Goal: Task Accomplishment & Management: Use online tool/utility

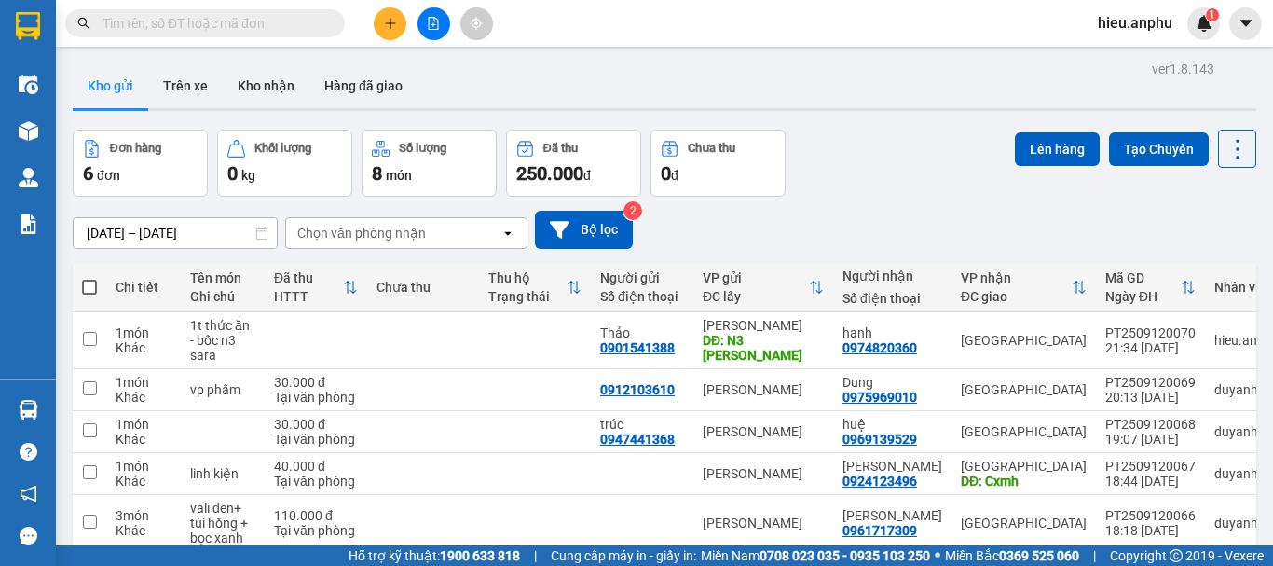
click at [1117, 25] on span "hieu.anphu" at bounding box center [1135, 22] width 104 height 23
click at [1160, 59] on span "Đăng xuất" at bounding box center [1151, 58] width 78 height 21
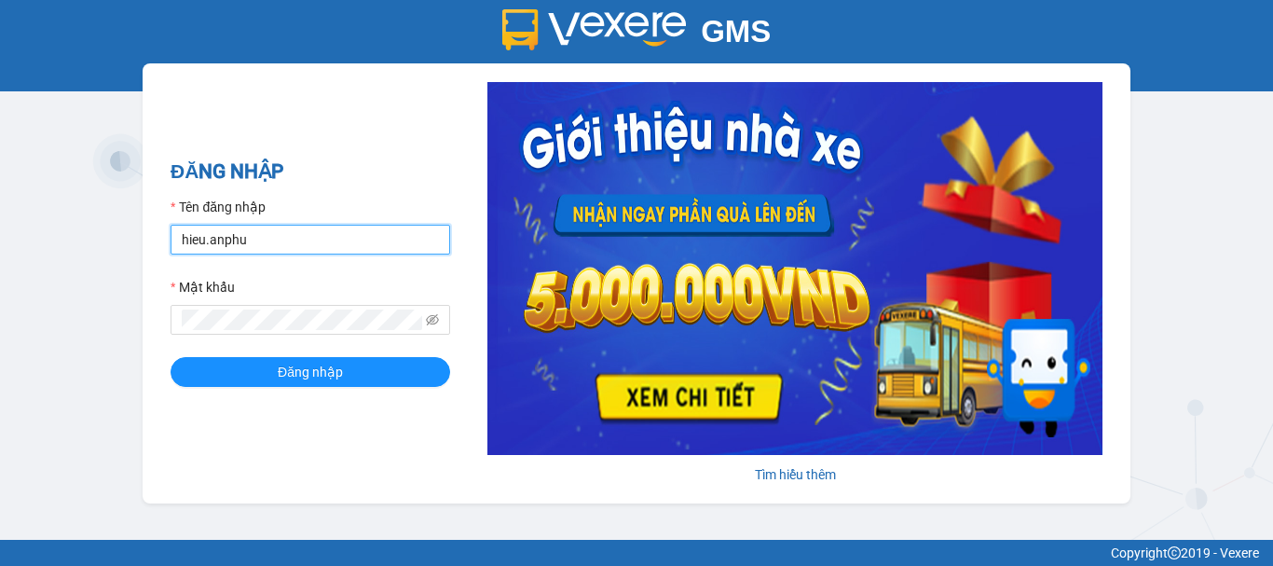
click at [302, 233] on input "hieu.anphu" at bounding box center [311, 240] width 280 height 30
type input "trung.anphu"
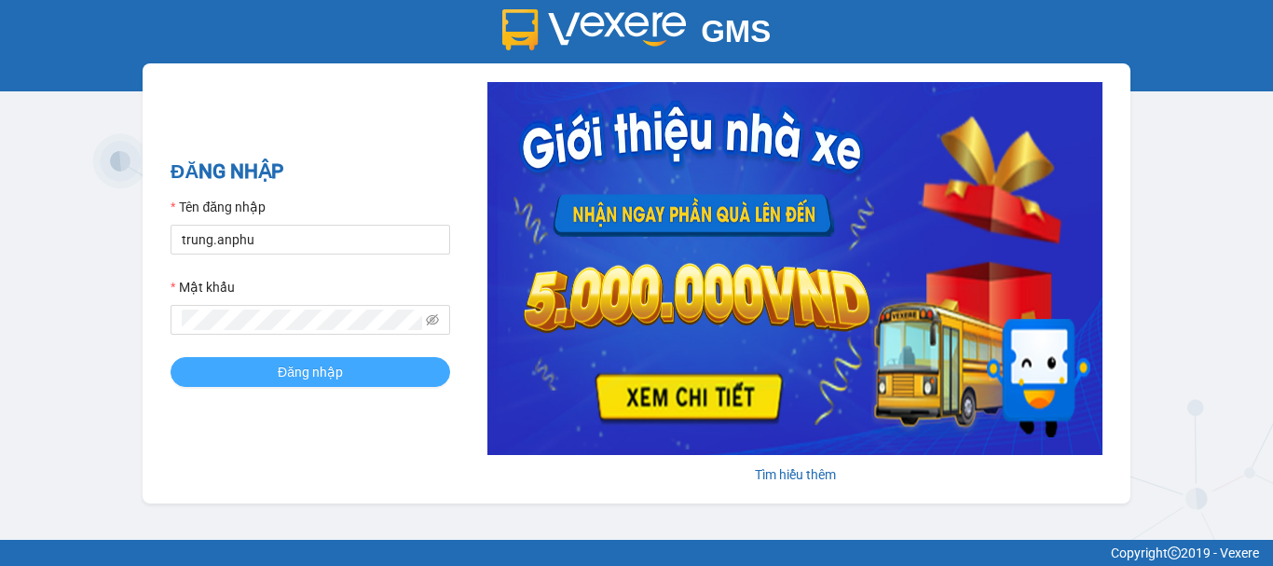
click at [352, 368] on button "Đăng nhập" at bounding box center [311, 372] width 280 height 30
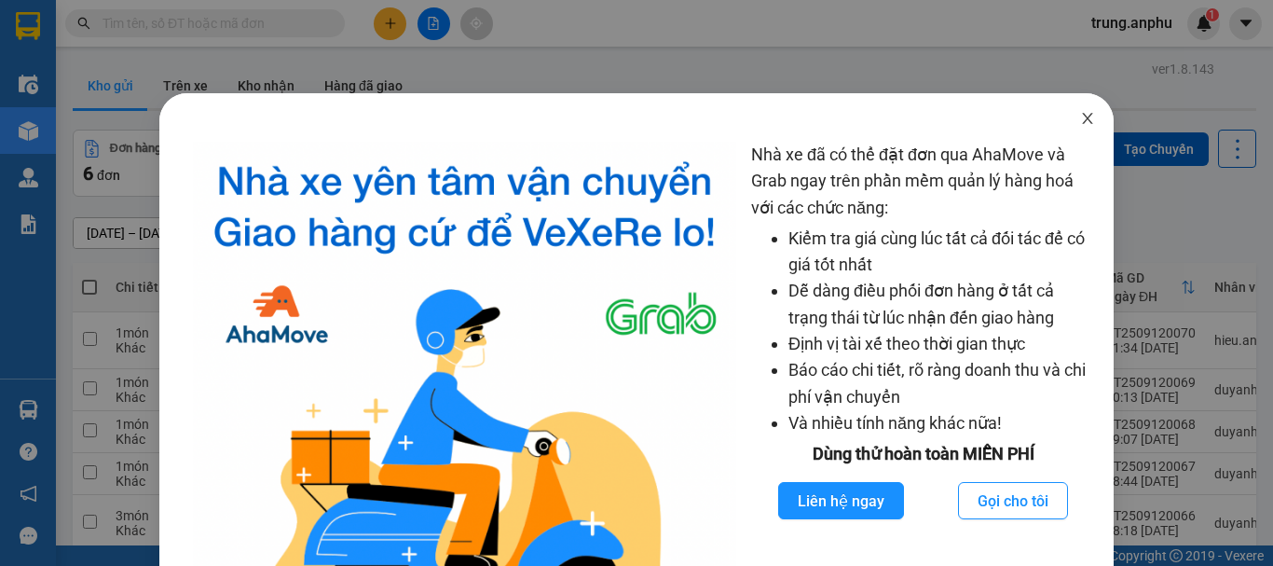
click at [1080, 121] on icon "close" at bounding box center [1087, 118] width 15 height 15
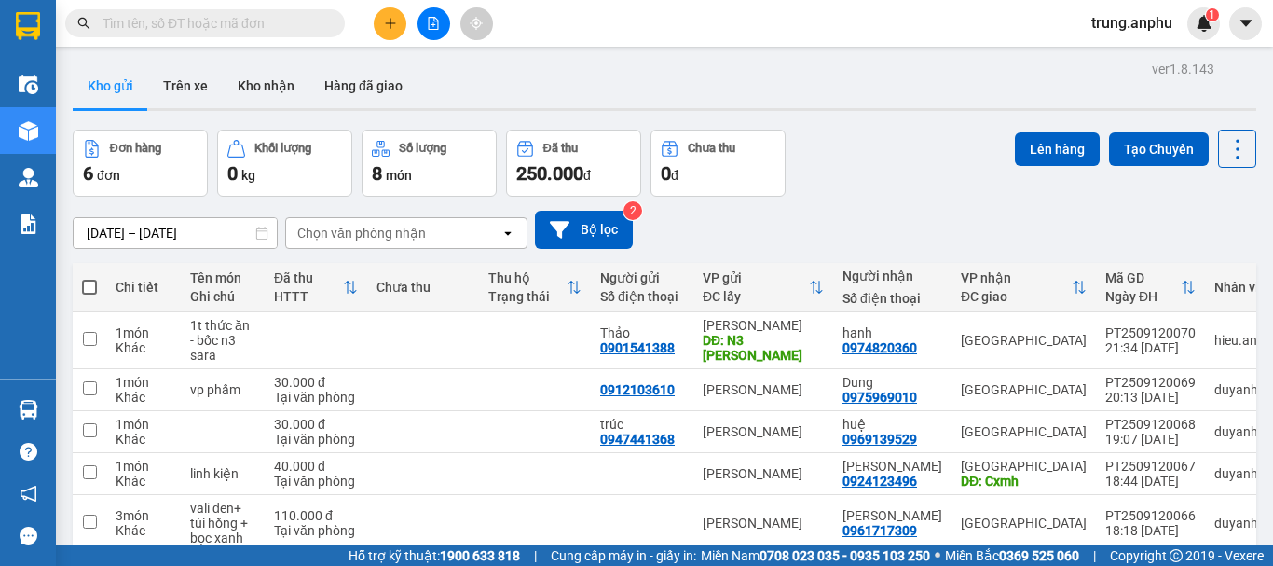
click at [231, 26] on input "text" at bounding box center [213, 23] width 220 height 21
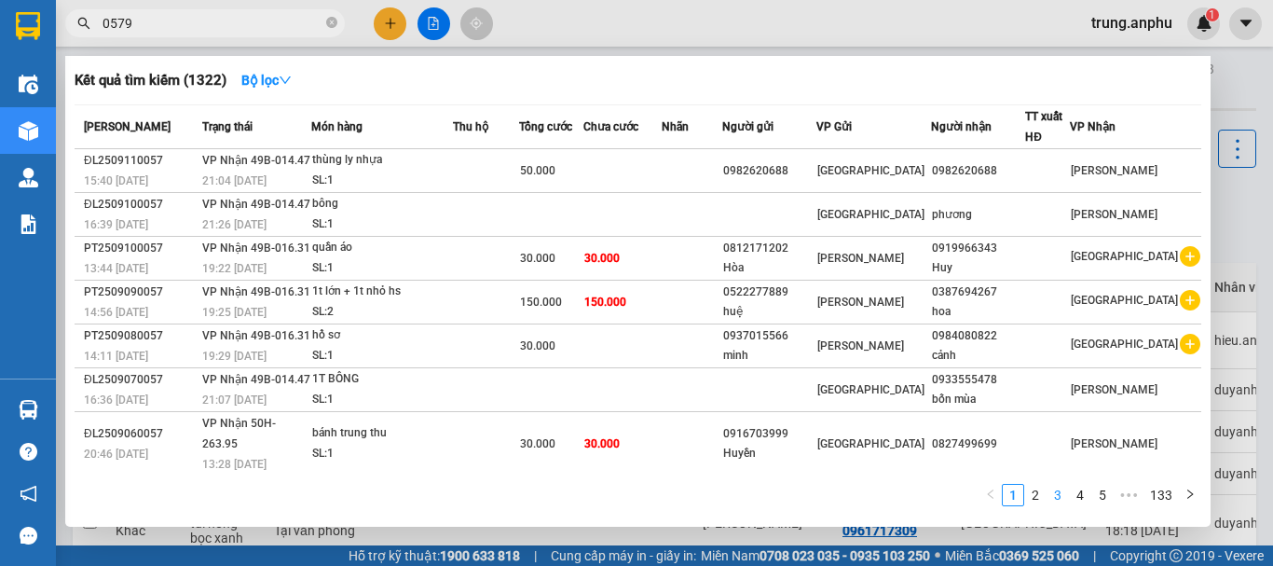
type input "0579"
click at [1067, 493] on link "3" at bounding box center [1058, 495] width 21 height 21
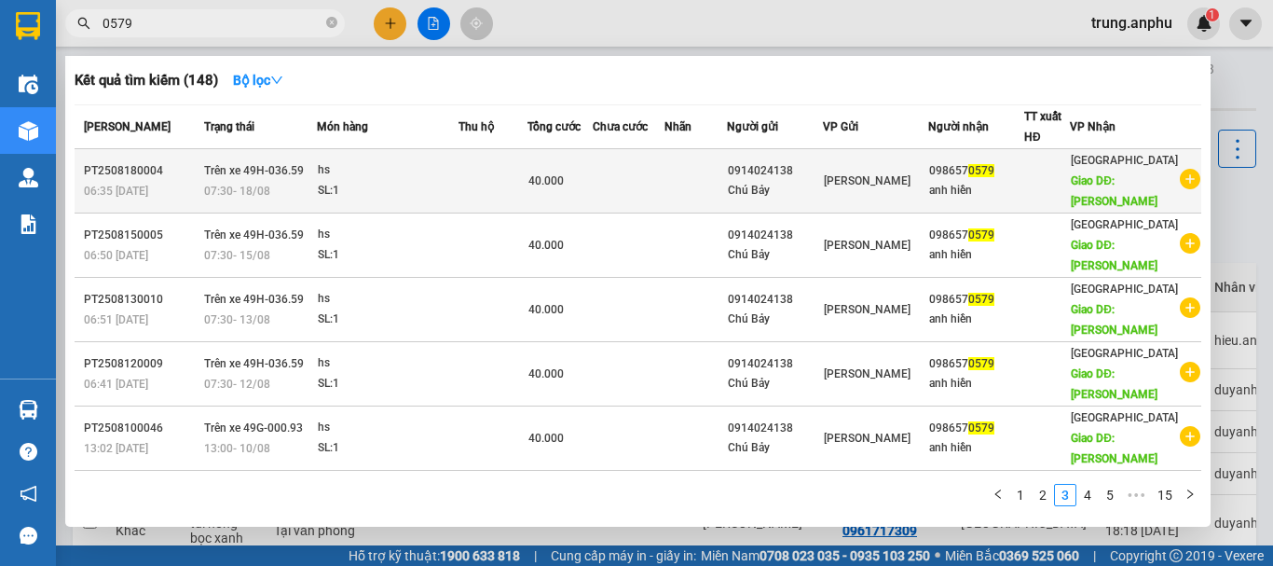
click at [1182, 178] on icon "plus-circle" at bounding box center [1190, 179] width 21 height 21
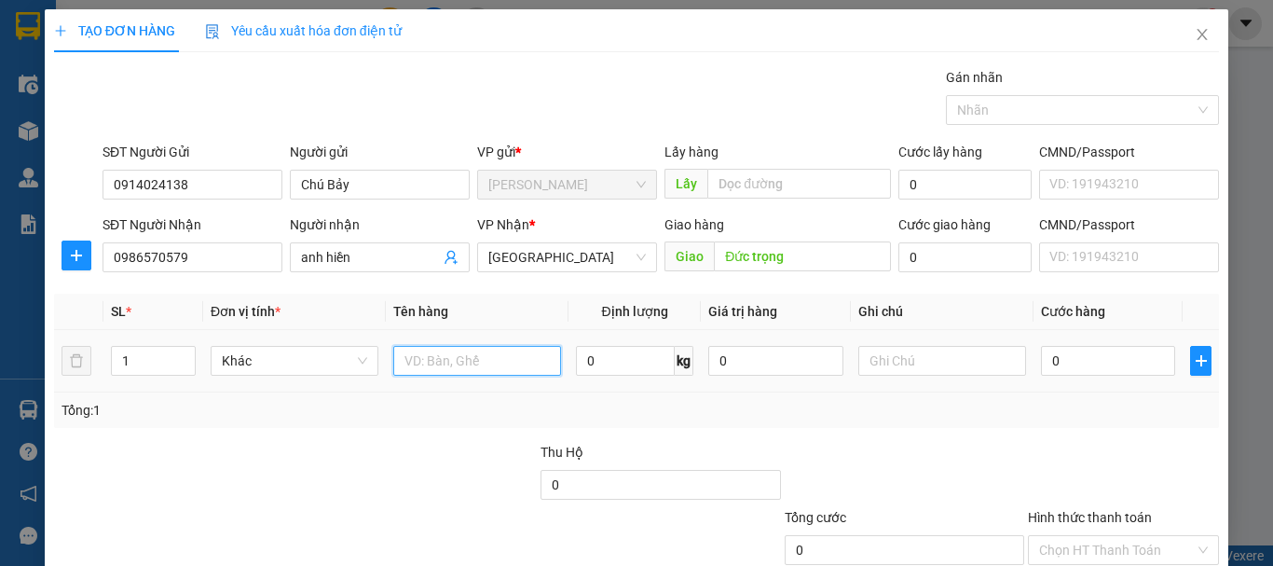
click at [454, 360] on input "text" at bounding box center [477, 361] width 168 height 30
type input "hs"
click at [1072, 359] on input "0" at bounding box center [1108, 361] width 134 height 30
type input "4"
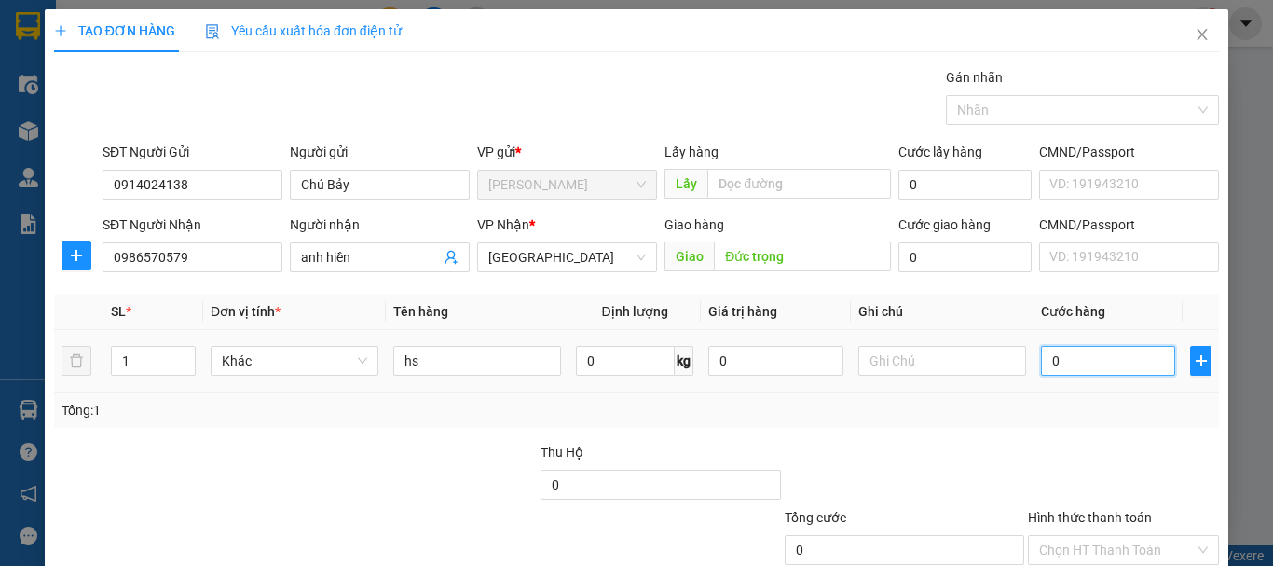
type input "4"
type input "40"
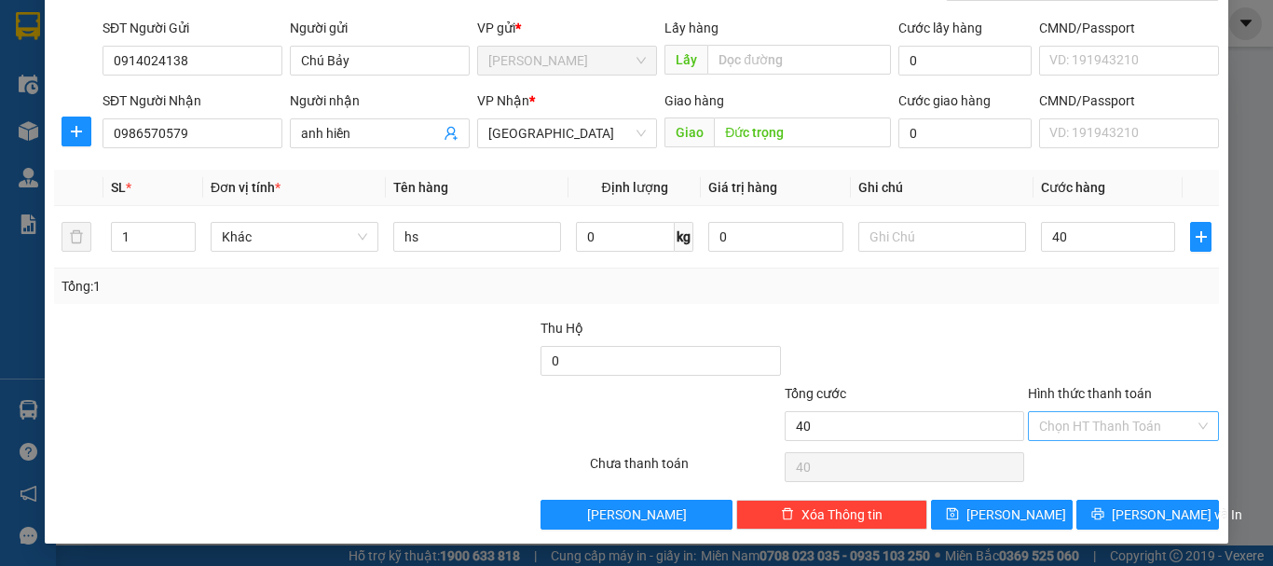
type input "40.000"
click at [1082, 417] on input "Hình thức thanh toán" at bounding box center [1117, 426] width 156 height 28
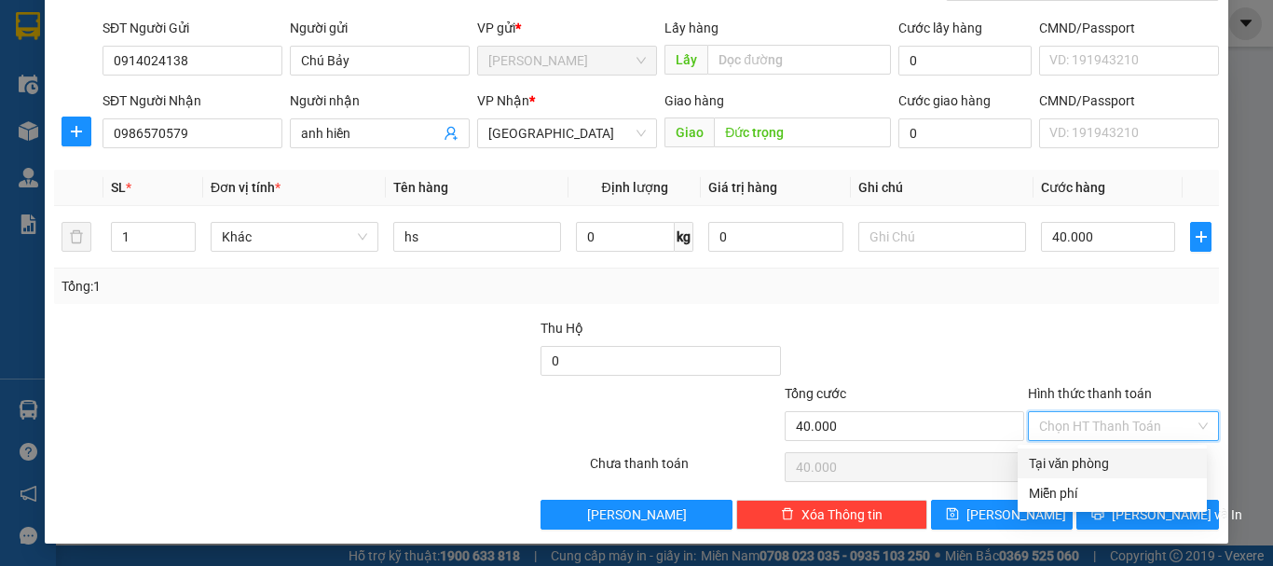
click at [1073, 464] on div "Tại văn phòng" at bounding box center [1112, 463] width 167 height 21
type input "0"
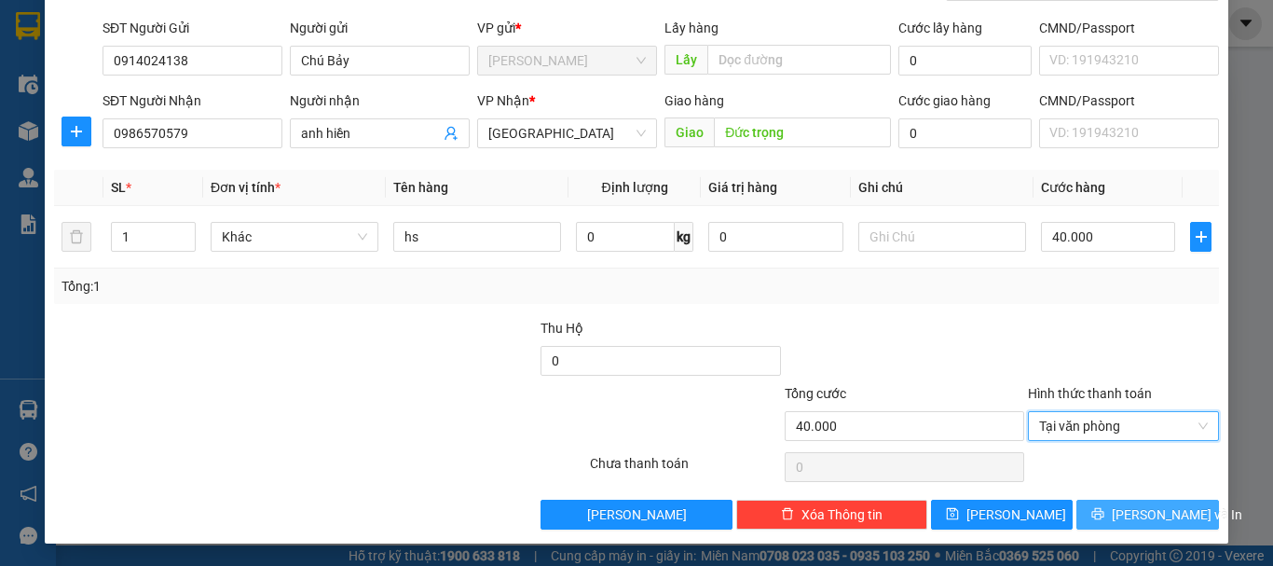
click at [1117, 509] on button "[PERSON_NAME] và In" at bounding box center [1148, 515] width 143 height 30
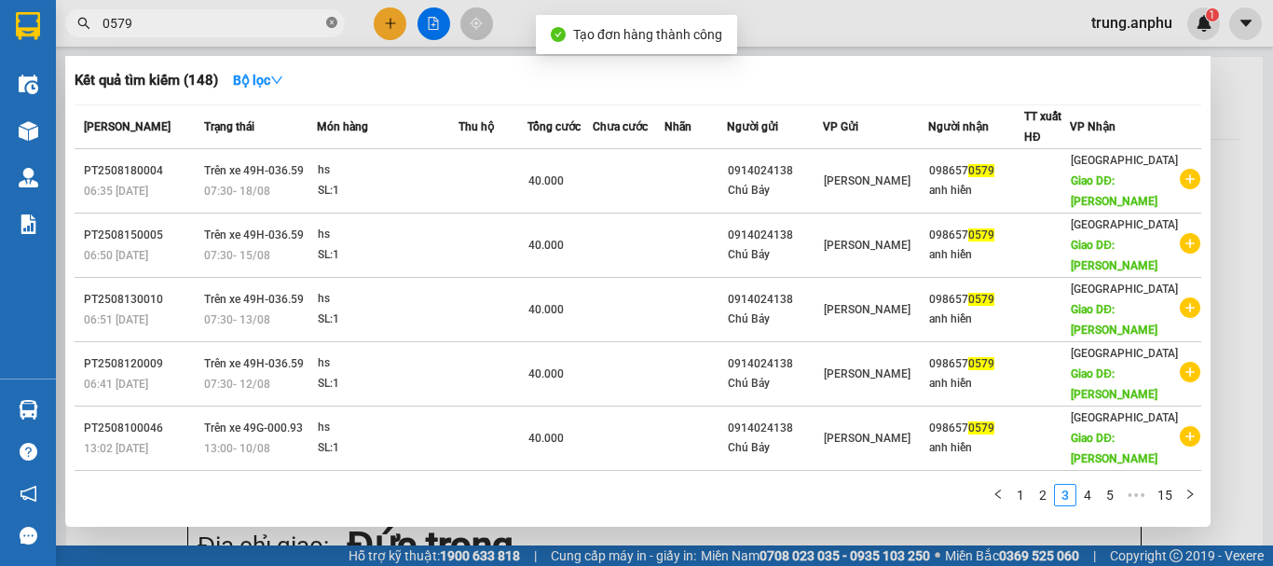
click at [332, 24] on icon "close-circle" at bounding box center [331, 22] width 11 height 11
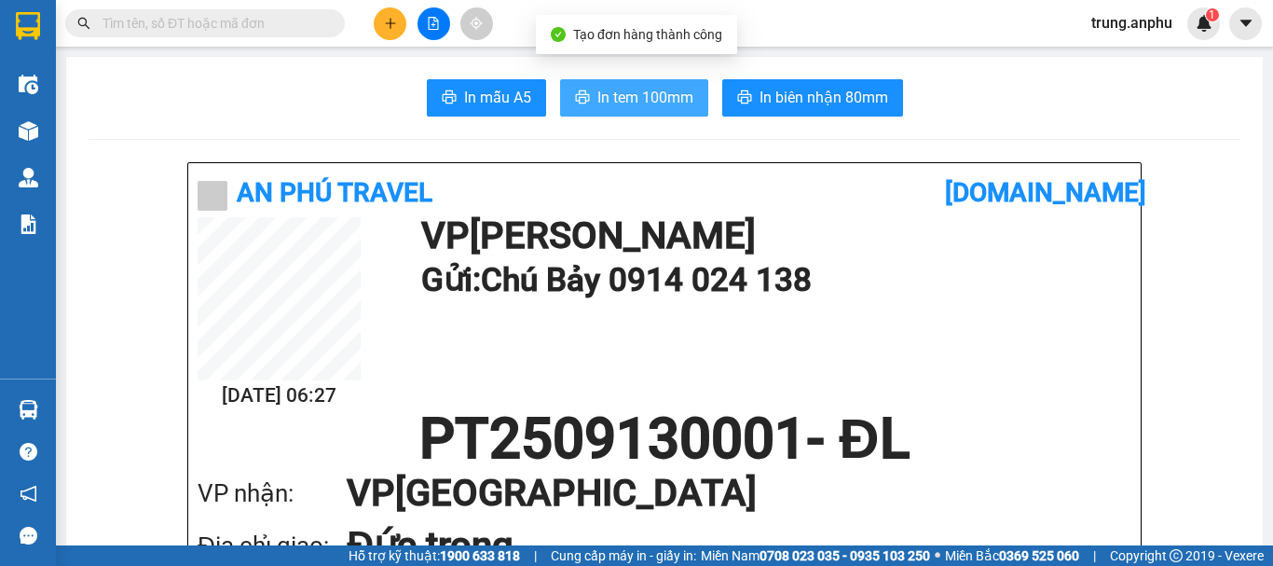
click at [612, 89] on span "In tem 100mm" at bounding box center [646, 97] width 96 height 23
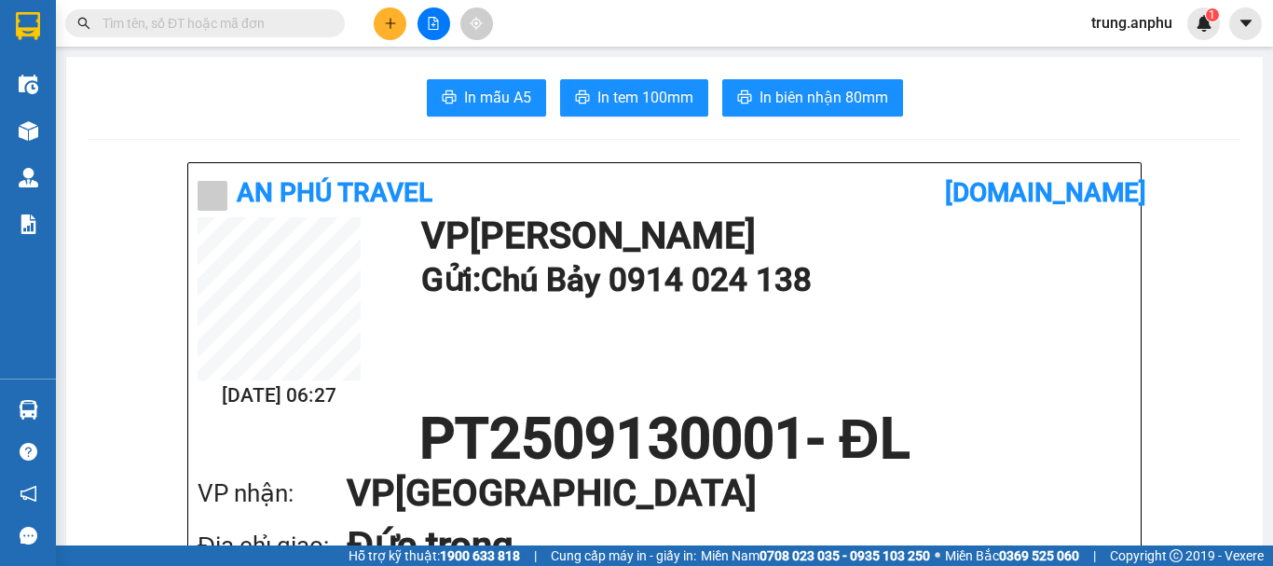
click at [238, 16] on input "text" at bounding box center [213, 23] width 220 height 21
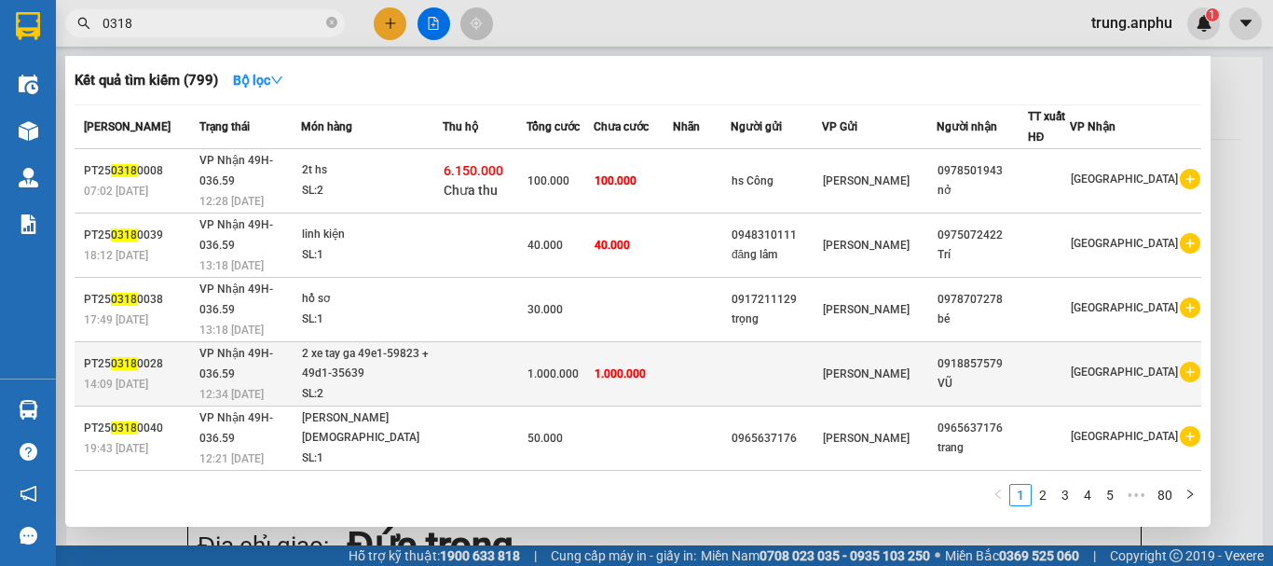
scroll to position [154, 0]
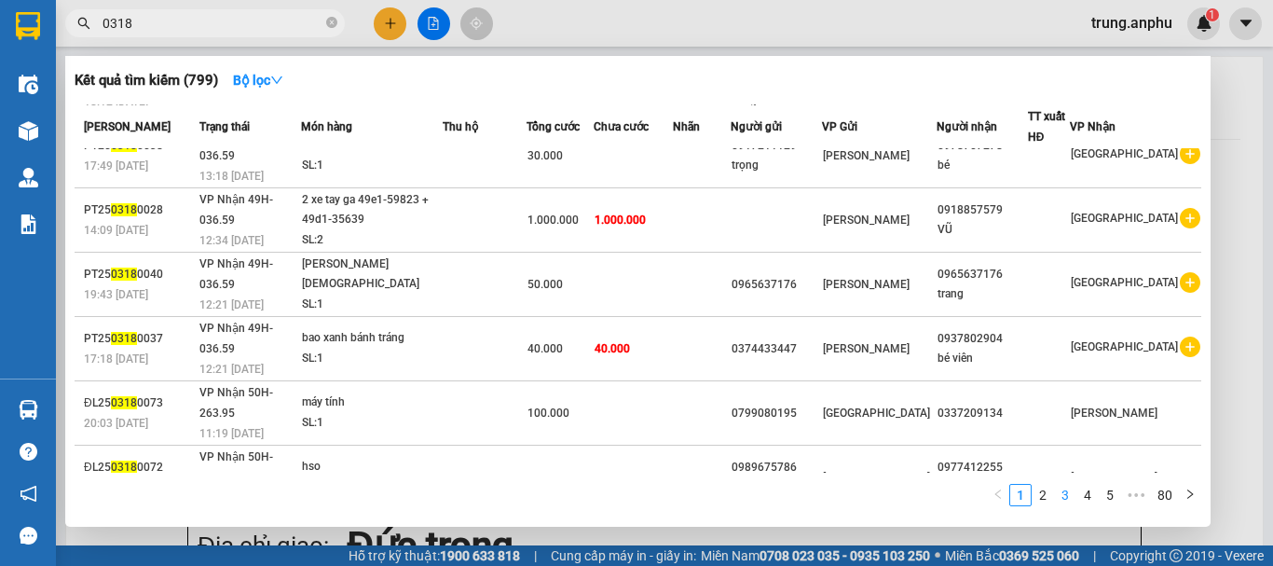
type input "0318"
click at [1058, 496] on link "3" at bounding box center [1065, 495] width 21 height 21
click at [1043, 501] on link "2" at bounding box center [1043, 495] width 21 height 21
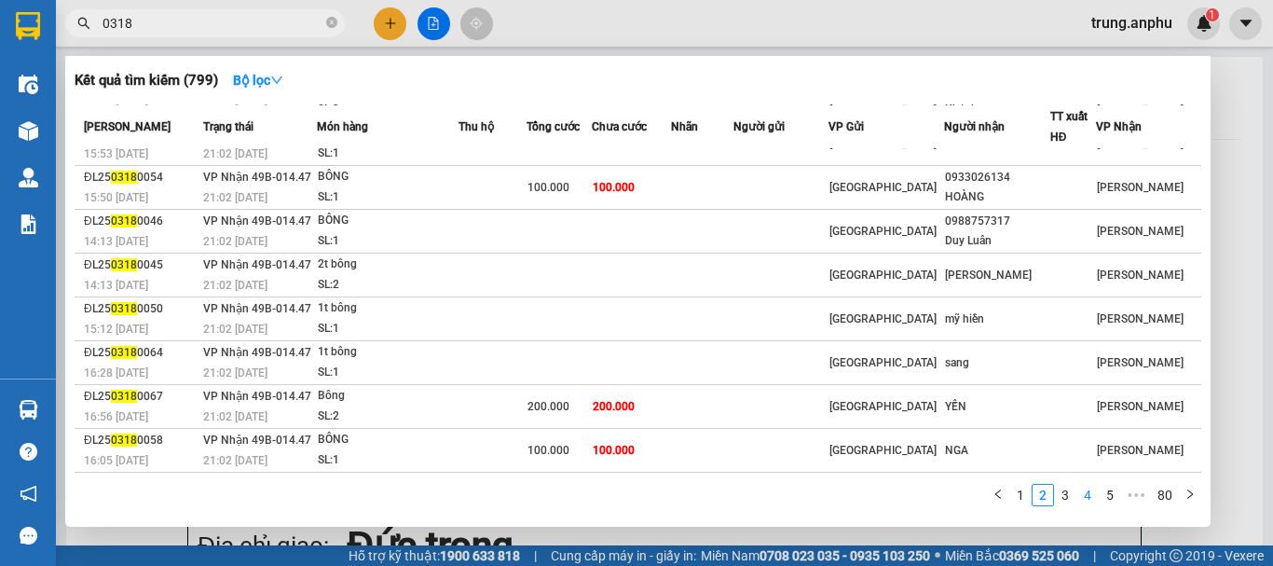
scroll to position [115, 0]
click at [1090, 505] on link "4" at bounding box center [1088, 495] width 21 height 21
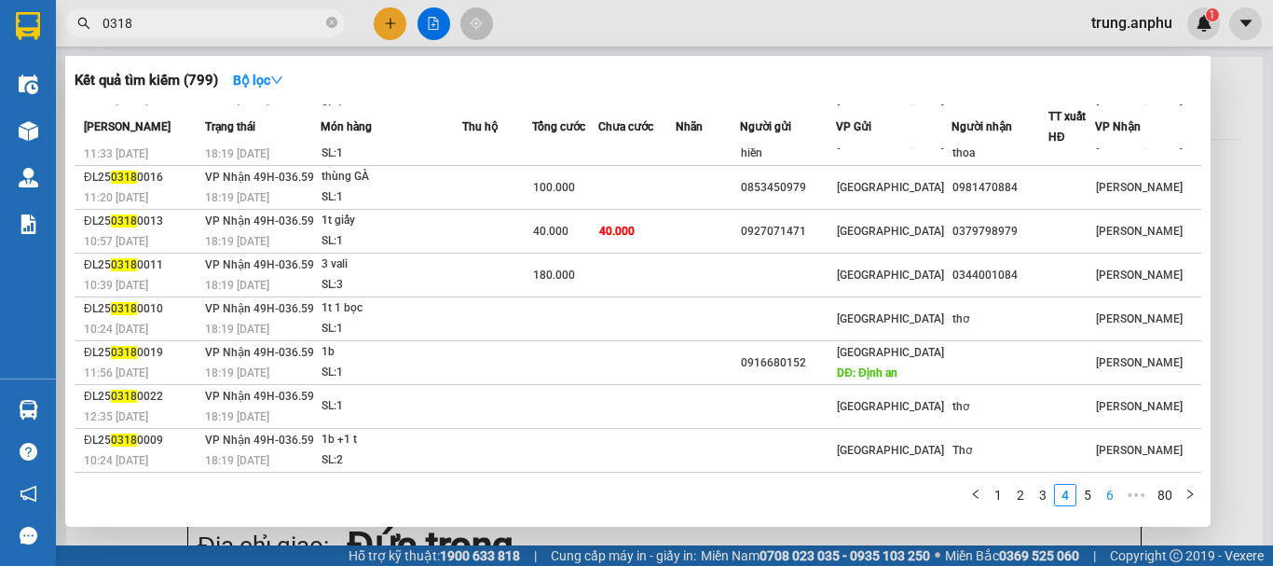
click at [1111, 502] on link "6" at bounding box center [1110, 495] width 21 height 21
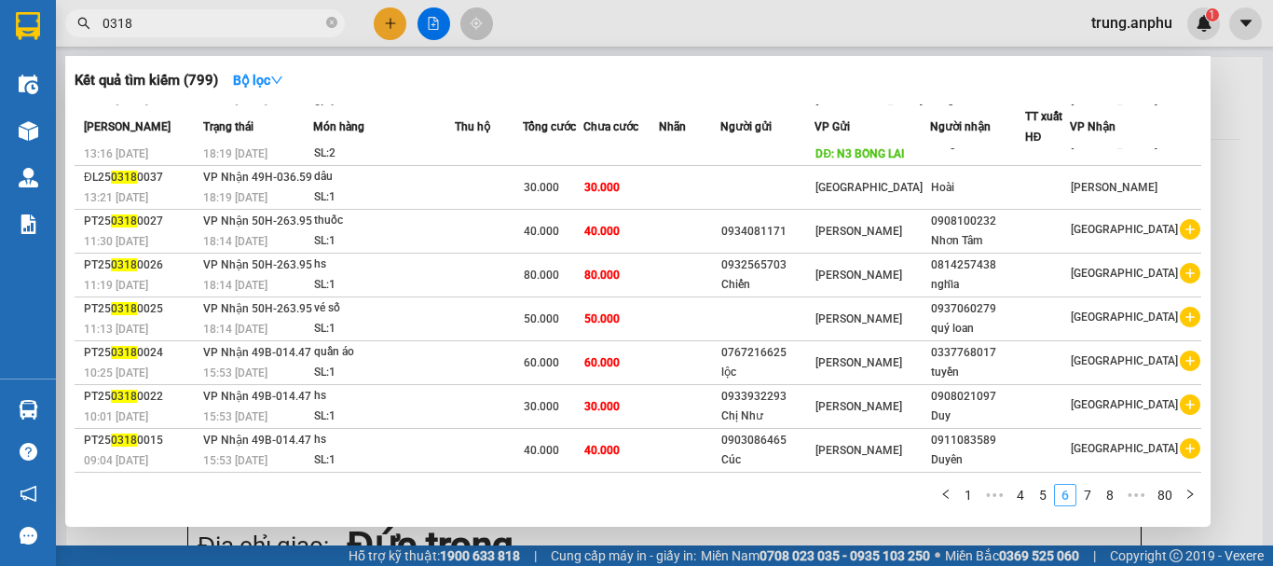
click at [1111, 502] on link "8" at bounding box center [1110, 495] width 21 height 21
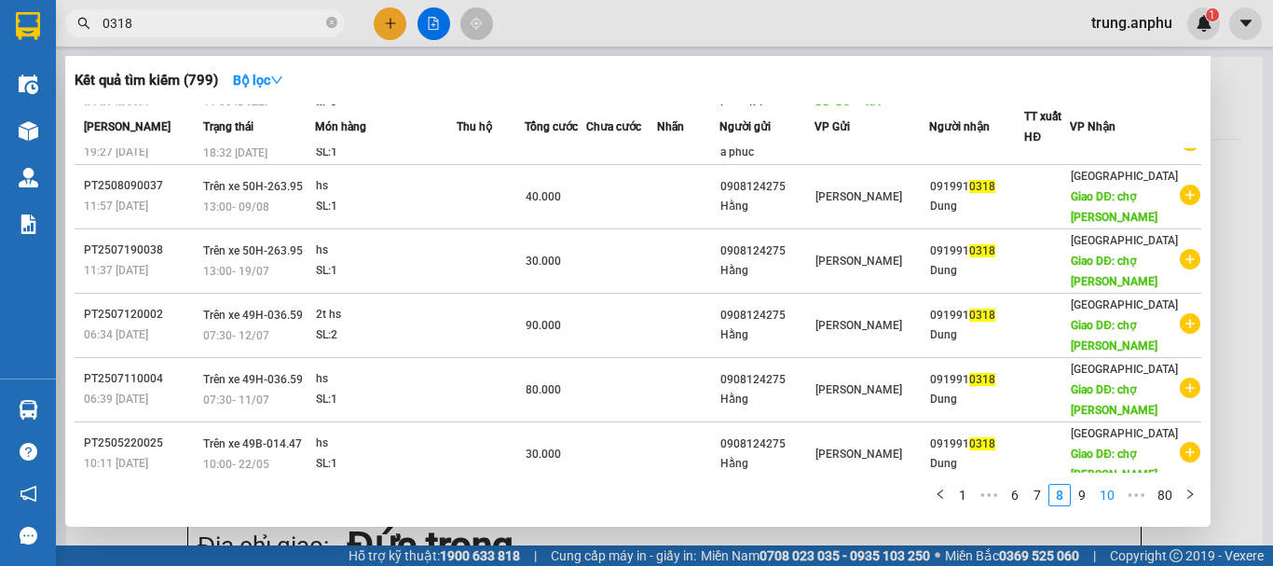
scroll to position [154, 0]
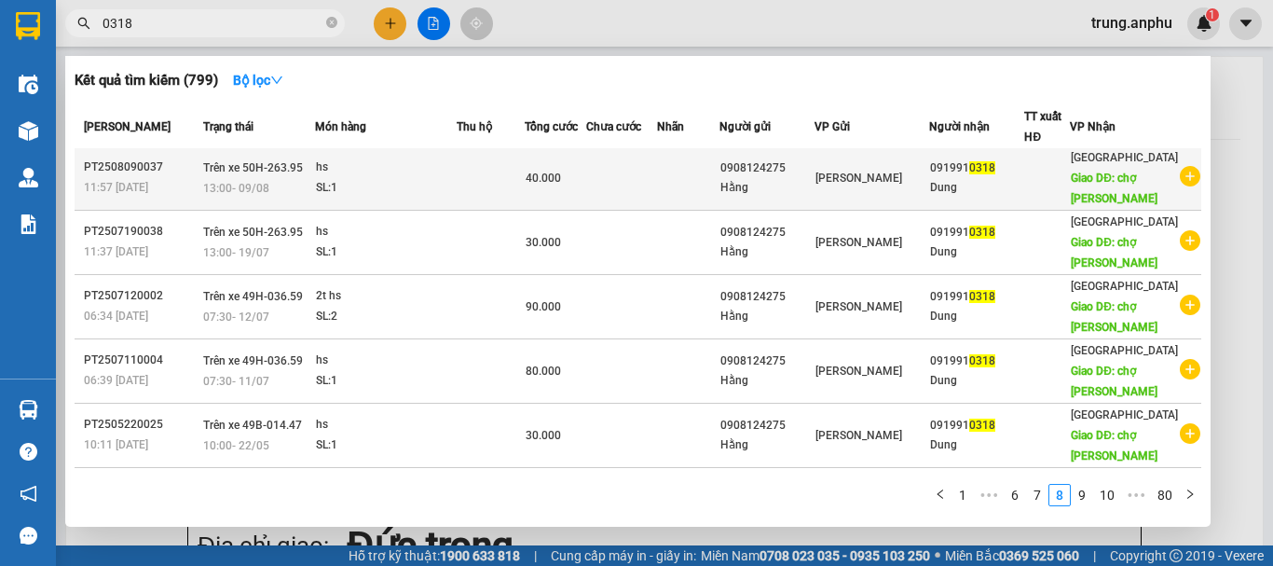
click at [1180, 186] on icon "plus-circle" at bounding box center [1190, 176] width 21 height 21
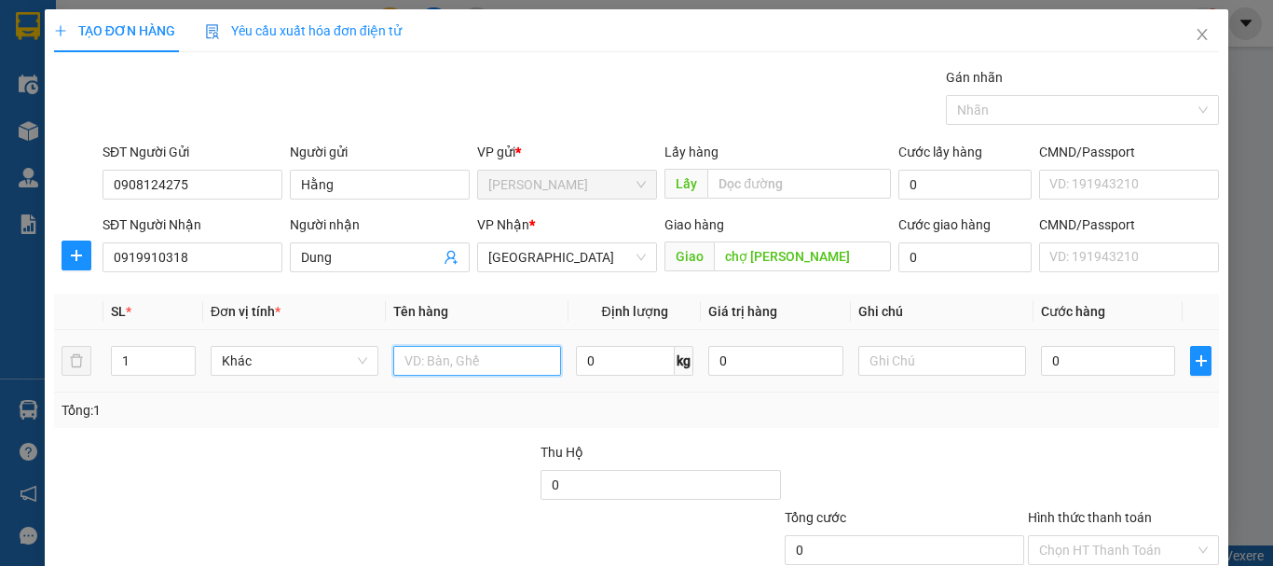
click at [443, 357] on input "text" at bounding box center [477, 361] width 168 height 30
type input "hs"
click at [1079, 372] on input "0" at bounding box center [1108, 361] width 134 height 30
type input "4"
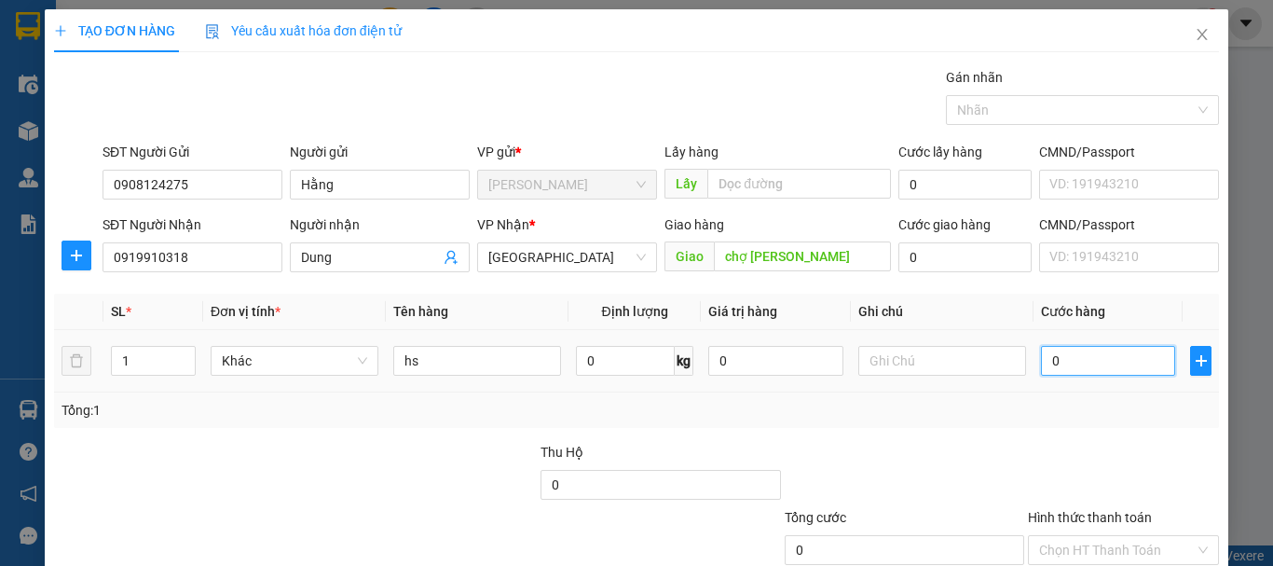
type input "4"
type input "40"
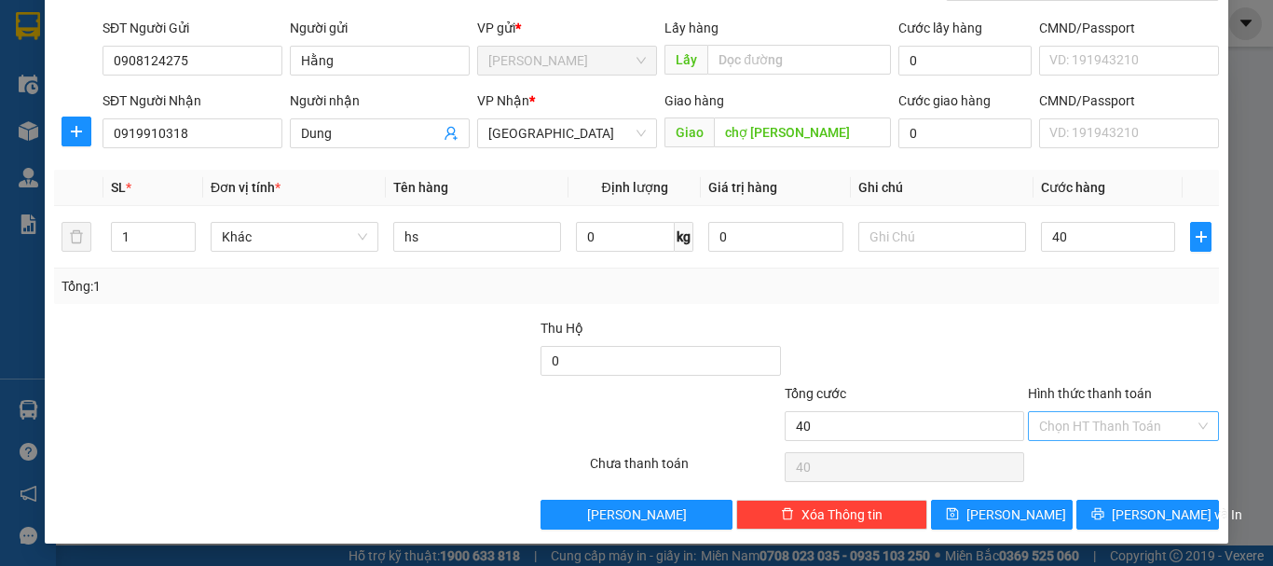
type input "40.000"
click at [1097, 419] on input "Hình thức thanh toán" at bounding box center [1117, 426] width 156 height 28
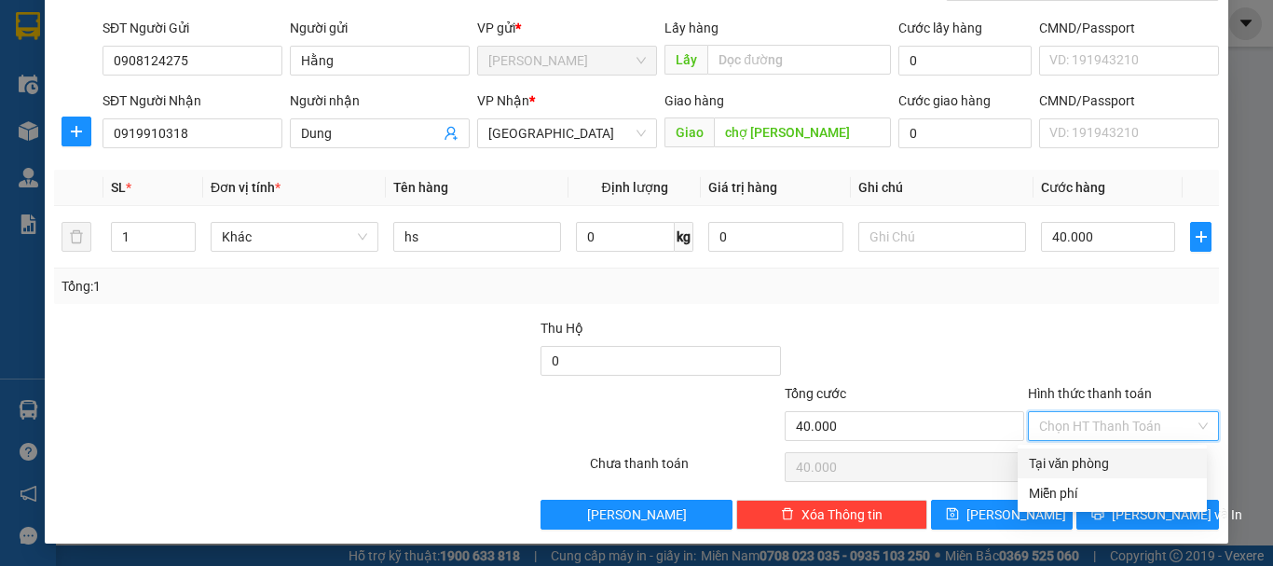
click at [1105, 449] on div "Tại văn phòng" at bounding box center [1112, 463] width 189 height 30
type input "0"
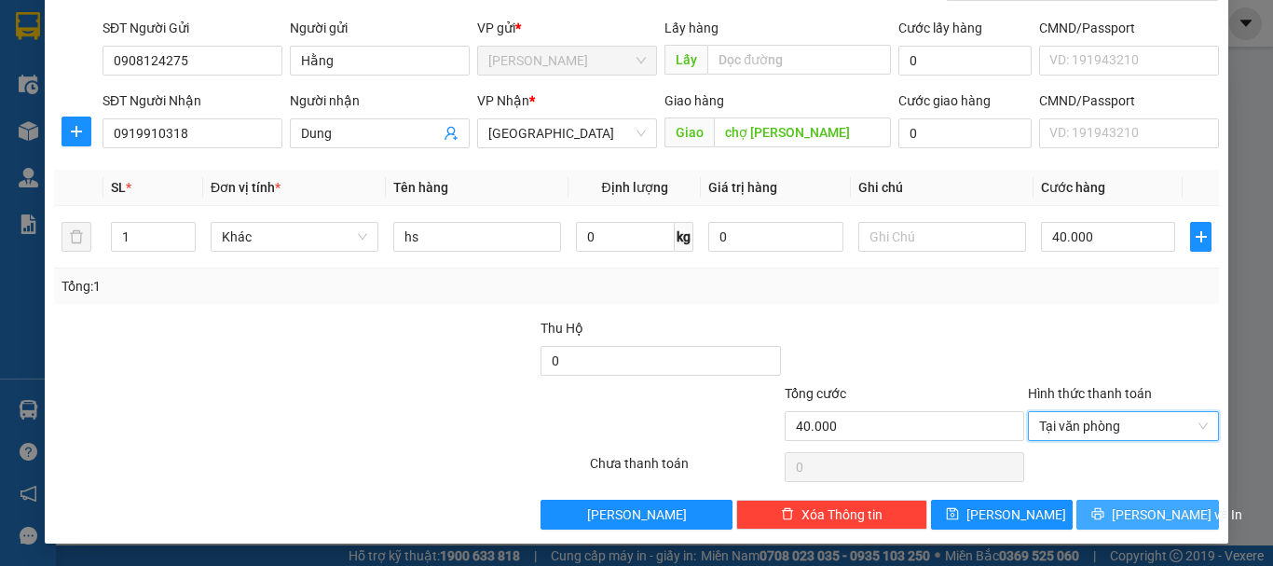
click at [1100, 509] on icon "printer" at bounding box center [1098, 513] width 13 height 13
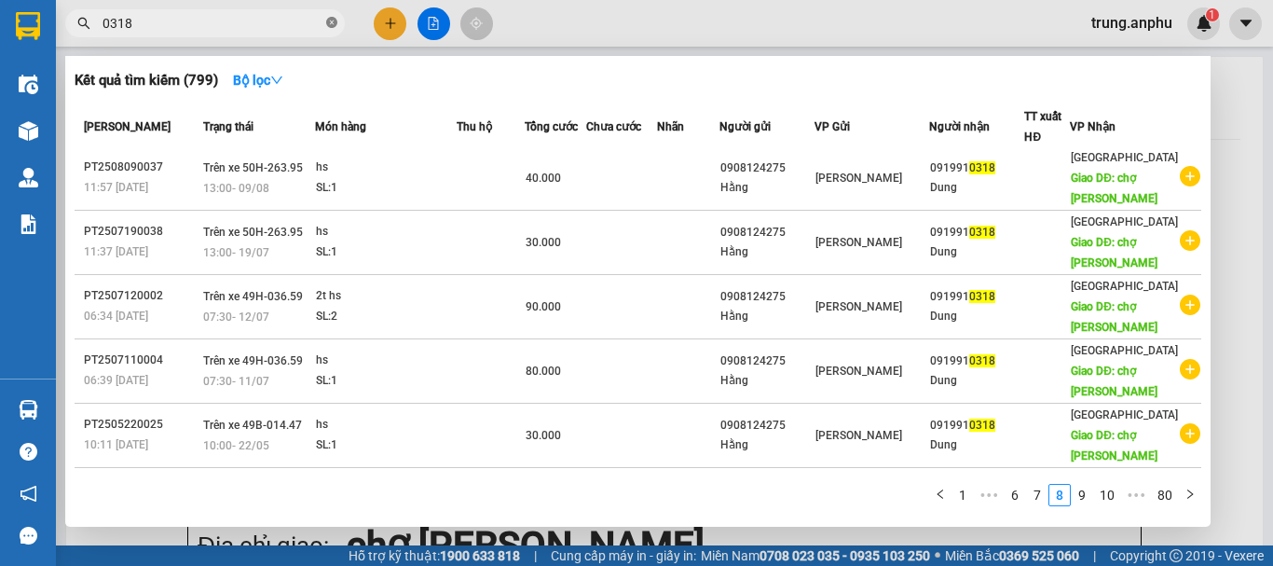
click at [331, 20] on icon "close-circle" at bounding box center [331, 22] width 11 height 11
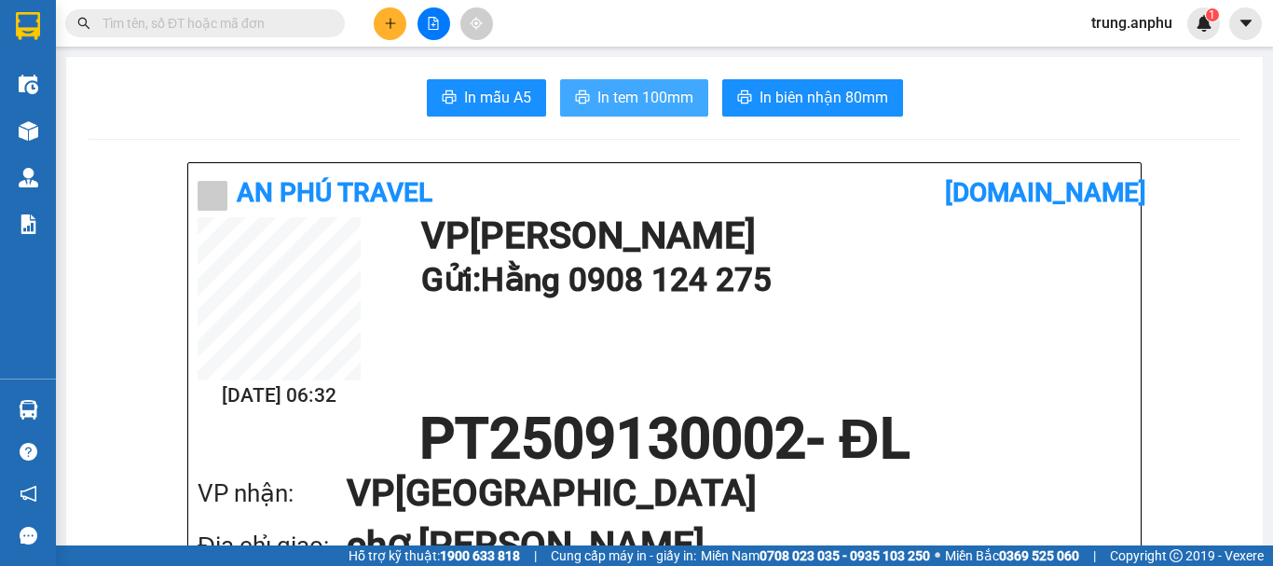
click at [633, 103] on span "In tem 100mm" at bounding box center [646, 97] width 96 height 23
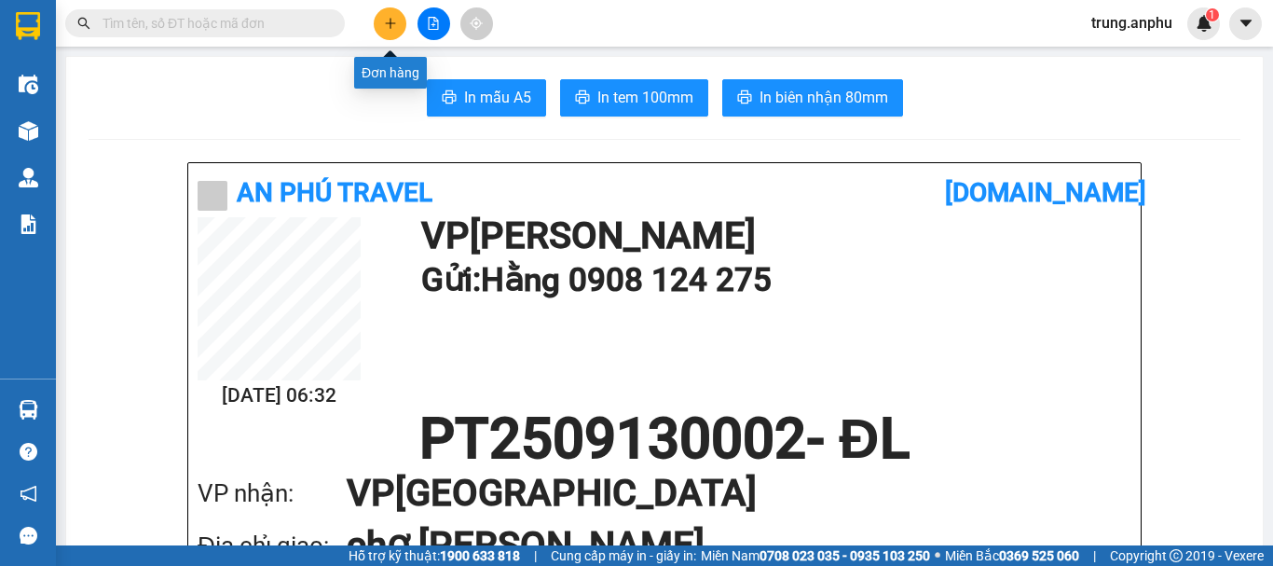
click at [392, 21] on icon "plus" at bounding box center [390, 23] width 13 height 13
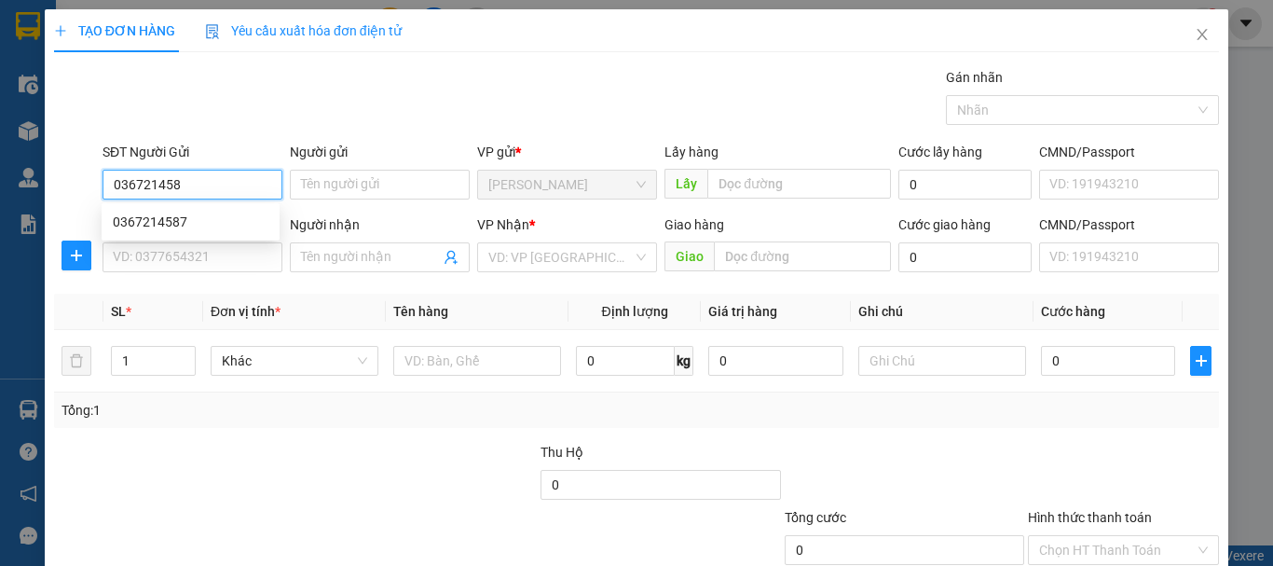
type input "0367214587"
click at [137, 223] on div "0367214587" at bounding box center [191, 222] width 156 height 21
type input "0982384365"
type input "Hiền"
type input "30.000"
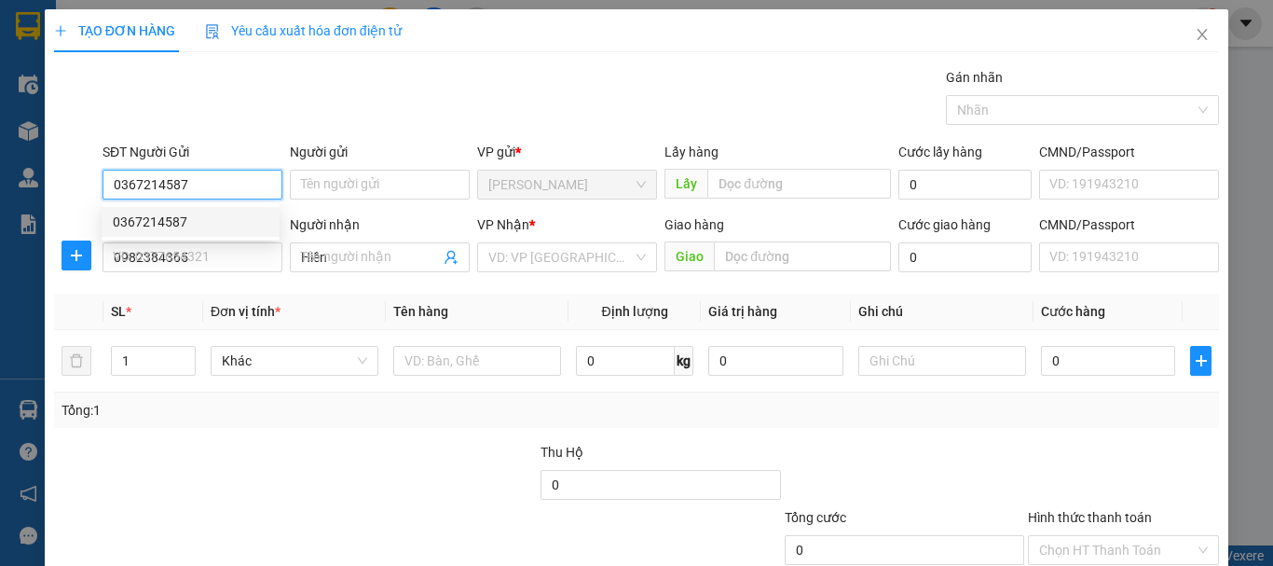
type input "30.000"
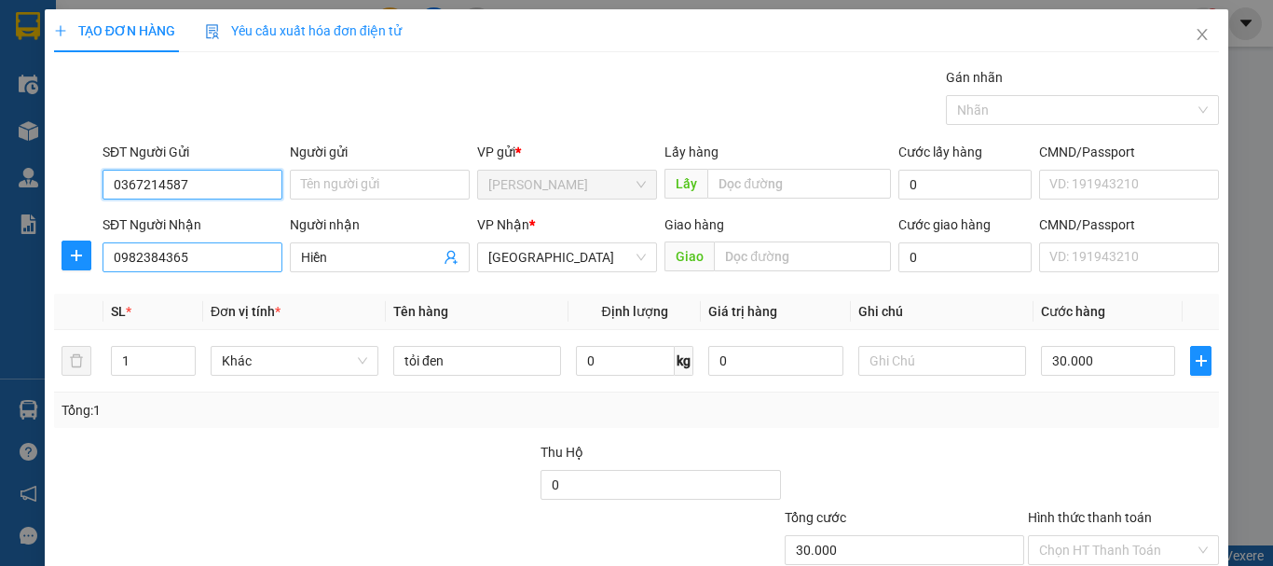
type input "0367214587"
drag, startPoint x: 198, startPoint y: 249, endPoint x: 82, endPoint y: 267, distance: 116.9
click at [82, 267] on div "SĐT Người Nhận 0982384365 0982384365 Người nhận Hiền VP Nhận * Đà Lạt Giao hàng…" at bounding box center [636, 246] width 1169 height 65
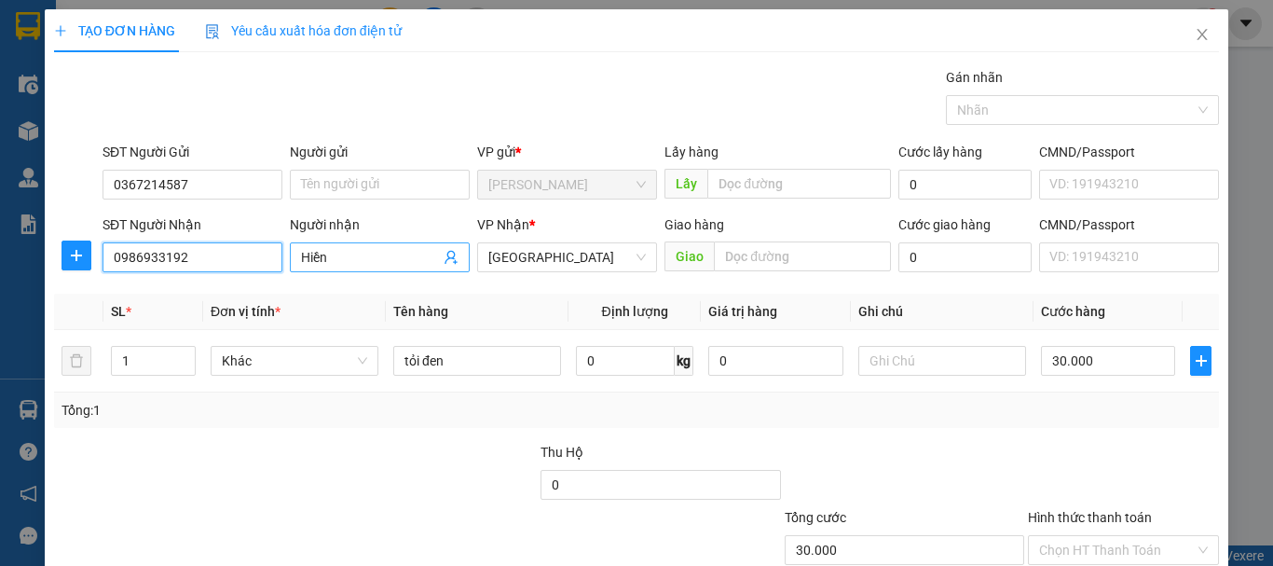
type input "0986933192"
drag, startPoint x: 379, startPoint y: 251, endPoint x: 287, endPoint y: 273, distance: 95.0
click at [290, 273] on div "Người nhận [DEMOGRAPHIC_DATA]" at bounding box center [380, 246] width 180 height 65
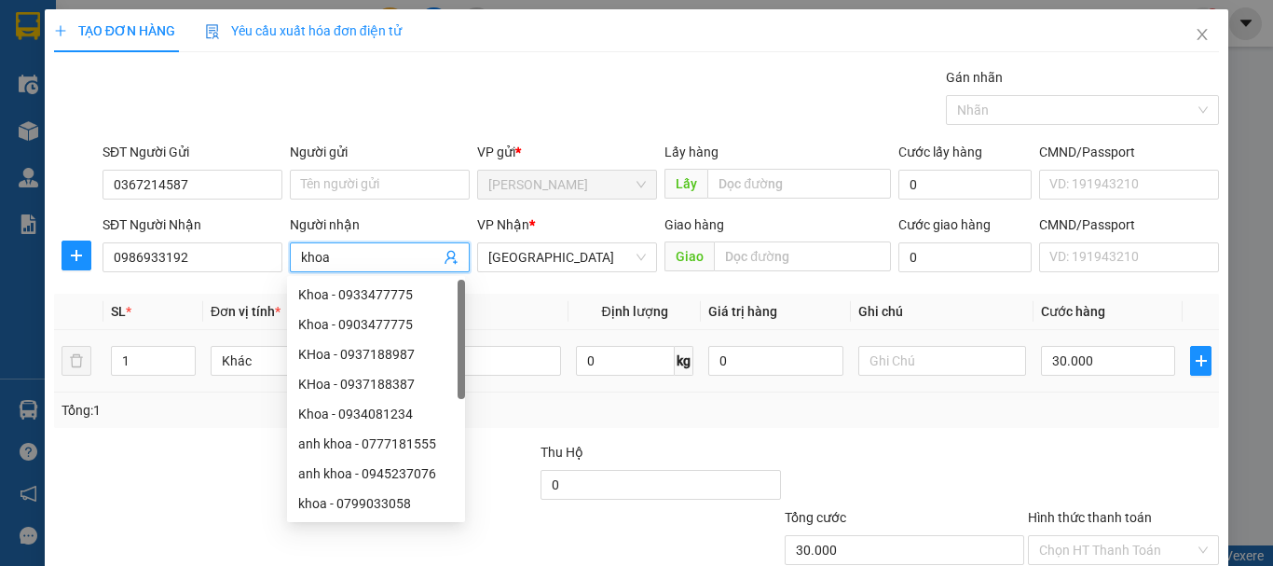
type input "khoa"
click at [492, 383] on td "tỏi đen" at bounding box center [477, 361] width 183 height 62
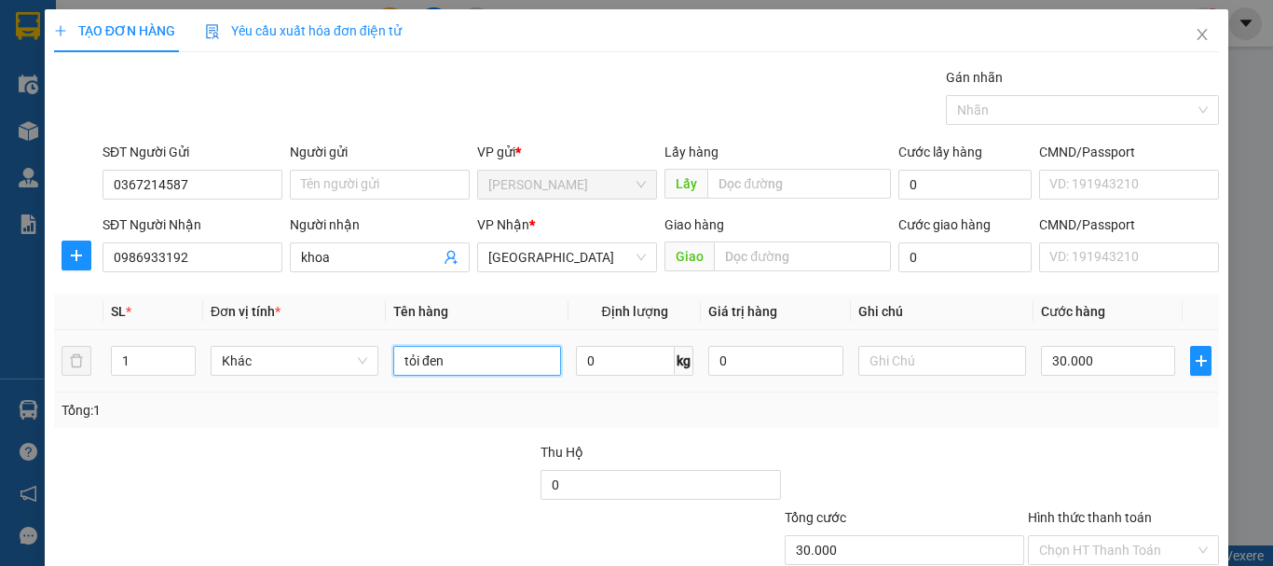
click at [500, 369] on input "tỏi đen" at bounding box center [477, 361] width 168 height 30
drag, startPoint x: 497, startPoint y: 369, endPoint x: 378, endPoint y: 370, distance: 118.4
click at [378, 370] on tr "1 Khác tỏi đen 0 kg 0 30.000" at bounding box center [636, 361] width 1165 height 62
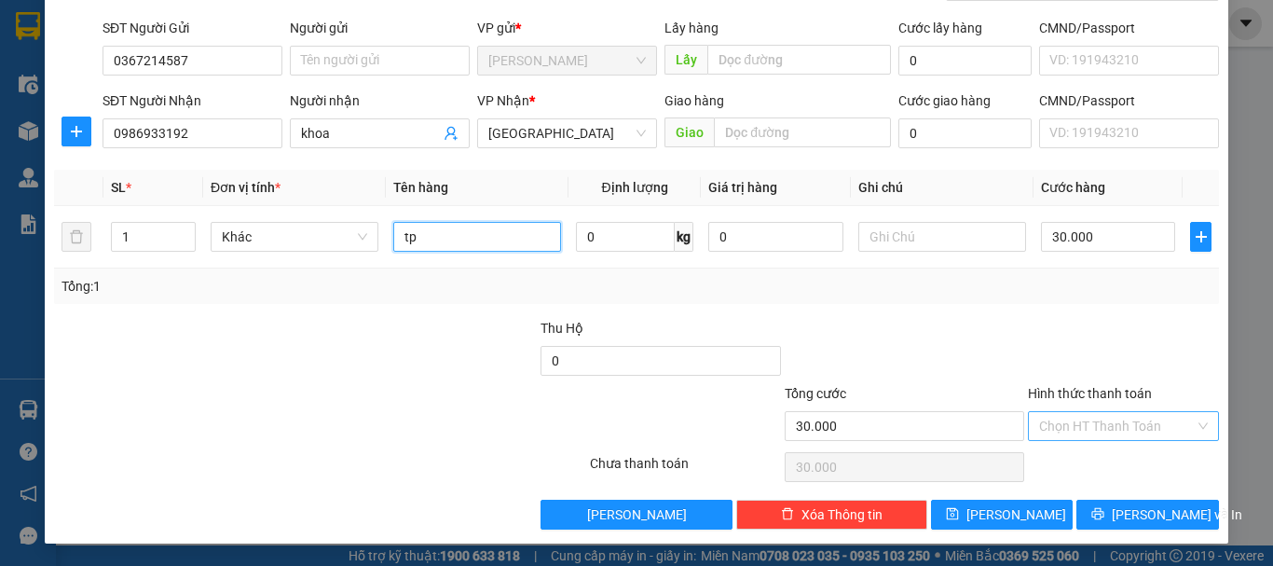
type input "tp"
click at [1103, 429] on input "Hình thức thanh toán" at bounding box center [1117, 426] width 156 height 28
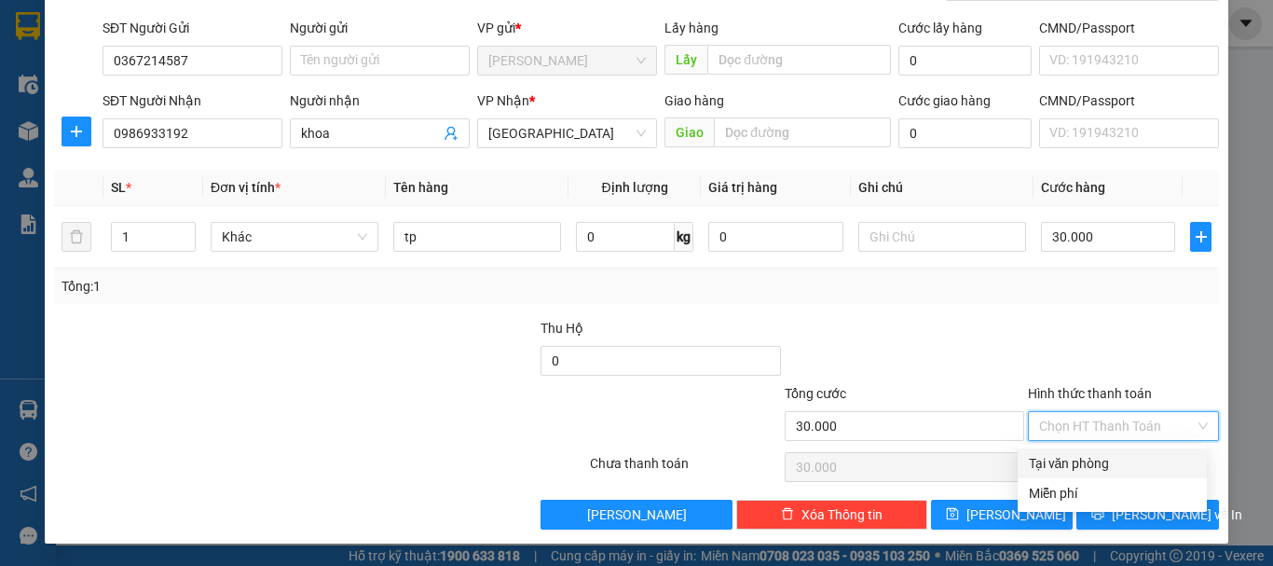
click at [1095, 451] on div "Tại văn phòng" at bounding box center [1112, 463] width 189 height 30
type input "0"
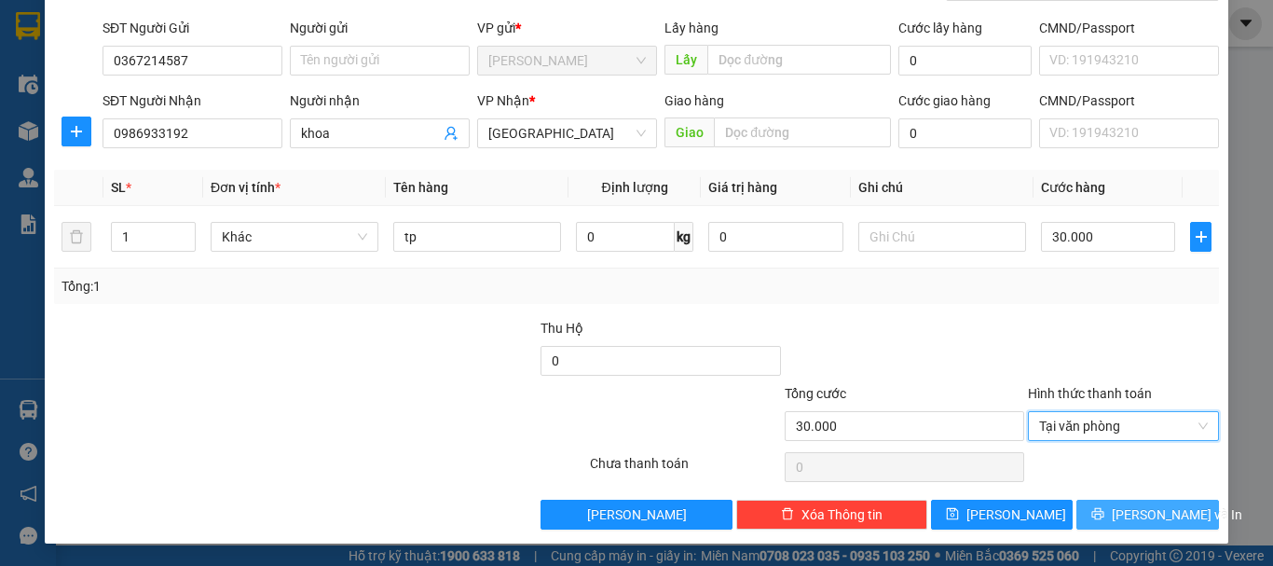
click at [1126, 510] on span "[PERSON_NAME] và In" at bounding box center [1177, 514] width 131 height 21
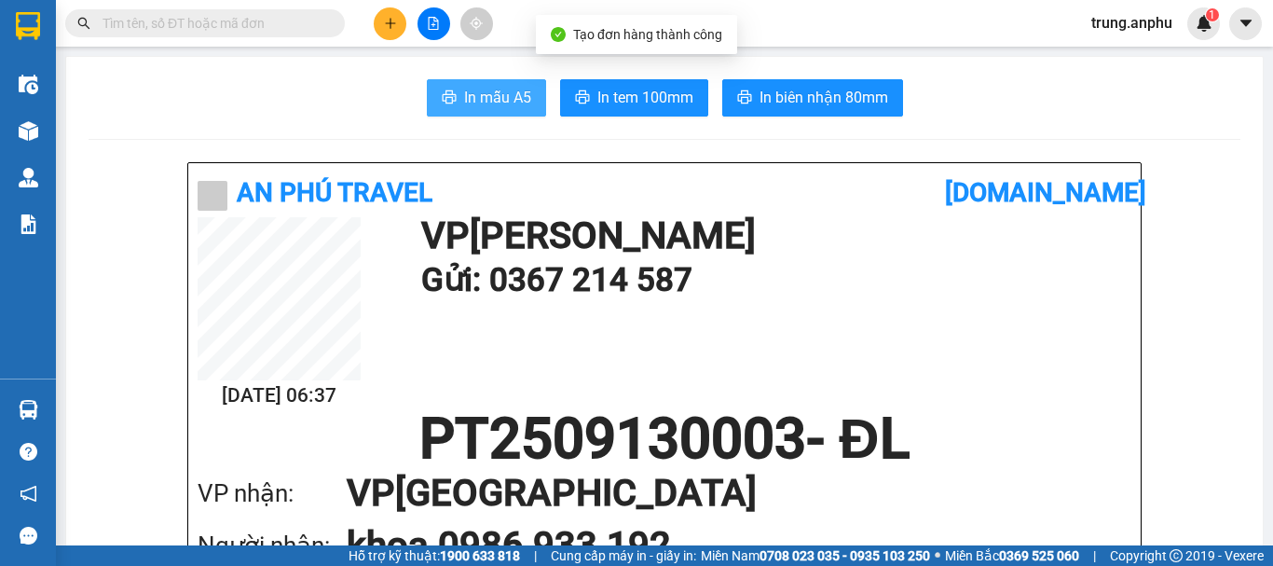
click at [509, 99] on span "In mẫu A5" at bounding box center [497, 97] width 67 height 23
click at [1034, 116] on div "In mẫu A5 In tem 100mm In biên nhận 80mm" at bounding box center [665, 97] width 1152 height 37
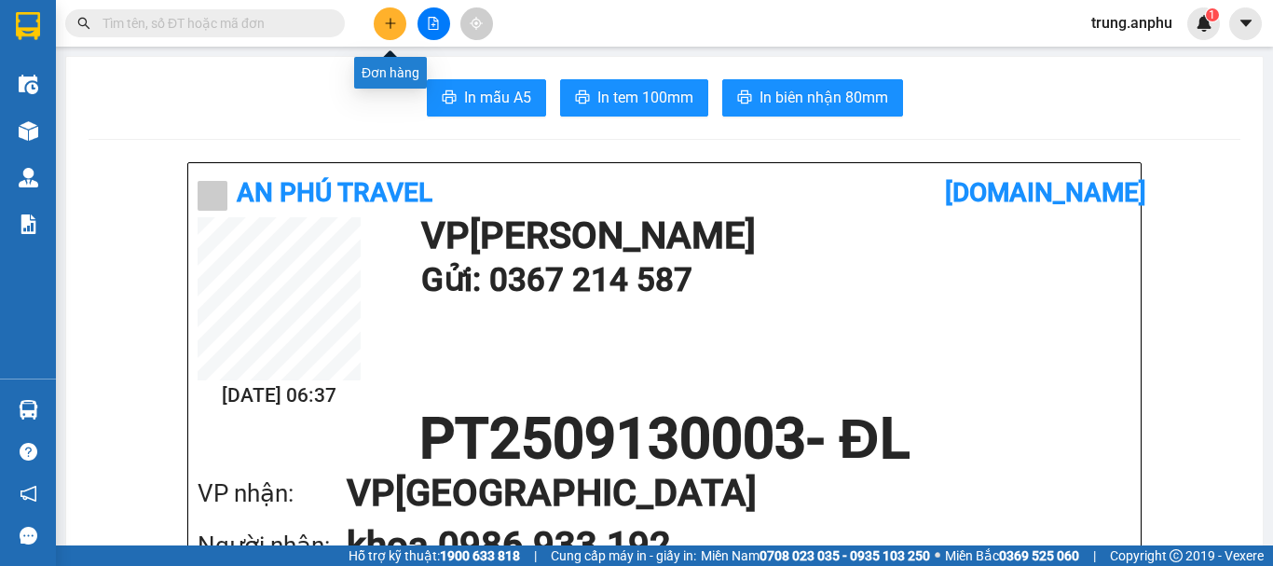
click at [399, 24] on button at bounding box center [390, 23] width 33 height 33
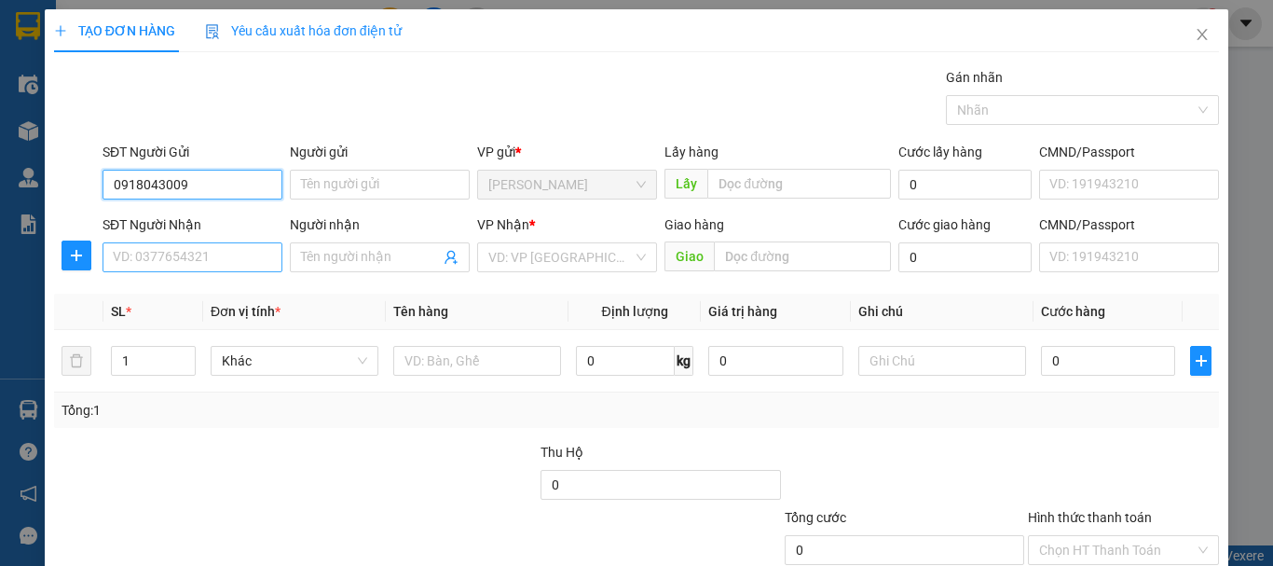
type input "0918043009"
click at [185, 258] on input "SĐT Người Nhận" at bounding box center [193, 257] width 180 height 30
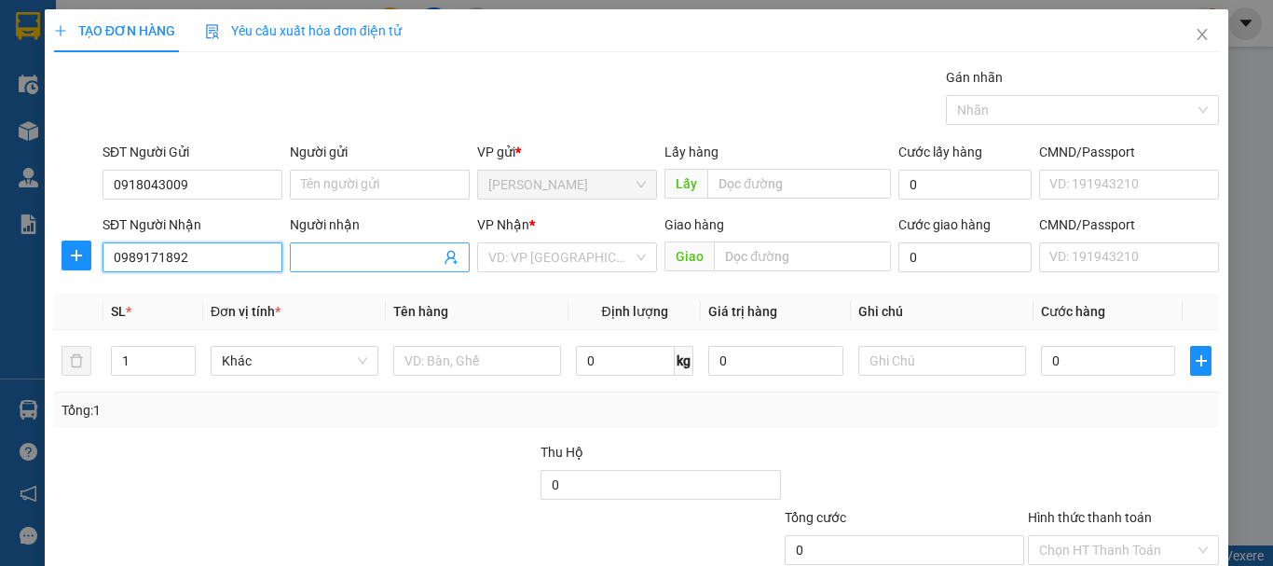
type input "0989171892"
click at [392, 262] on input "Người nhận" at bounding box center [370, 257] width 139 height 21
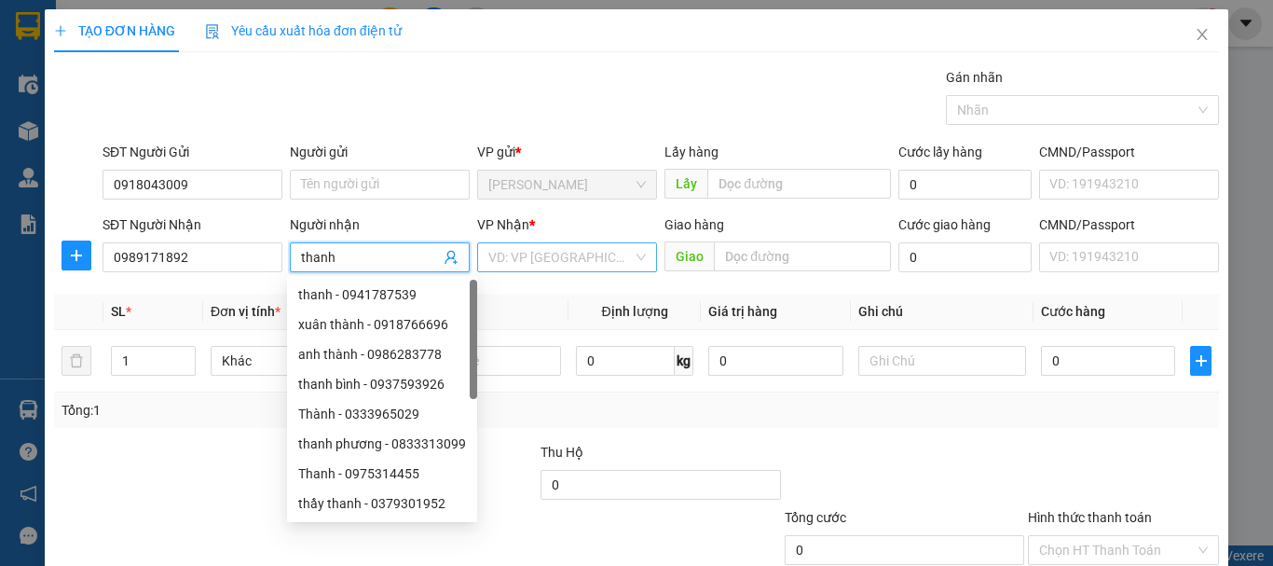
type input "thanh"
click at [570, 260] on input "search" at bounding box center [560, 257] width 144 height 28
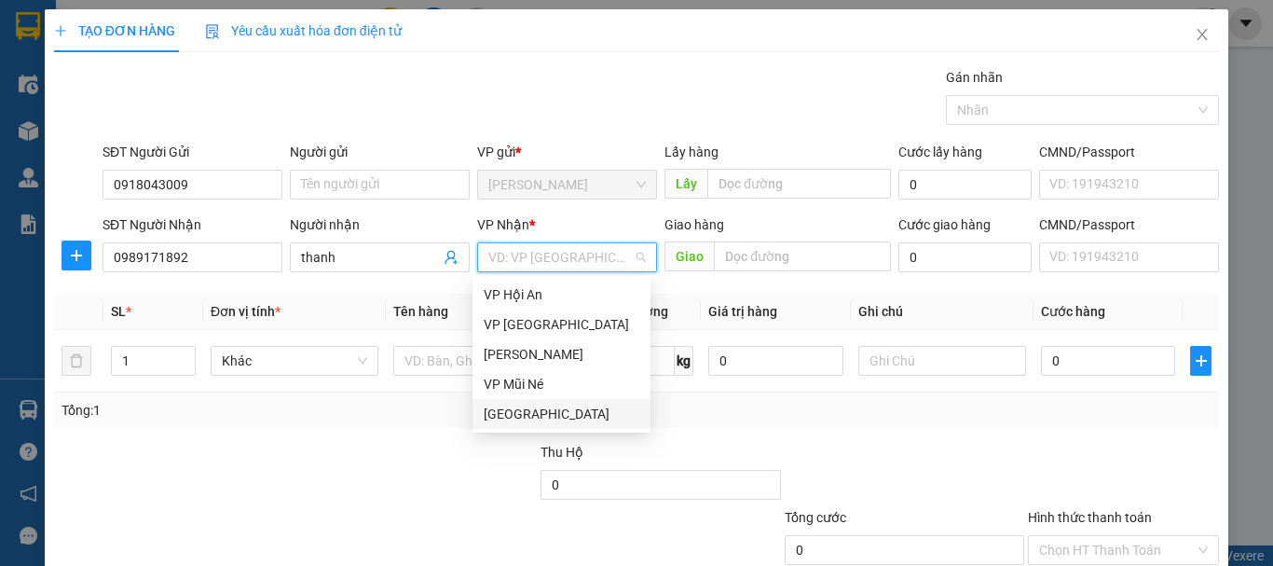
click at [518, 410] on div "[GEOGRAPHIC_DATA]" at bounding box center [562, 414] width 156 height 21
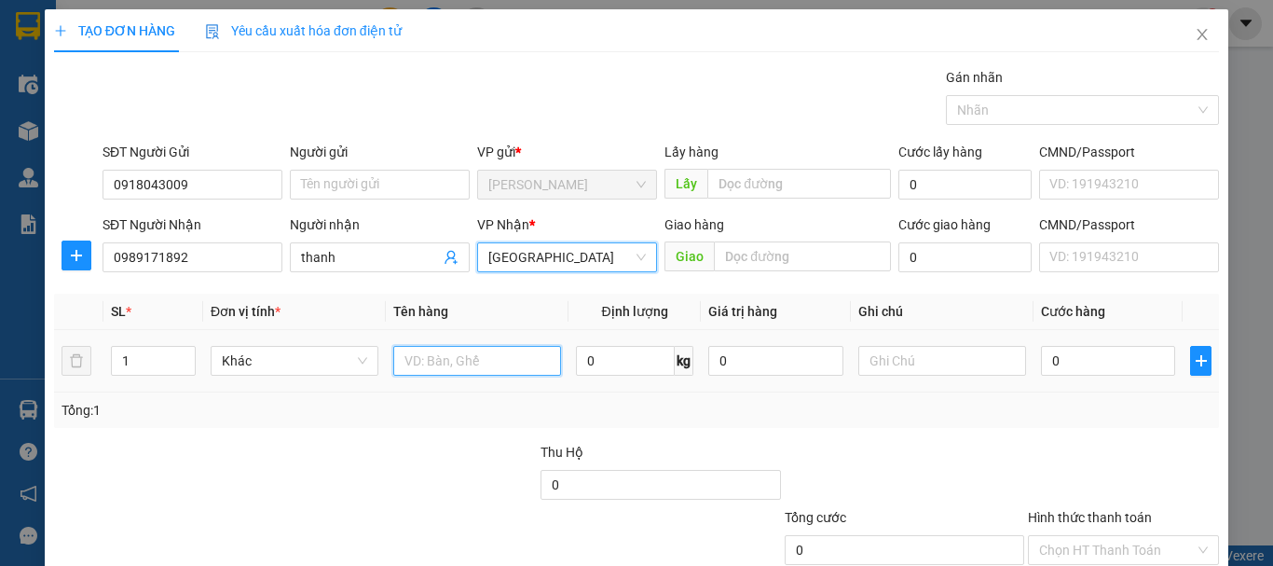
click at [449, 365] on input "text" at bounding box center [477, 361] width 168 height 30
type input "tp"
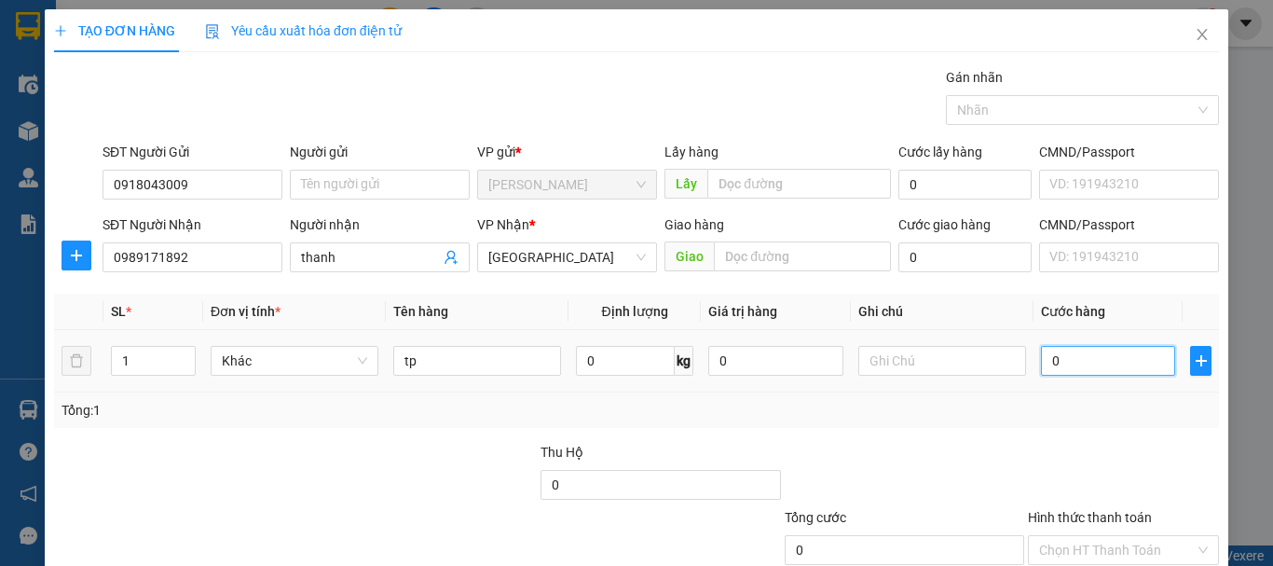
click at [1075, 364] on input "0" at bounding box center [1108, 361] width 134 height 30
type input "4"
type input "40"
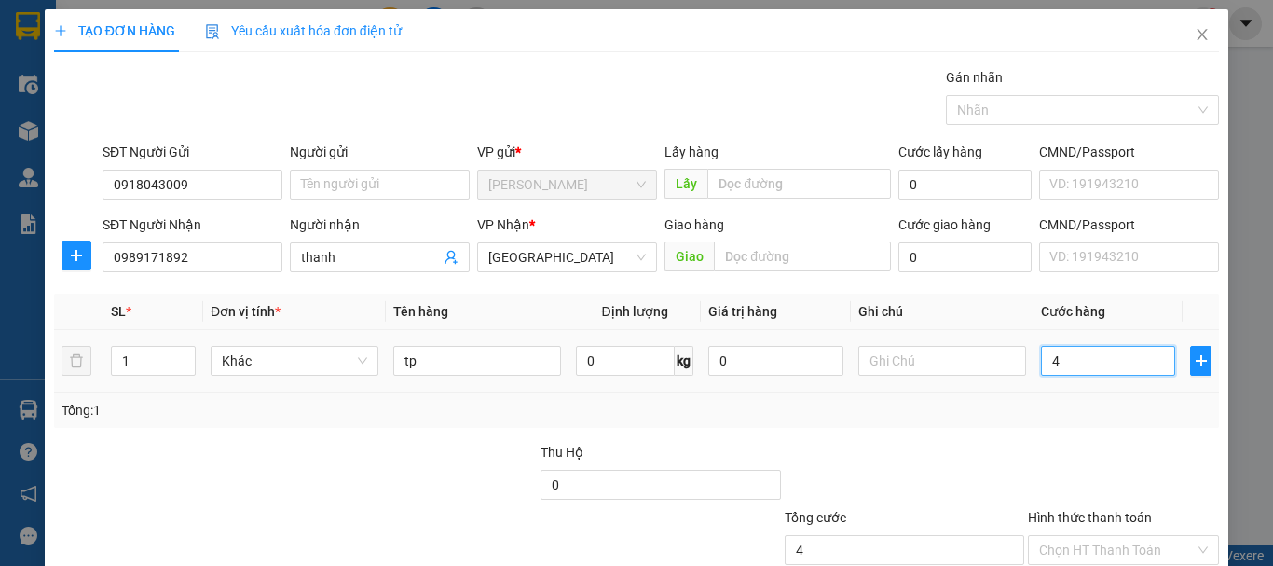
type input "40"
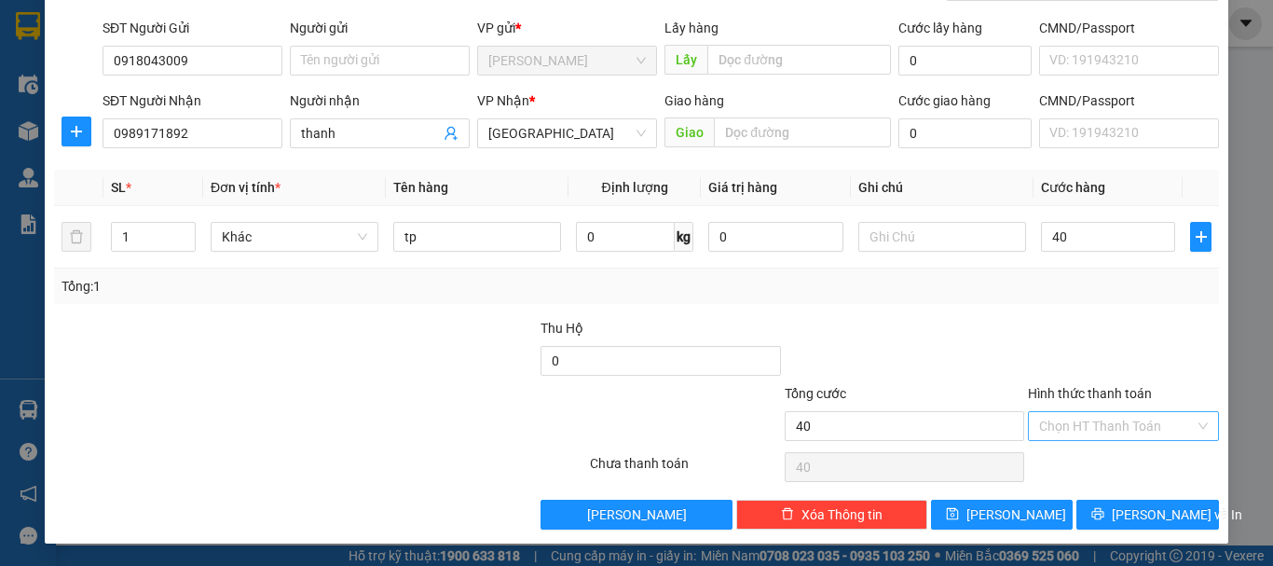
type input "40.000"
click at [1079, 420] on input "Hình thức thanh toán" at bounding box center [1117, 426] width 156 height 28
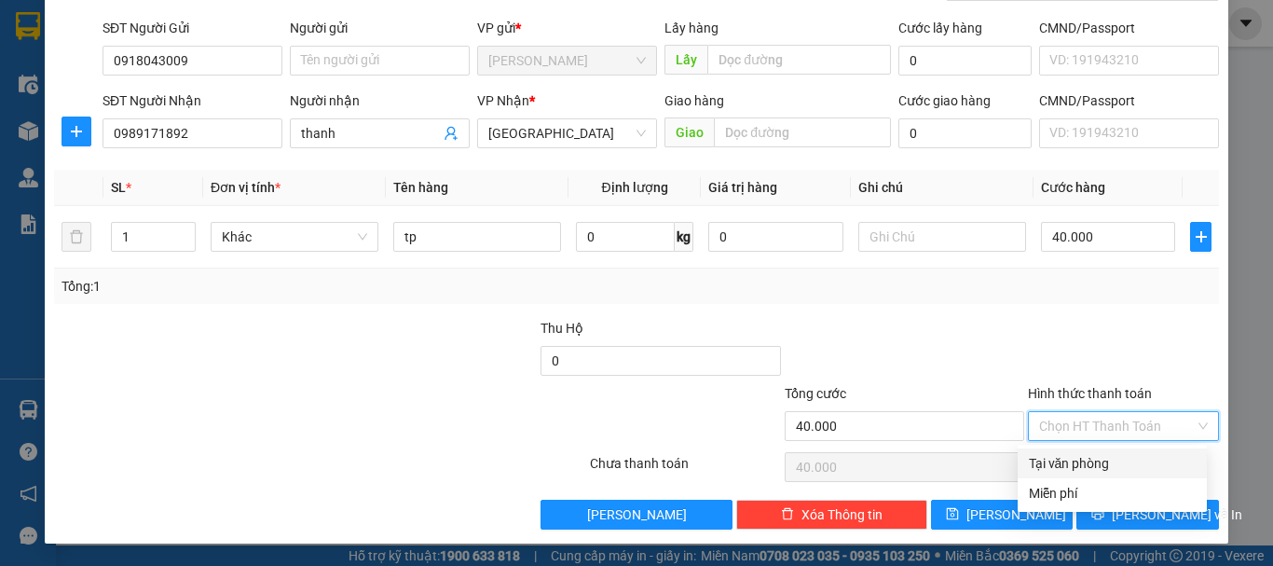
click at [1110, 459] on div "Tại văn phòng" at bounding box center [1112, 463] width 167 height 21
type input "0"
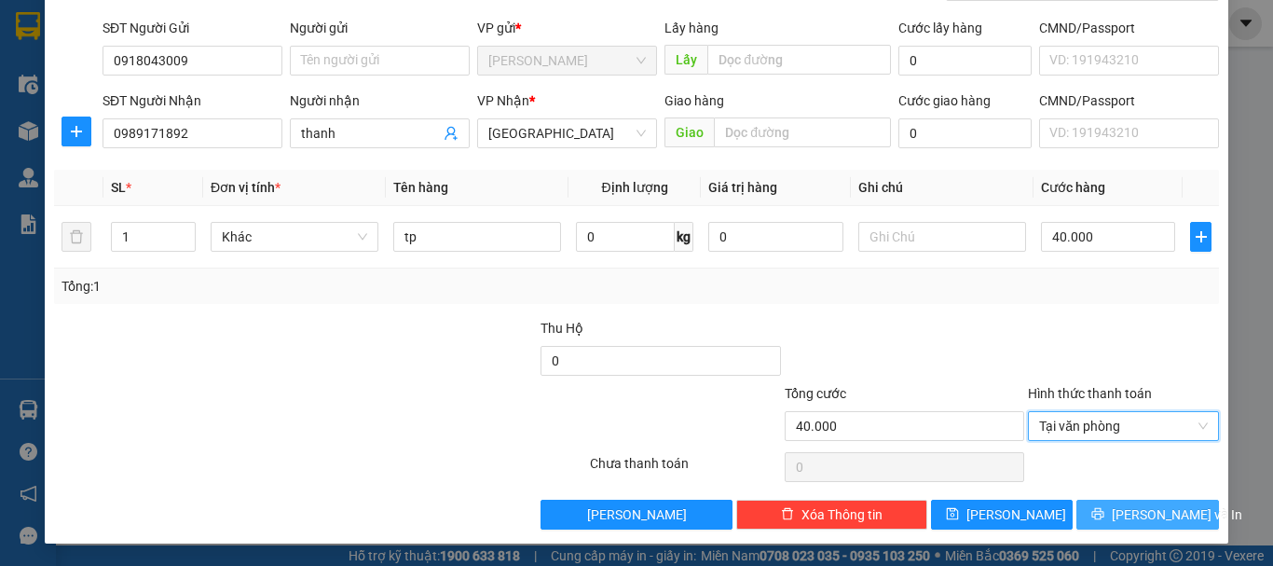
click at [1106, 506] on button "[PERSON_NAME] và In" at bounding box center [1148, 515] width 143 height 30
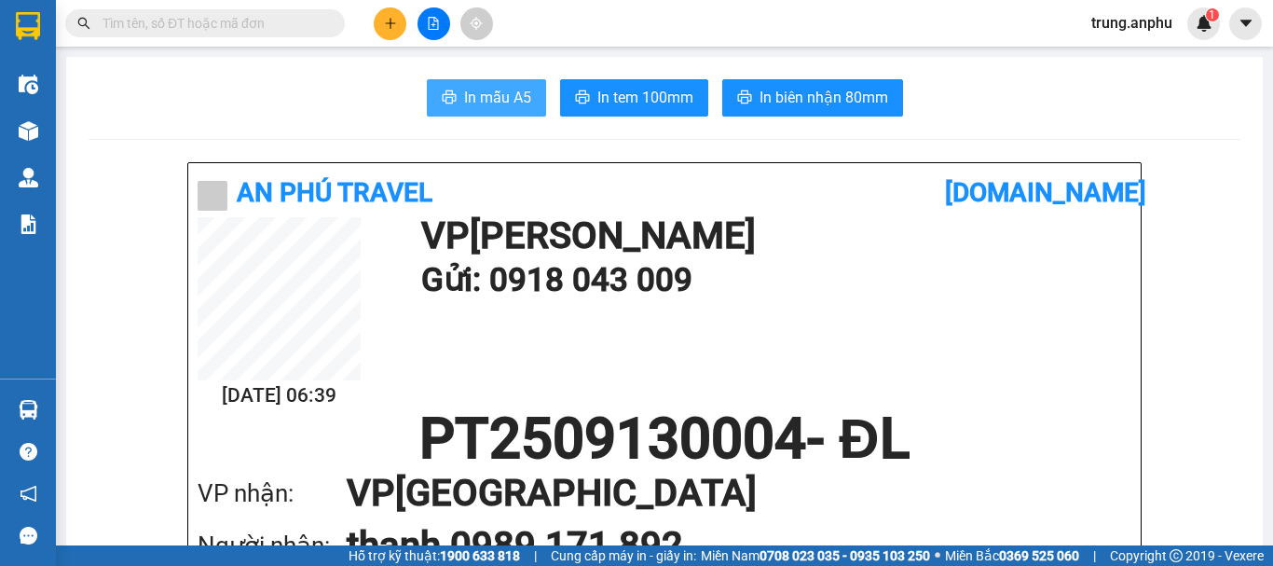
click at [477, 85] on button "In mẫu A5" at bounding box center [486, 97] width 119 height 37
click at [952, 99] on div "In mẫu A5 In tem 100mm In biên nhận 80mm" at bounding box center [665, 97] width 1152 height 37
click at [294, 22] on input "text" at bounding box center [213, 23] width 220 height 21
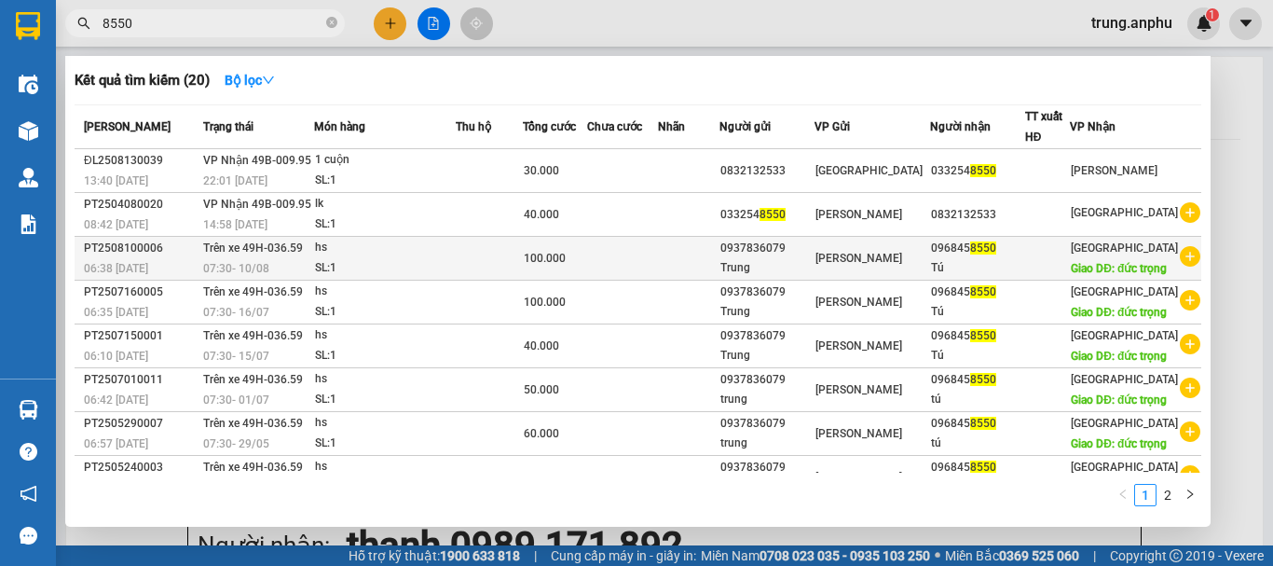
type input "8550"
click at [1183, 267] on icon "plus-circle" at bounding box center [1190, 256] width 21 height 21
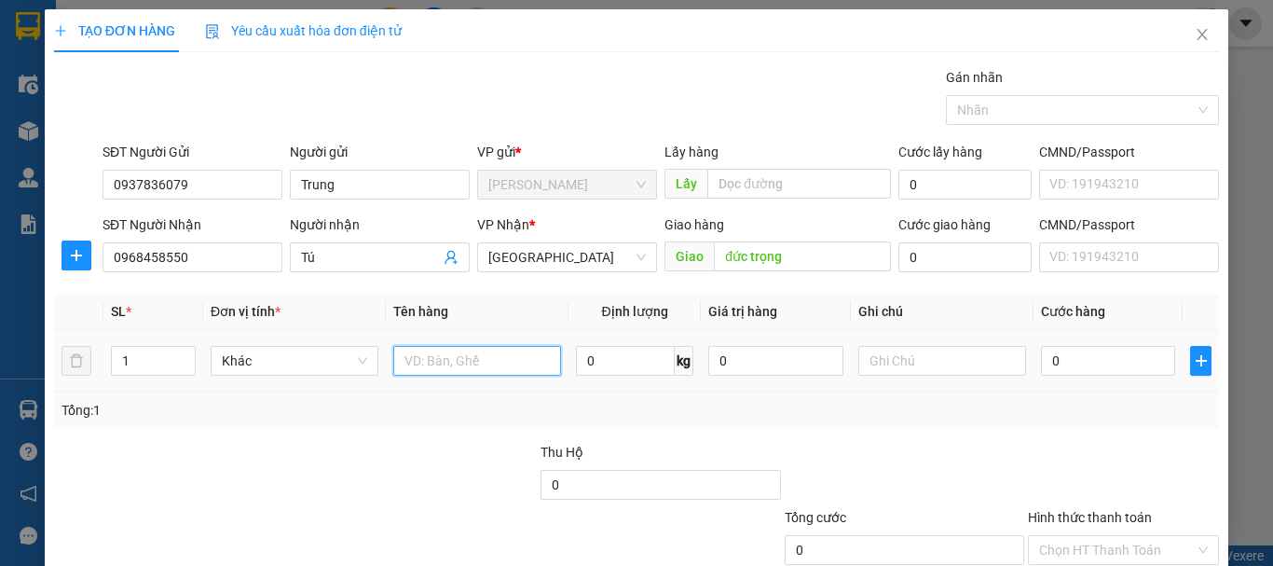
click at [450, 351] on input "text" at bounding box center [477, 361] width 168 height 30
type input "hs"
click at [1068, 369] on input "0" at bounding box center [1108, 361] width 134 height 30
type input "1"
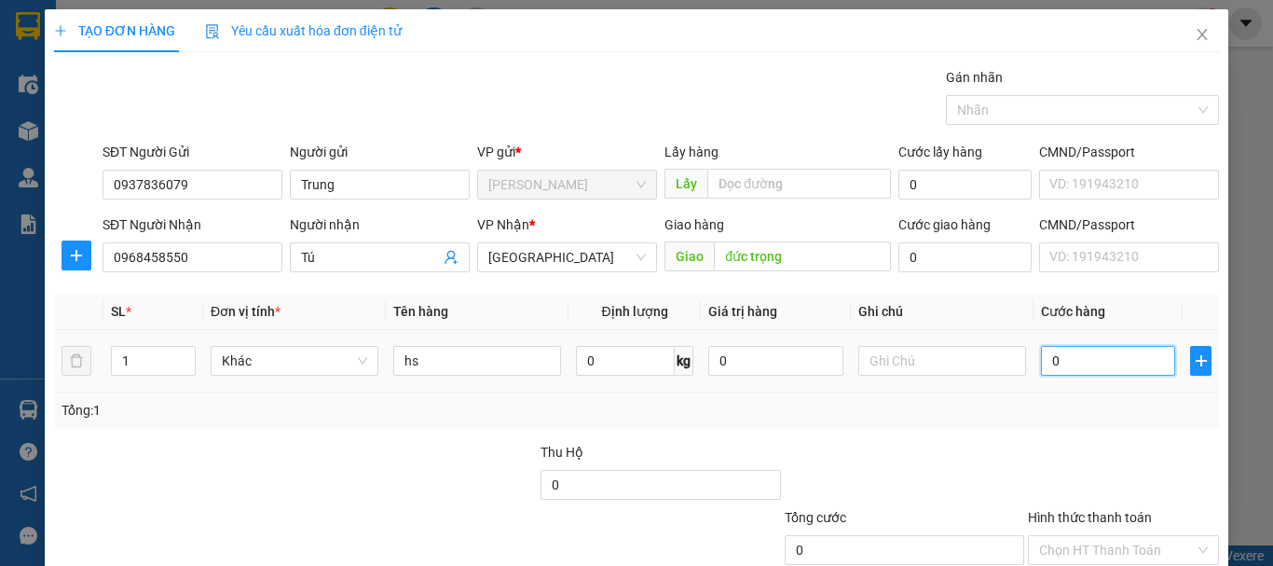
type input "1"
type input "10"
type input "100"
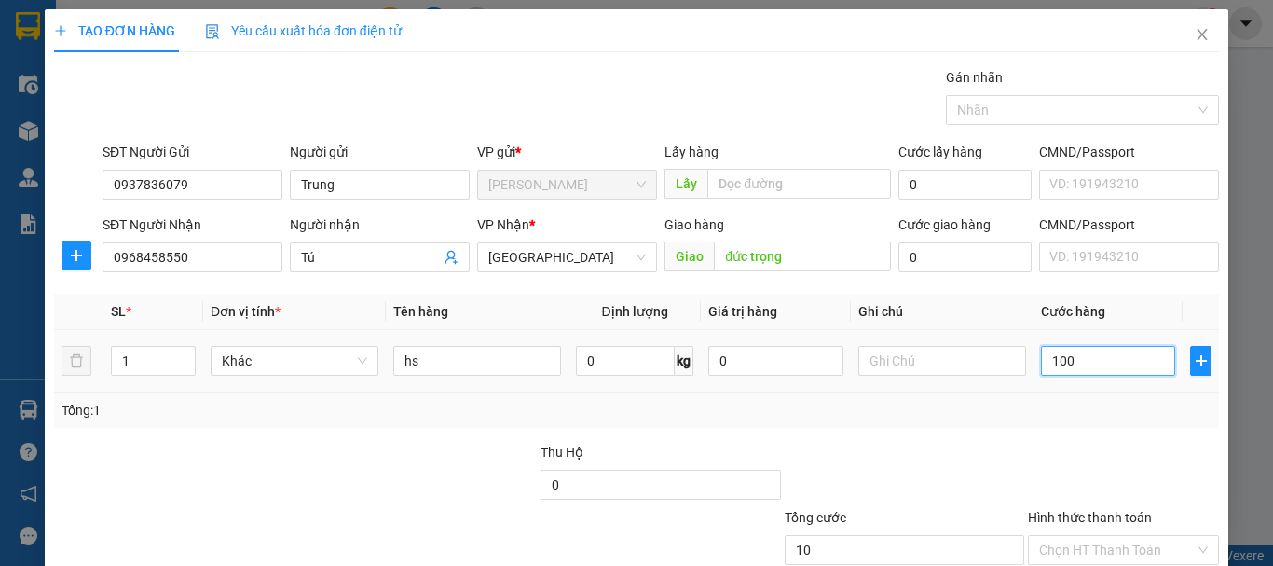
type input "100"
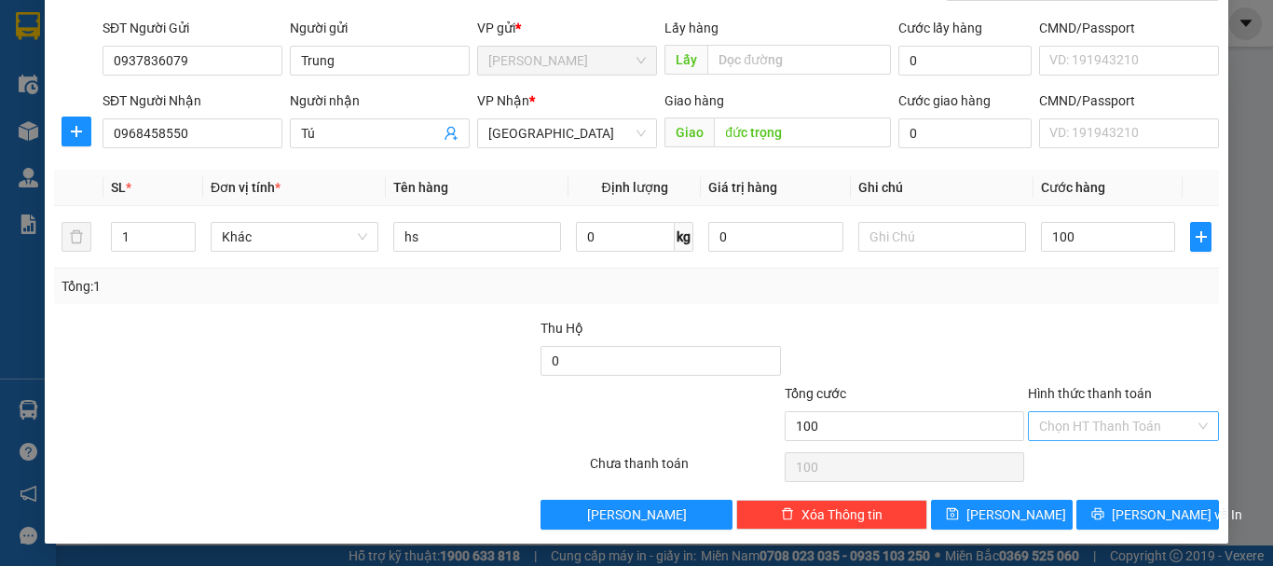
type input "100.000"
drag, startPoint x: 1089, startPoint y: 423, endPoint x: 1113, endPoint y: 415, distance: 25.6
click at [1091, 422] on input "Hình thức thanh toán" at bounding box center [1117, 426] width 156 height 28
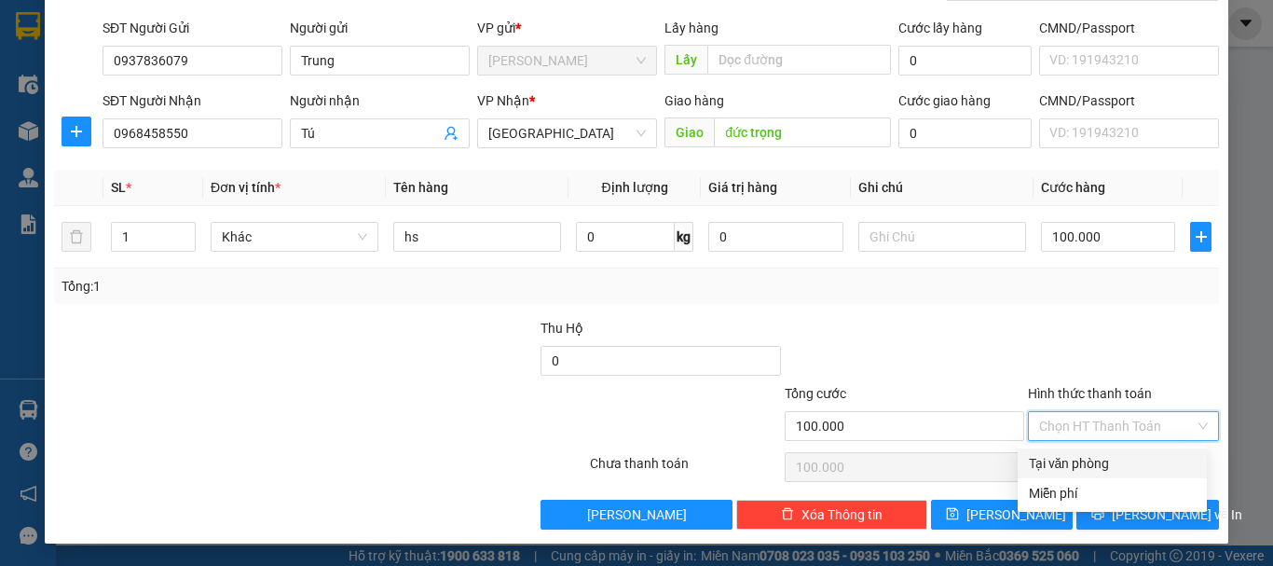
click at [1103, 465] on div "Tại văn phòng" at bounding box center [1112, 463] width 167 height 21
type input "0"
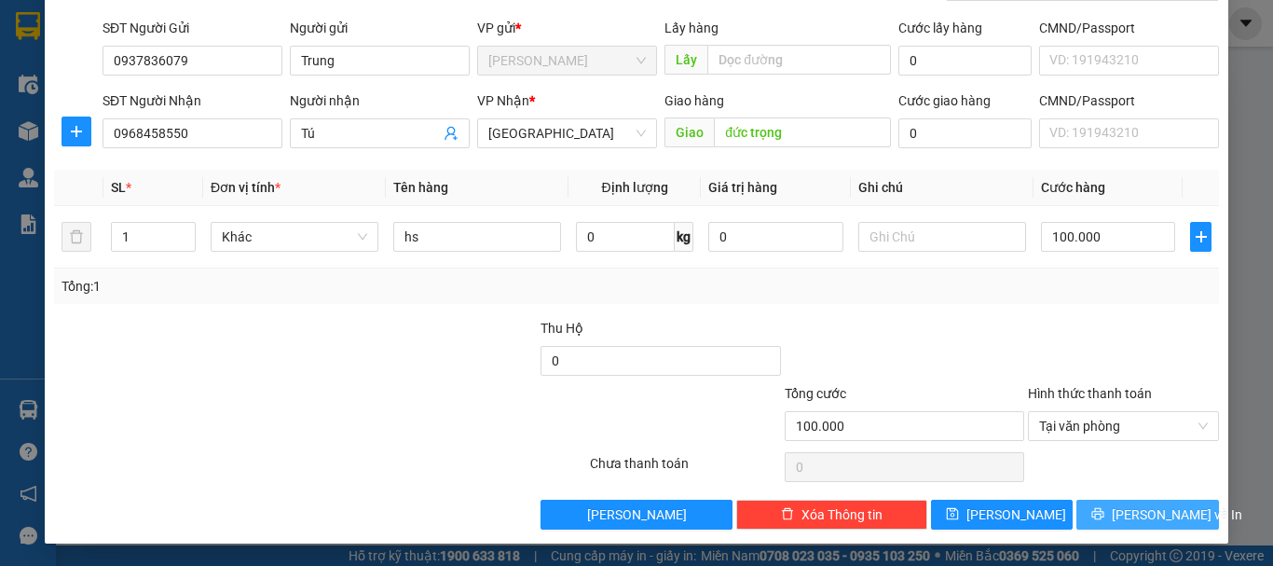
click at [1127, 513] on span "[PERSON_NAME] và In" at bounding box center [1177, 514] width 131 height 21
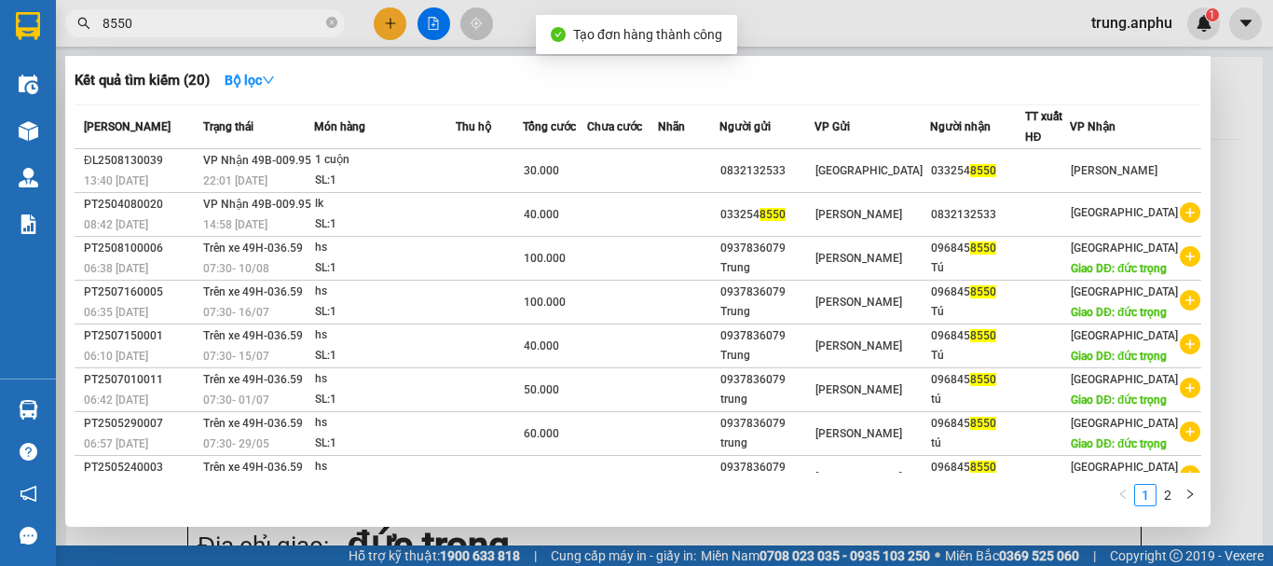
click at [438, 24] on div at bounding box center [636, 283] width 1273 height 566
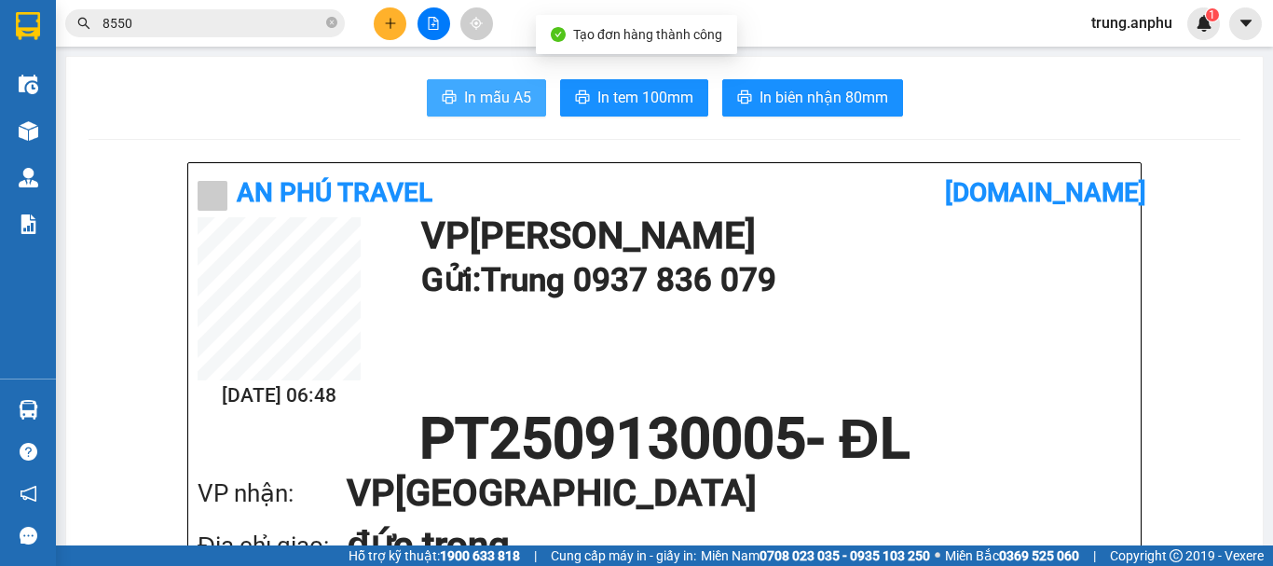
click at [509, 100] on span "In mẫu A5" at bounding box center [497, 97] width 67 height 23
click at [1041, 81] on div "In mẫu A5 In tem 100mm In biên nhận 80mm" at bounding box center [665, 97] width 1152 height 37
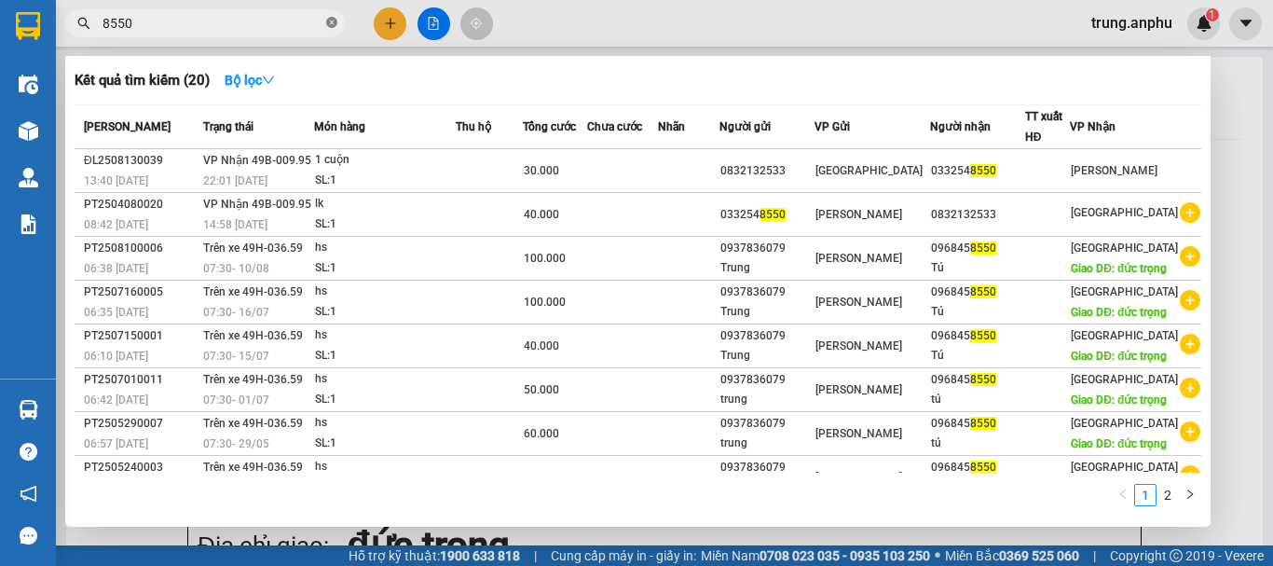
click at [331, 23] on icon "close-circle" at bounding box center [331, 22] width 11 height 11
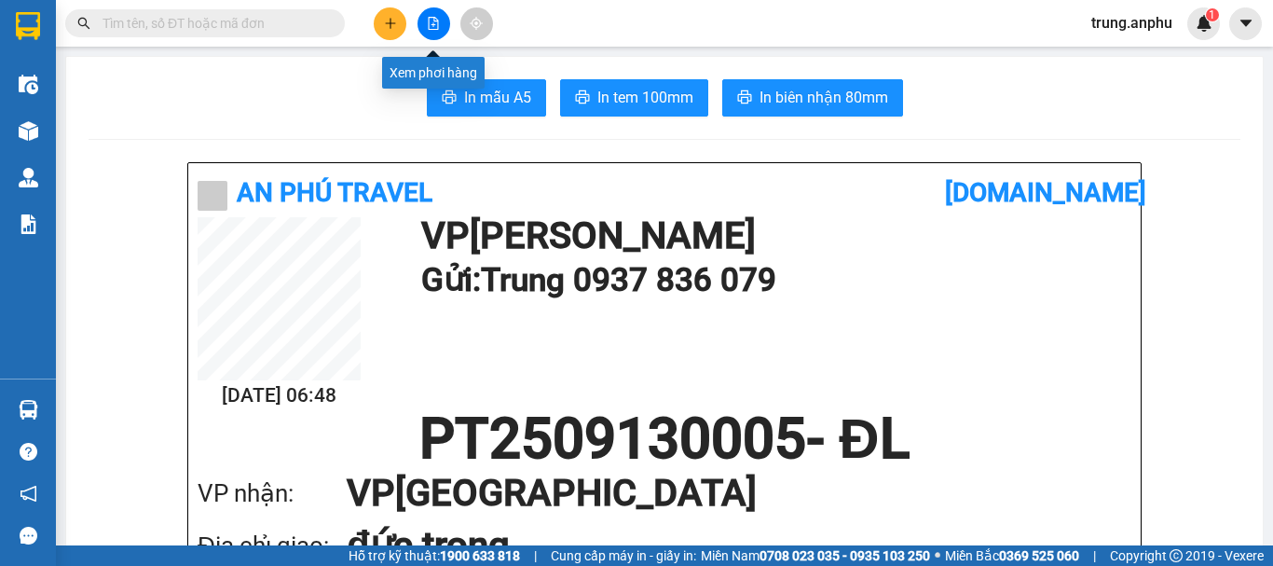
click at [433, 21] on icon "file-add" at bounding box center [433, 23] width 13 height 13
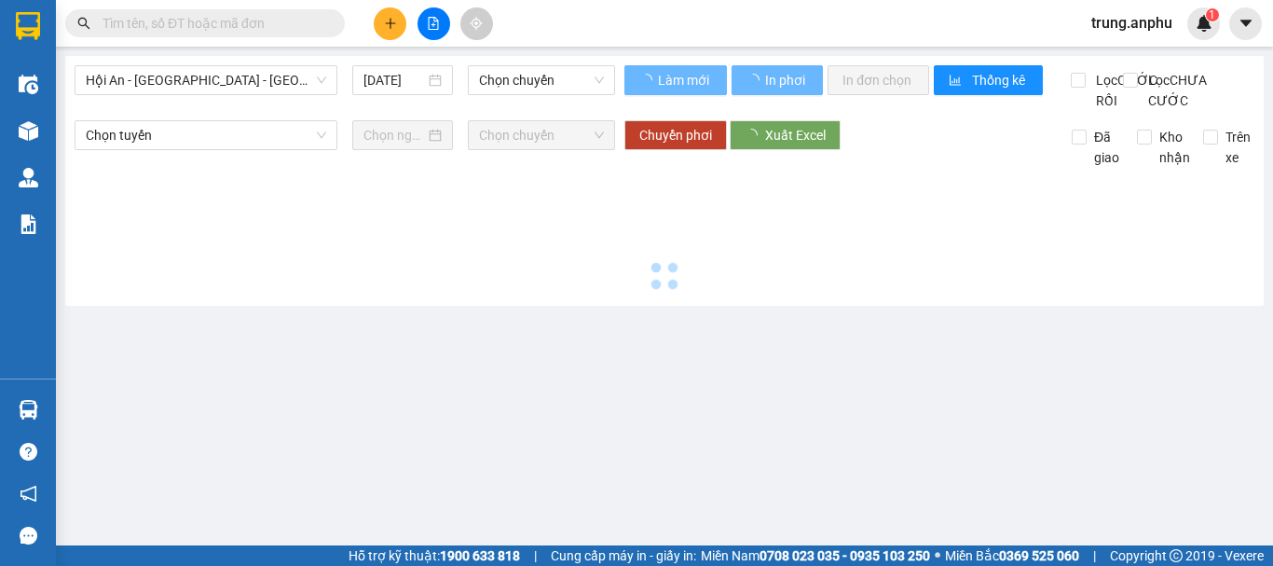
type input "[DATE]"
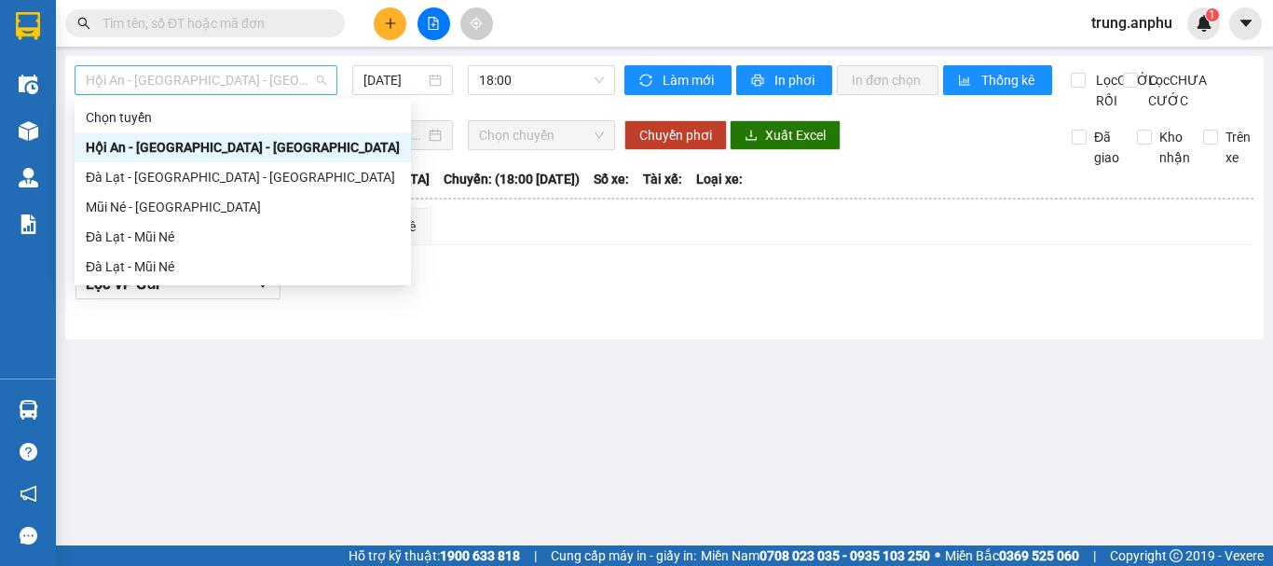
click at [269, 78] on span "Hội An - [GEOGRAPHIC_DATA] - [GEOGRAPHIC_DATA]" at bounding box center [206, 80] width 240 height 28
click at [134, 206] on div "Mũi Né - [GEOGRAPHIC_DATA]" at bounding box center [243, 207] width 314 height 21
type input "[DATE]"
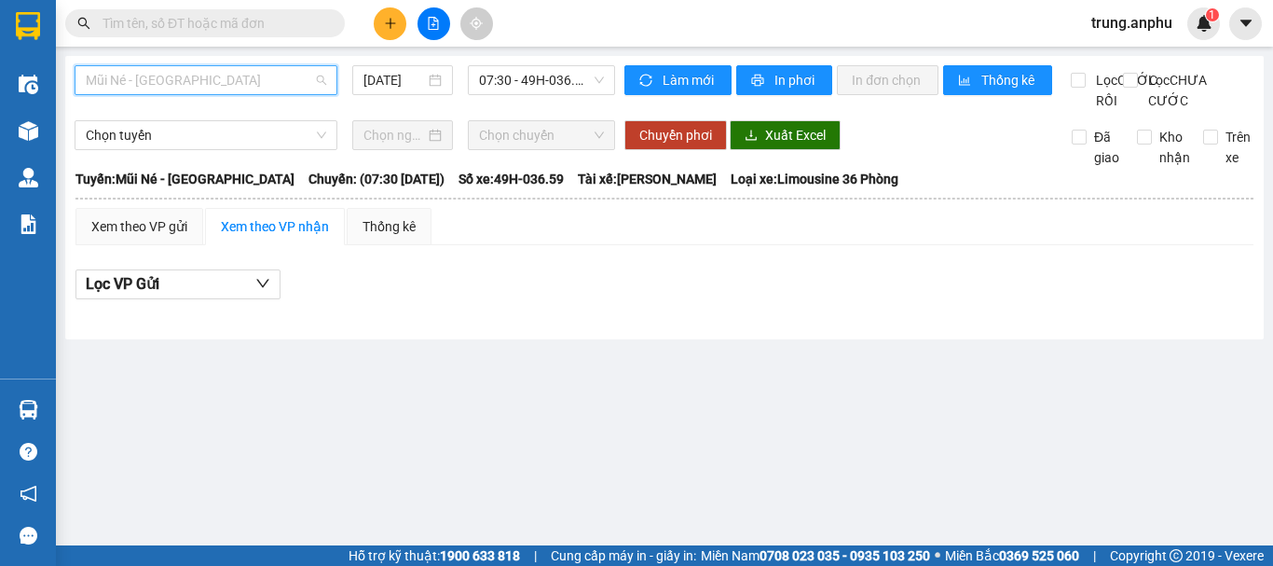
click at [153, 70] on span "Mũi Né - [GEOGRAPHIC_DATA]" at bounding box center [206, 80] width 240 height 28
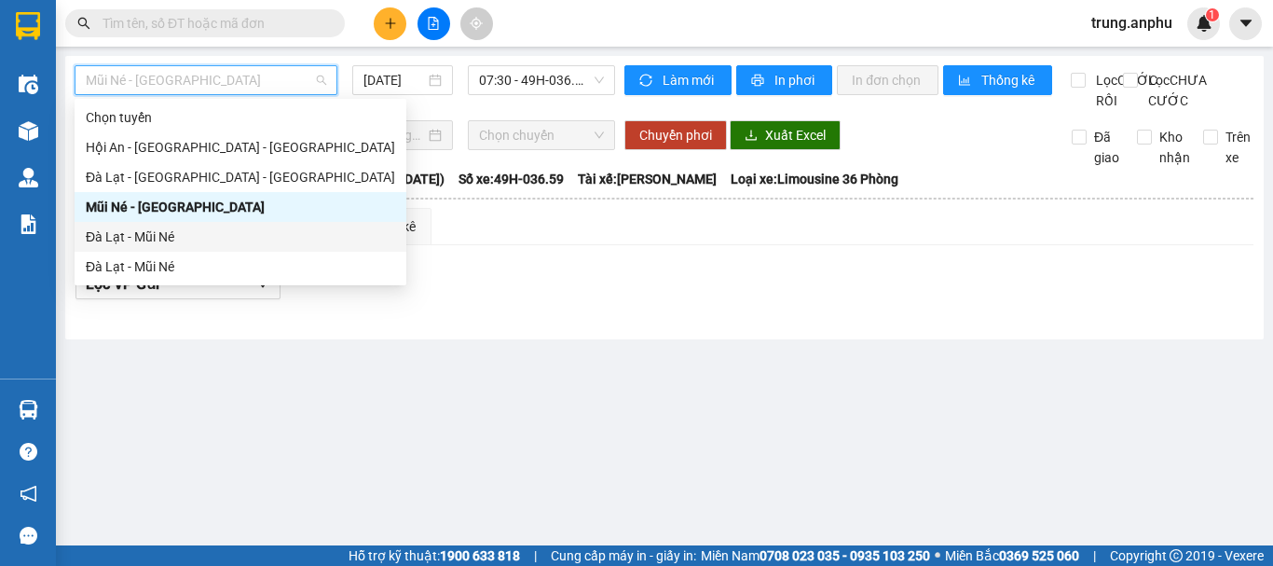
click at [97, 237] on div "Đà Lạt - Mũi Né" at bounding box center [240, 237] width 309 height 21
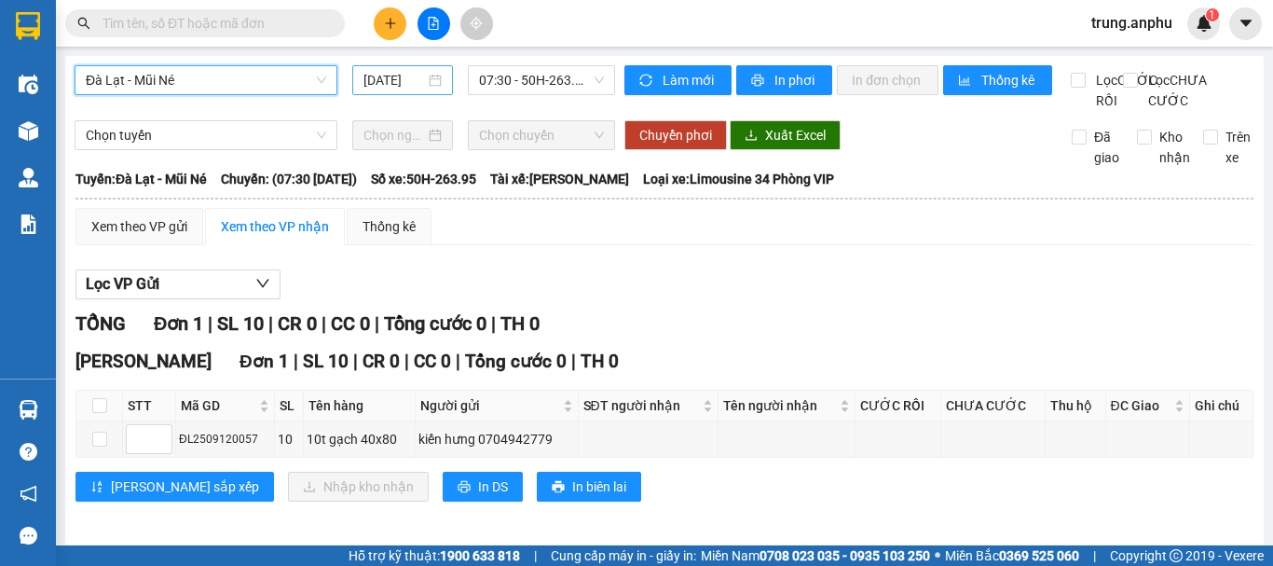
click at [406, 84] on input "[DATE]" at bounding box center [395, 80] width 62 height 21
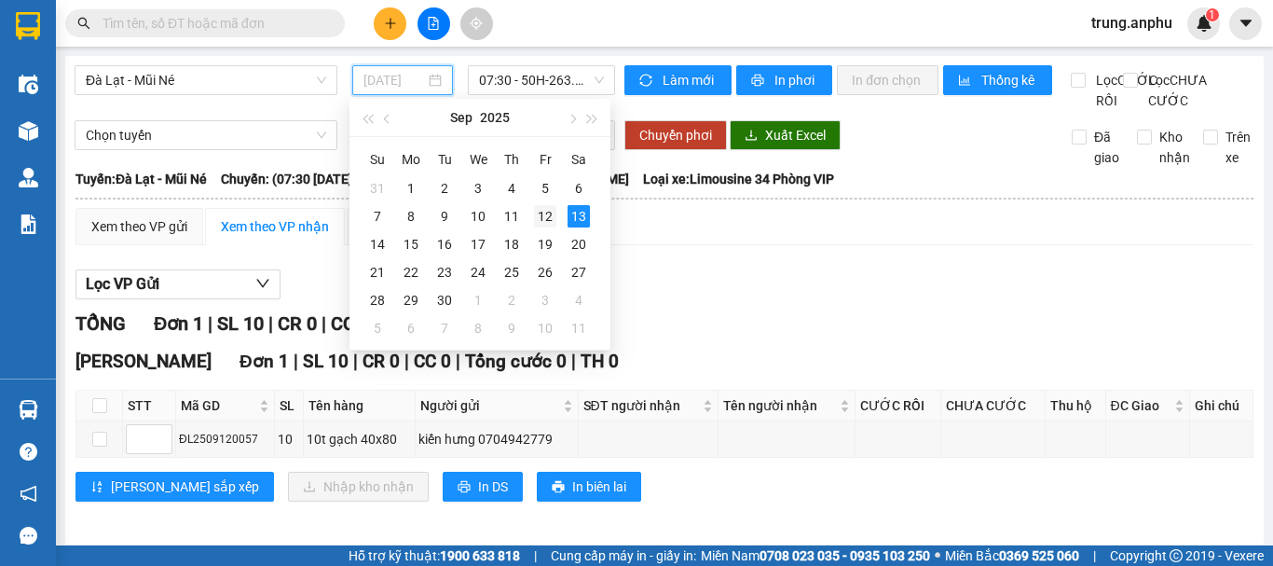
click at [543, 218] on div "12" at bounding box center [545, 216] width 22 height 22
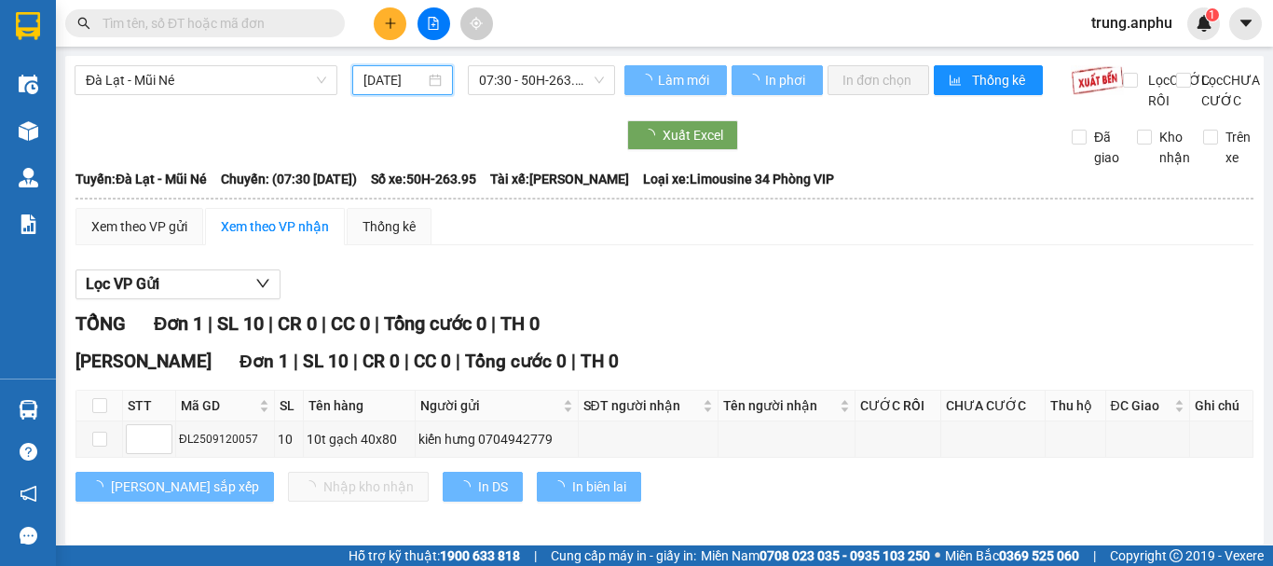
type input "[DATE]"
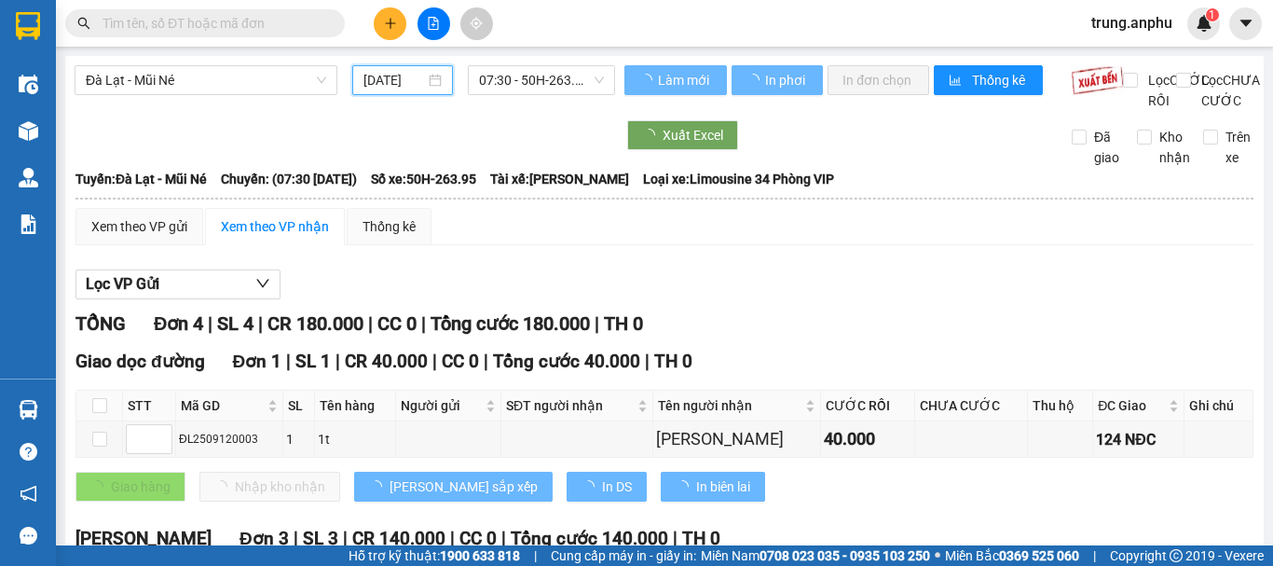
click at [555, 83] on span "07:30 - 50H-263.95" at bounding box center [541, 80] width 125 height 28
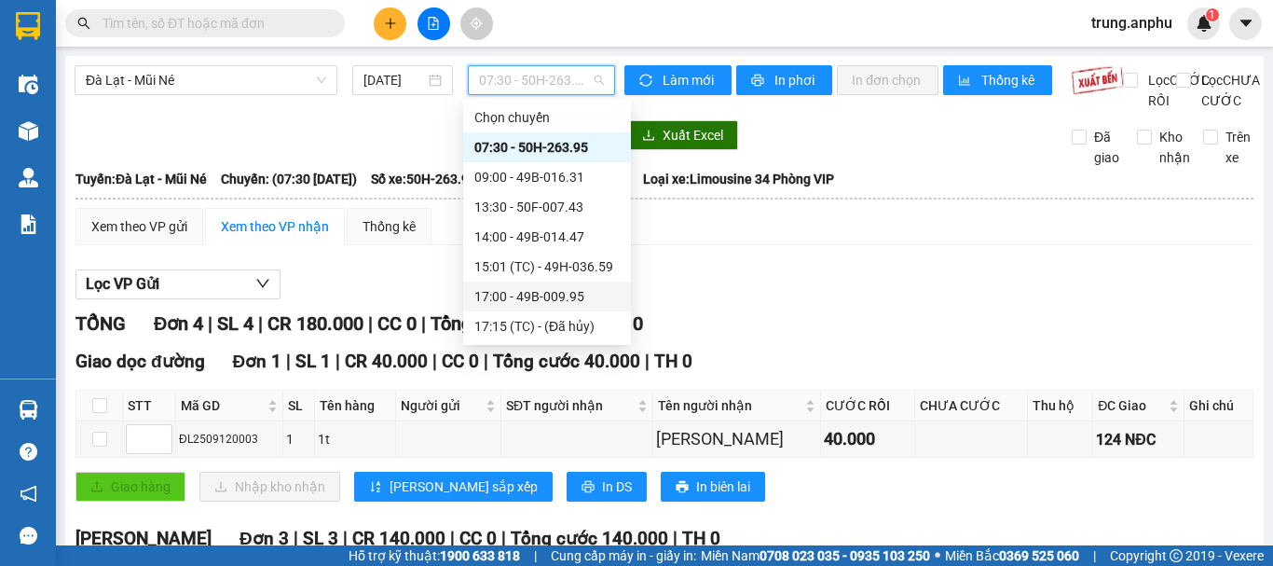
click at [528, 295] on div "17:00 - 49B-009.95" at bounding box center [546, 296] width 145 height 21
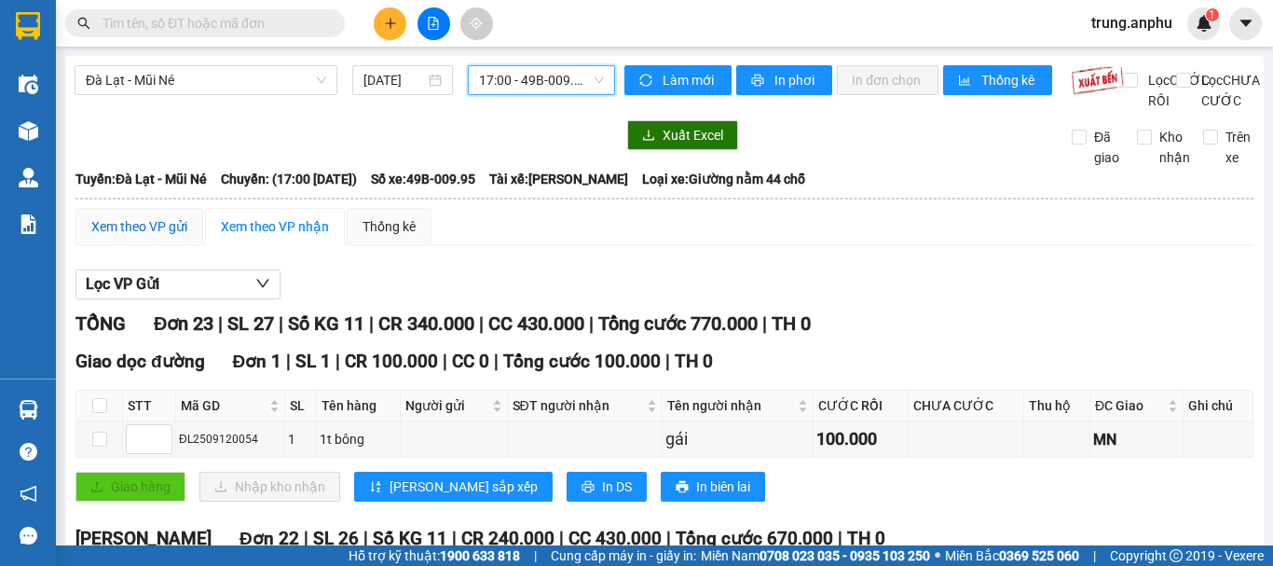
click at [147, 237] on div "Xem theo VP gửi" at bounding box center [139, 226] width 96 height 21
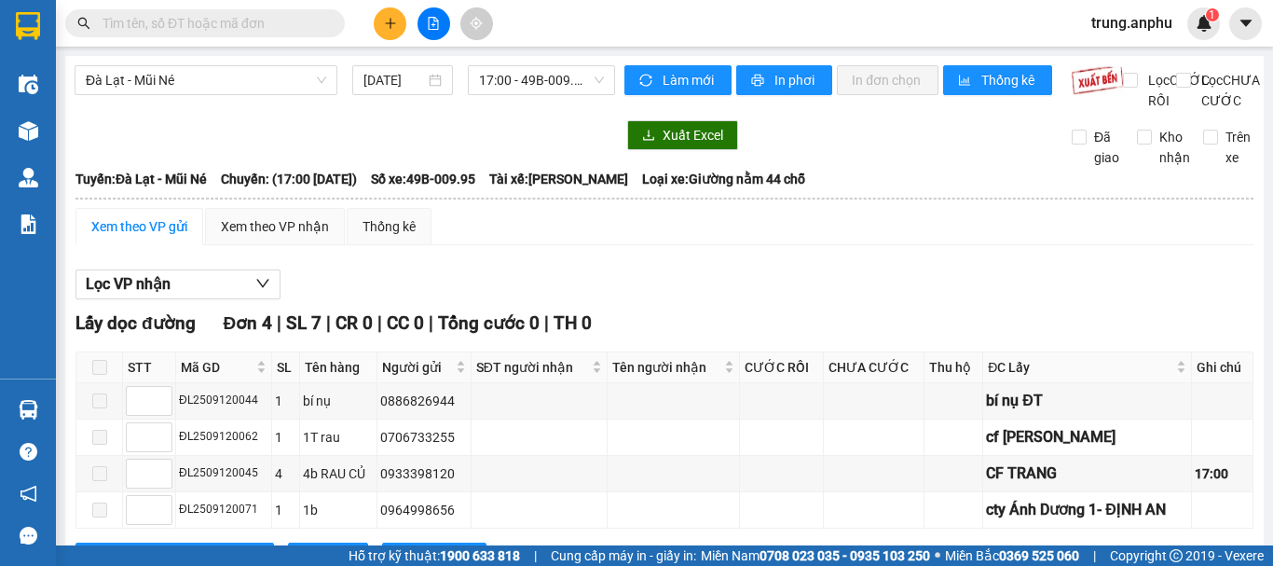
click at [284, 21] on input "text" at bounding box center [213, 23] width 220 height 21
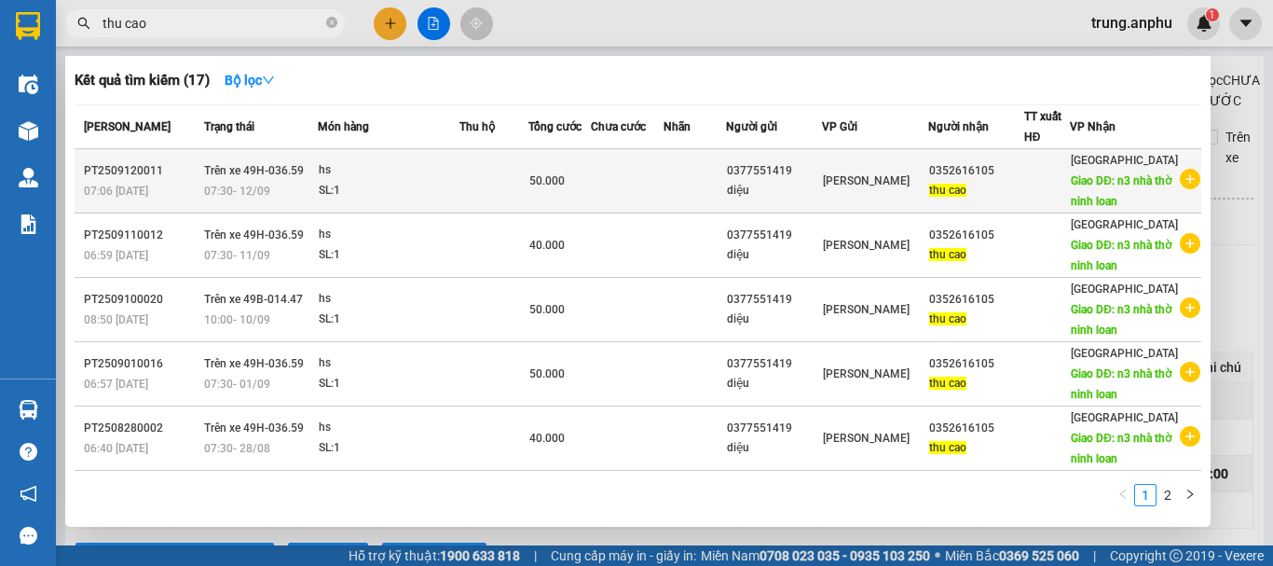
type input "thu cao"
click at [1180, 187] on icon "plus-circle" at bounding box center [1190, 179] width 21 height 21
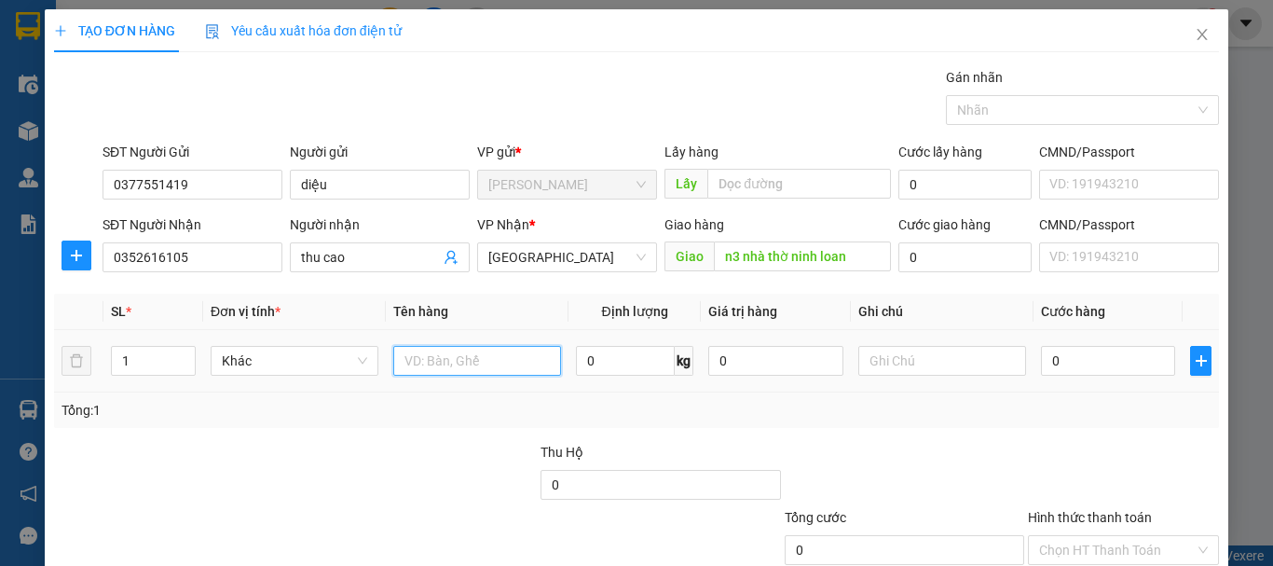
click at [451, 363] on input "text" at bounding box center [477, 361] width 168 height 30
type input "hs"
click at [1087, 358] on input "0" at bounding box center [1108, 361] width 134 height 30
type input "5"
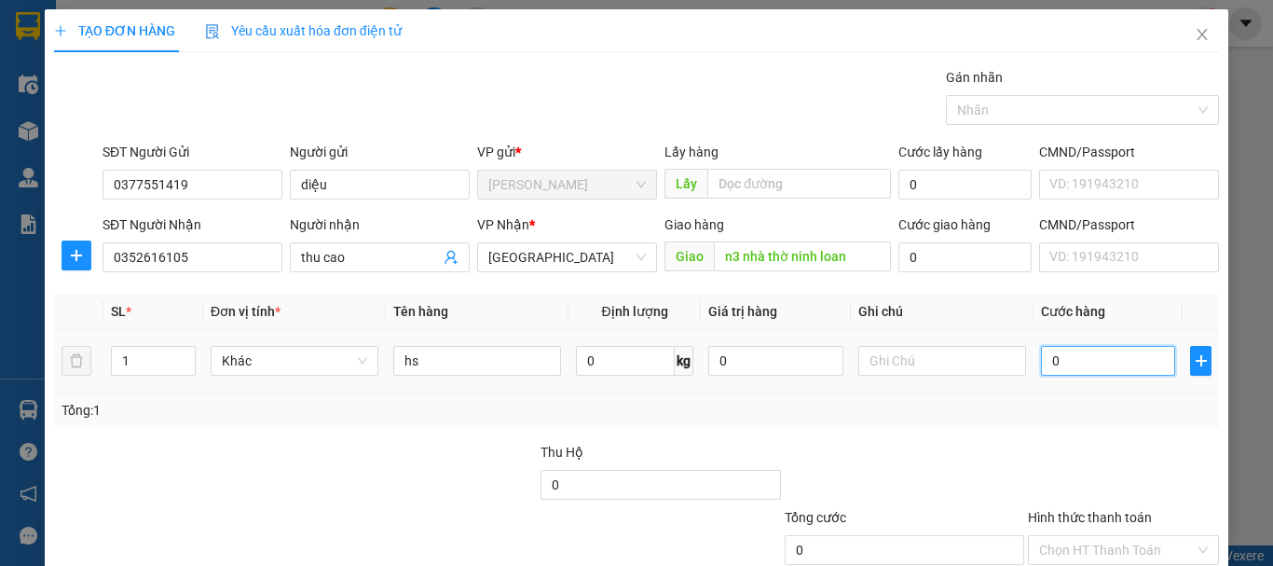
type input "5"
type input "50"
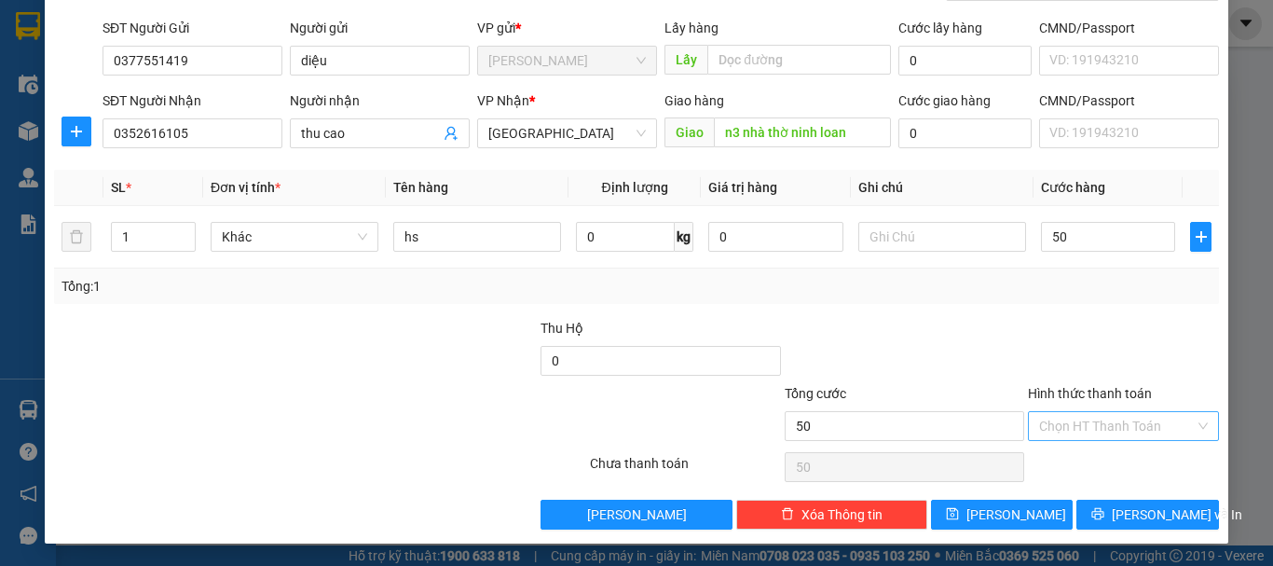
type input "50.000"
click at [1107, 429] on input "Hình thức thanh toán" at bounding box center [1117, 426] width 156 height 28
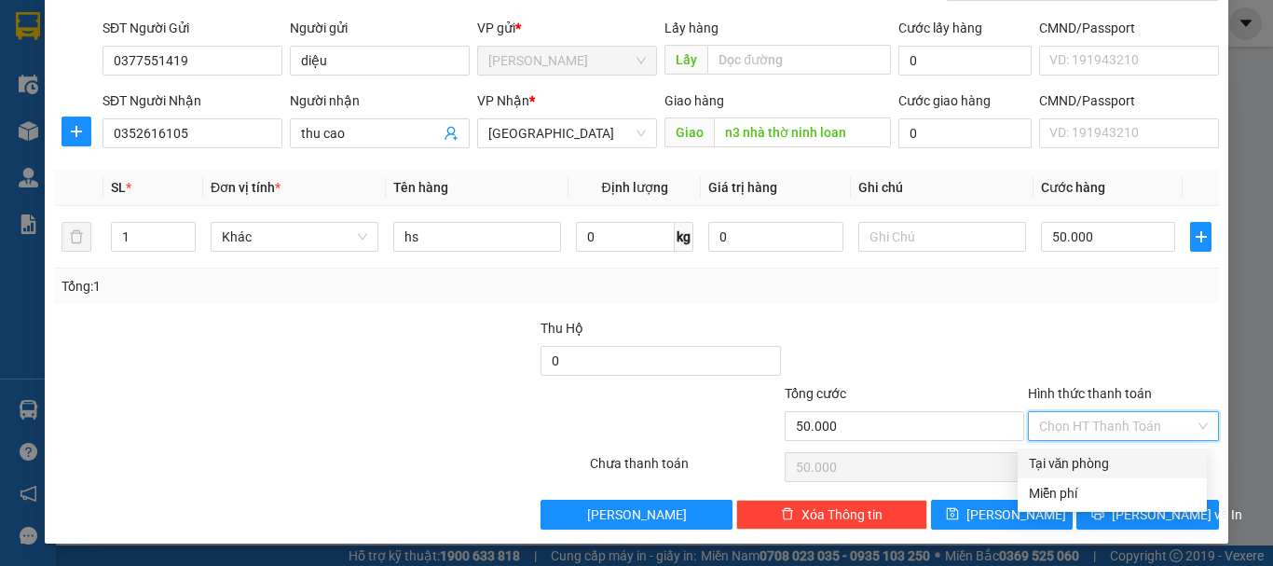
click at [1094, 455] on div "Tại văn phòng" at bounding box center [1112, 463] width 167 height 21
type input "0"
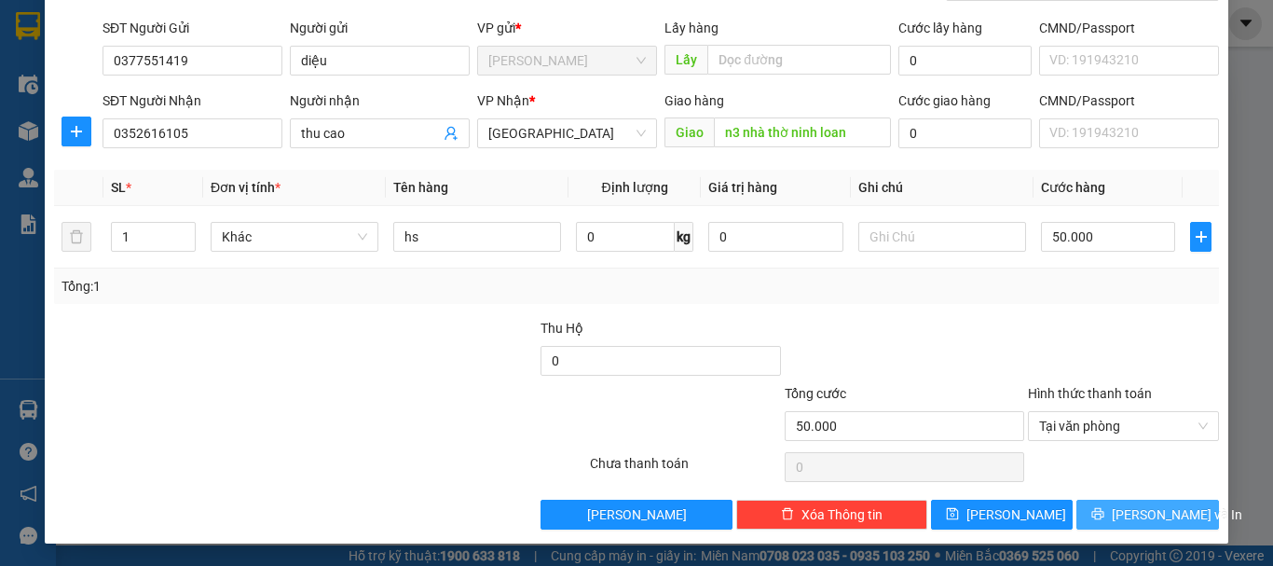
click at [1136, 515] on span "[PERSON_NAME] và In" at bounding box center [1177, 514] width 131 height 21
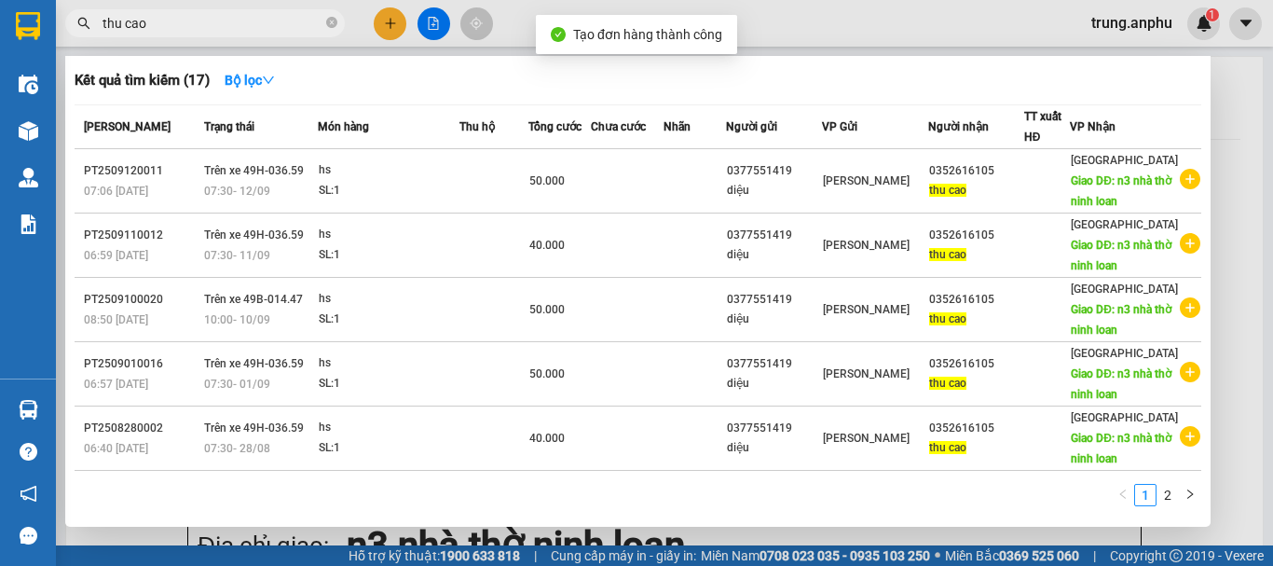
click at [433, 23] on div at bounding box center [636, 283] width 1273 height 566
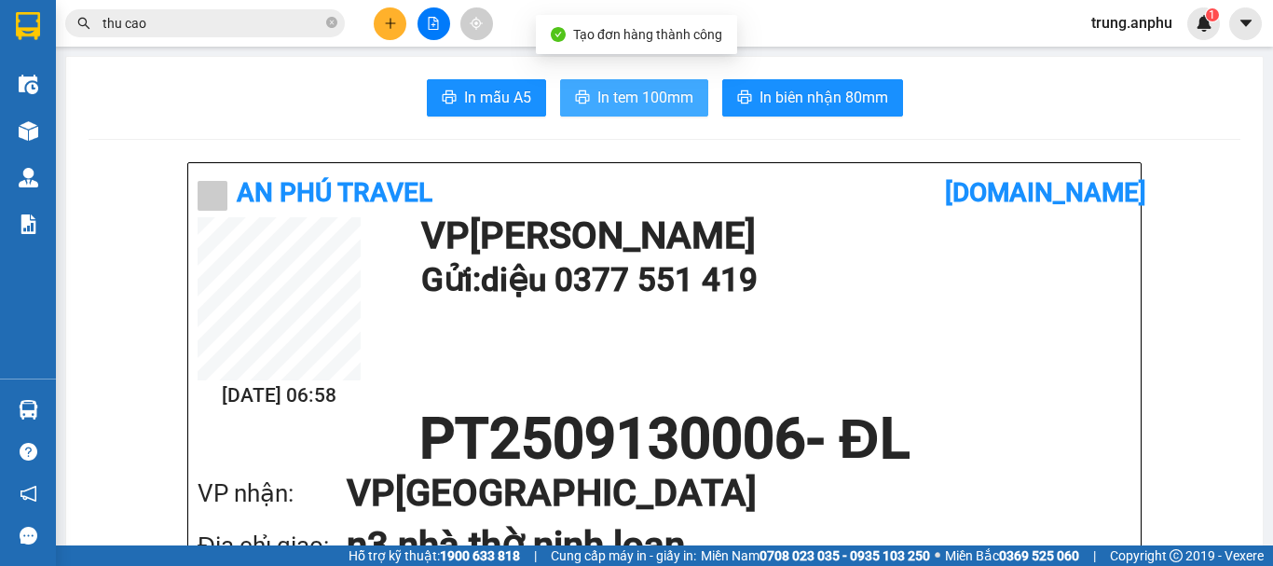
click at [584, 86] on button "In tem 100mm" at bounding box center [634, 97] width 148 height 37
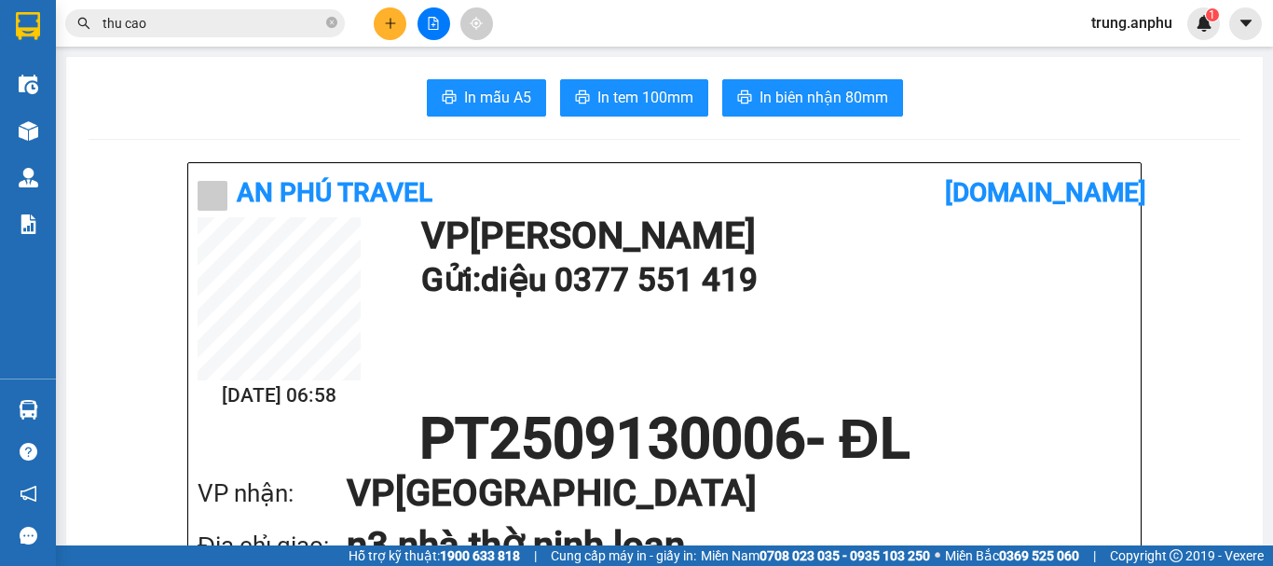
click at [1060, 98] on div "In mẫu A5 In tem 100mm In biên nhận 80mm" at bounding box center [665, 97] width 1152 height 37
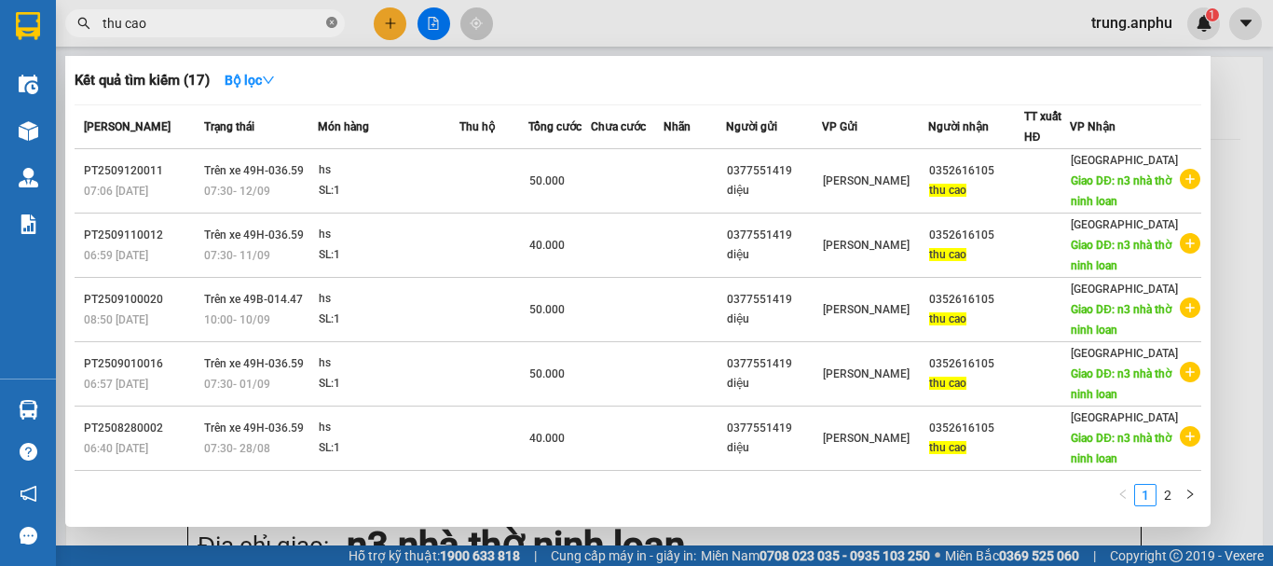
click at [333, 21] on icon "close-circle" at bounding box center [331, 22] width 11 height 11
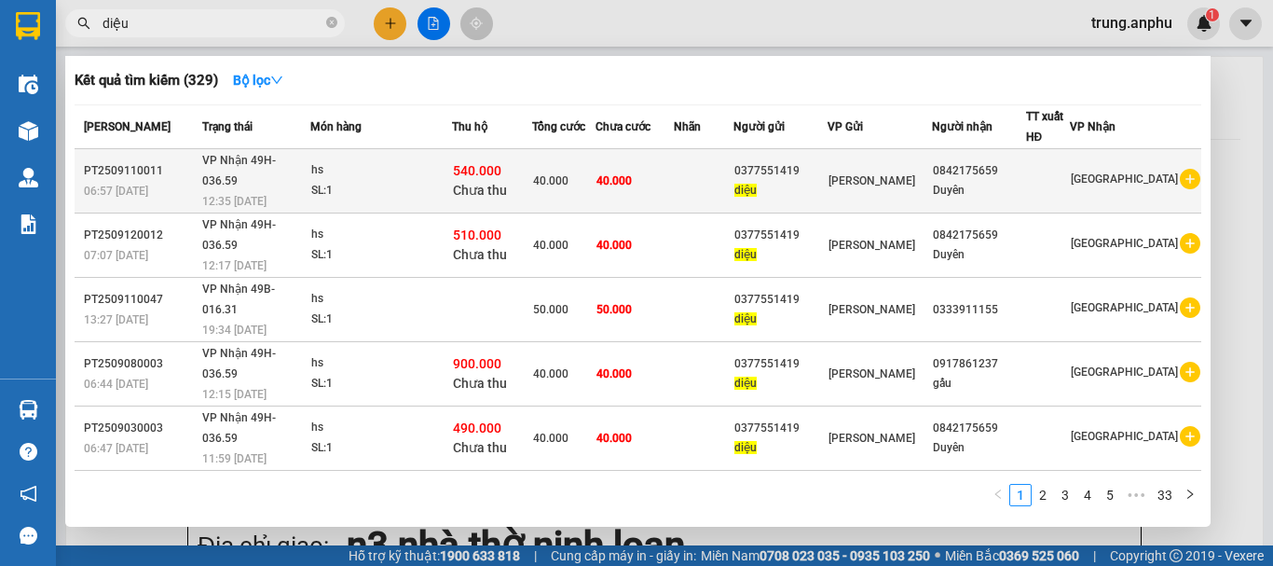
type input "diệu"
click at [1184, 169] on icon "plus-circle" at bounding box center [1190, 179] width 21 height 21
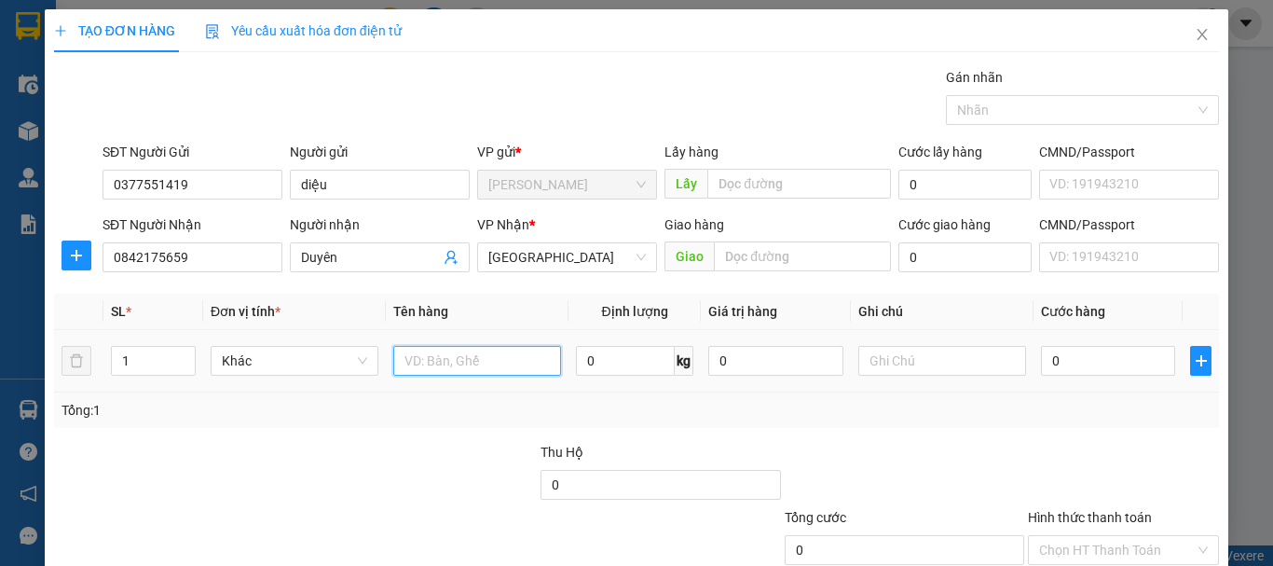
click at [447, 365] on input "text" at bounding box center [477, 361] width 168 height 30
type input "hs"
click at [1041, 366] on input "0" at bounding box center [1108, 361] width 134 height 30
type input "4"
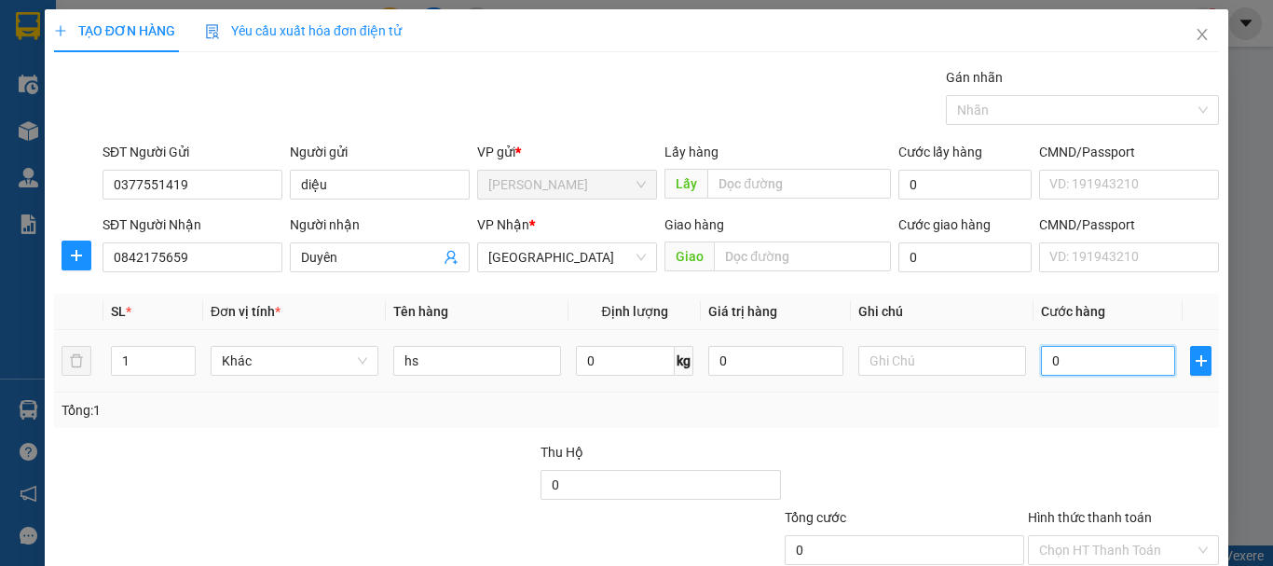
type input "4"
type input "40"
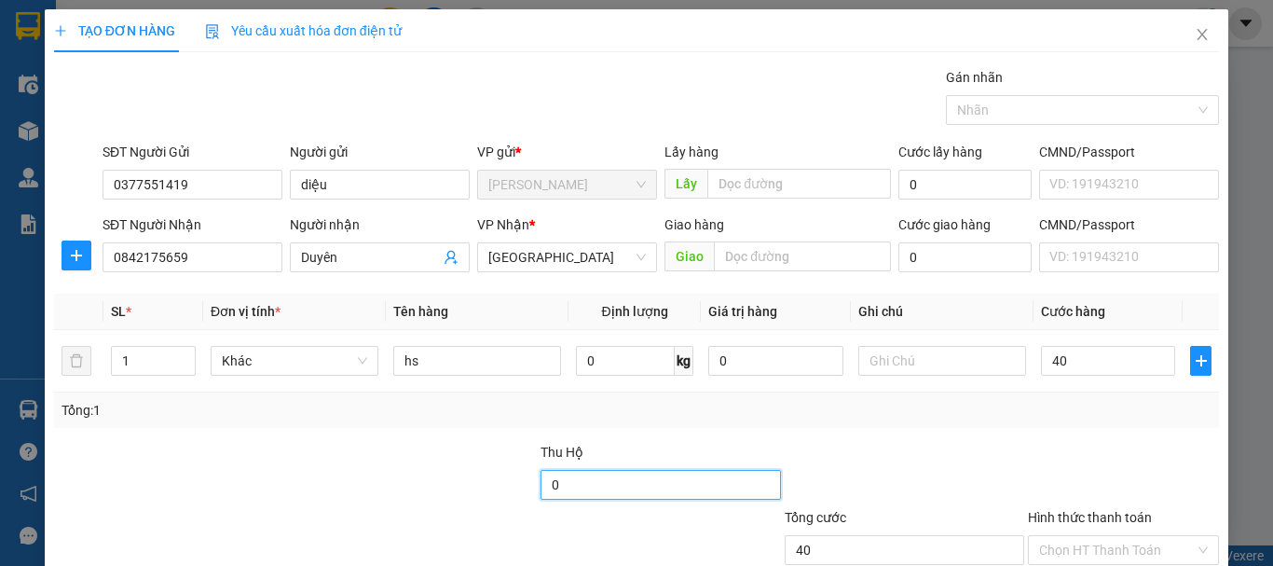
click at [573, 493] on input "0" at bounding box center [661, 485] width 240 height 30
type input "40.000"
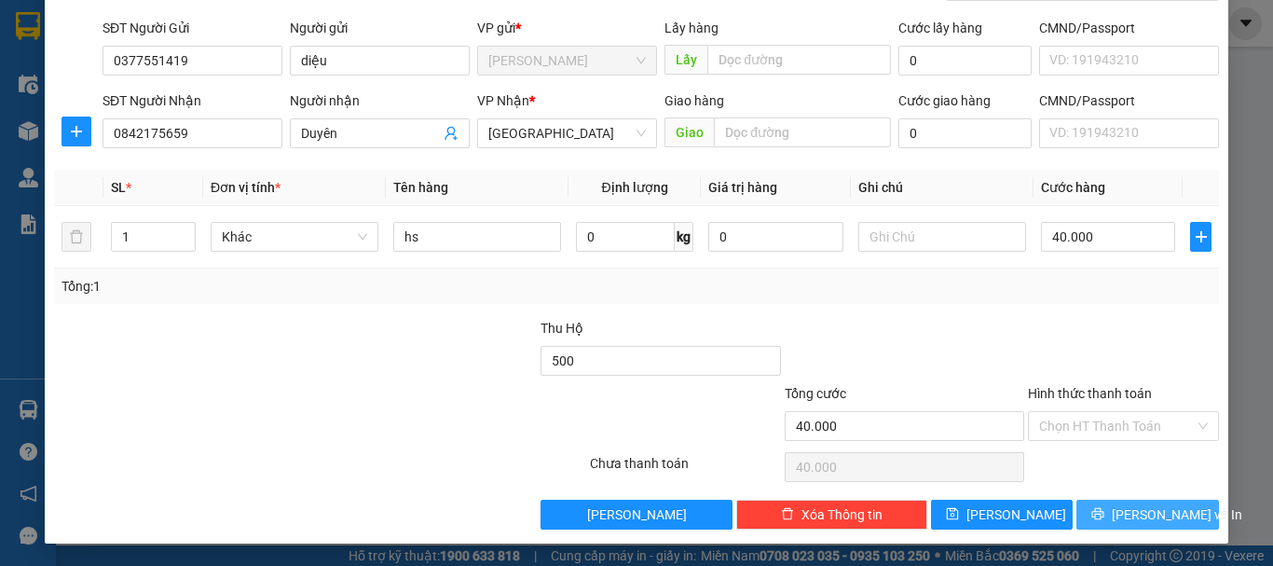
type input "500.000"
drag, startPoint x: 1097, startPoint y: 509, endPoint x: 1083, endPoint y: 510, distance: 14.0
click at [1094, 510] on button "[PERSON_NAME] và In" at bounding box center [1148, 515] width 143 height 30
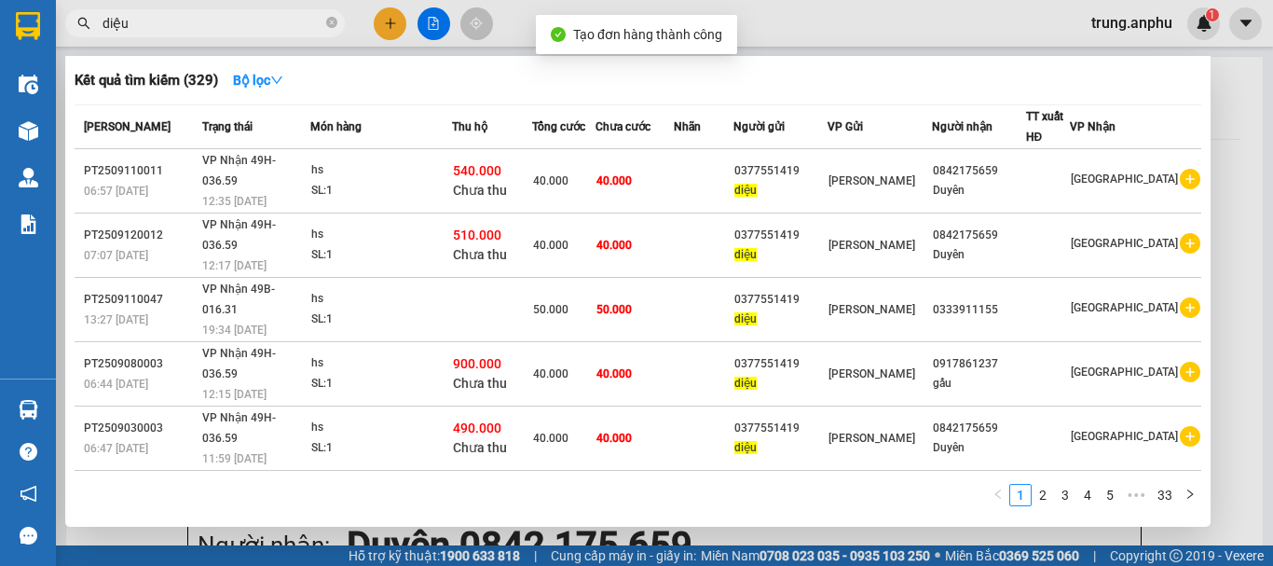
click at [432, 15] on div at bounding box center [636, 283] width 1273 height 566
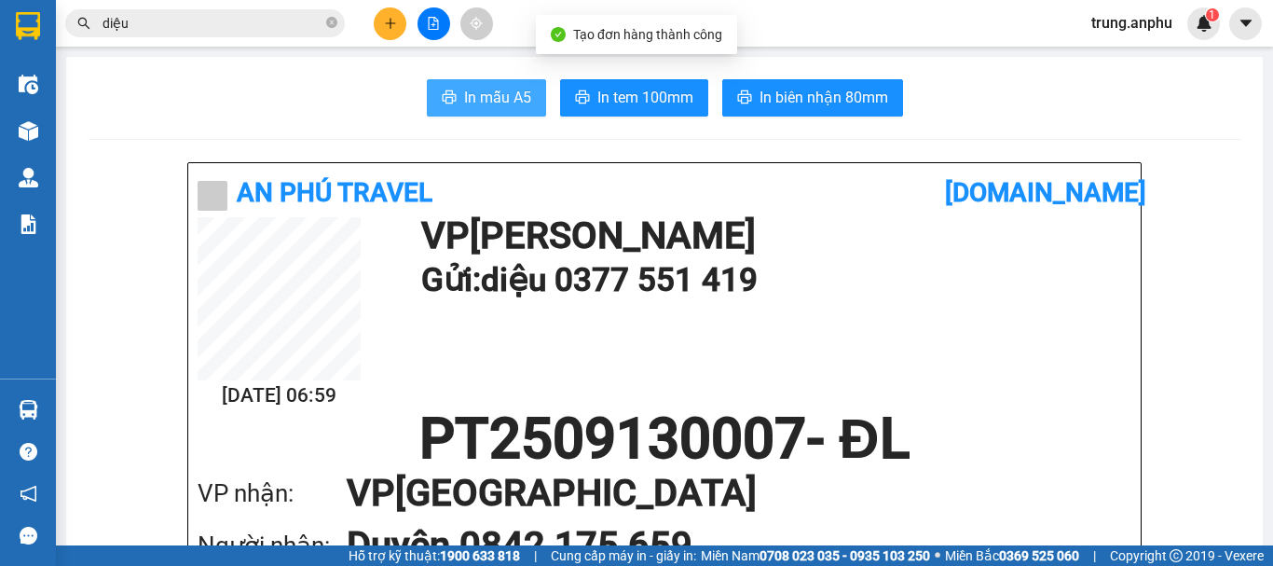
click at [529, 87] on button "In mẫu A5" at bounding box center [486, 97] width 119 height 37
click at [329, 24] on icon "close-circle" at bounding box center [331, 22] width 11 height 11
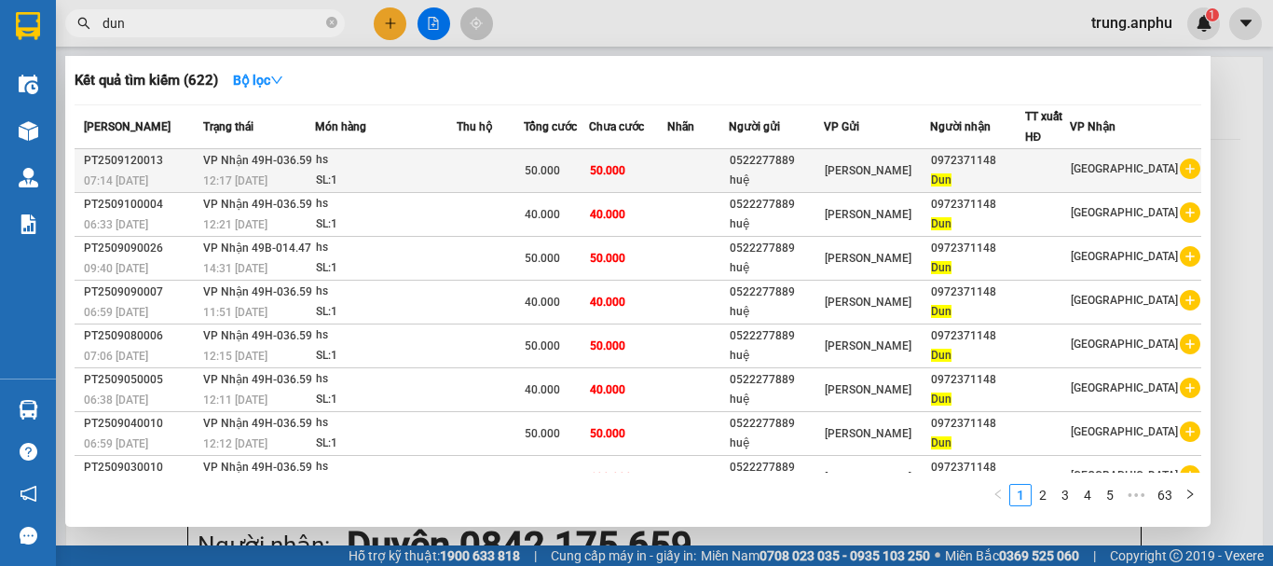
type input "dun"
click at [1180, 167] on icon "plus-circle" at bounding box center [1190, 168] width 21 height 21
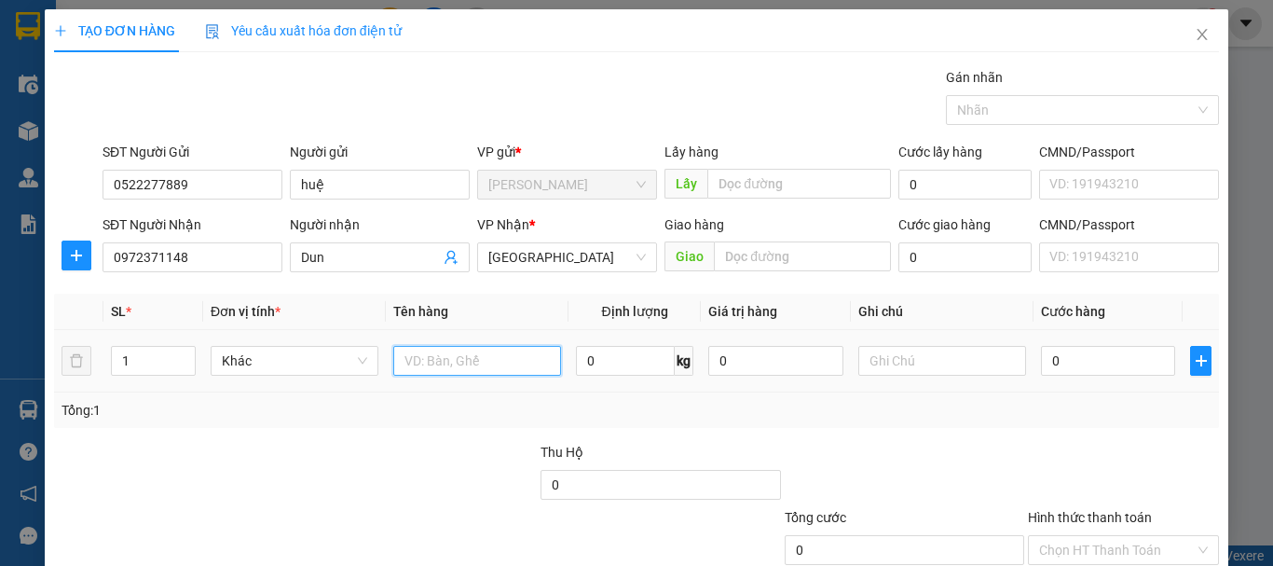
click at [462, 354] on input "text" at bounding box center [477, 361] width 168 height 30
type input "hs"
click at [1063, 357] on input "0" at bounding box center [1108, 361] width 134 height 30
type input "6"
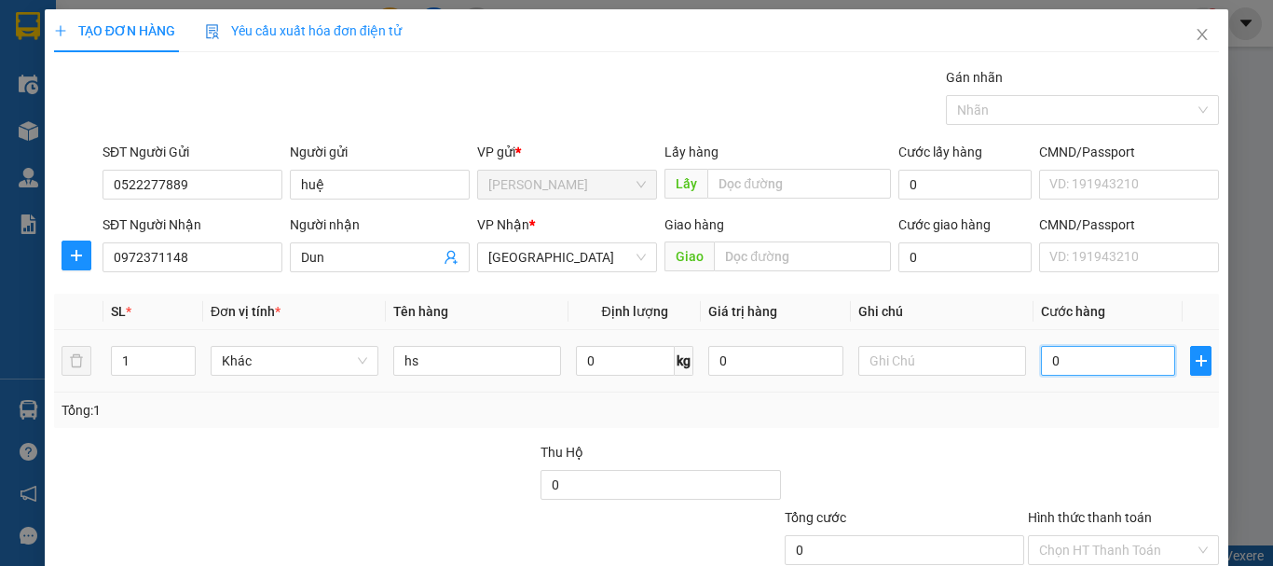
type input "6"
type input "60"
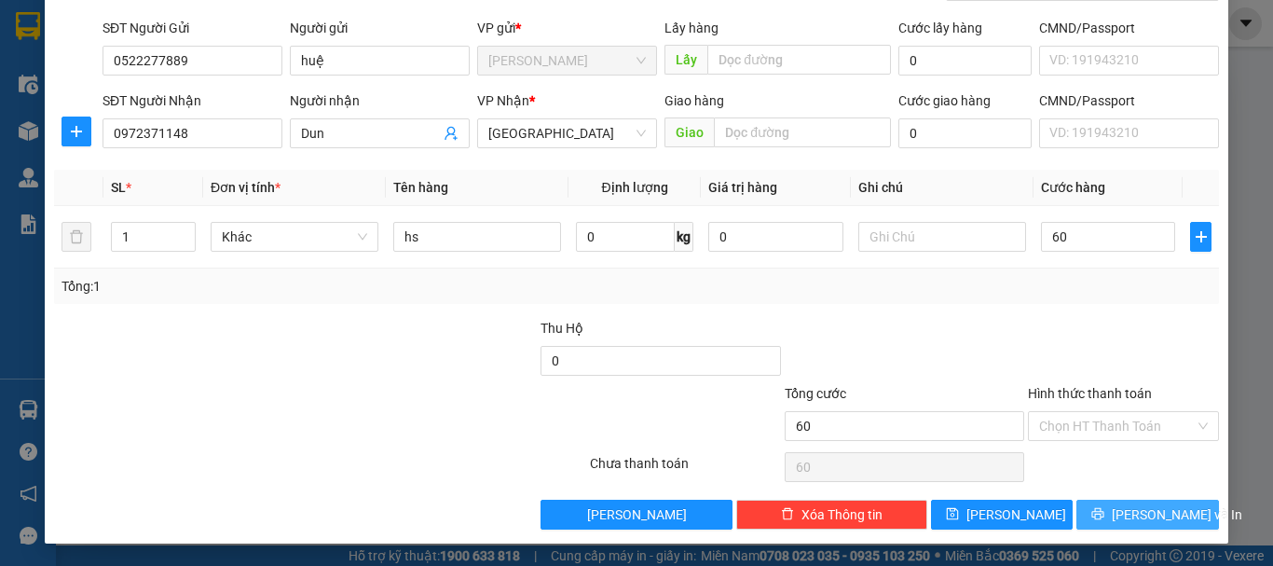
type input "60.000"
click at [1109, 505] on button "[PERSON_NAME] và In" at bounding box center [1148, 515] width 143 height 30
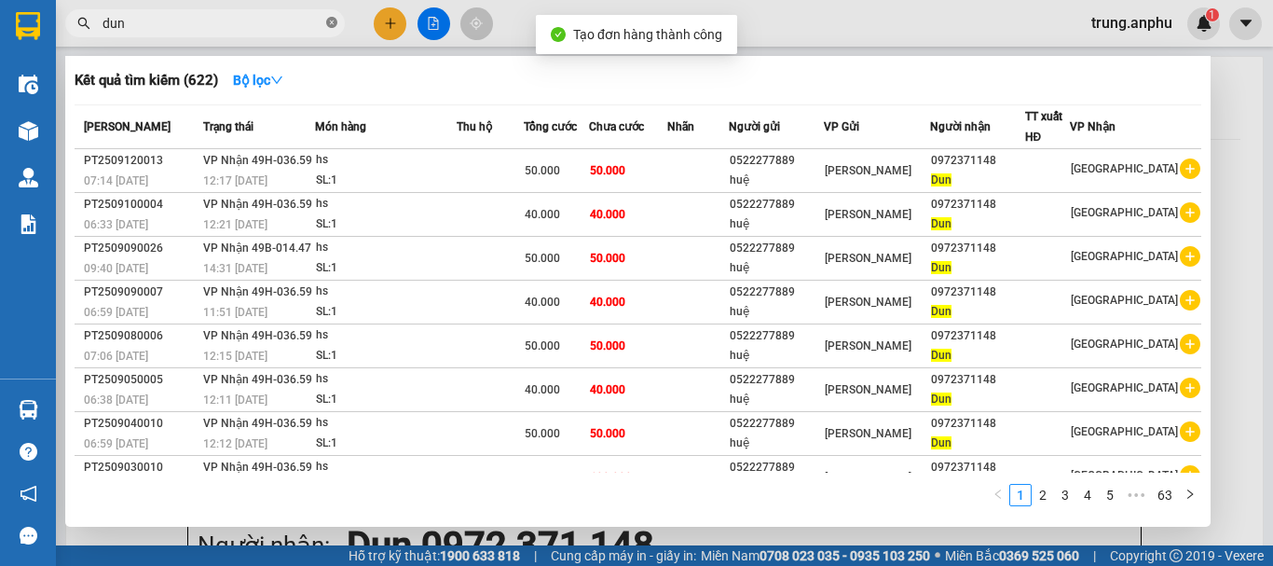
click at [336, 21] on icon "close-circle" at bounding box center [331, 22] width 11 height 11
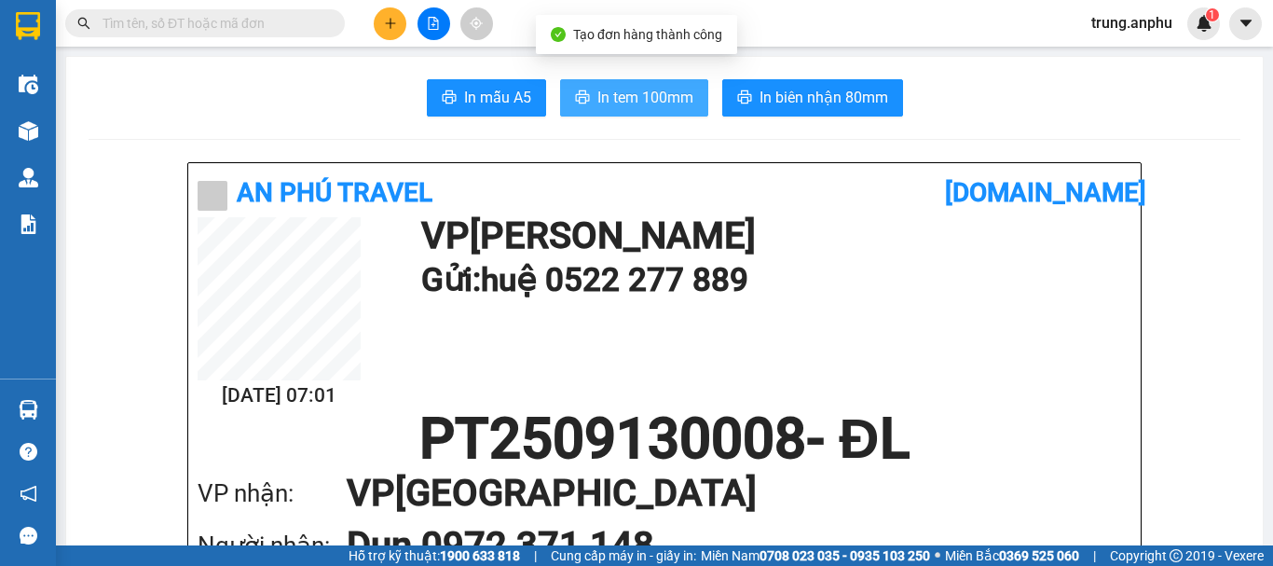
click at [628, 89] on span "In tem 100mm" at bounding box center [646, 97] width 96 height 23
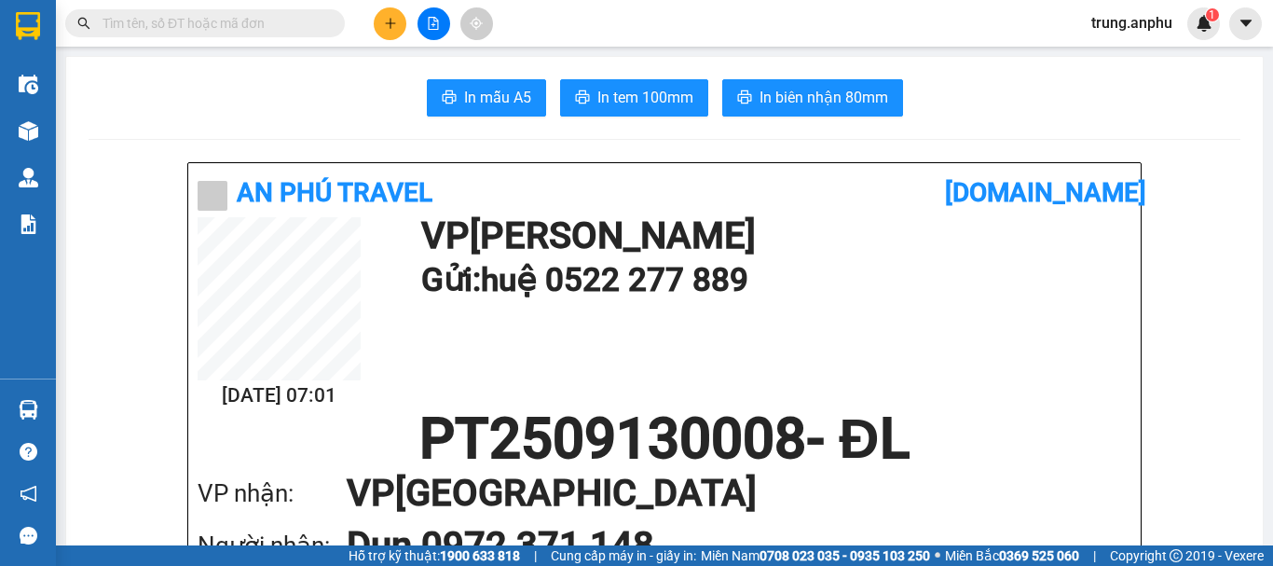
click at [264, 22] on input "text" at bounding box center [213, 23] width 220 height 21
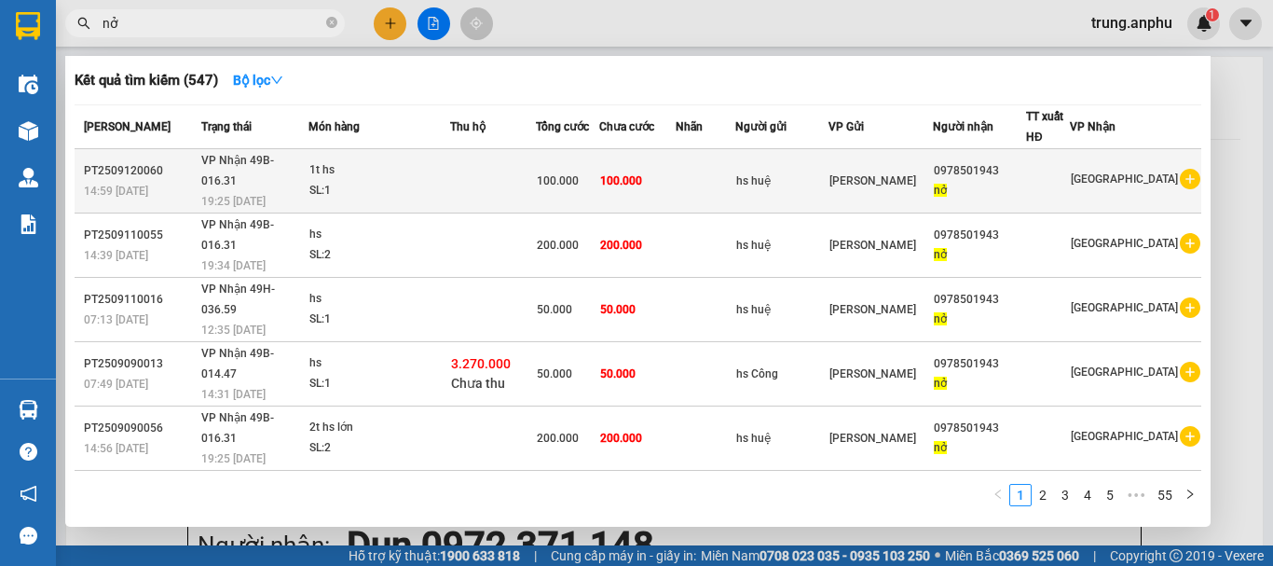
type input "nở"
click at [1180, 169] on icon "plus-circle" at bounding box center [1190, 179] width 21 height 21
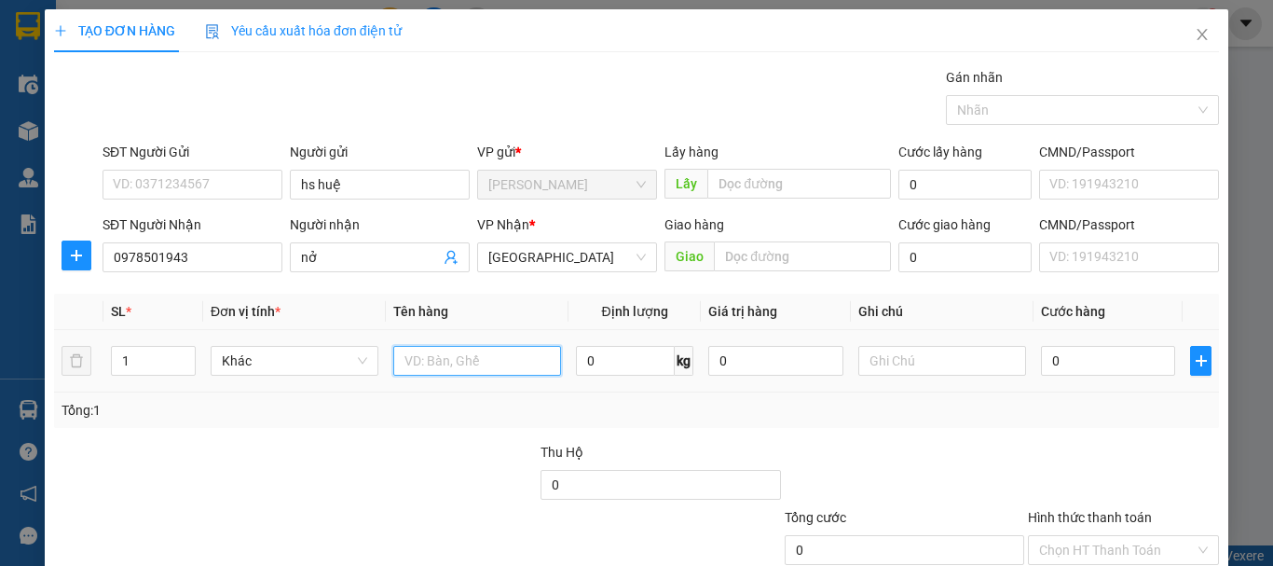
click at [426, 353] on input "text" at bounding box center [477, 361] width 168 height 30
type input "hs"
click at [1046, 353] on input "0" at bounding box center [1108, 361] width 134 height 30
type input "5"
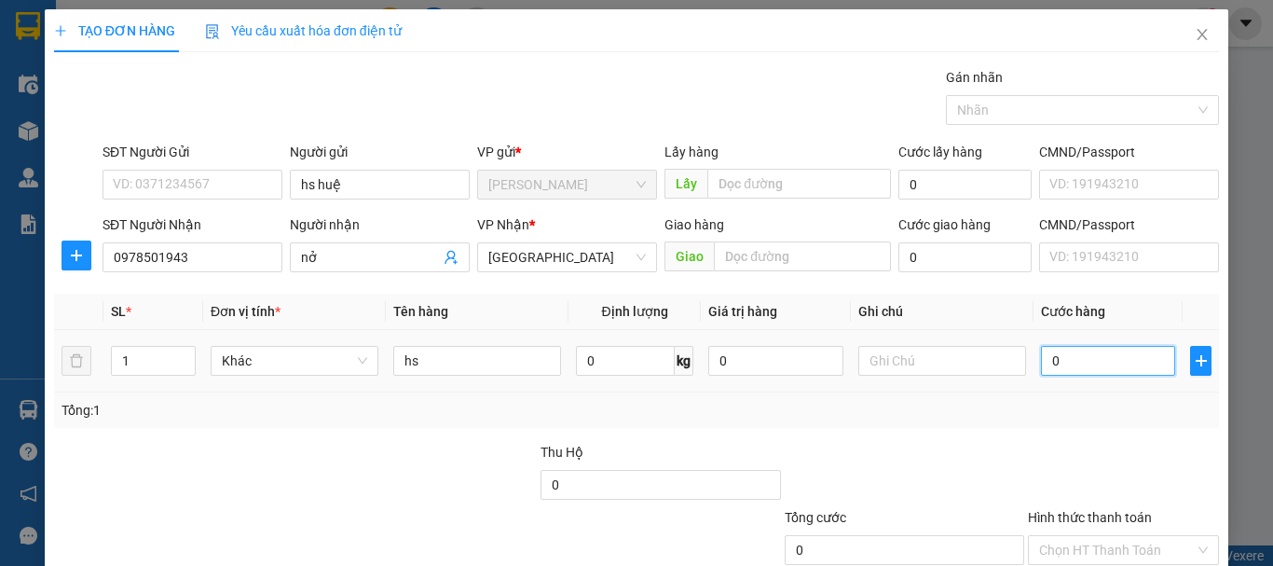
type input "5"
type input "50"
type input "50.000"
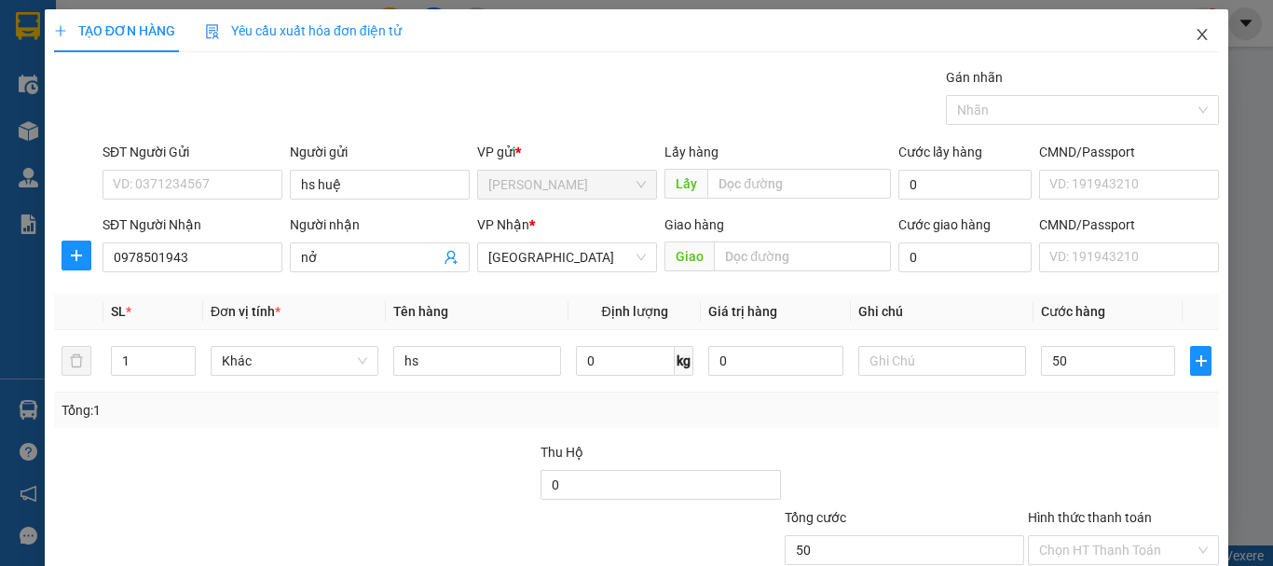
type input "50.000"
click at [1195, 33] on icon "close" at bounding box center [1202, 34] width 15 height 15
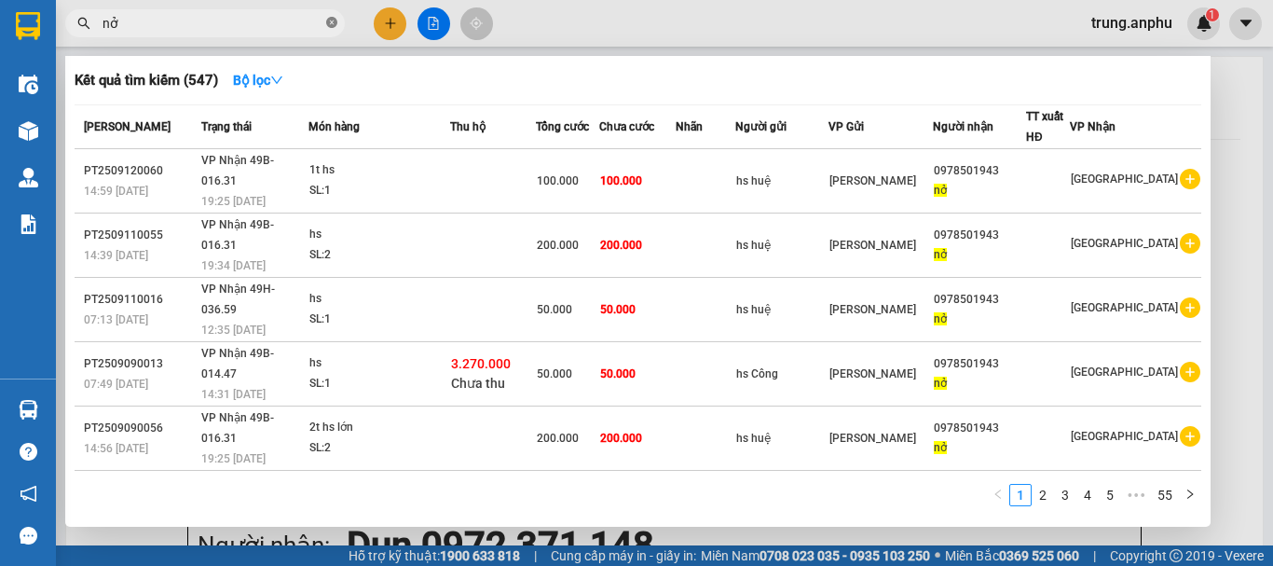
click at [333, 24] on icon "close-circle" at bounding box center [331, 22] width 11 height 11
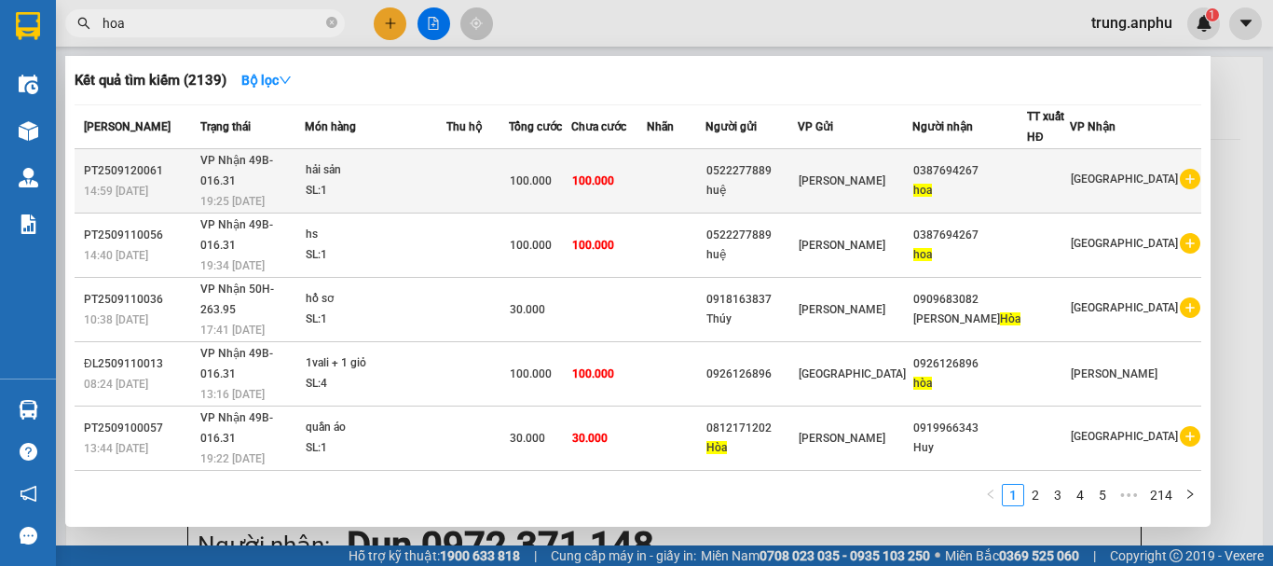
type input "hoa"
click at [1180, 169] on icon "plus-circle" at bounding box center [1190, 179] width 21 height 21
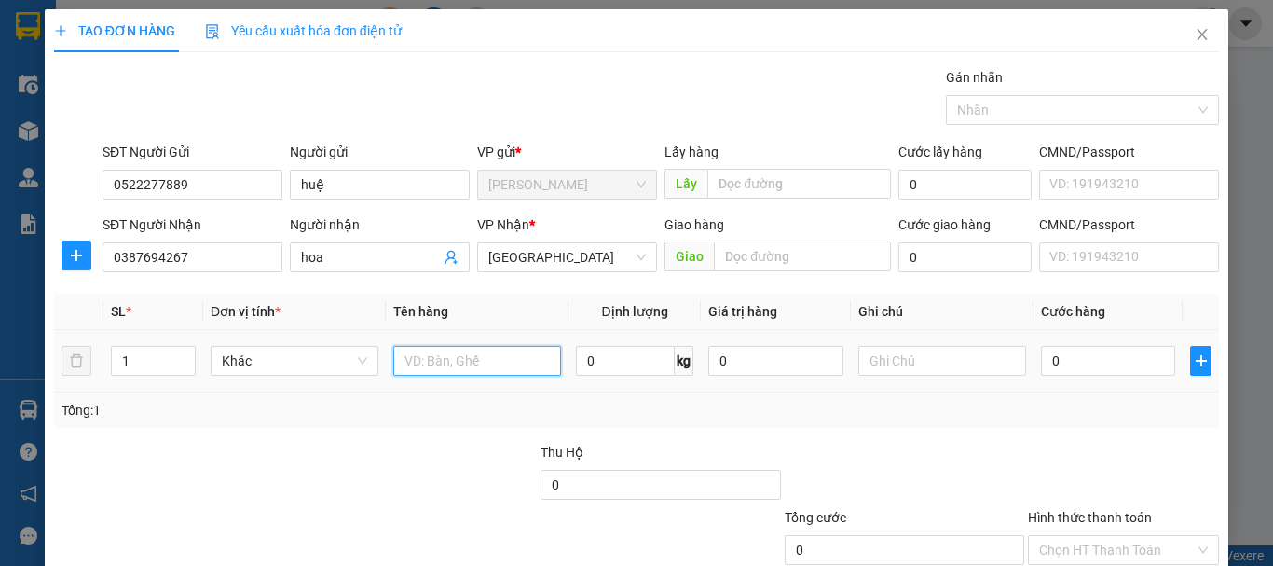
click at [447, 354] on input "text" at bounding box center [477, 361] width 168 height 30
type input "hs"
click at [1090, 368] on input "0" at bounding box center [1108, 361] width 134 height 30
type input "5"
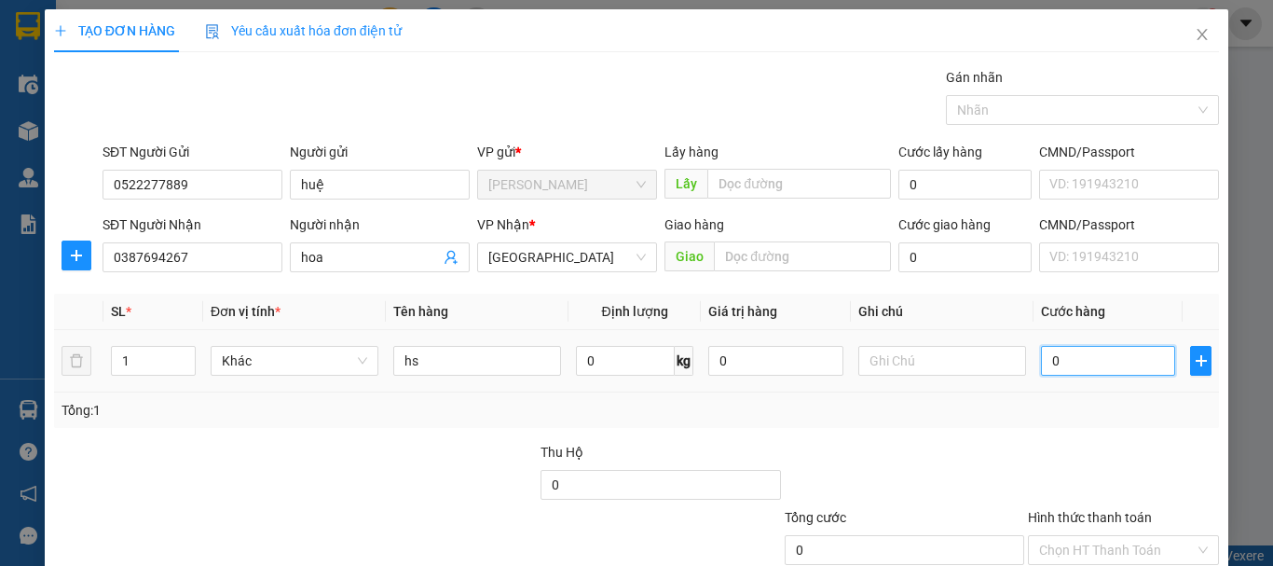
type input "5"
type input "50"
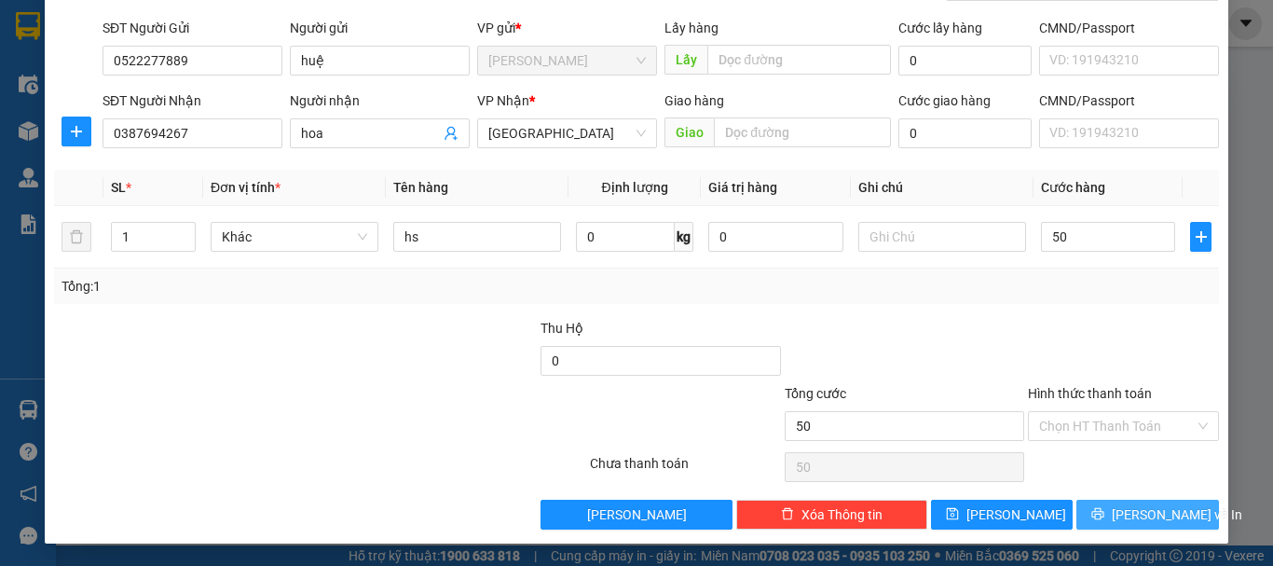
type input "50.000"
click at [1143, 519] on span "[PERSON_NAME] và In" at bounding box center [1177, 514] width 131 height 21
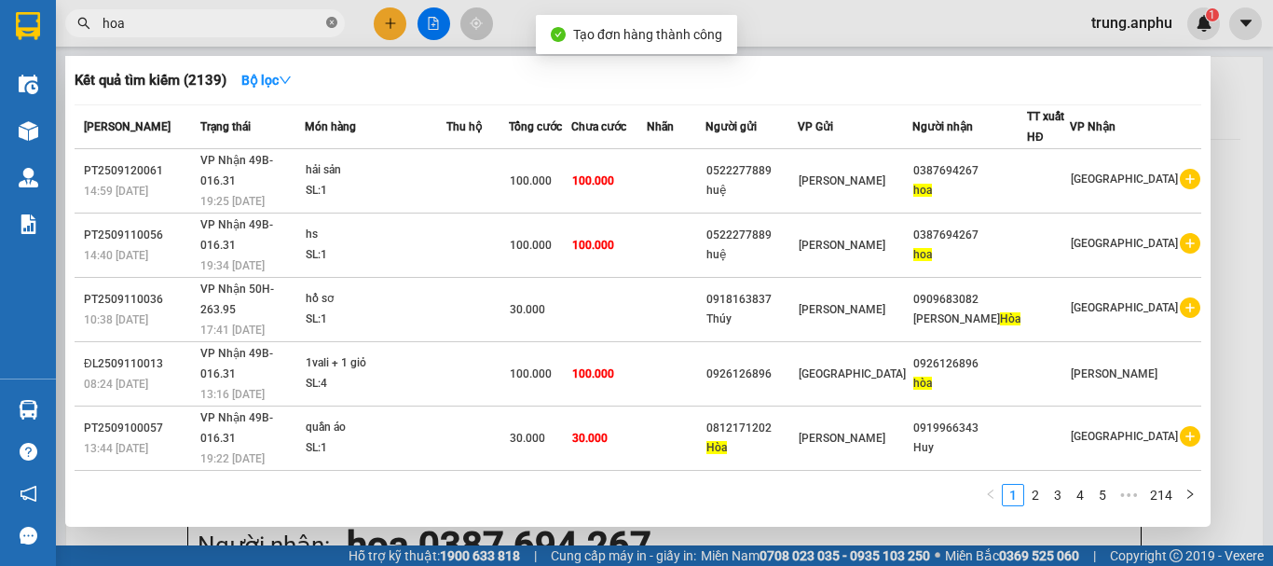
click at [332, 21] on icon "close-circle" at bounding box center [331, 22] width 11 height 11
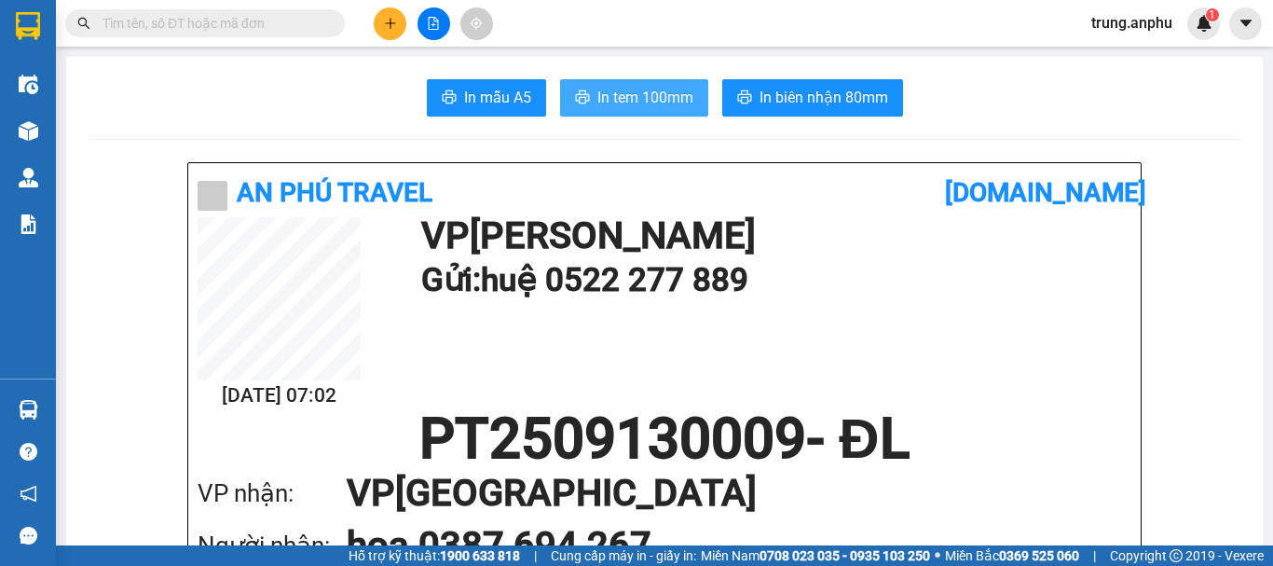
click at [660, 101] on span "In tem 100mm" at bounding box center [646, 97] width 96 height 23
drag, startPoint x: 1024, startPoint y: 113, endPoint x: 1008, endPoint y: 110, distance: 16.1
click at [1024, 113] on div "In mẫu A5 In tem 100mm In biên nhận 80mm" at bounding box center [665, 97] width 1152 height 37
click at [390, 23] on icon "plus" at bounding box center [390, 22] width 10 height 1
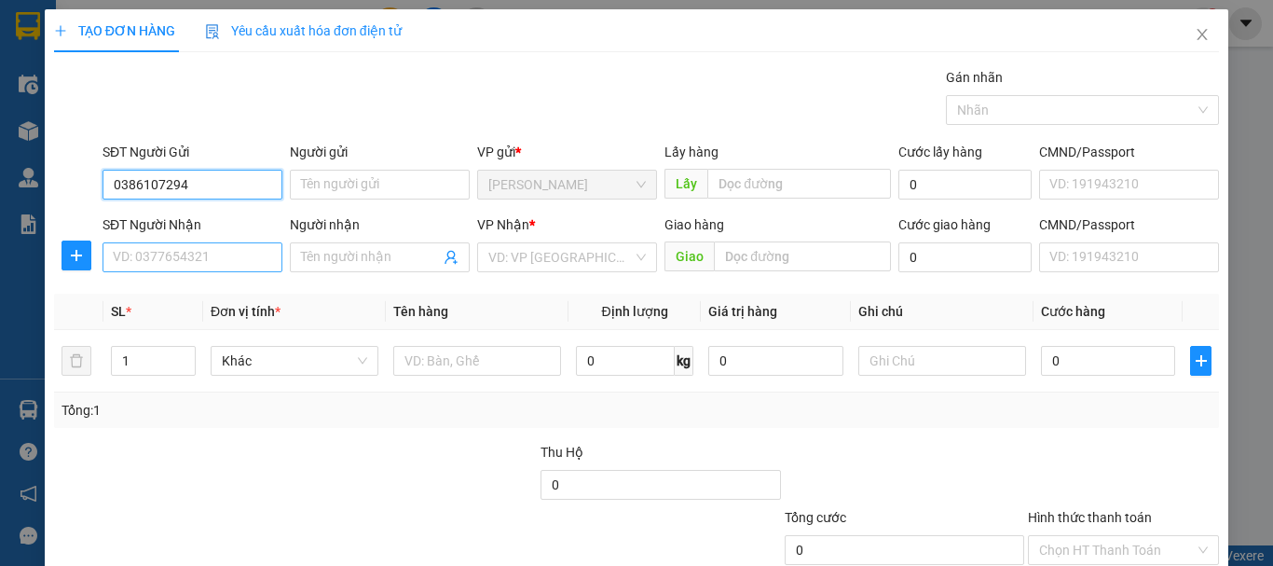
type input "0386107294"
click at [175, 255] on input "SĐT Người Nhận" at bounding box center [193, 257] width 180 height 30
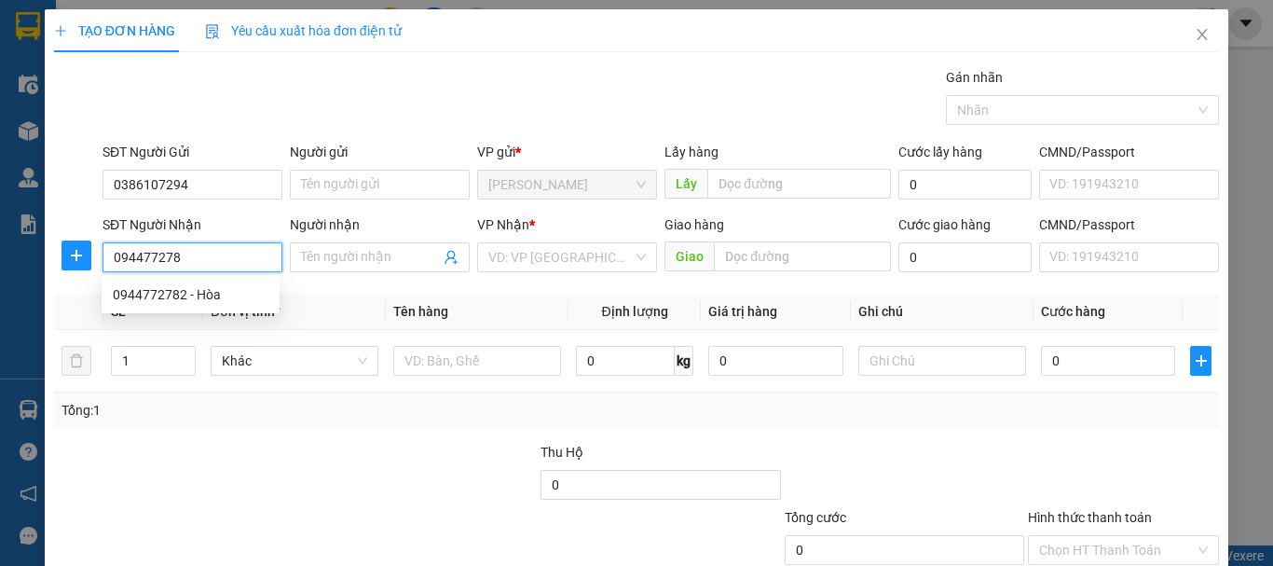
type input "0944772782"
click at [191, 295] on div "0944772782 - Hòa" at bounding box center [191, 294] width 156 height 21
type input "Hòa"
type input "30.000"
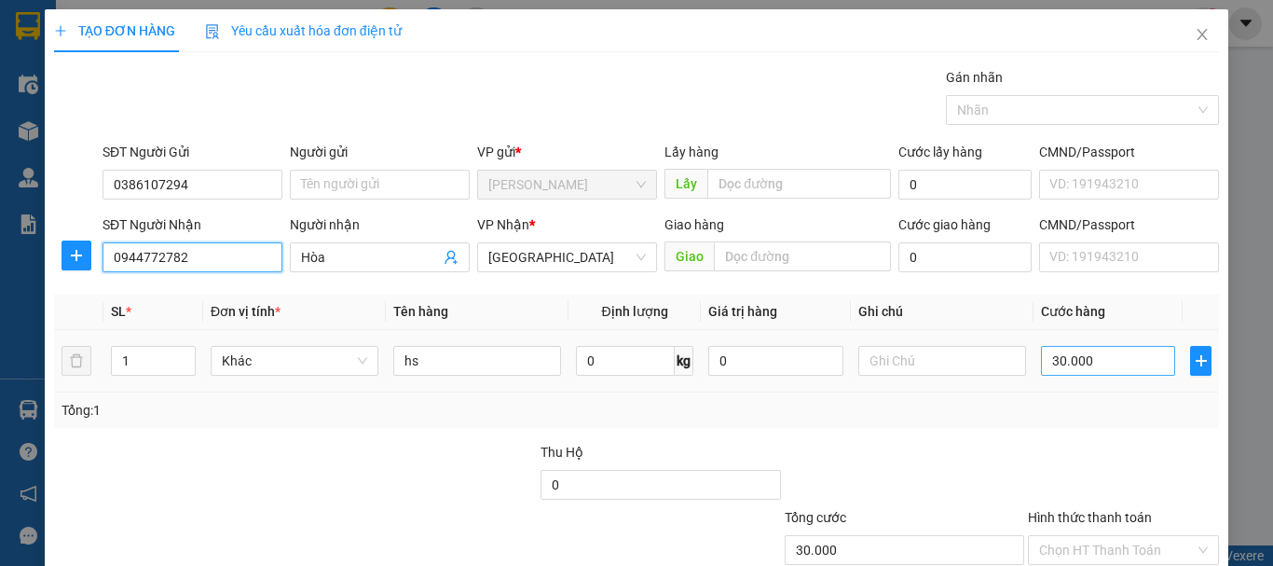
type input "0944772782"
click at [1079, 365] on input "30.000" at bounding box center [1108, 361] width 134 height 30
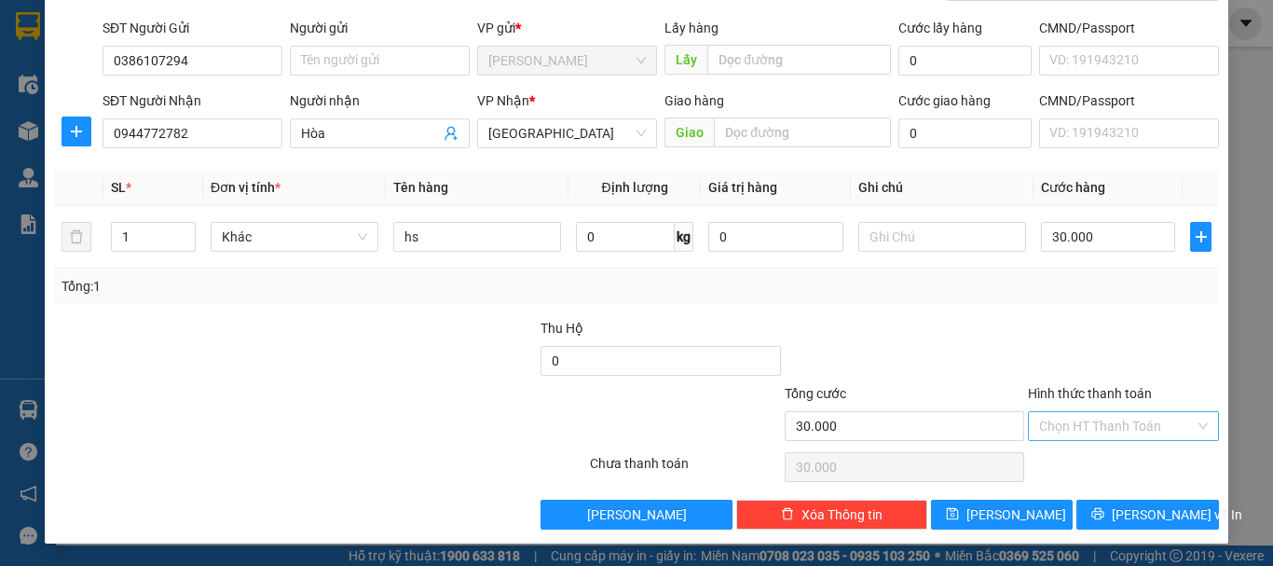
click at [1123, 428] on input "Hình thức thanh toán" at bounding box center [1117, 426] width 156 height 28
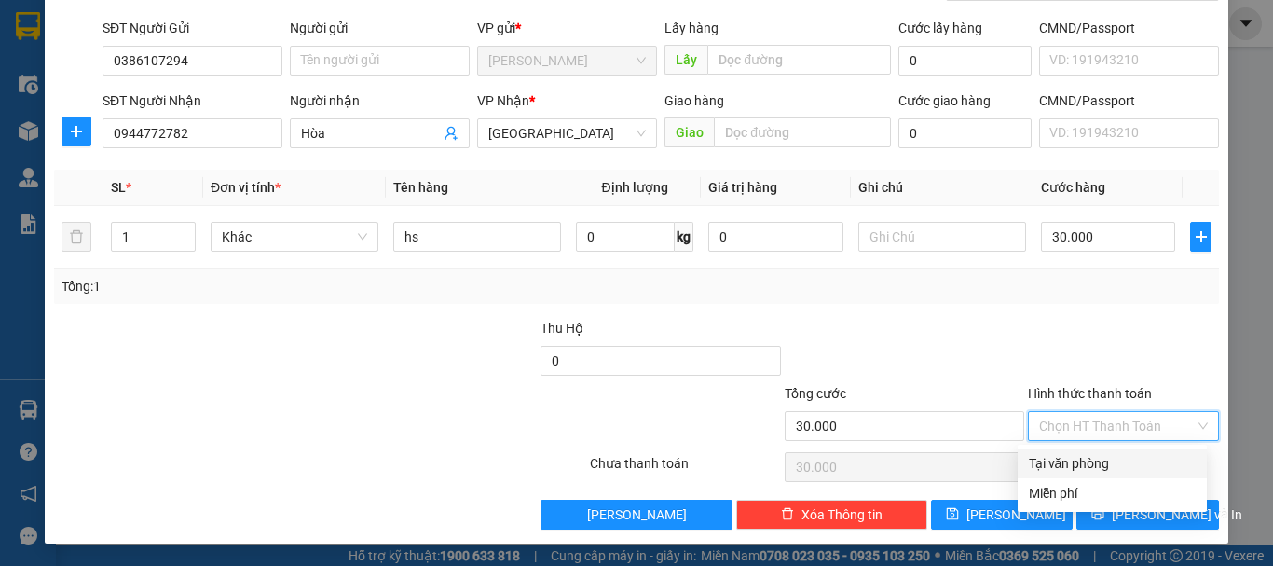
click at [1121, 462] on div "Tại văn phòng" at bounding box center [1112, 463] width 167 height 21
type input "0"
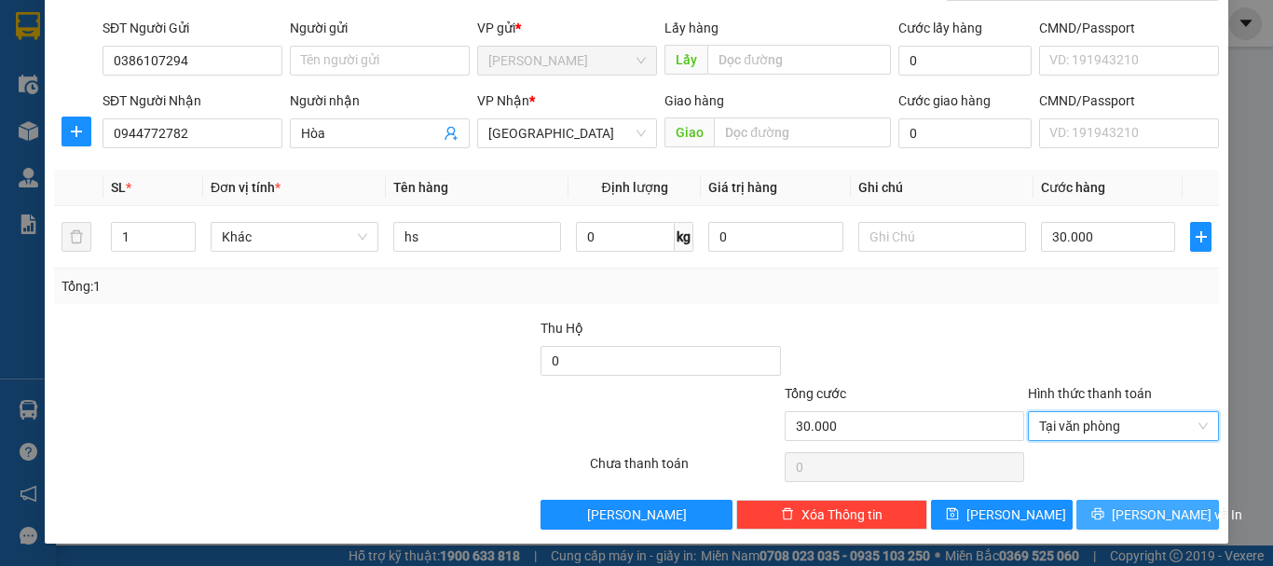
click at [1134, 513] on span "[PERSON_NAME] và In" at bounding box center [1177, 514] width 131 height 21
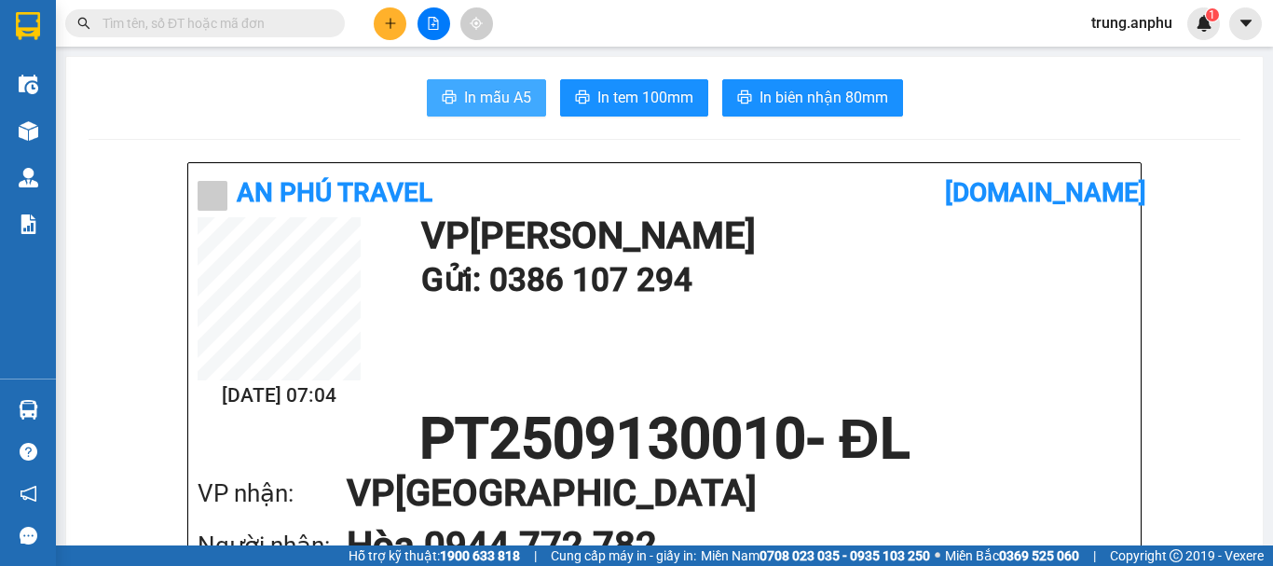
click at [480, 89] on span "In mẫu A5" at bounding box center [497, 97] width 67 height 23
click at [297, 20] on input "text" at bounding box center [213, 23] width 220 height 21
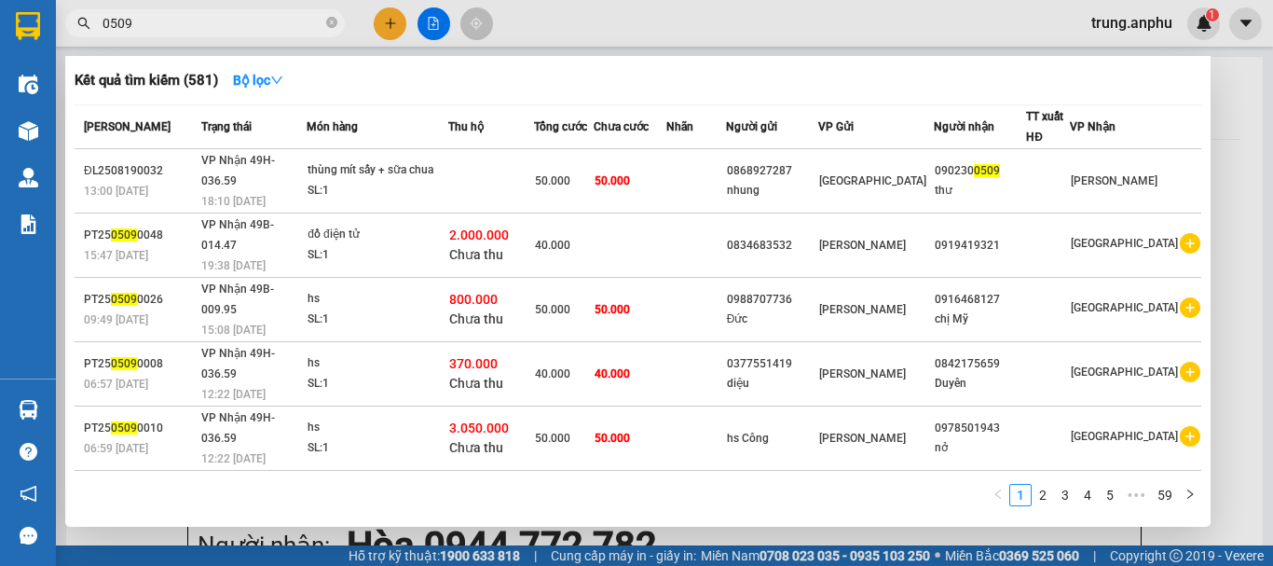
scroll to position [115, 0]
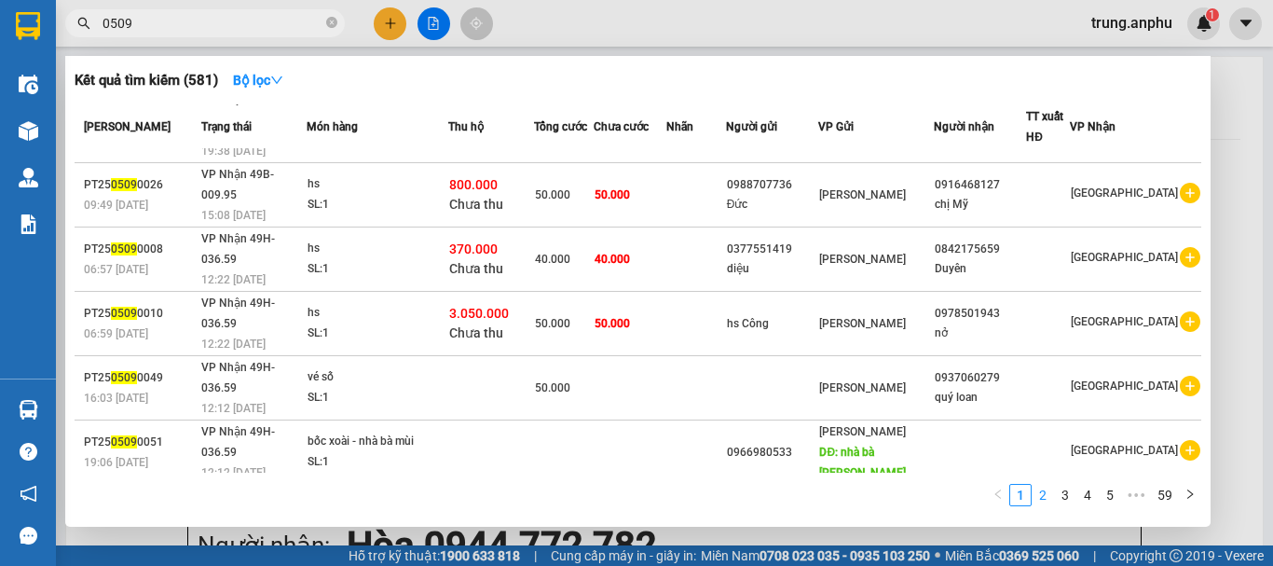
type input "0509"
click at [1037, 491] on link "2" at bounding box center [1043, 495] width 21 height 21
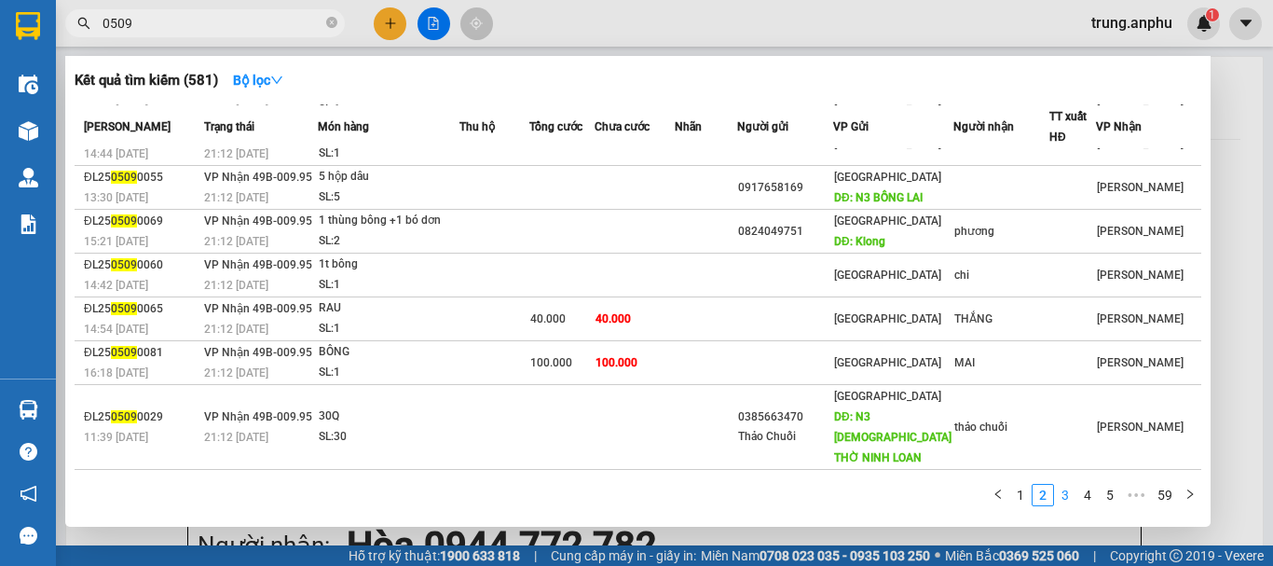
click at [1065, 500] on link "3" at bounding box center [1065, 495] width 21 height 21
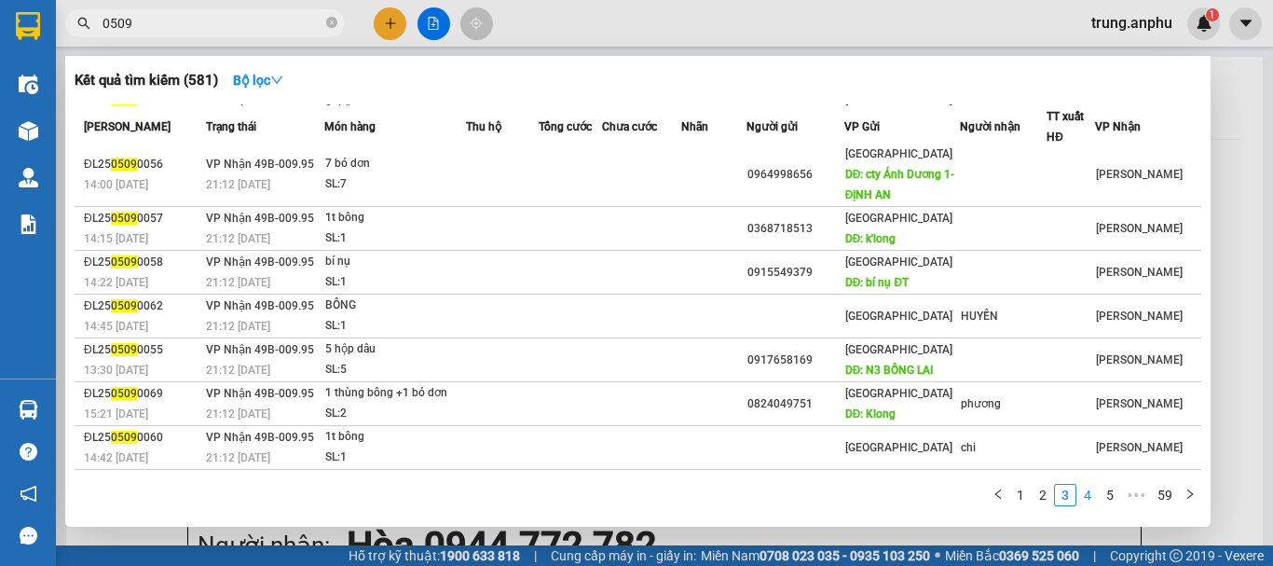
click at [1092, 492] on link "4" at bounding box center [1088, 495] width 21 height 21
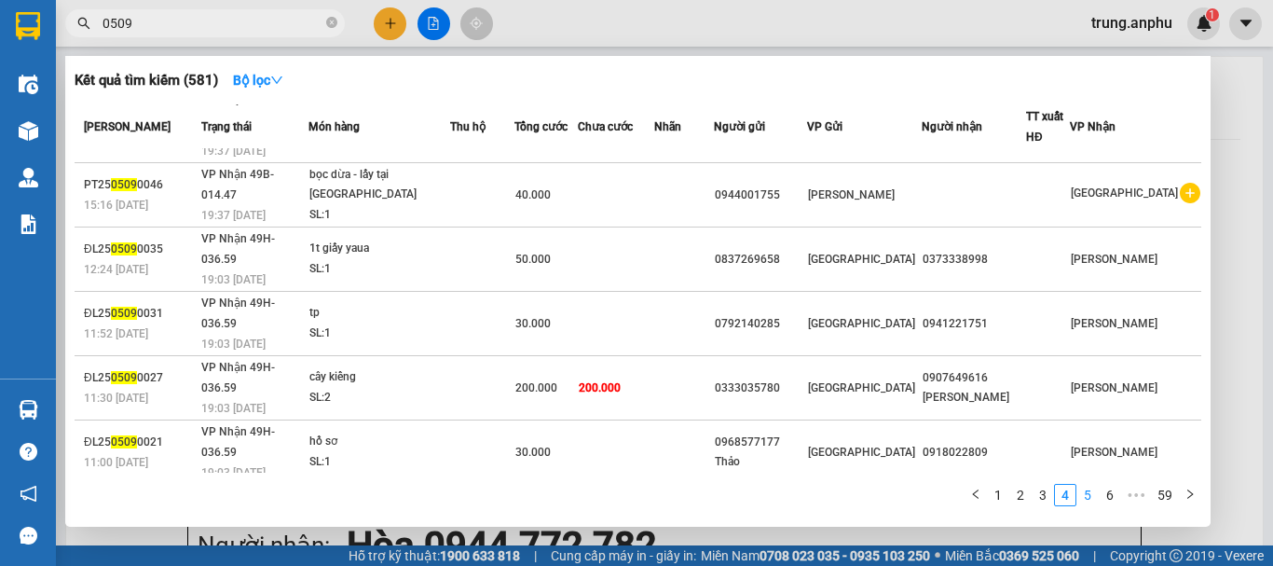
click at [1092, 502] on link "5" at bounding box center [1088, 495] width 21 height 21
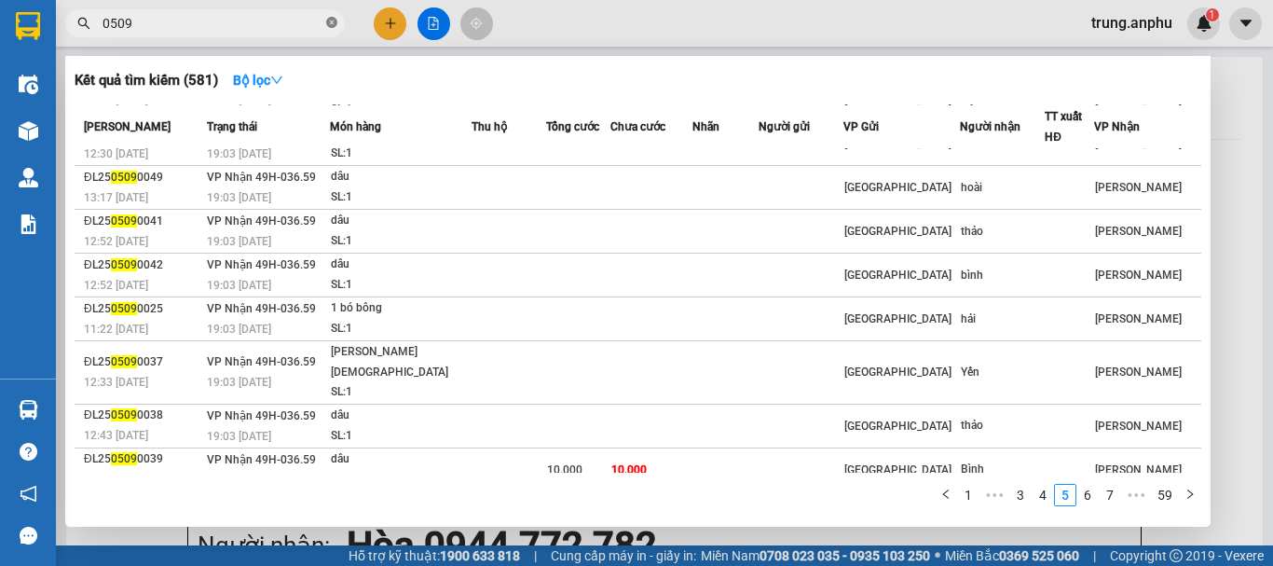
click at [331, 20] on icon "close-circle" at bounding box center [331, 22] width 11 height 11
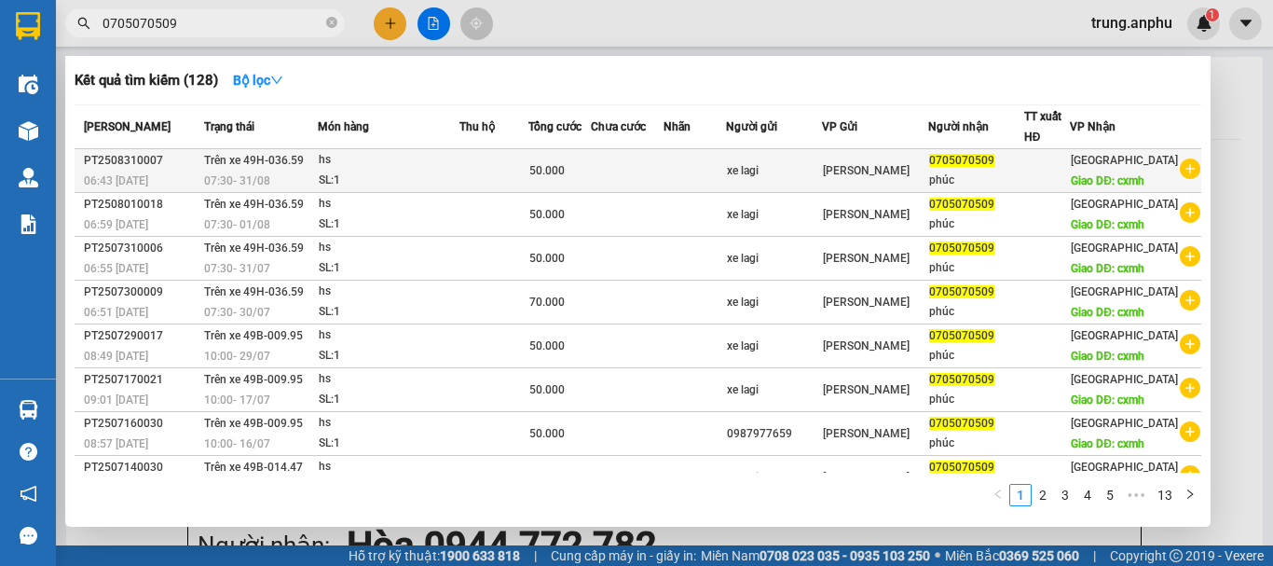
type input "0705070509"
click at [1185, 178] on icon "plus-circle" at bounding box center [1190, 168] width 21 height 21
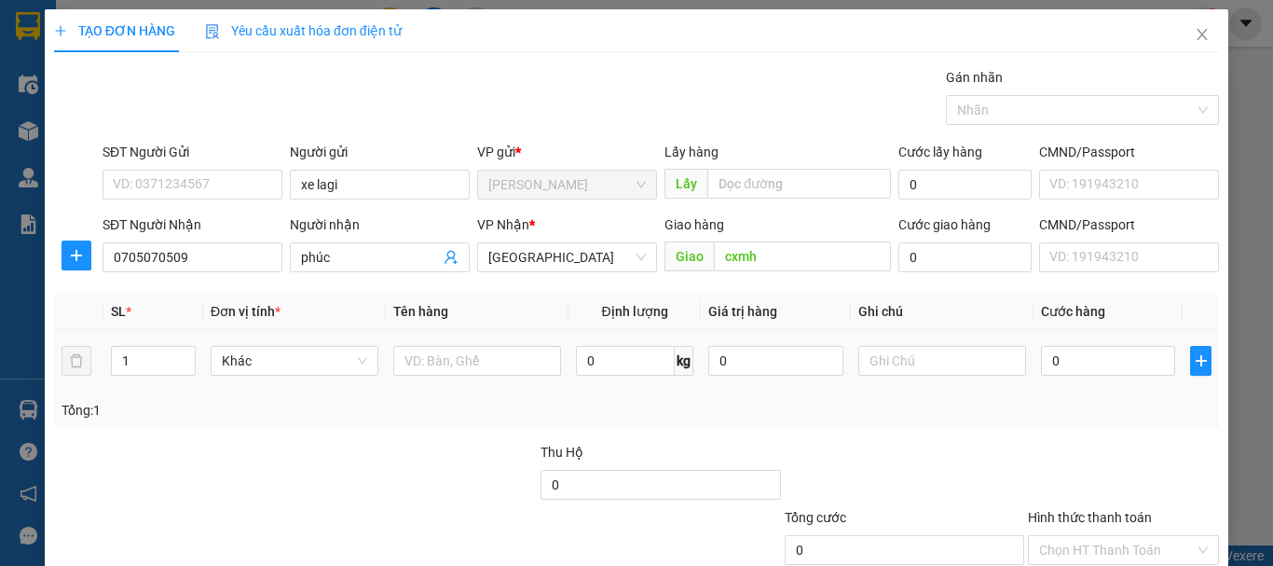
click at [435, 345] on div at bounding box center [477, 360] width 168 height 37
click at [442, 352] on input "text" at bounding box center [477, 361] width 168 height 30
type input "hs"
click at [1057, 354] on input "0" at bounding box center [1108, 361] width 134 height 30
type input "5"
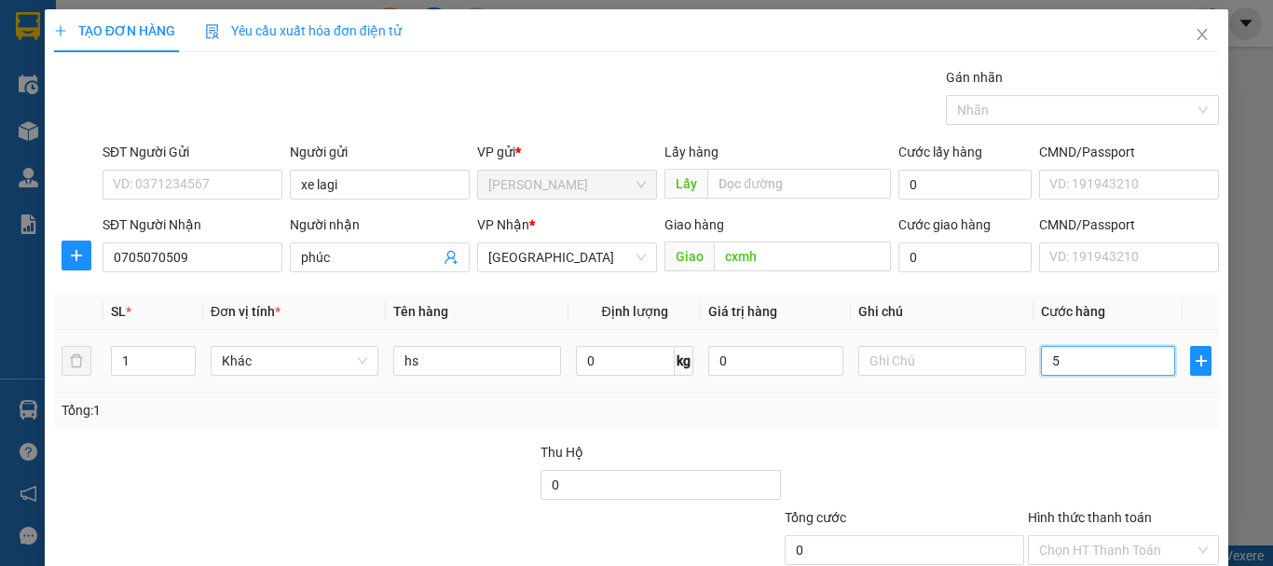
type input "5"
type input "50"
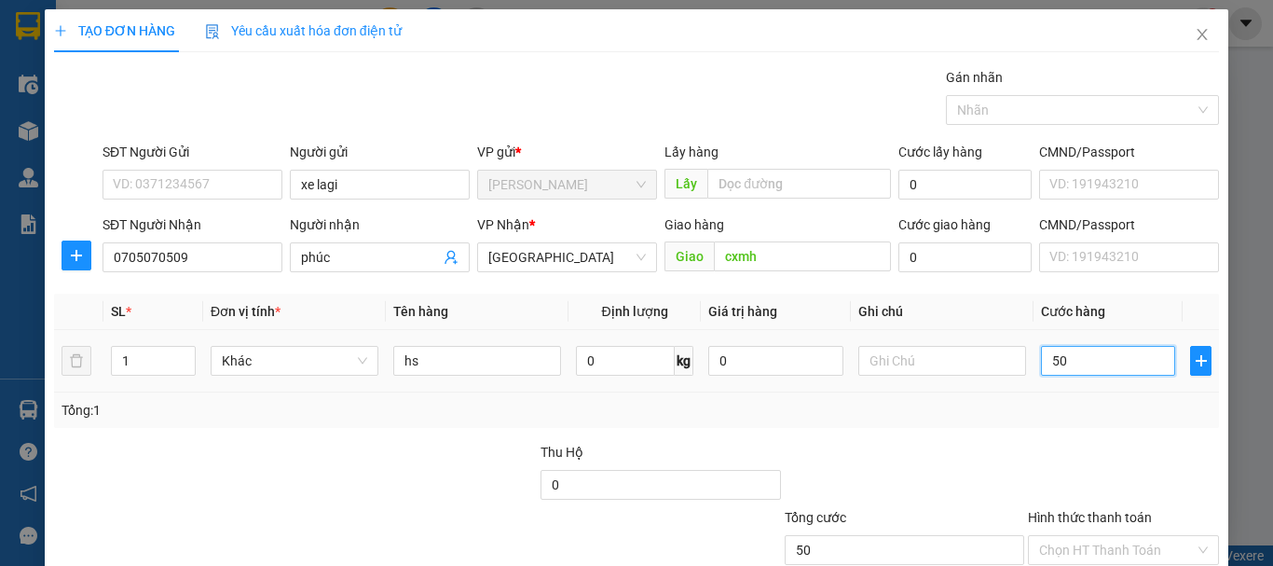
scroll to position [124, 0]
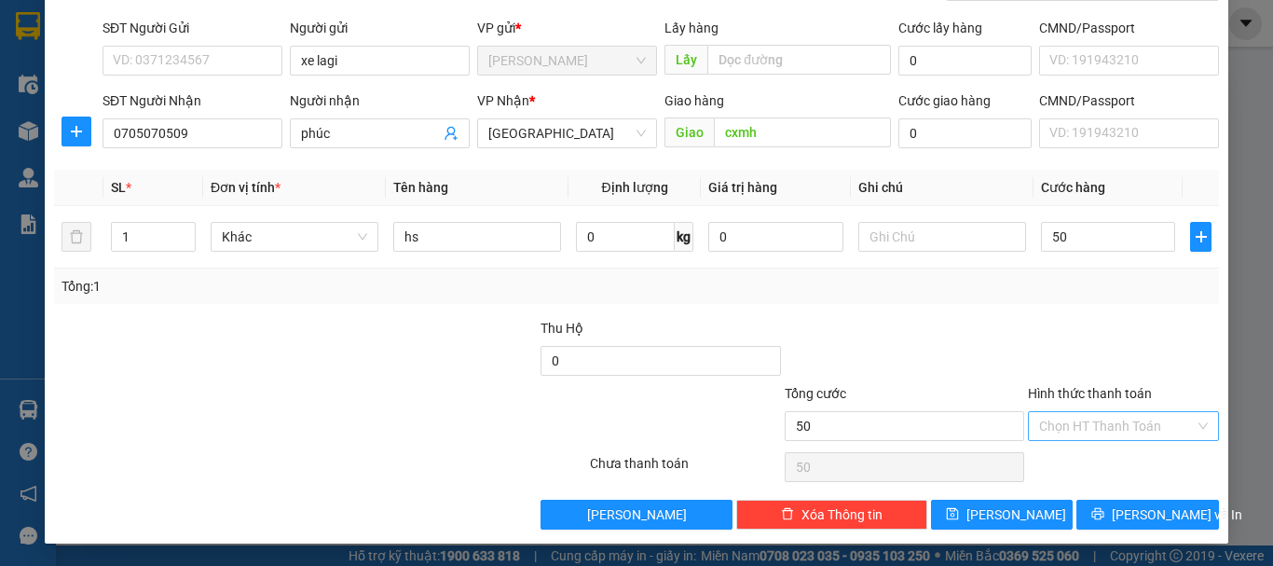
type input "50.000"
click at [1107, 418] on input "Hình thức thanh toán" at bounding box center [1117, 426] width 156 height 28
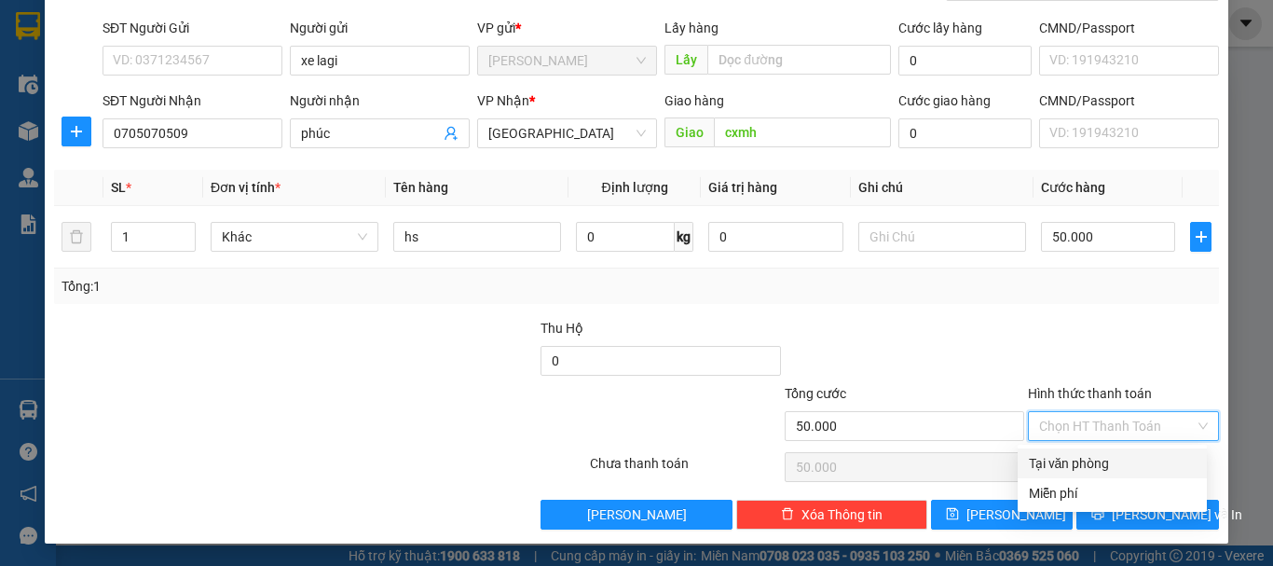
click at [1111, 453] on div "Tại văn phòng" at bounding box center [1112, 463] width 167 height 21
type input "0"
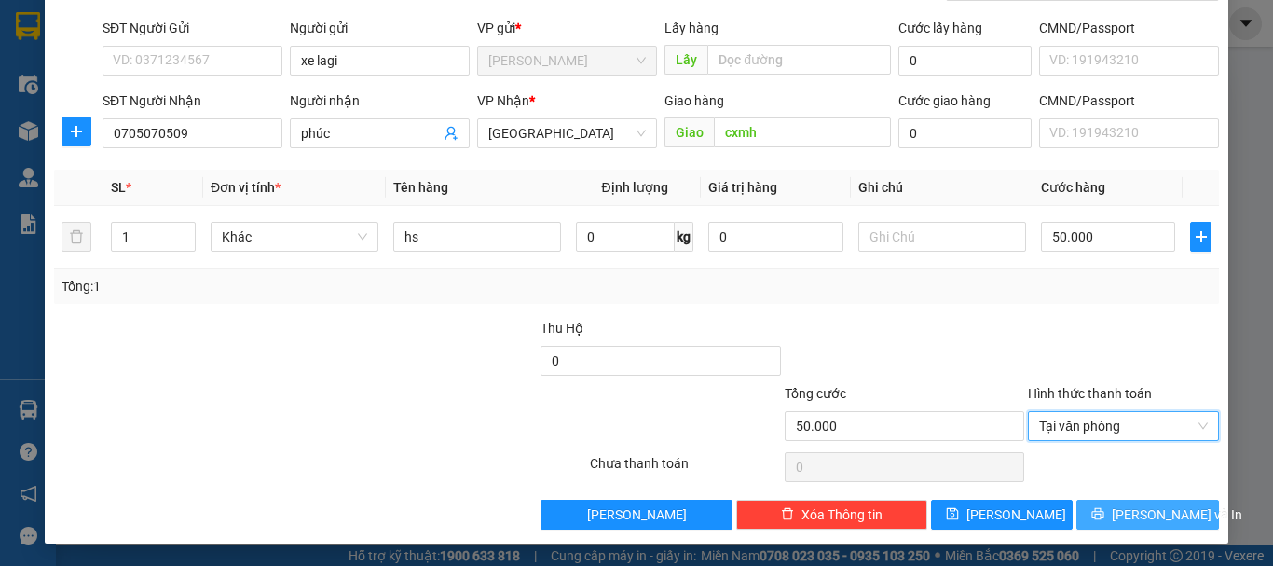
click at [1120, 507] on span "[PERSON_NAME] và In" at bounding box center [1177, 514] width 131 height 21
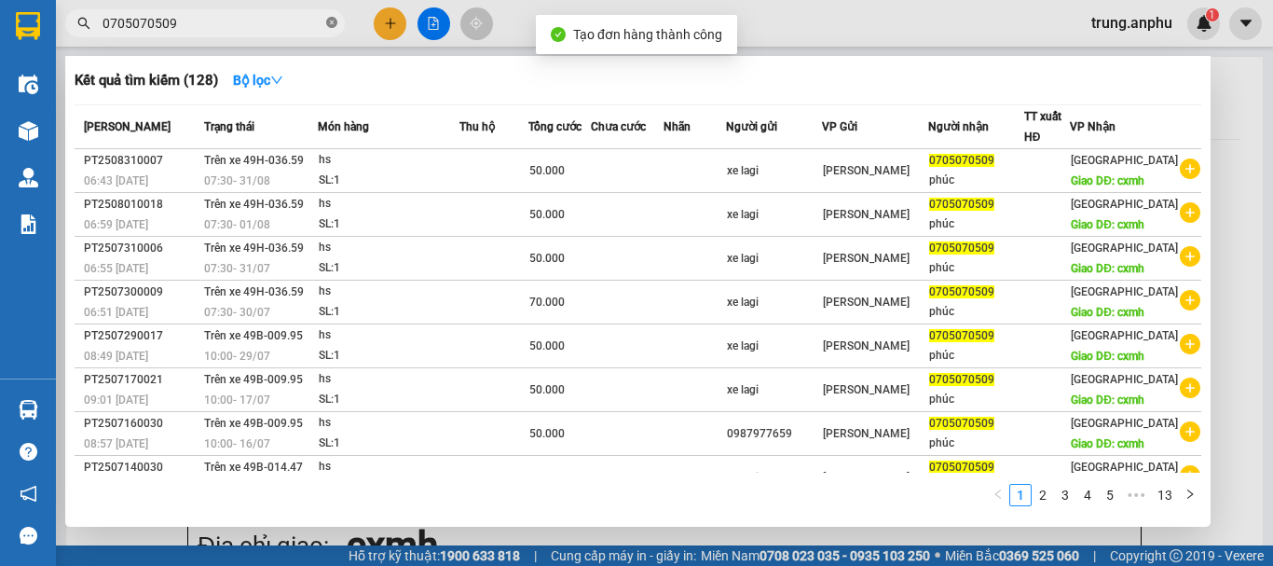
click at [335, 18] on icon "close-circle" at bounding box center [331, 22] width 11 height 11
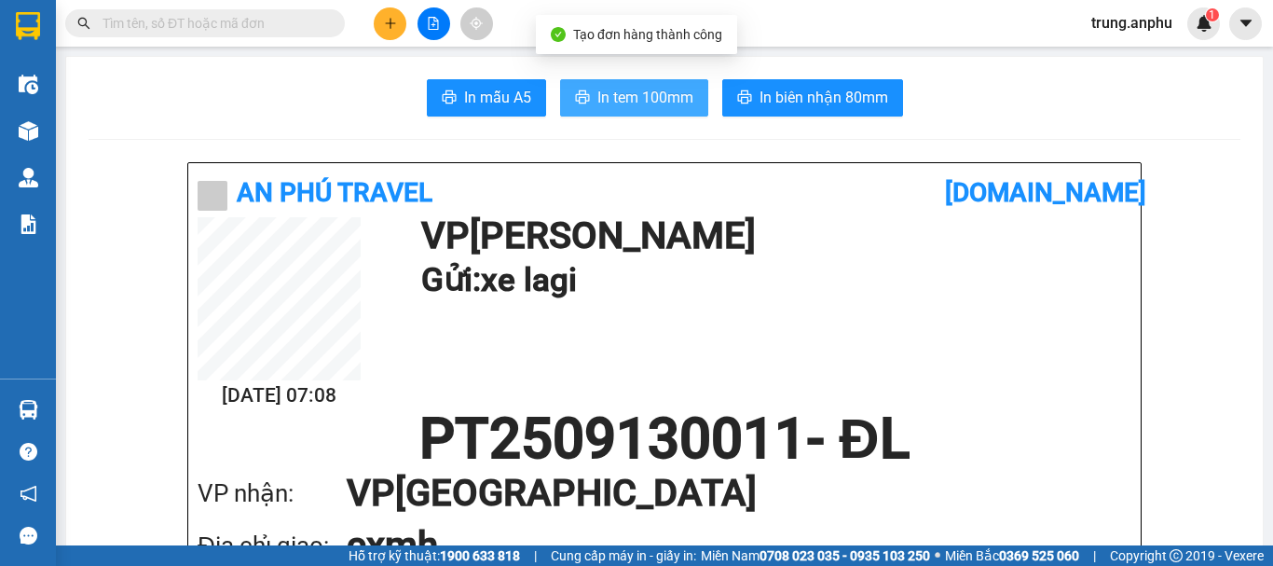
click at [619, 96] on span "In tem 100mm" at bounding box center [646, 97] width 96 height 23
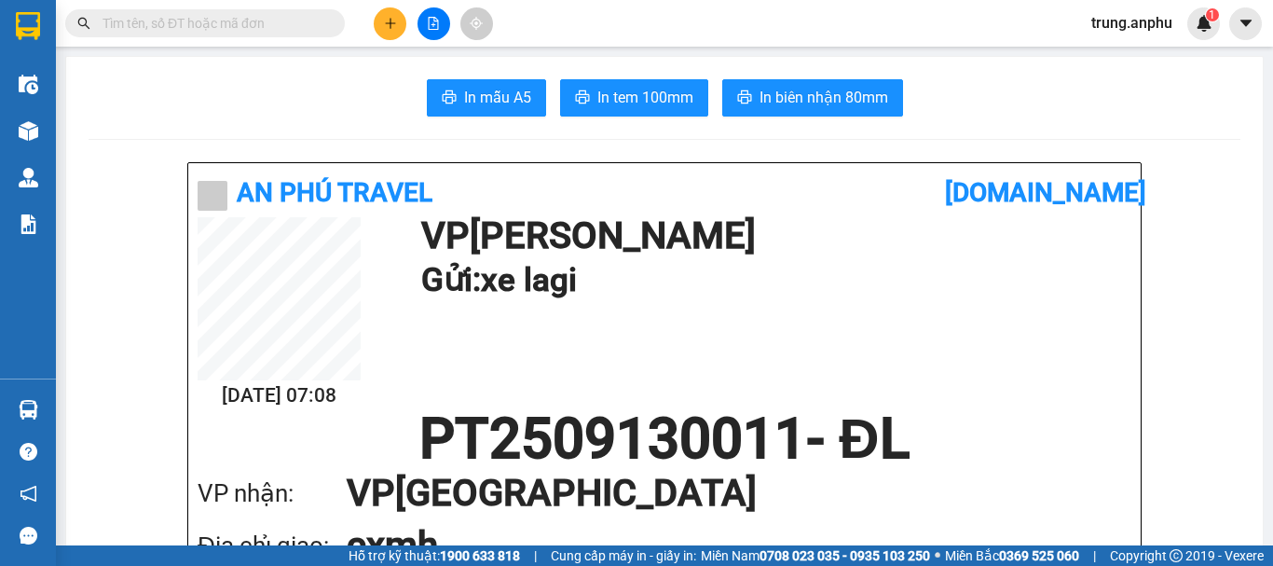
click at [207, 19] on input "text" at bounding box center [213, 23] width 220 height 21
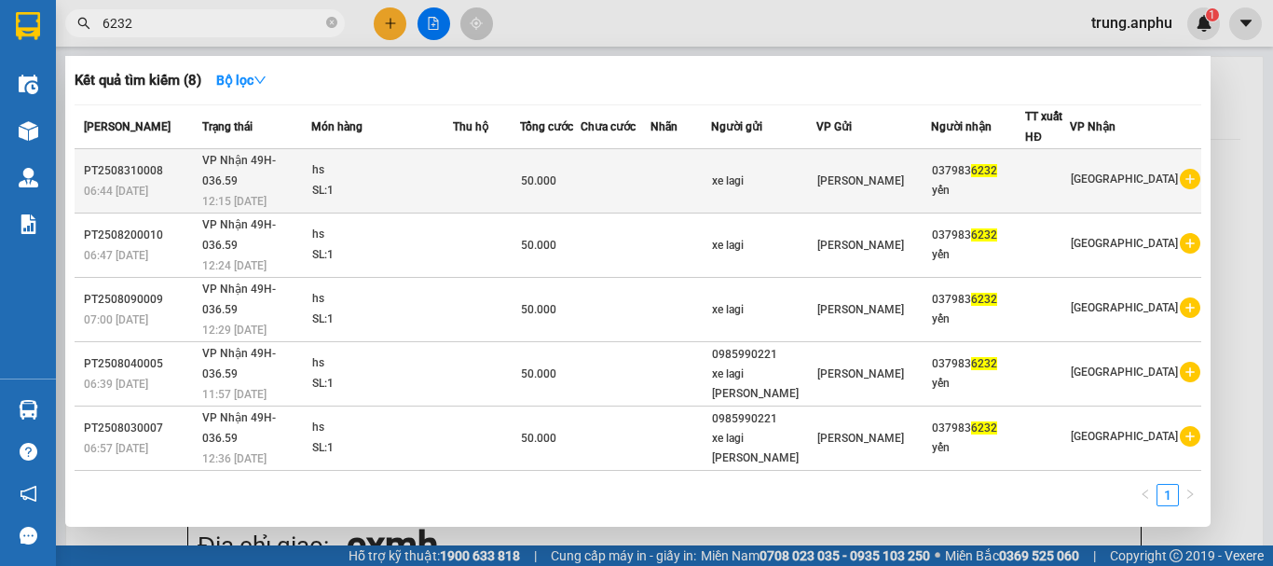
type input "6232"
click at [1181, 169] on icon "plus-circle" at bounding box center [1190, 179] width 21 height 21
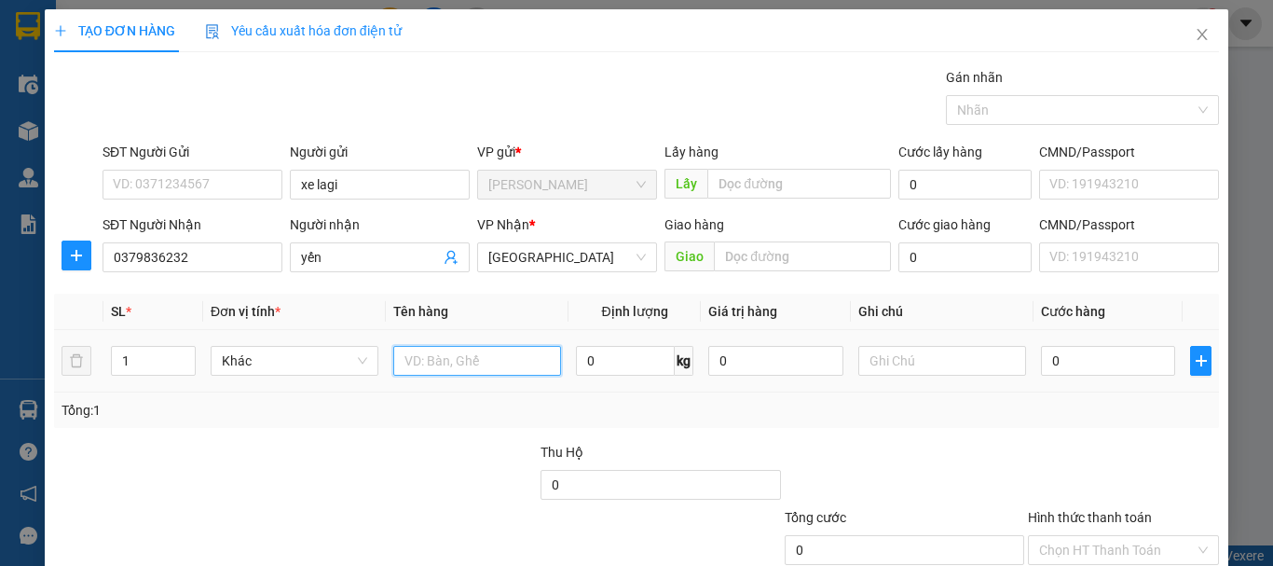
click at [468, 355] on input "text" at bounding box center [477, 361] width 168 height 30
type input "hs"
click at [1043, 354] on input "0" at bounding box center [1108, 361] width 134 height 30
type input "5"
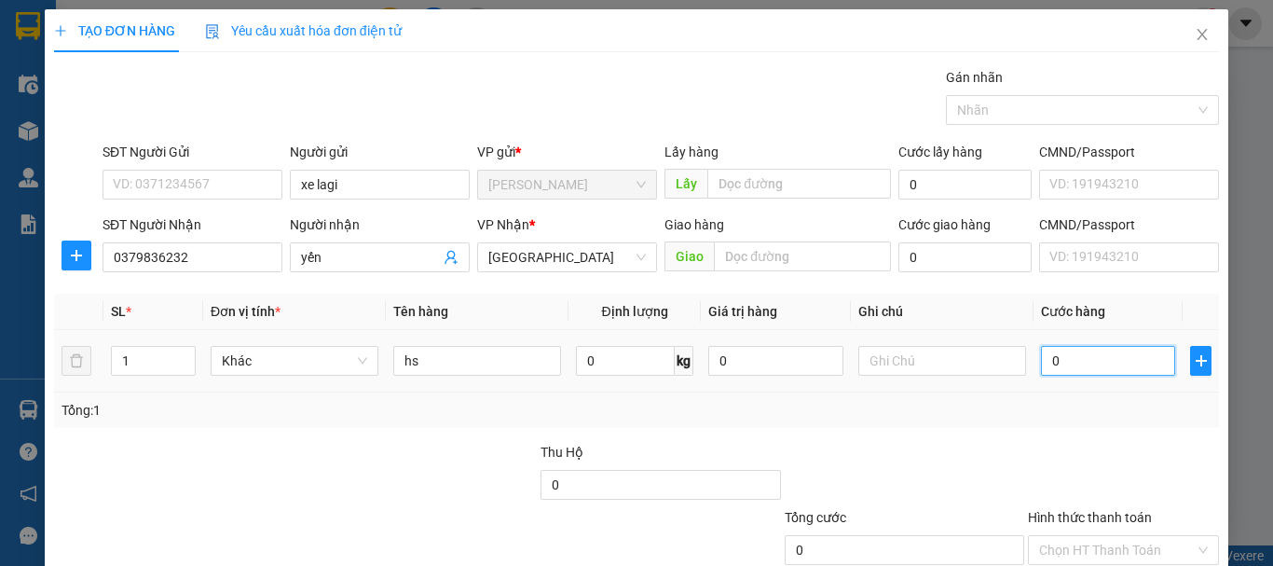
type input "5"
type input "50"
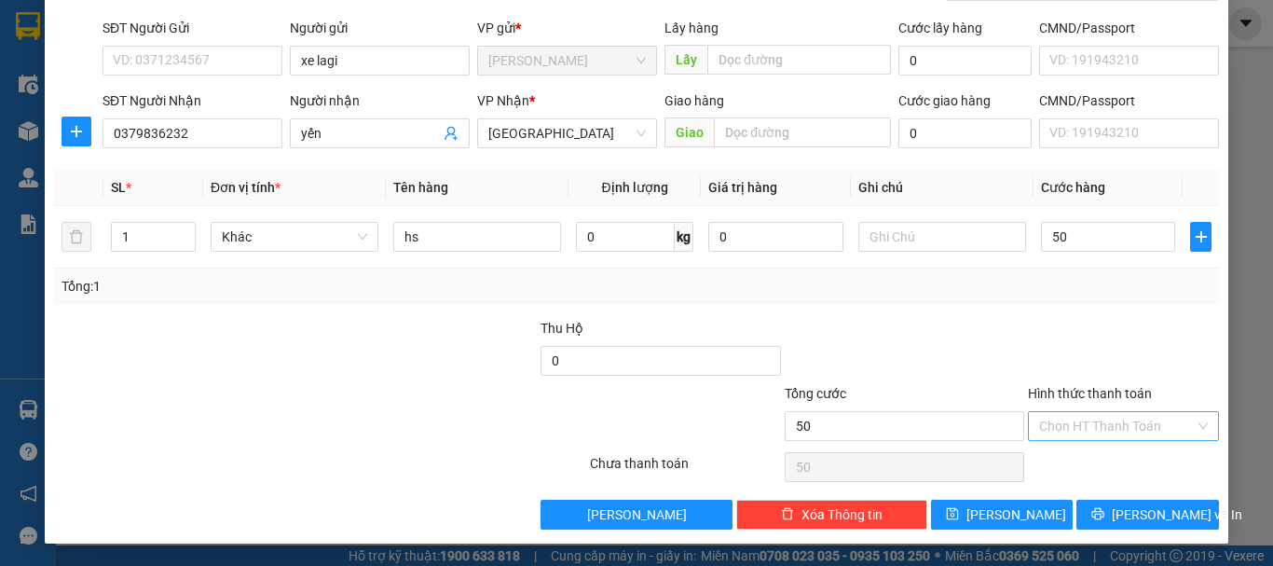
type input "50.000"
click at [1102, 426] on input "Hình thức thanh toán" at bounding box center [1117, 426] width 156 height 28
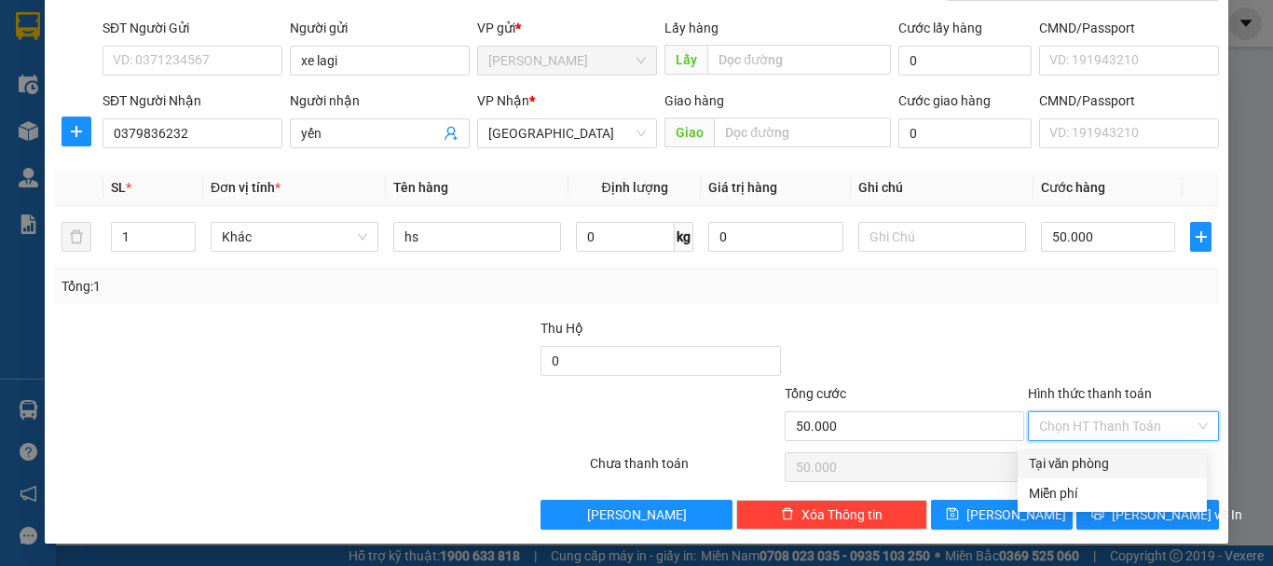
click at [1106, 460] on div "Tại văn phòng" at bounding box center [1112, 463] width 167 height 21
type input "0"
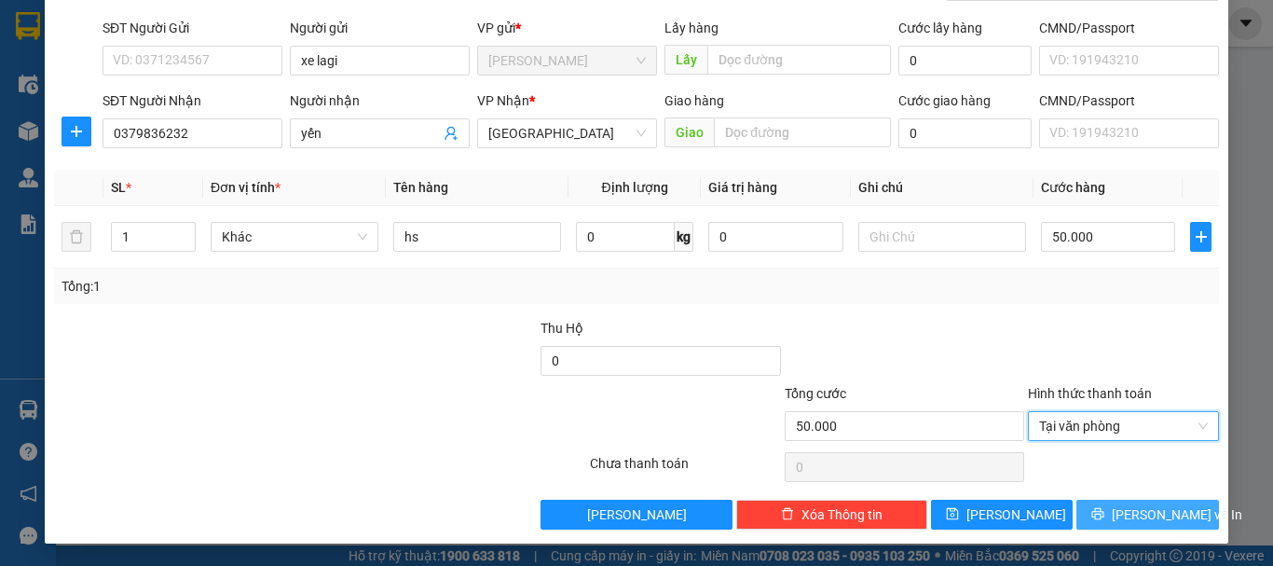
click at [1150, 515] on span "[PERSON_NAME] và In" at bounding box center [1177, 514] width 131 height 21
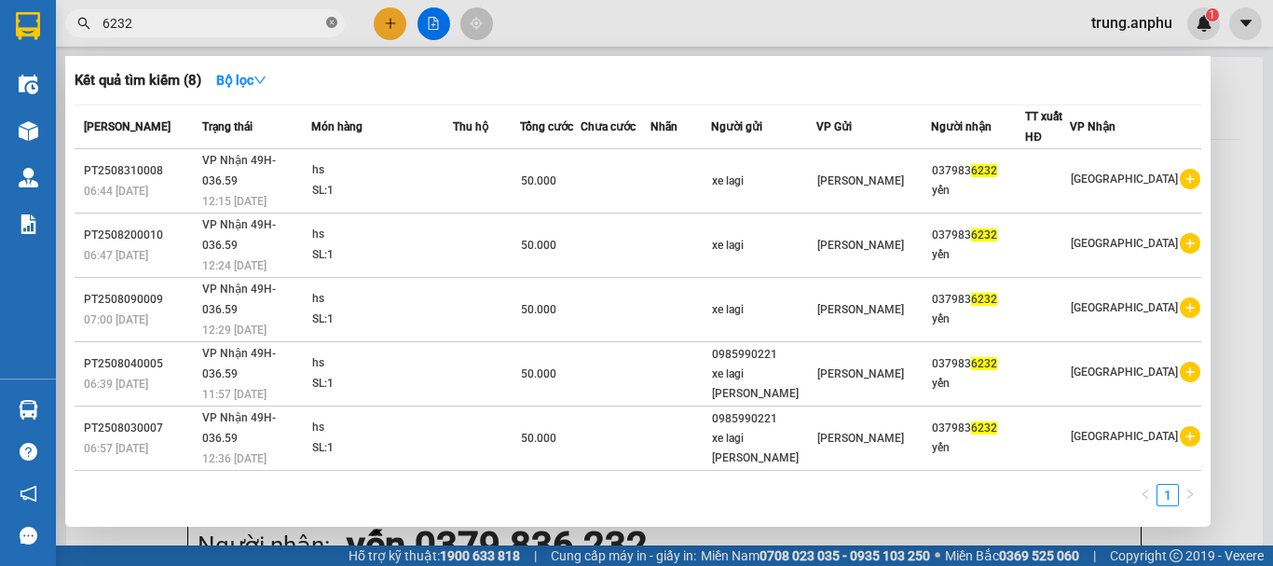
click at [332, 21] on icon "close-circle" at bounding box center [331, 22] width 11 height 11
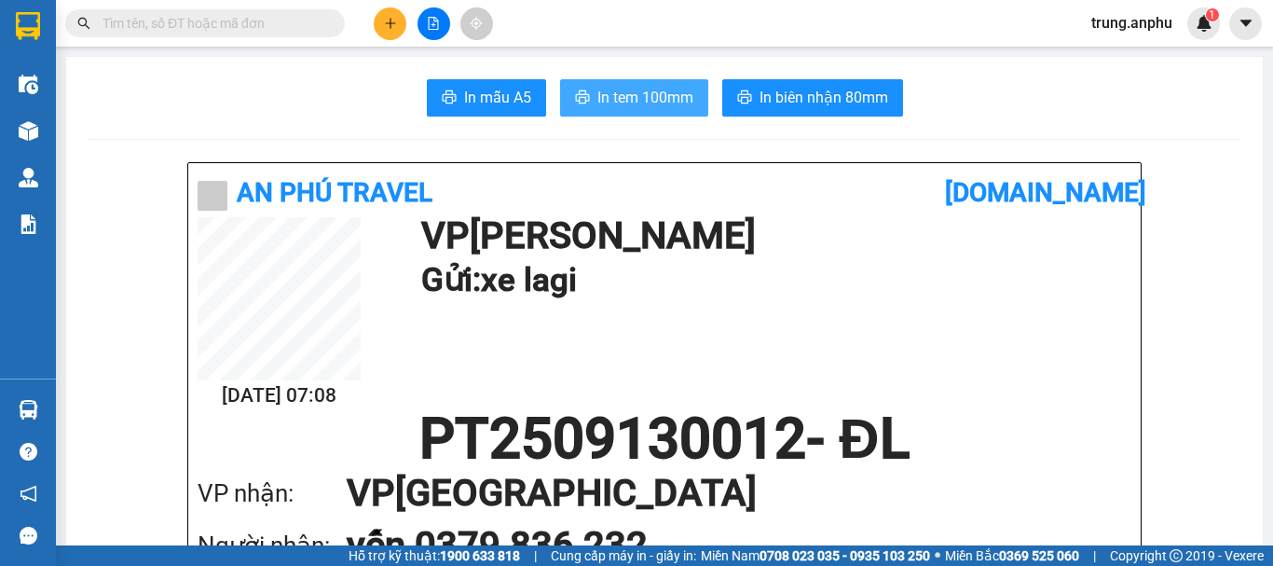
click at [643, 98] on span "In tem 100mm" at bounding box center [646, 97] width 96 height 23
click at [268, 21] on input "text" at bounding box center [213, 23] width 220 height 21
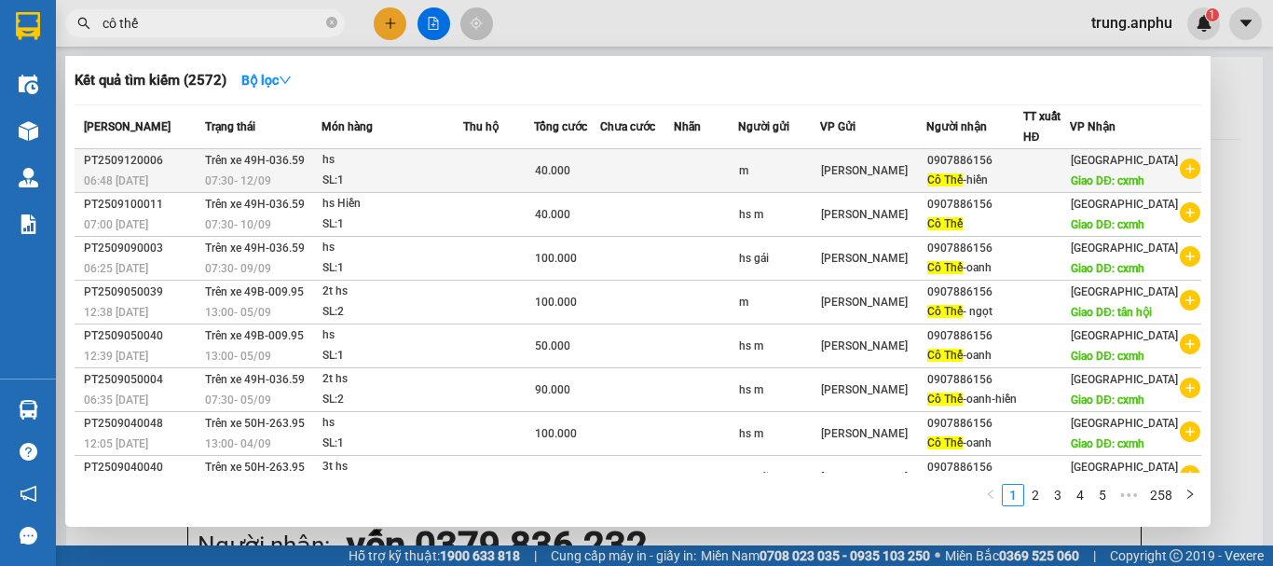
type input "cô thế"
click at [1185, 179] on icon "plus-circle" at bounding box center [1190, 168] width 21 height 21
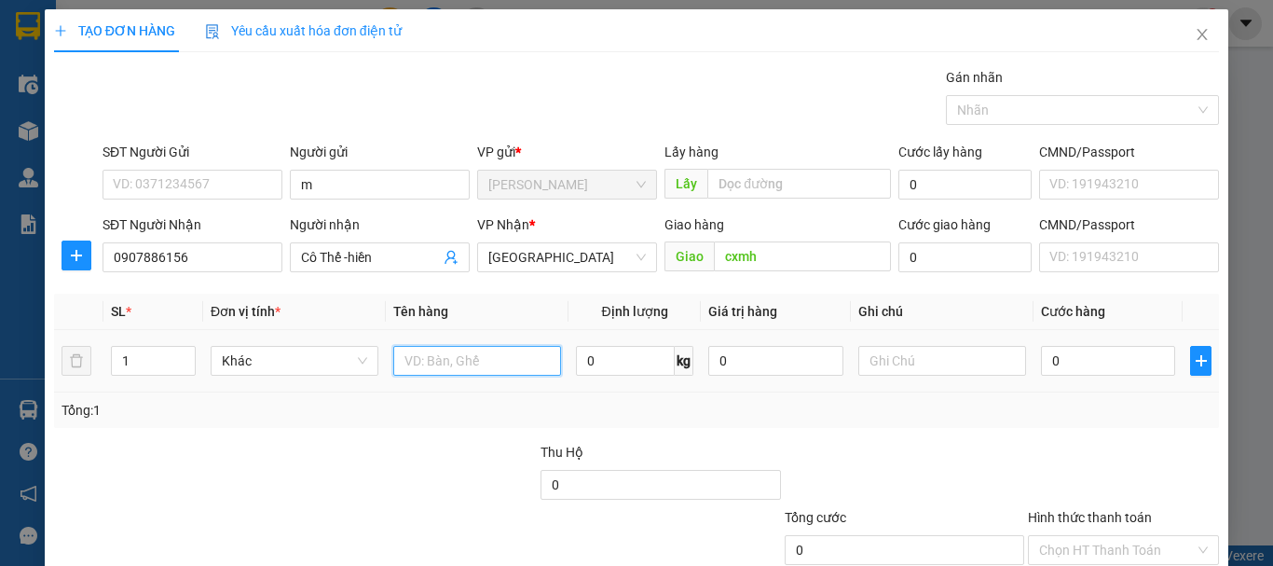
click at [464, 372] on input "text" at bounding box center [477, 361] width 168 height 30
type input "hs"
click at [1105, 362] on input "0" at bounding box center [1108, 361] width 134 height 30
type input "4"
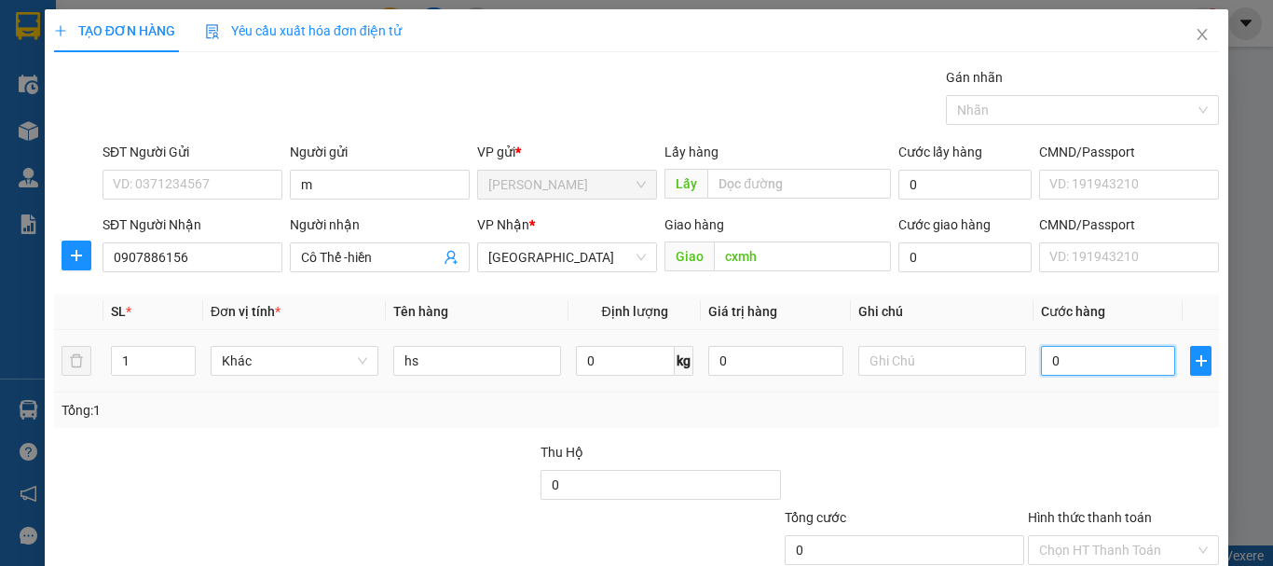
type input "4"
type input "40"
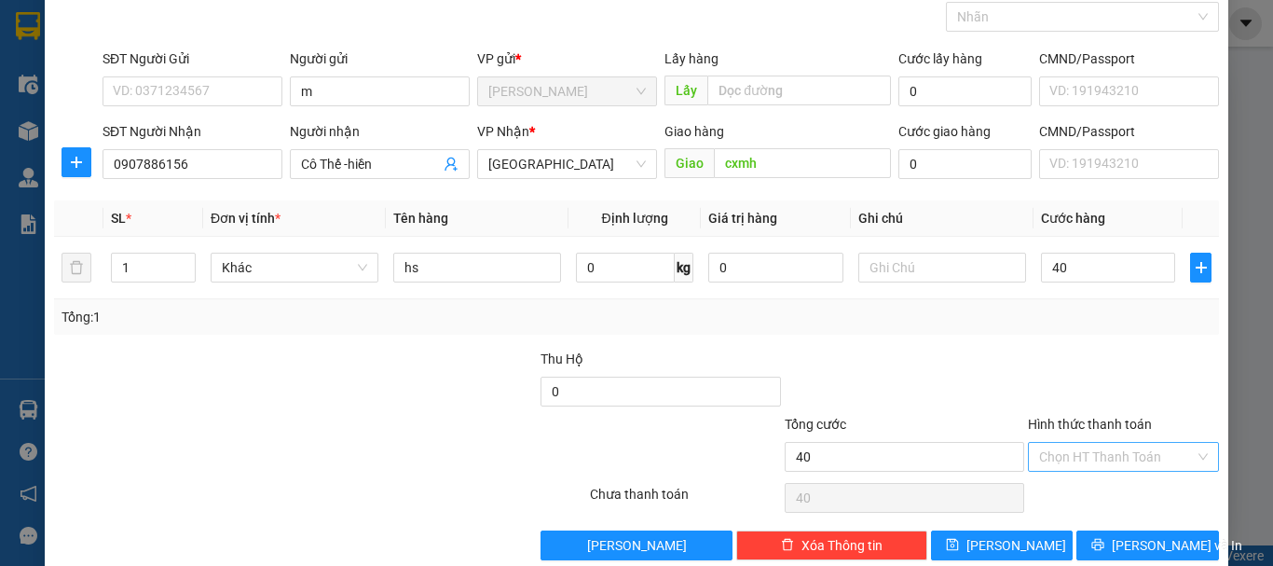
type input "40.000"
click at [1099, 458] on input "Hình thức thanh toán" at bounding box center [1117, 457] width 156 height 28
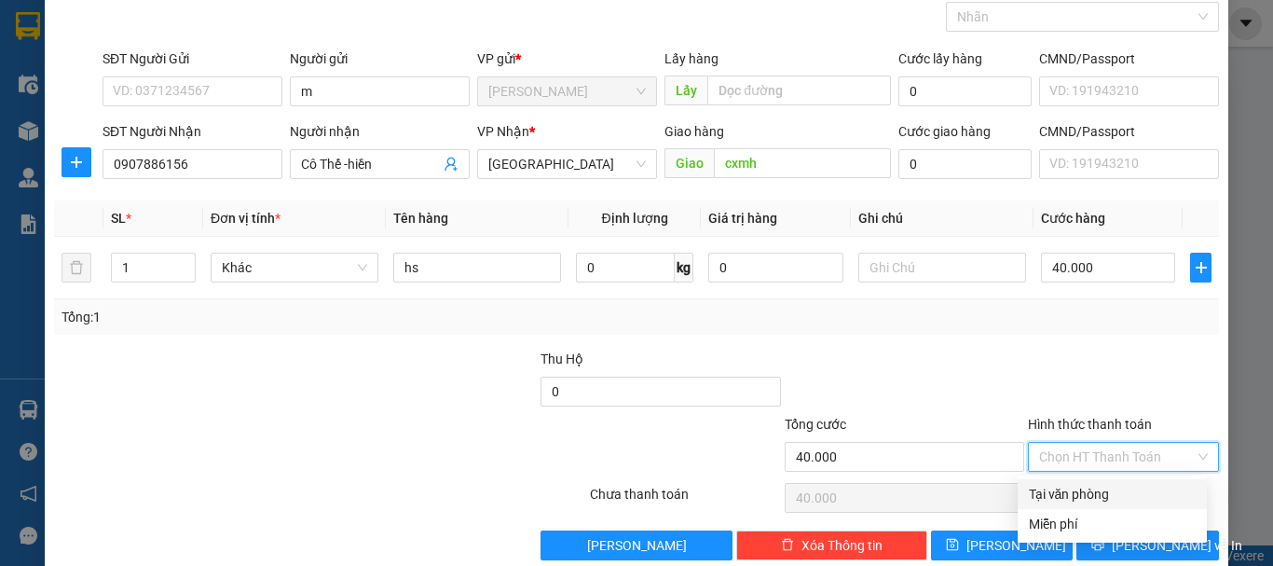
click at [1097, 494] on div "Tại văn phòng" at bounding box center [1112, 494] width 167 height 21
type input "0"
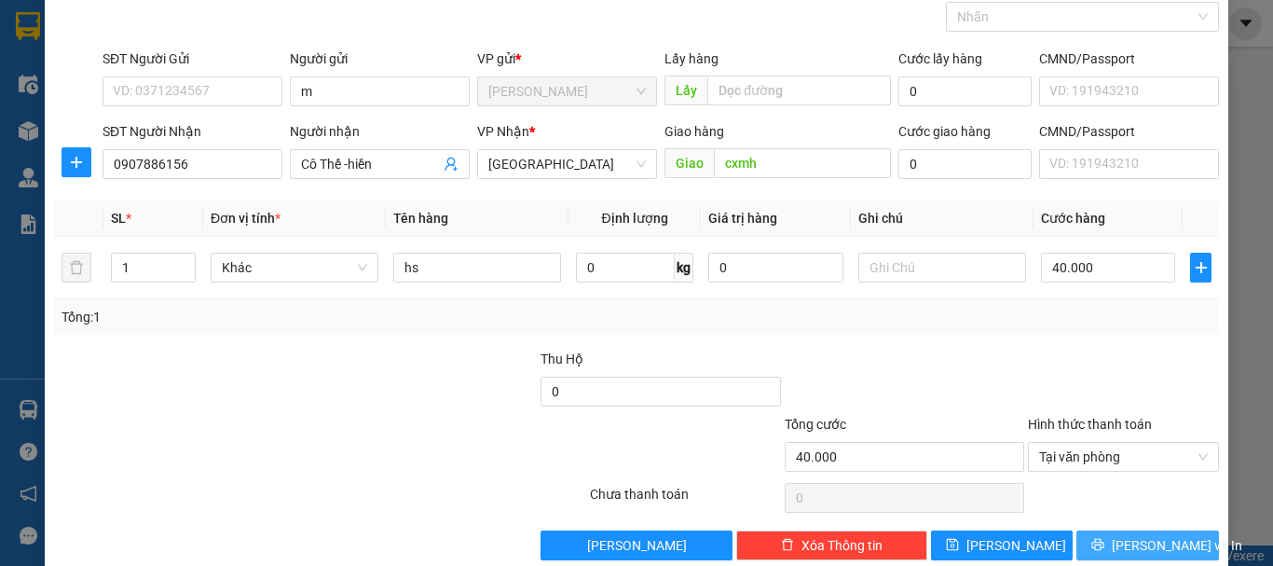
click at [1120, 541] on span "[PERSON_NAME] và In" at bounding box center [1177, 545] width 131 height 21
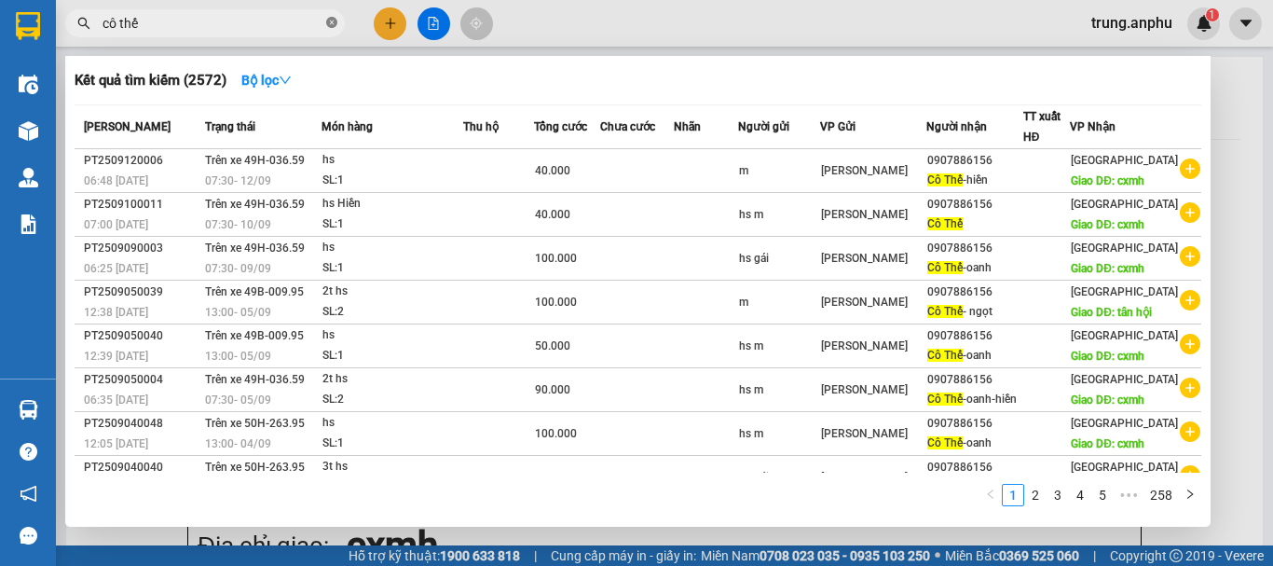
click at [332, 18] on icon "close-circle" at bounding box center [331, 22] width 11 height 11
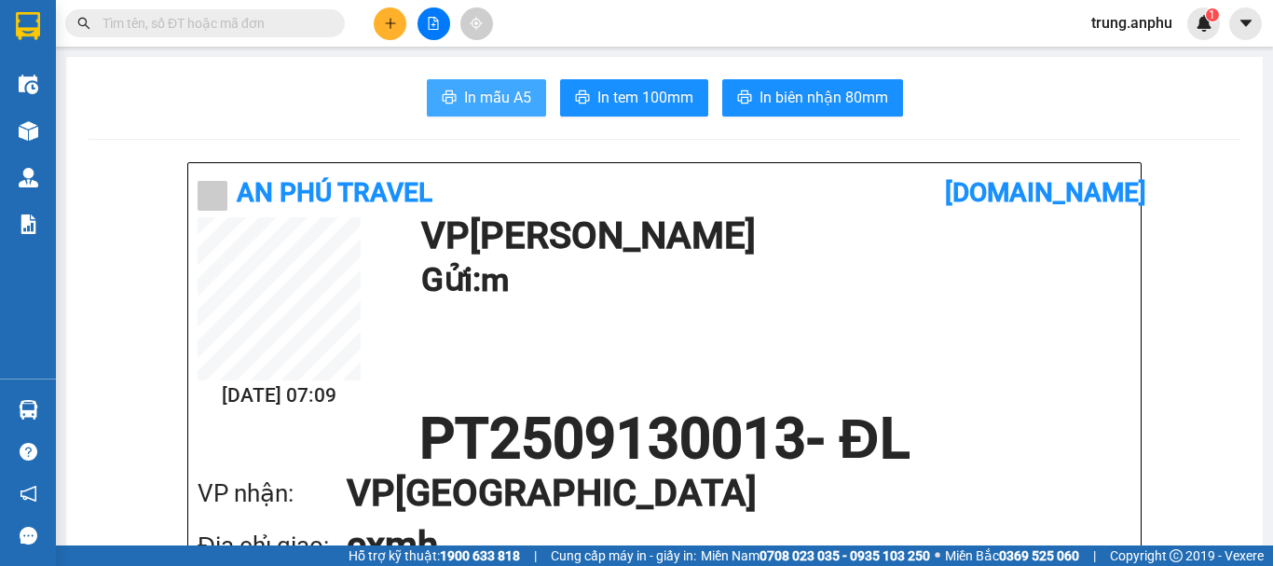
click at [492, 97] on span "In mẫu A5" at bounding box center [497, 97] width 67 height 23
click at [152, 20] on input "text" at bounding box center [213, 23] width 220 height 21
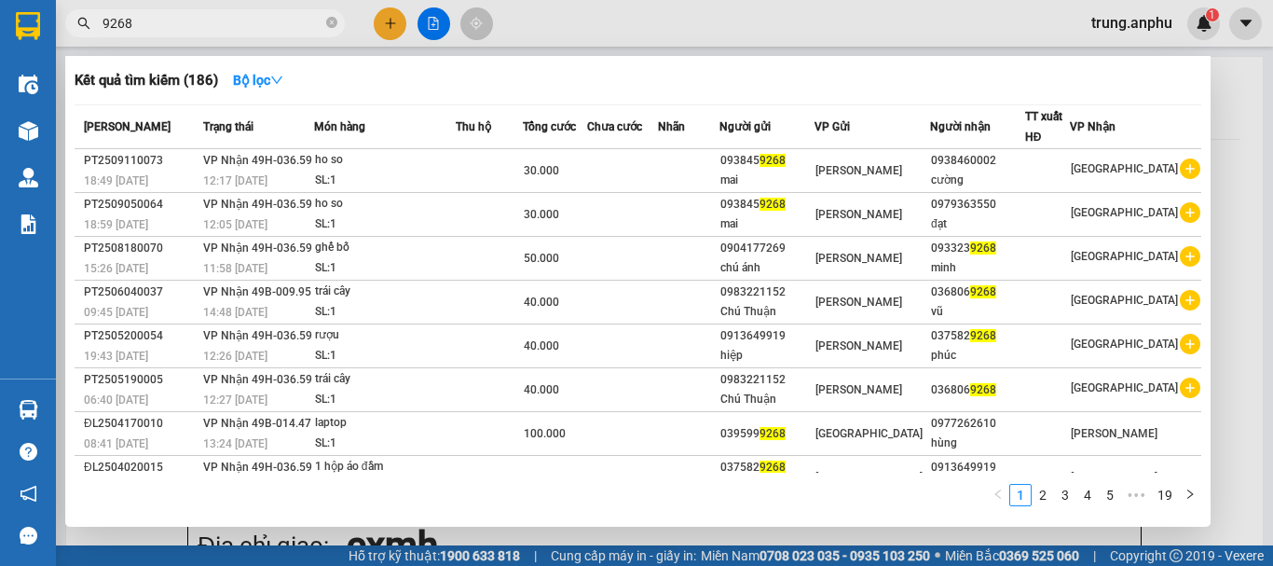
scroll to position [115, 0]
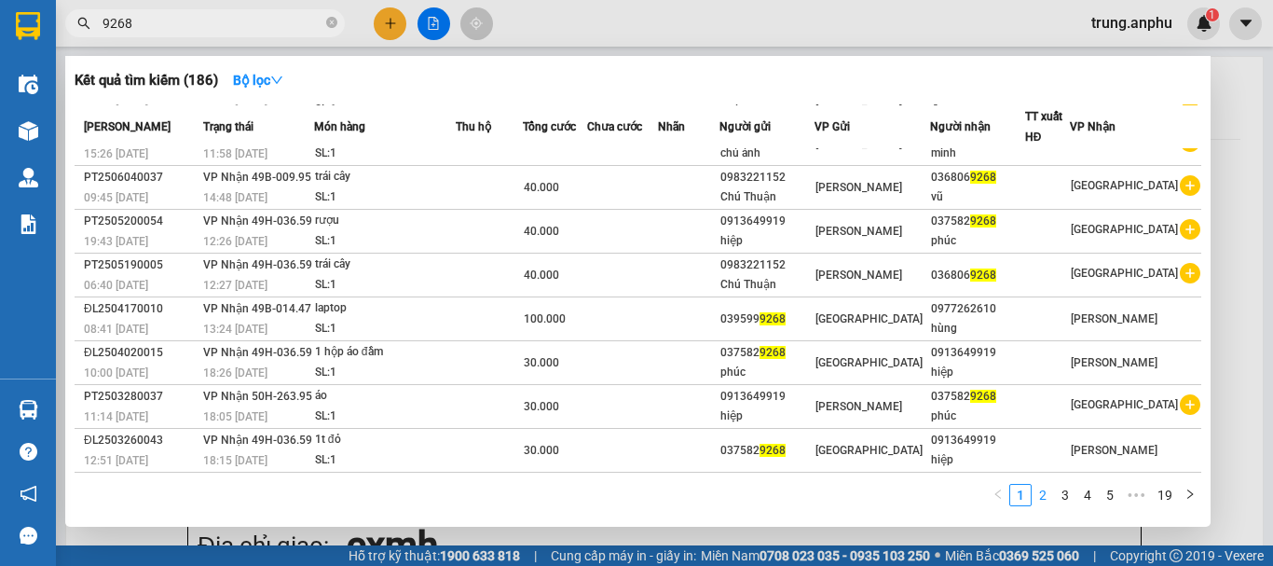
type input "9268"
click at [1042, 490] on link "2" at bounding box center [1043, 495] width 21 height 21
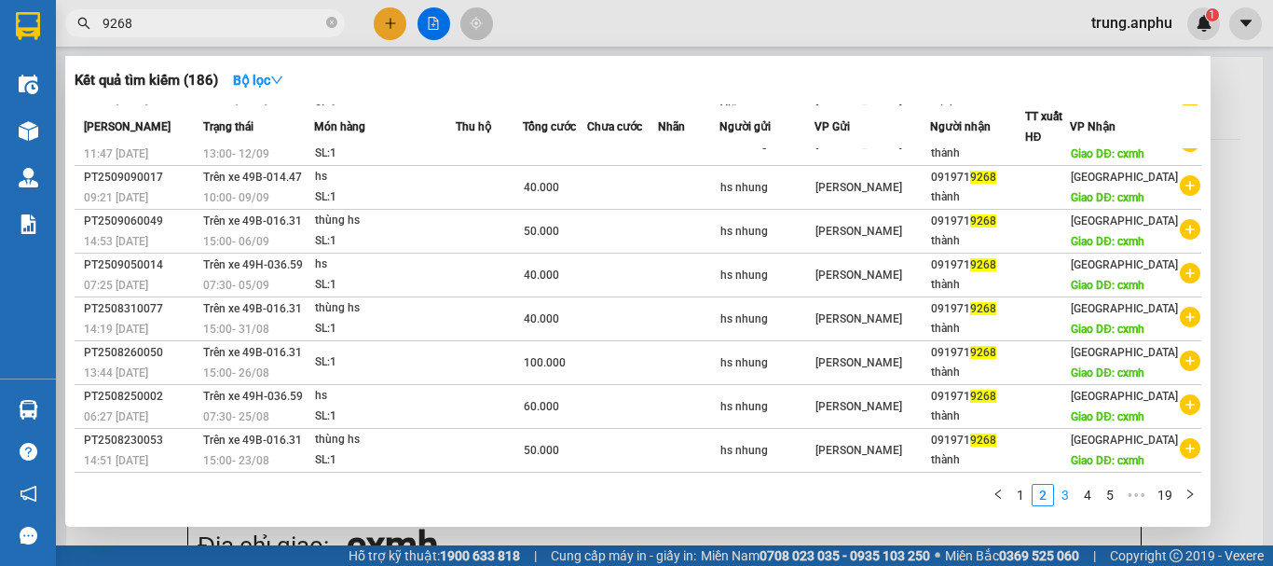
click at [1068, 504] on link "3" at bounding box center [1065, 495] width 21 height 21
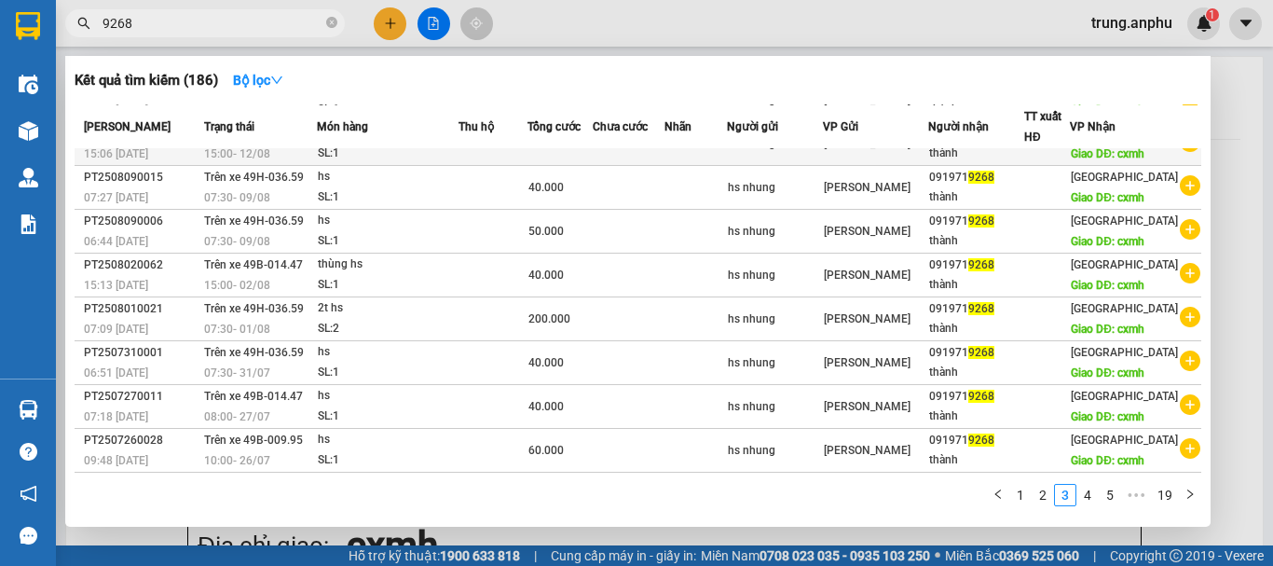
click at [1180, 152] on icon "plus-circle" at bounding box center [1190, 141] width 21 height 21
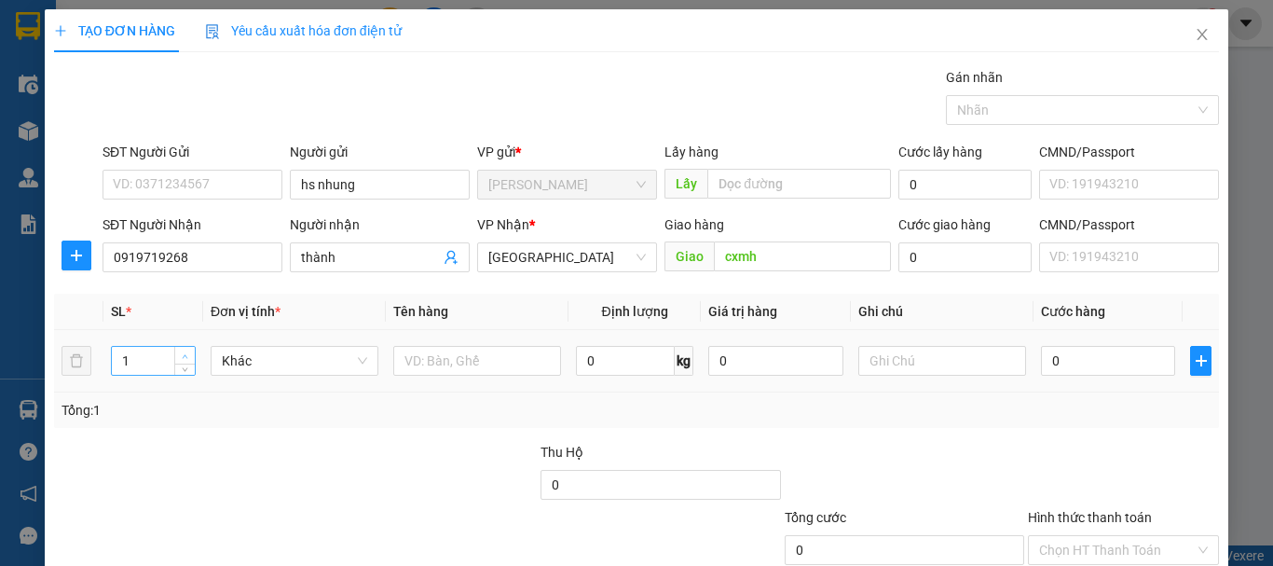
type input "2"
click at [180, 350] on span "up" at bounding box center [185, 355] width 11 height 11
click at [491, 364] on input "text" at bounding box center [477, 361] width 168 height 30
type input "2t hs"
drag, startPoint x: 1196, startPoint y: 362, endPoint x: 1130, endPoint y: 375, distance: 67.5
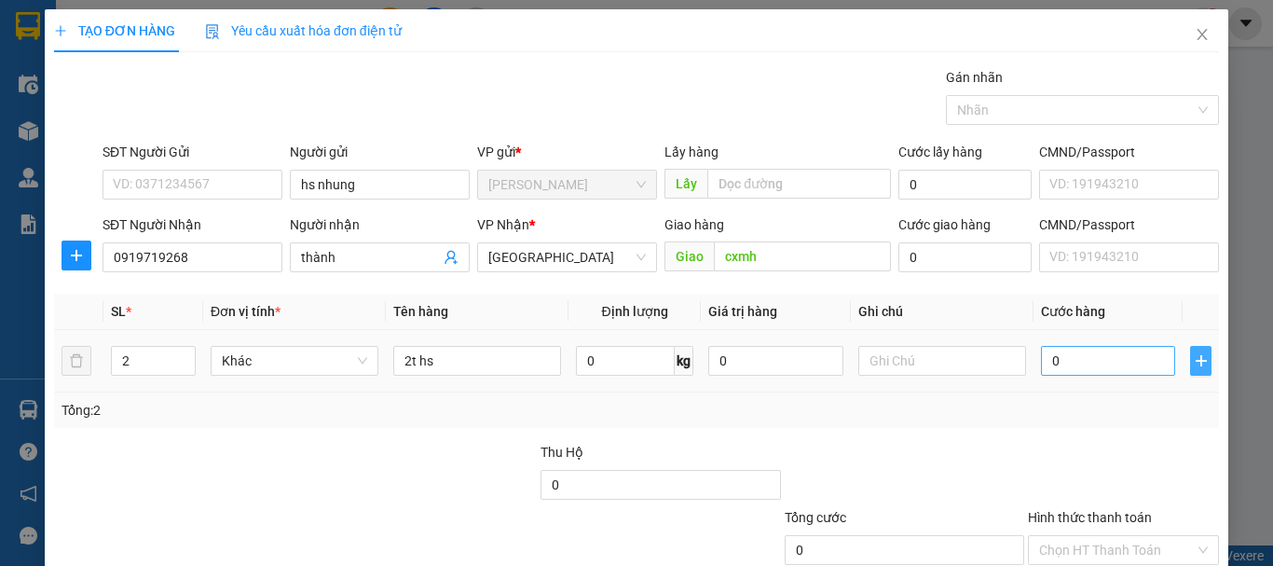
click at [1191, 364] on span "plus" at bounding box center [1201, 360] width 20 height 15
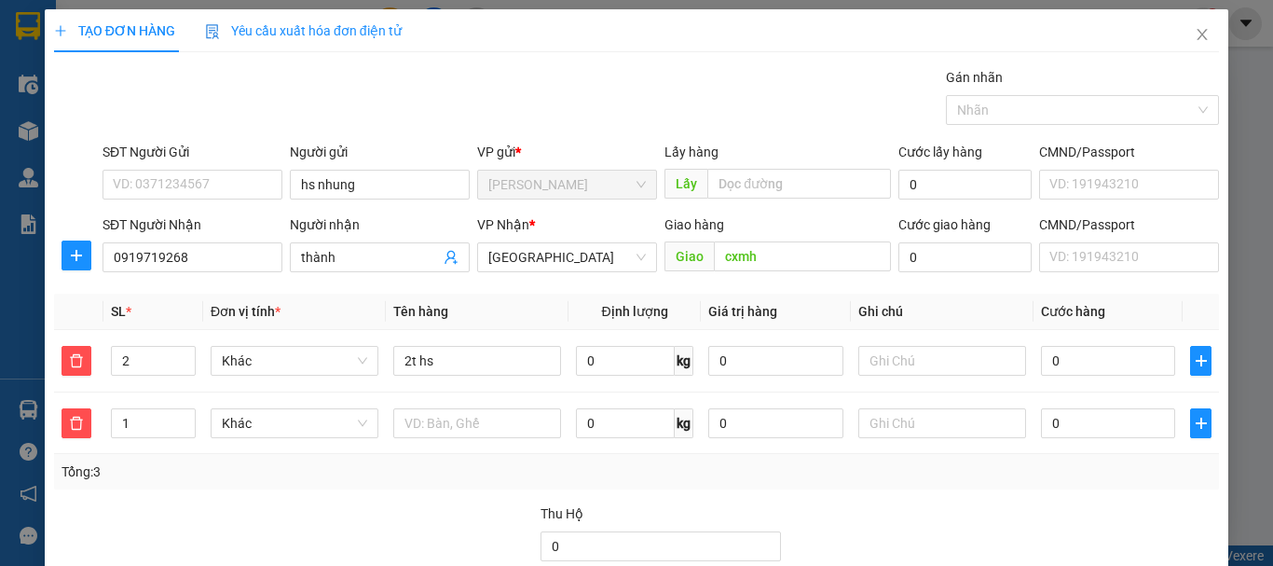
click at [1009, 476] on div "Tổng: 3" at bounding box center [637, 471] width 1150 height 21
click at [77, 422] on icon "delete" at bounding box center [76, 423] width 15 height 15
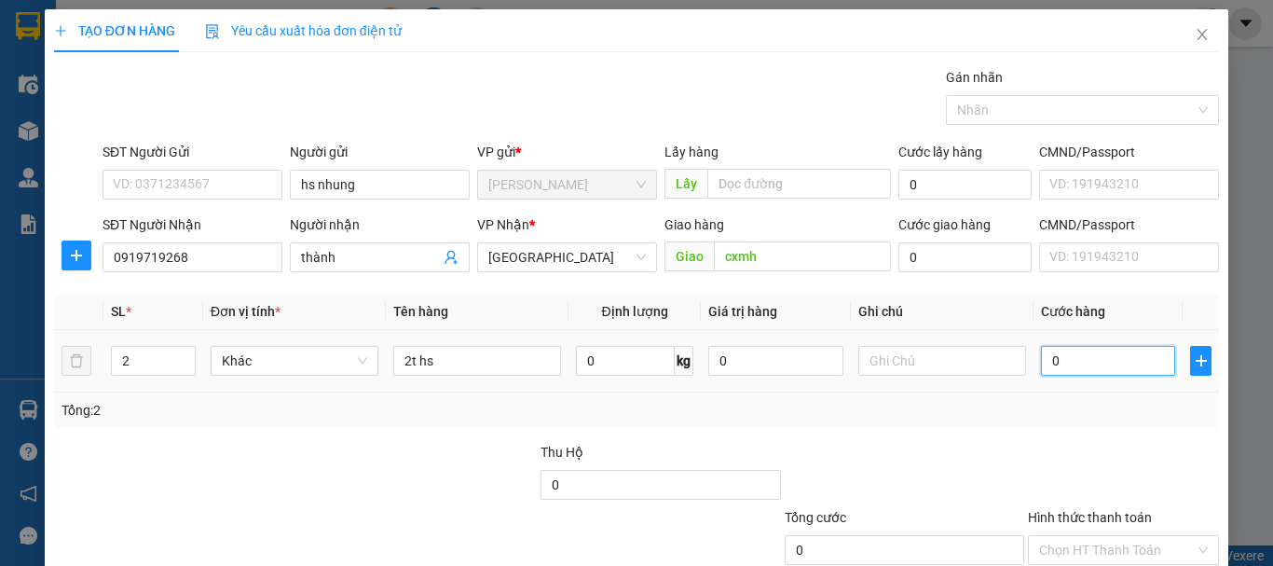
click at [1052, 352] on input "0" at bounding box center [1108, 361] width 134 height 30
type input "2"
type input "20"
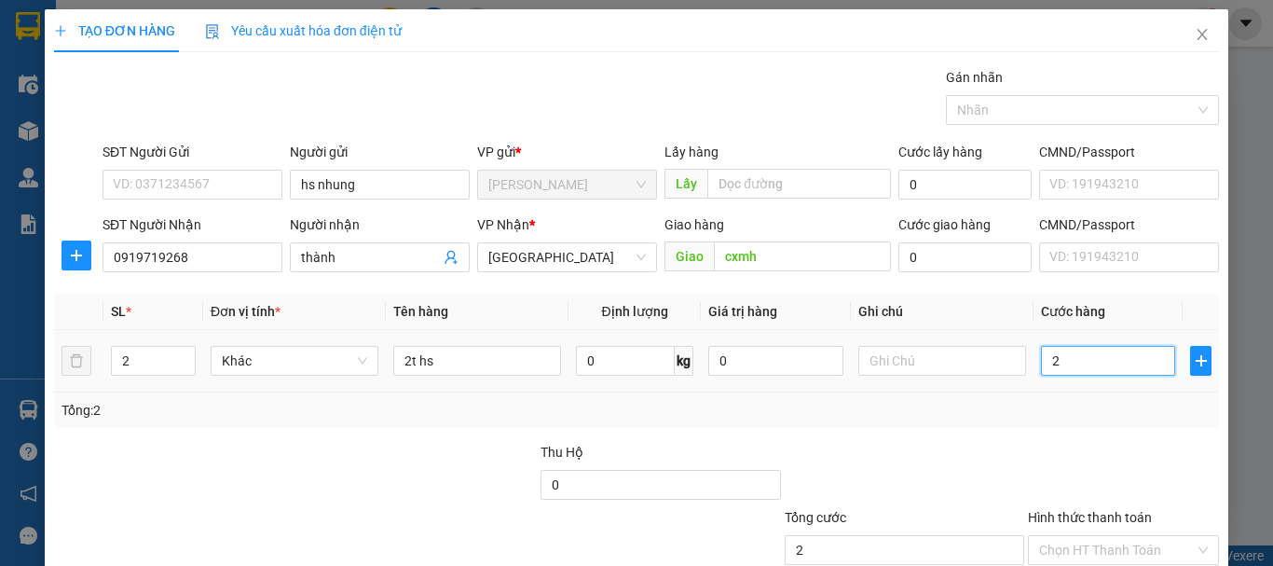
type input "20"
type input "200"
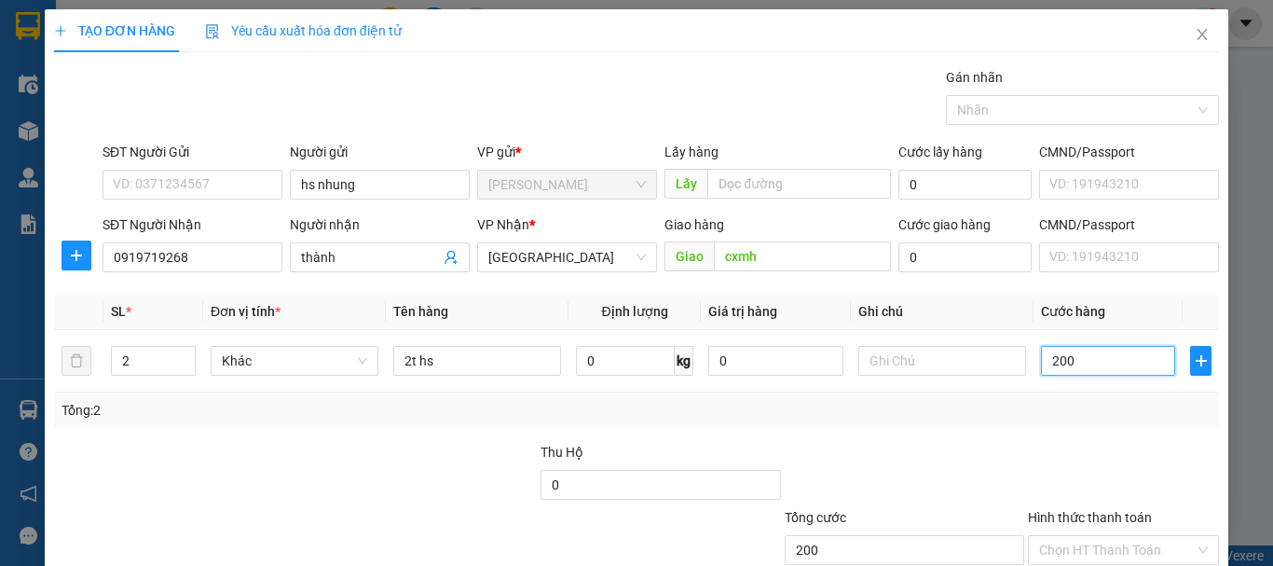
scroll to position [124, 0]
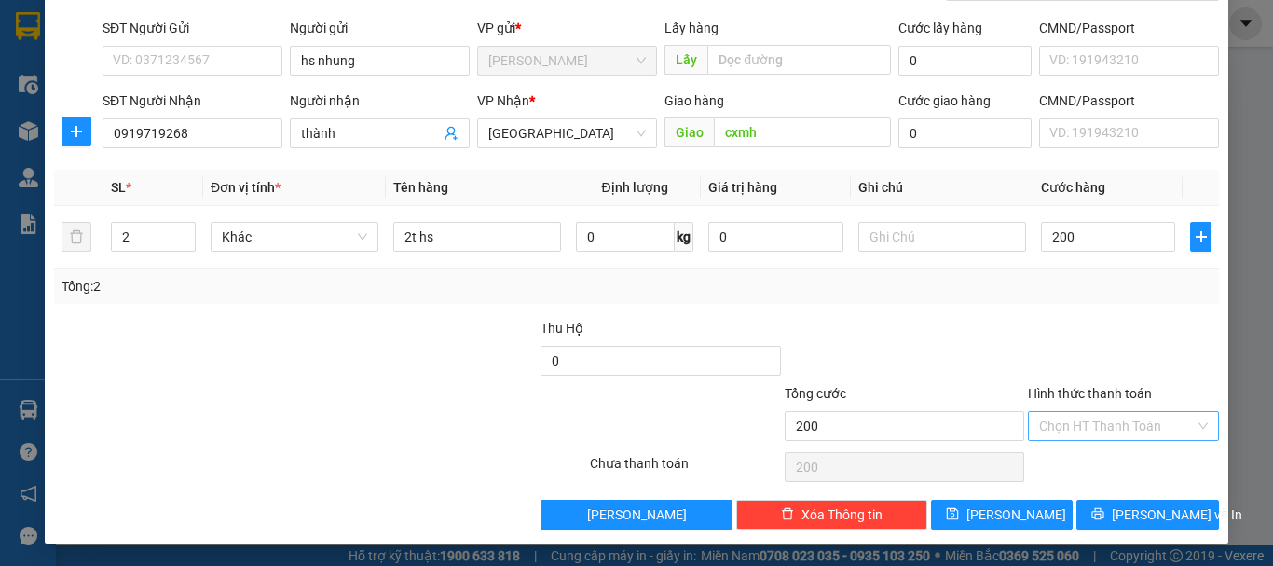
type input "200.000"
click at [1077, 429] on input "Hình thức thanh toán" at bounding box center [1117, 426] width 156 height 28
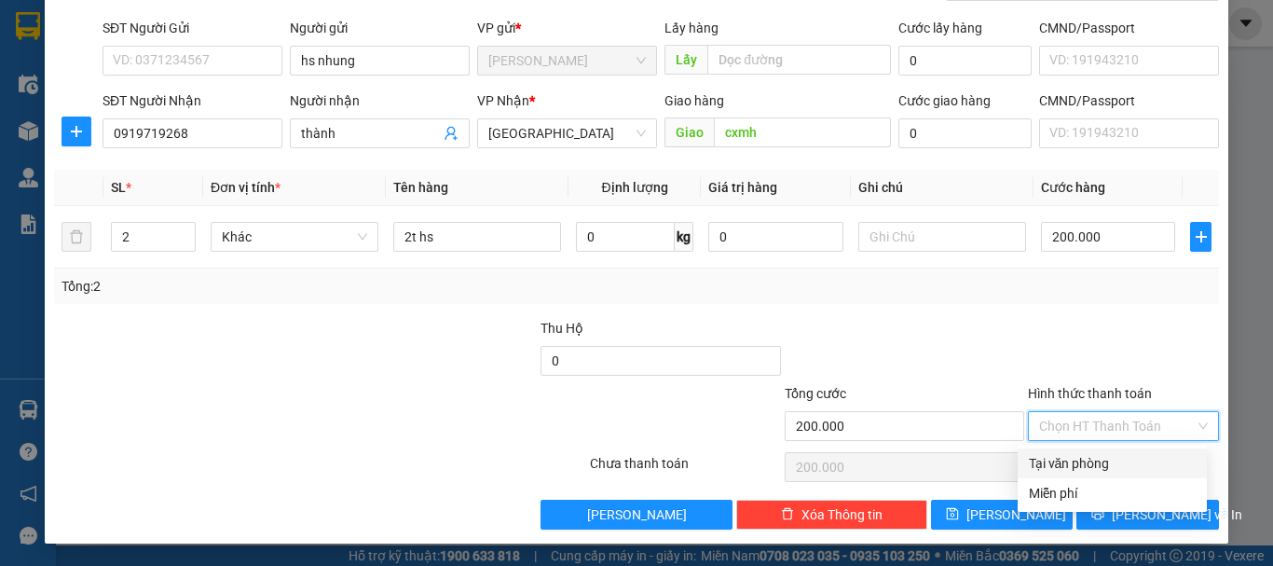
click at [1082, 457] on div "Tại văn phòng" at bounding box center [1112, 463] width 167 height 21
type input "0"
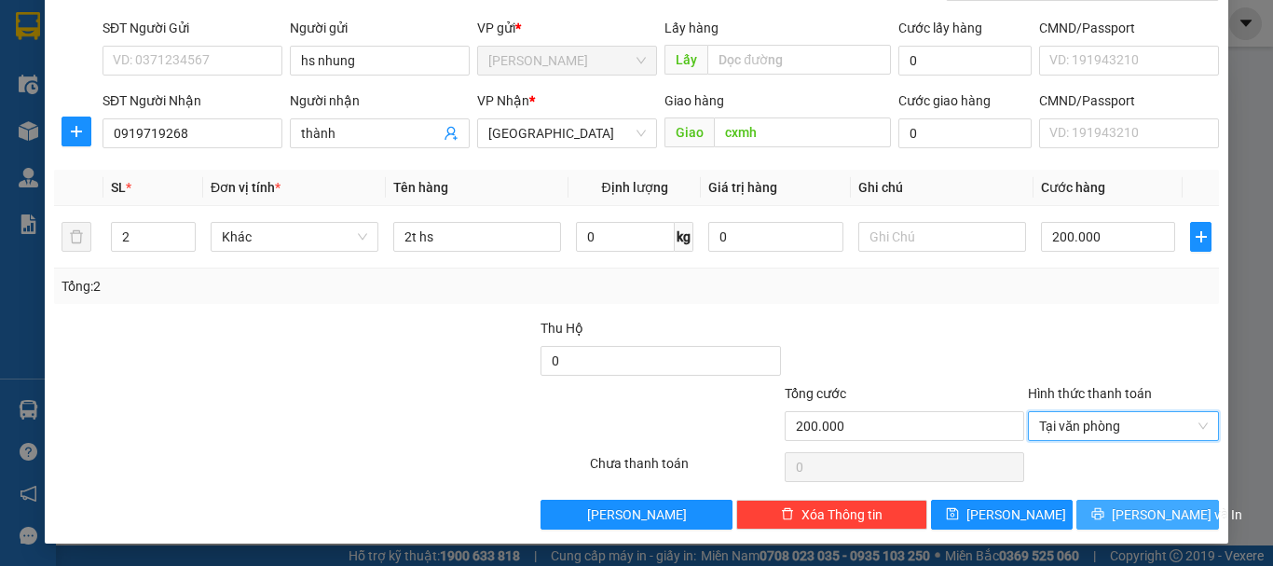
click at [1120, 517] on span "[PERSON_NAME] và In" at bounding box center [1177, 514] width 131 height 21
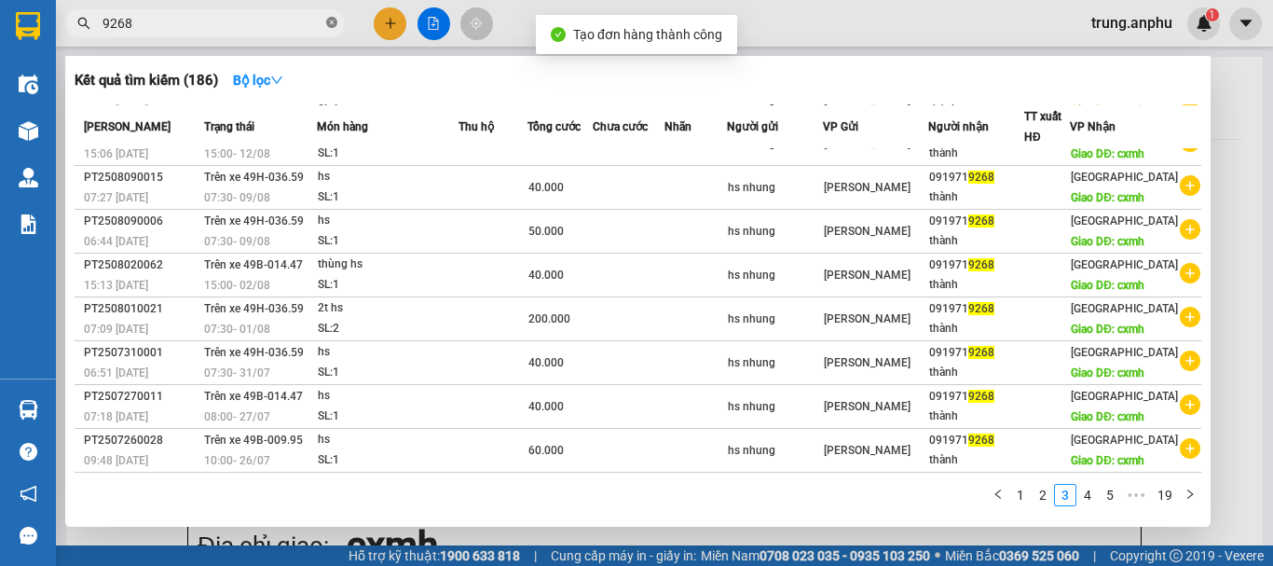
click at [333, 19] on icon "close-circle" at bounding box center [331, 22] width 11 height 11
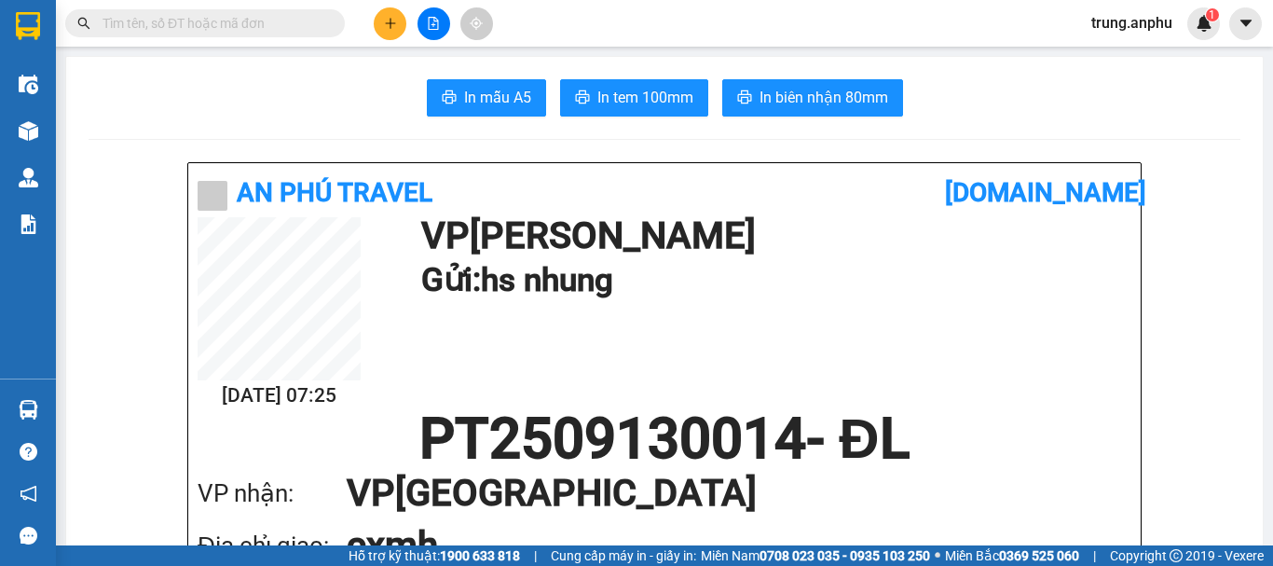
click at [275, 30] on input "text" at bounding box center [213, 23] width 220 height 21
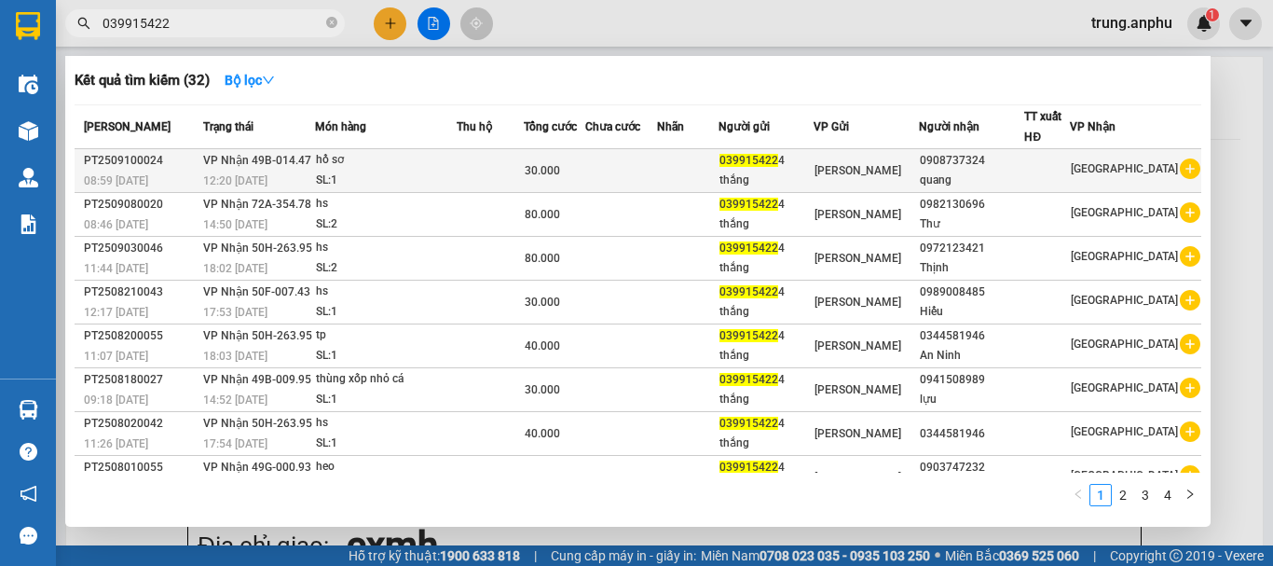
type input "039915422"
click at [1180, 165] on icon "plus-circle" at bounding box center [1190, 168] width 21 height 21
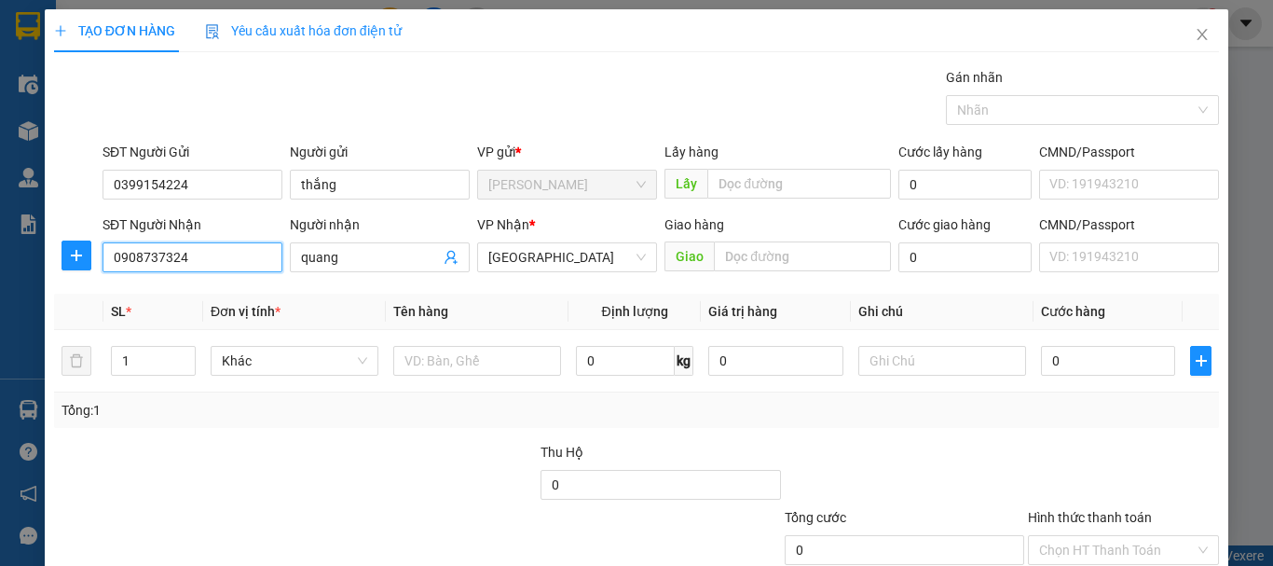
drag, startPoint x: 238, startPoint y: 264, endPoint x: 103, endPoint y: 258, distance: 135.3
click at [103, 258] on input "0908737324" at bounding box center [193, 257] width 180 height 30
click at [205, 300] on div "0977383072 - mếm" at bounding box center [191, 294] width 156 height 21
type input "0977383072"
type input "mếm"
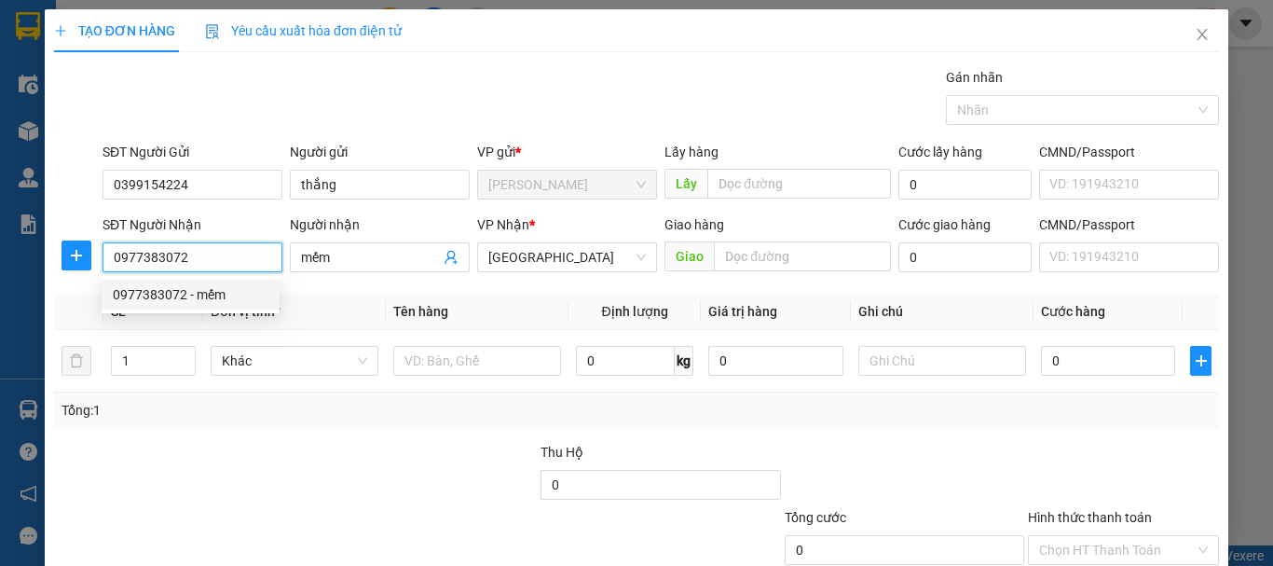
type input "40.000"
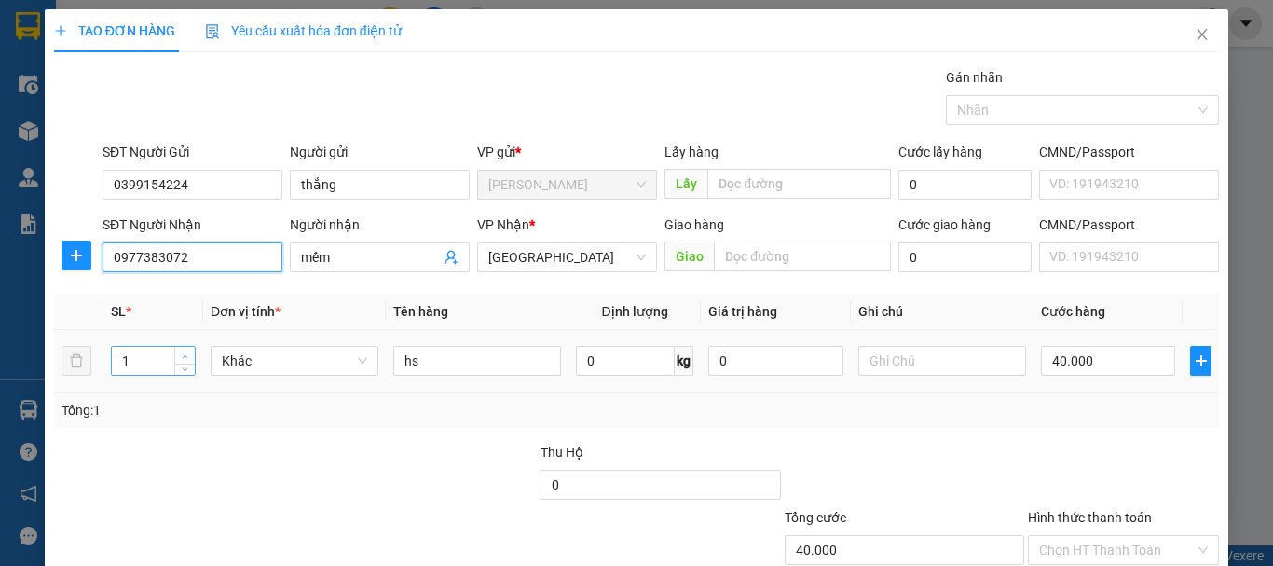
type input "0977383072"
type input "2"
click at [185, 347] on span "Increase Value" at bounding box center [184, 355] width 21 height 17
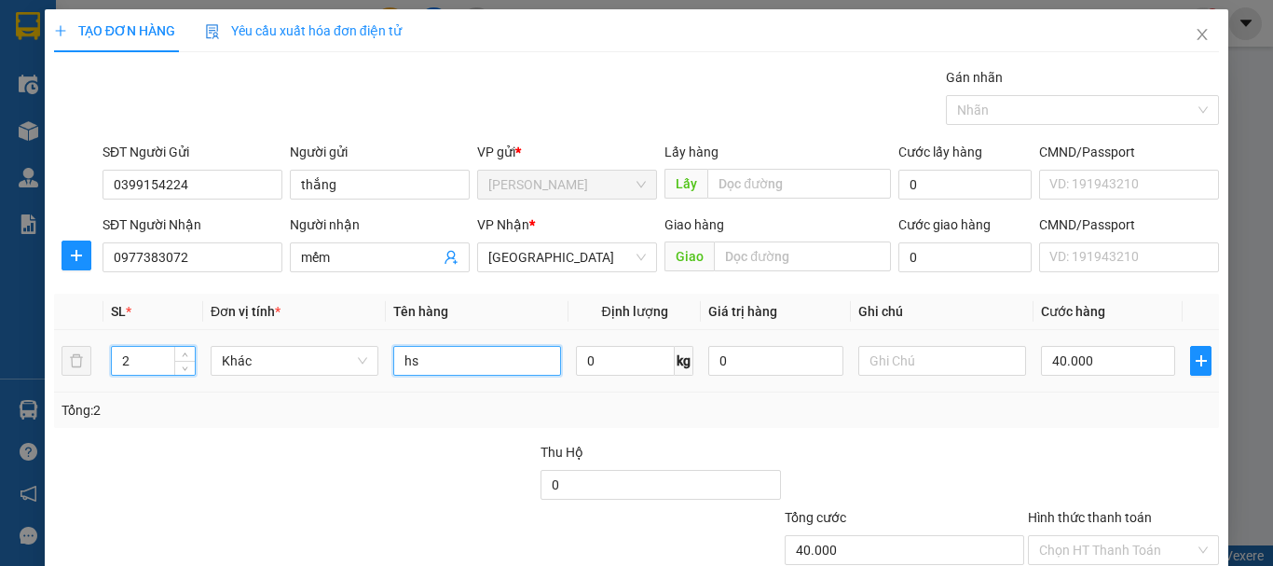
click at [397, 359] on input "hs" at bounding box center [477, 361] width 168 height 30
type input "2t hs"
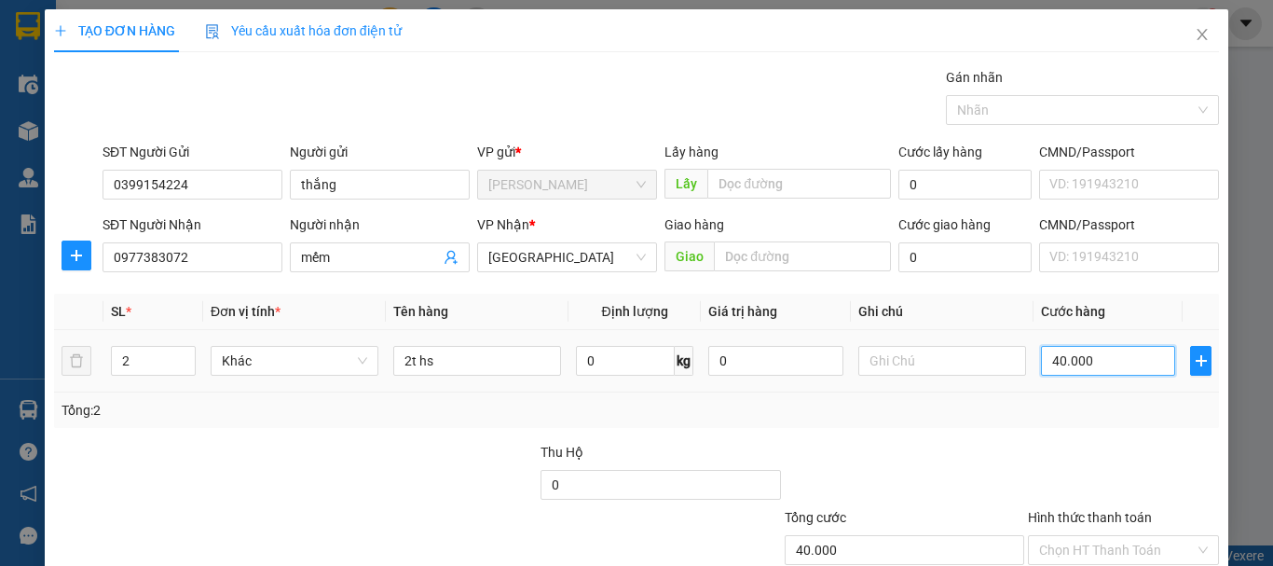
click at [1065, 362] on input "40.000" at bounding box center [1108, 361] width 134 height 30
type input "7"
type input "70"
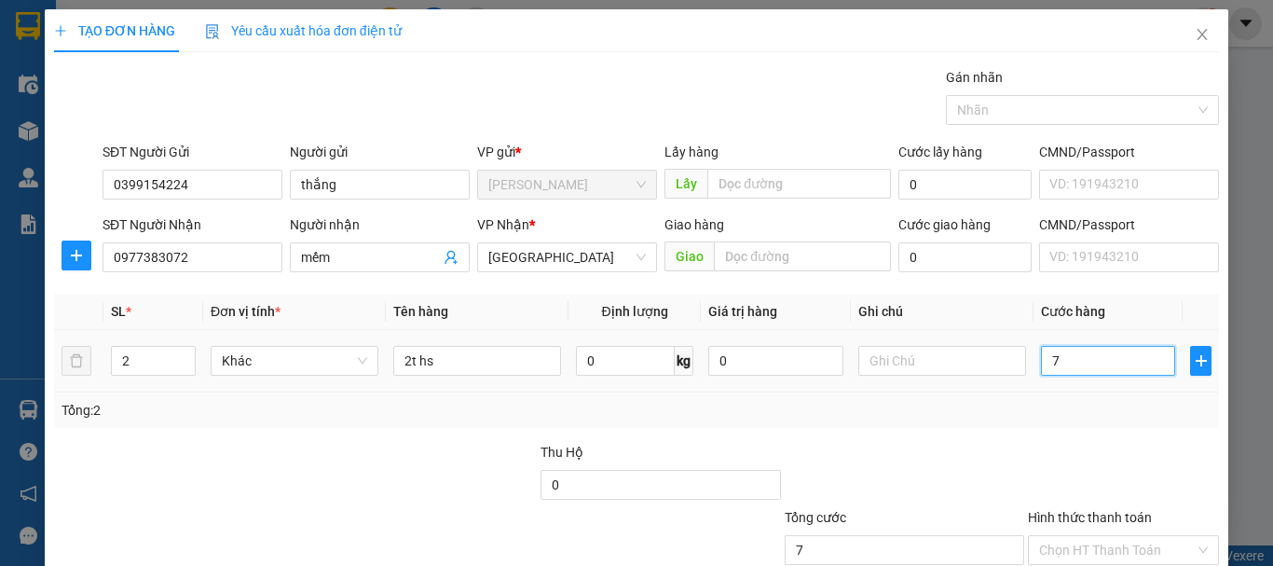
type input "70"
type input "70.000"
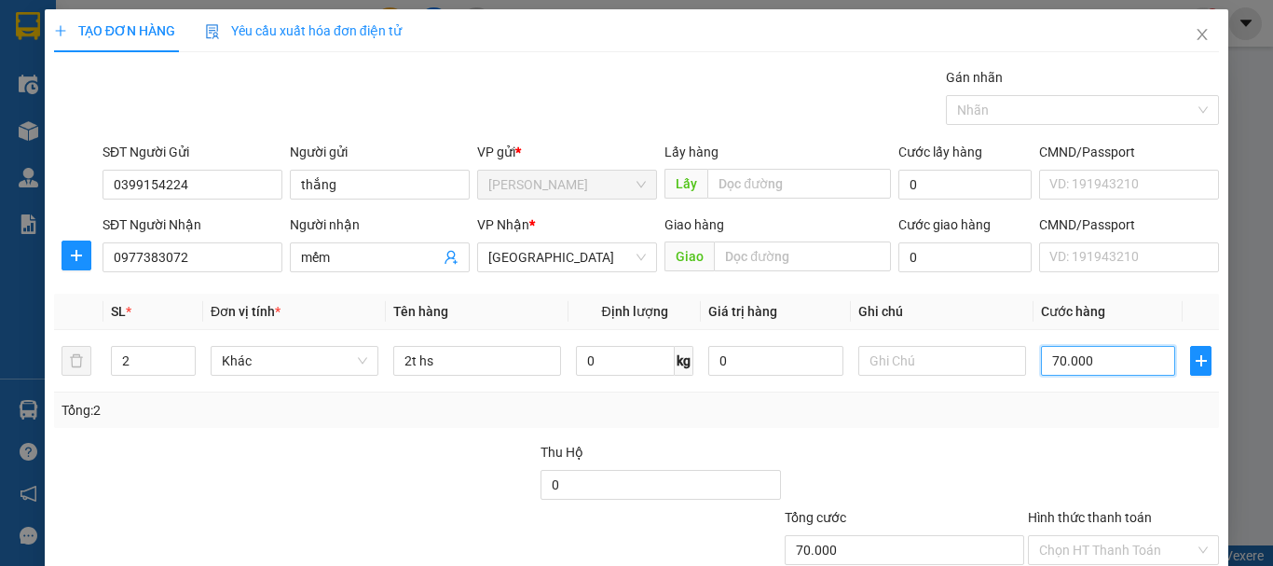
scroll to position [124, 0]
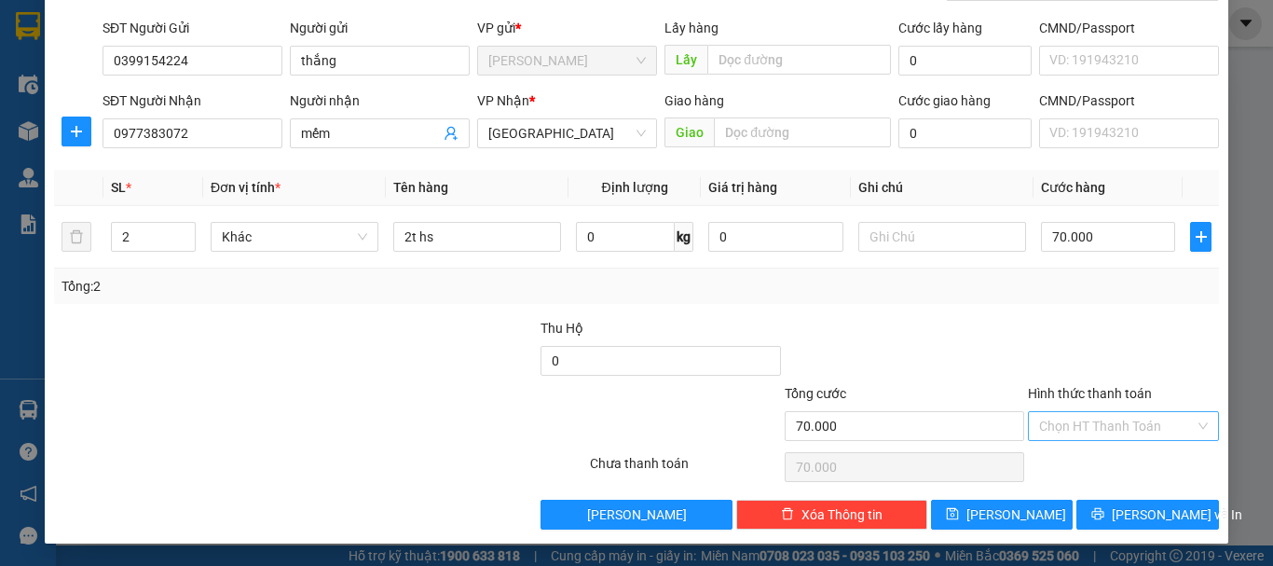
click at [1089, 426] on input "Hình thức thanh toán" at bounding box center [1117, 426] width 156 height 28
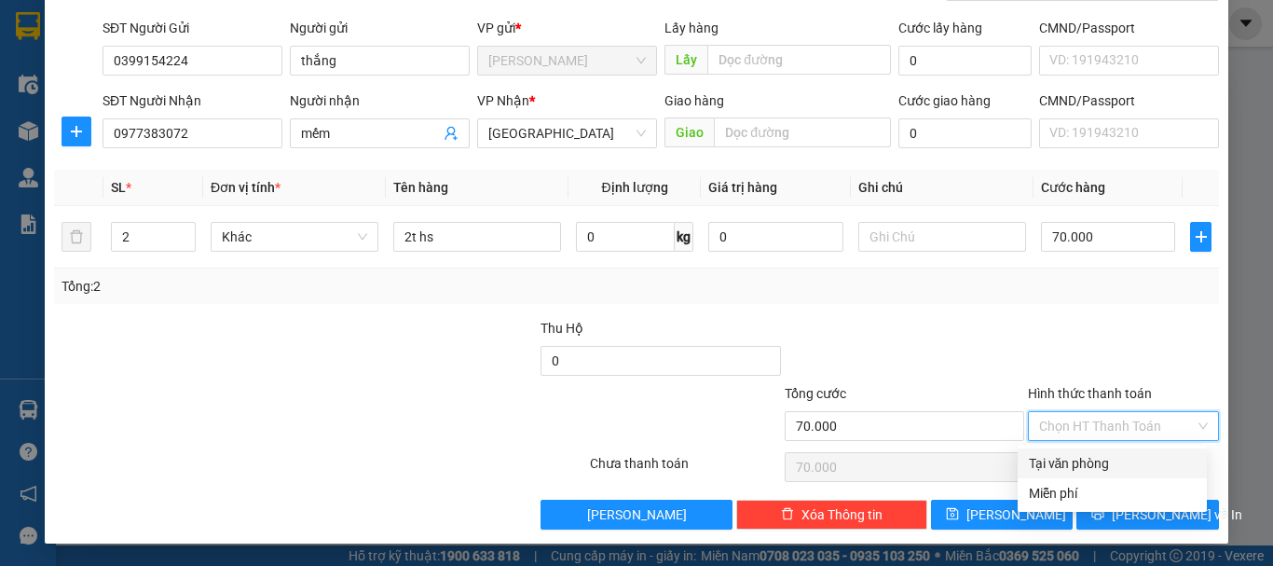
click at [1055, 466] on div "Tại văn phòng" at bounding box center [1112, 463] width 167 height 21
type input "0"
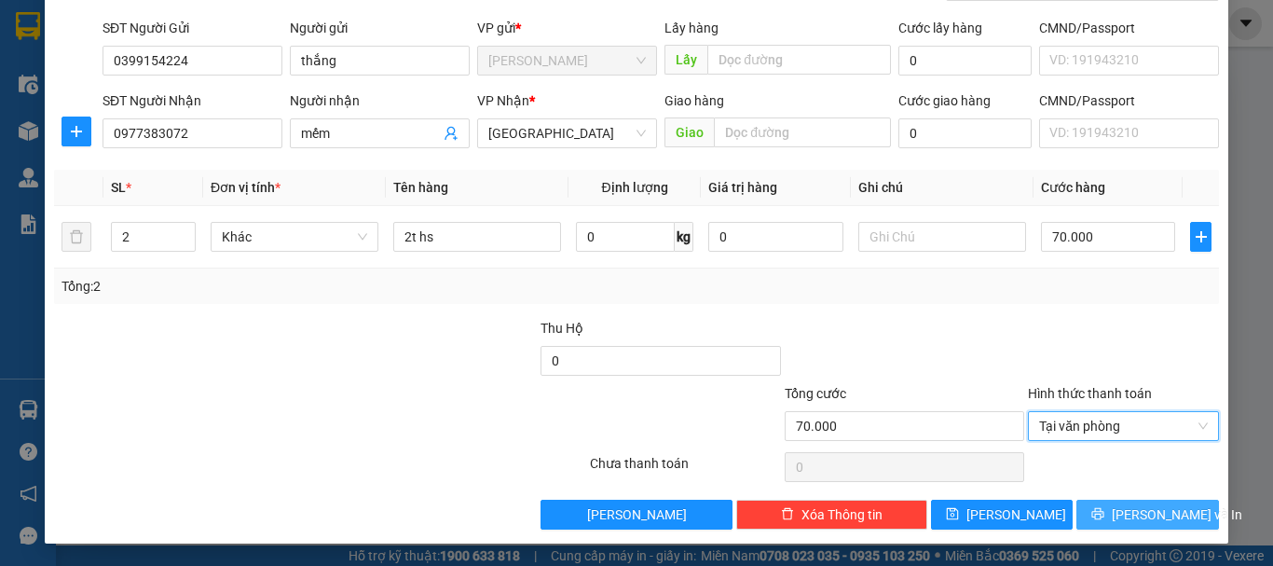
click at [1134, 505] on span "[PERSON_NAME] và In" at bounding box center [1177, 514] width 131 height 21
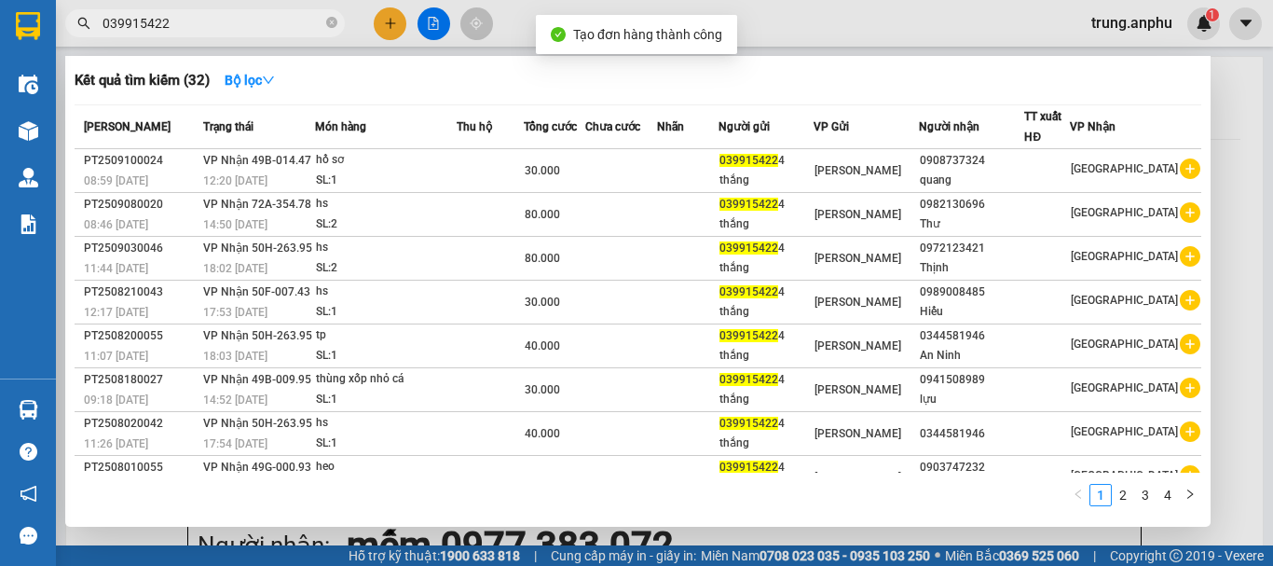
click at [435, 23] on div at bounding box center [636, 283] width 1273 height 566
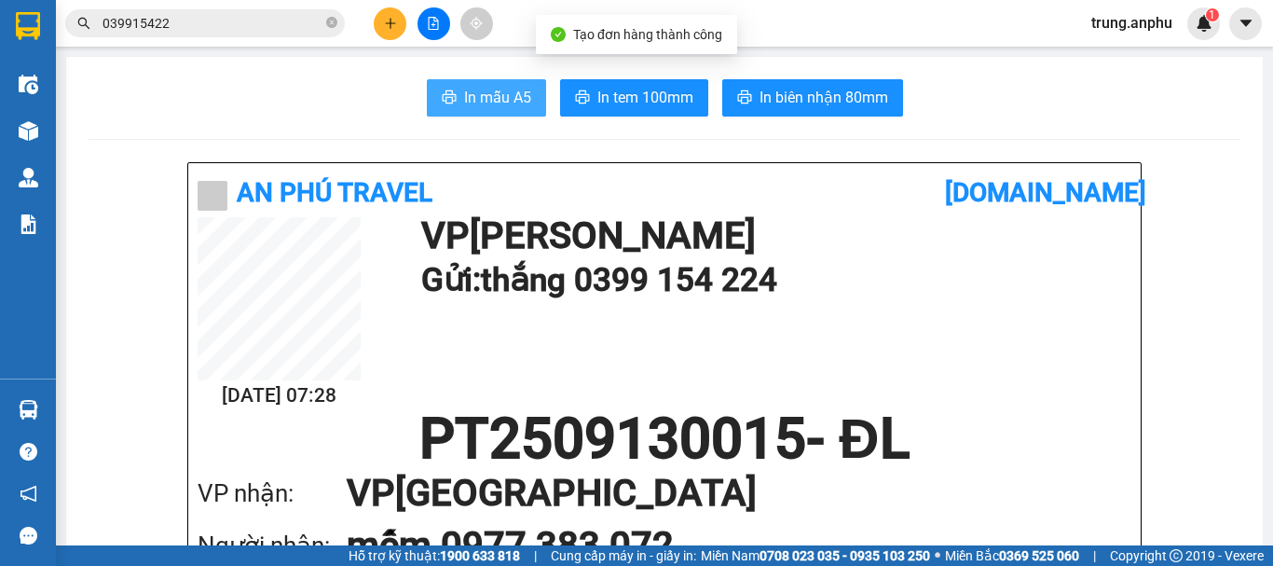
click at [508, 96] on span "In mẫu A5" at bounding box center [497, 97] width 67 height 23
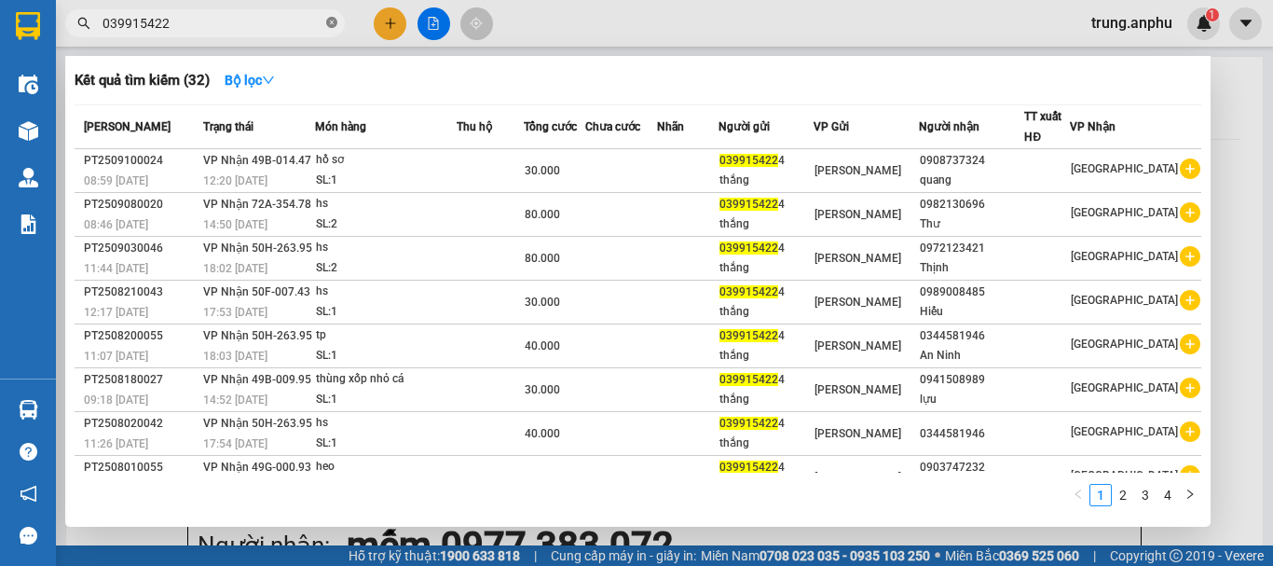
click at [336, 27] on icon "close-circle" at bounding box center [331, 22] width 11 height 11
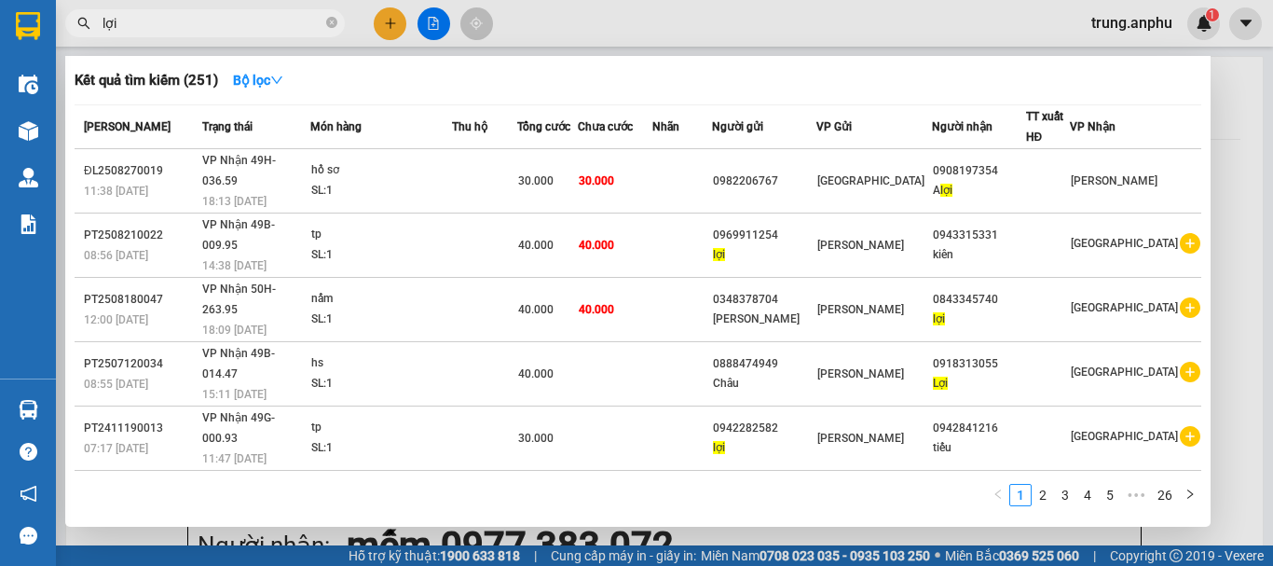
scroll to position [176, 0]
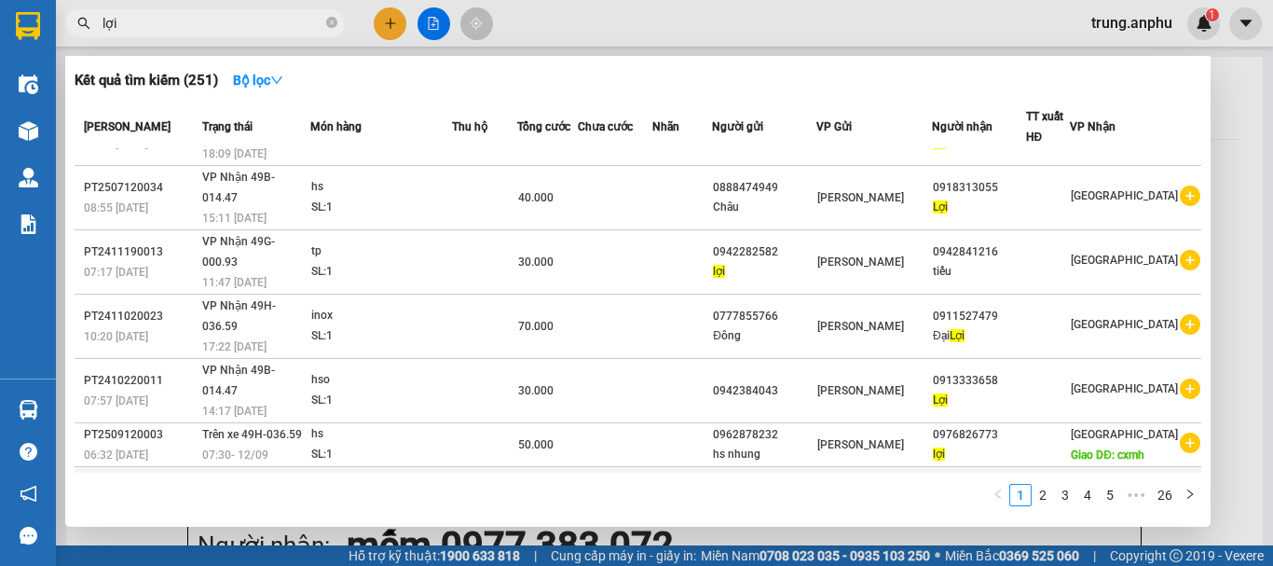
type input "lợi"
click at [1180, 476] on icon "plus-circle" at bounding box center [1190, 486] width 21 height 21
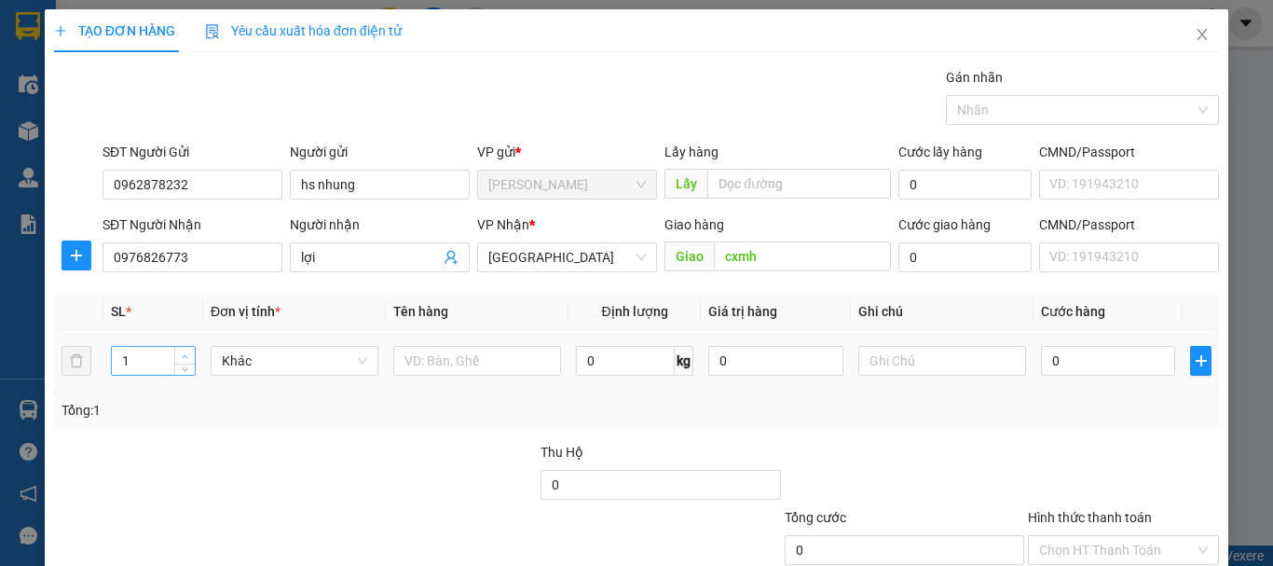
type input "2"
click at [179, 349] on span "Increase Value" at bounding box center [184, 355] width 21 height 17
click at [415, 356] on input "text" at bounding box center [477, 361] width 168 height 30
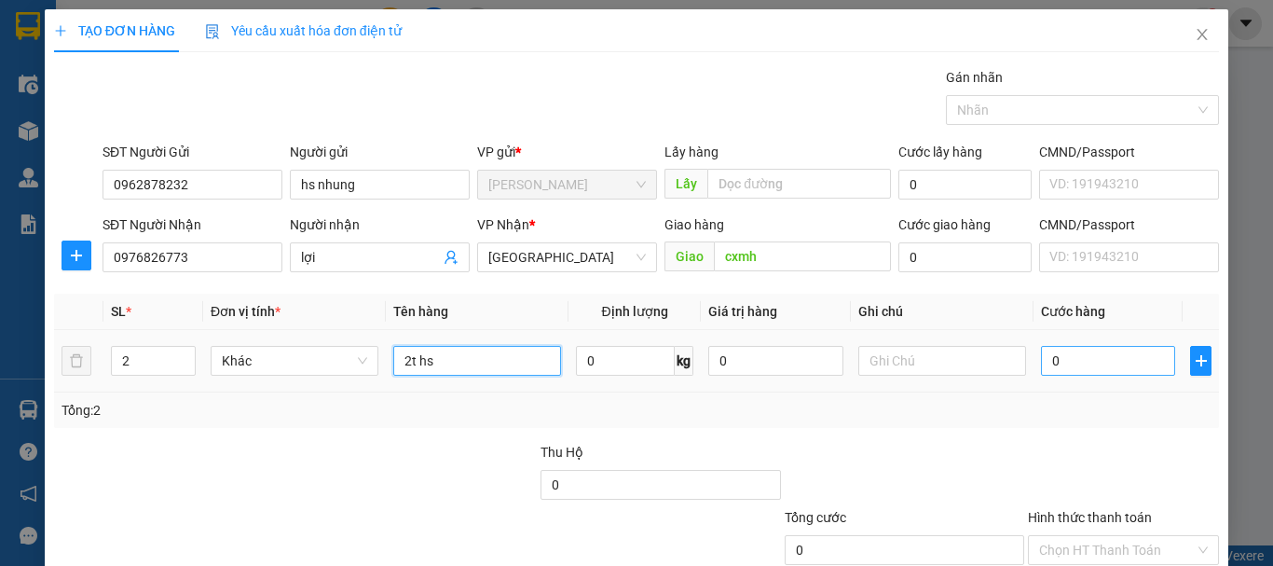
type input "2t hs"
click at [1081, 365] on input "0" at bounding box center [1108, 361] width 134 height 30
type input "1"
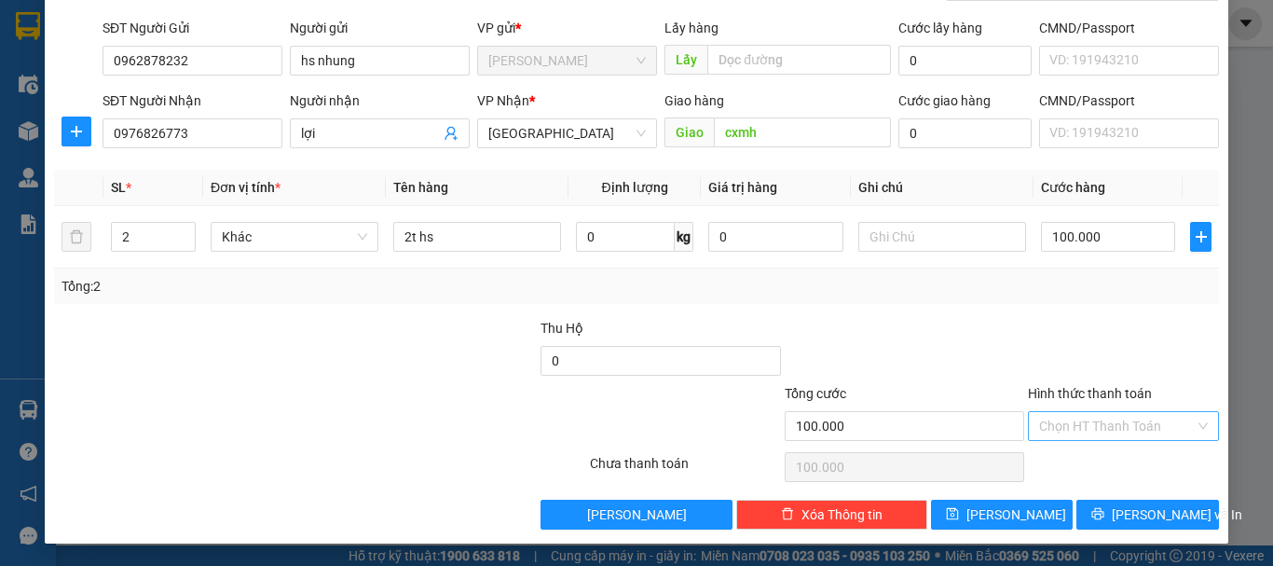
drag, startPoint x: 1091, startPoint y: 424, endPoint x: 1100, endPoint y: 429, distance: 10.4
click at [1092, 424] on input "Hình thức thanh toán" at bounding box center [1117, 426] width 156 height 28
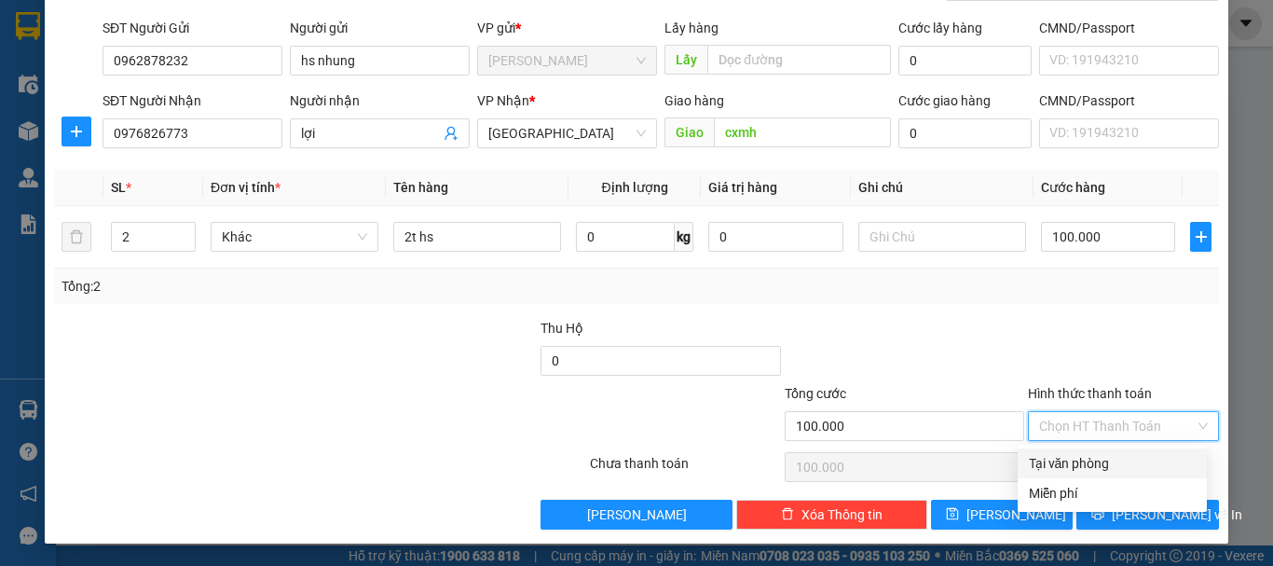
click at [1095, 451] on div "Tại văn phòng" at bounding box center [1112, 463] width 189 height 30
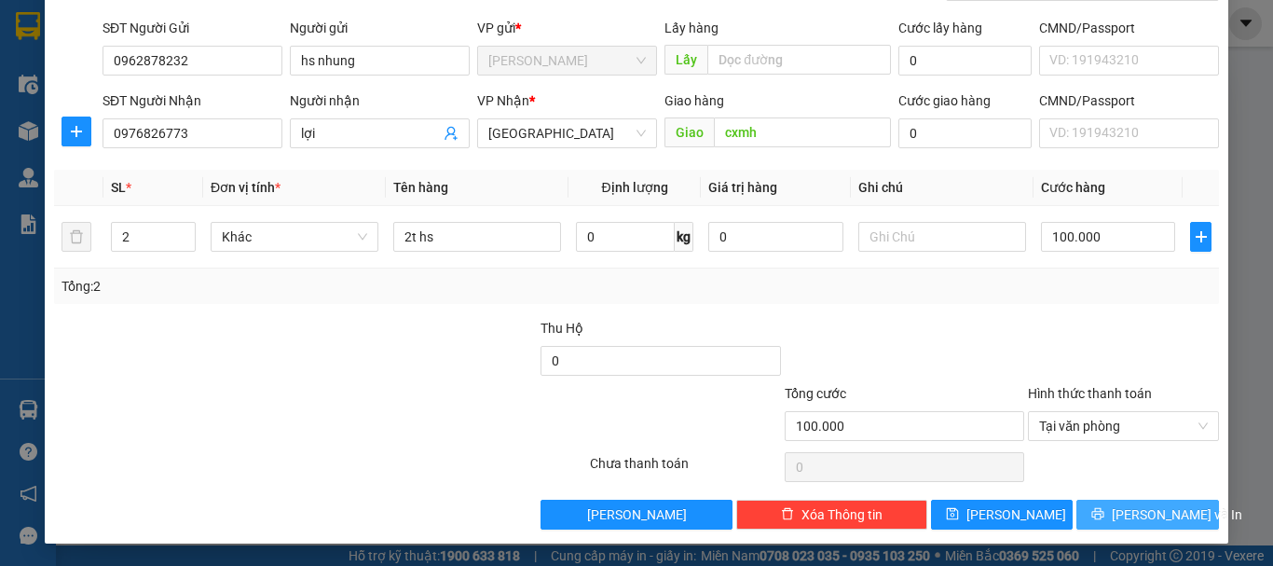
click at [1105, 509] on icon "printer" at bounding box center [1098, 513] width 13 height 13
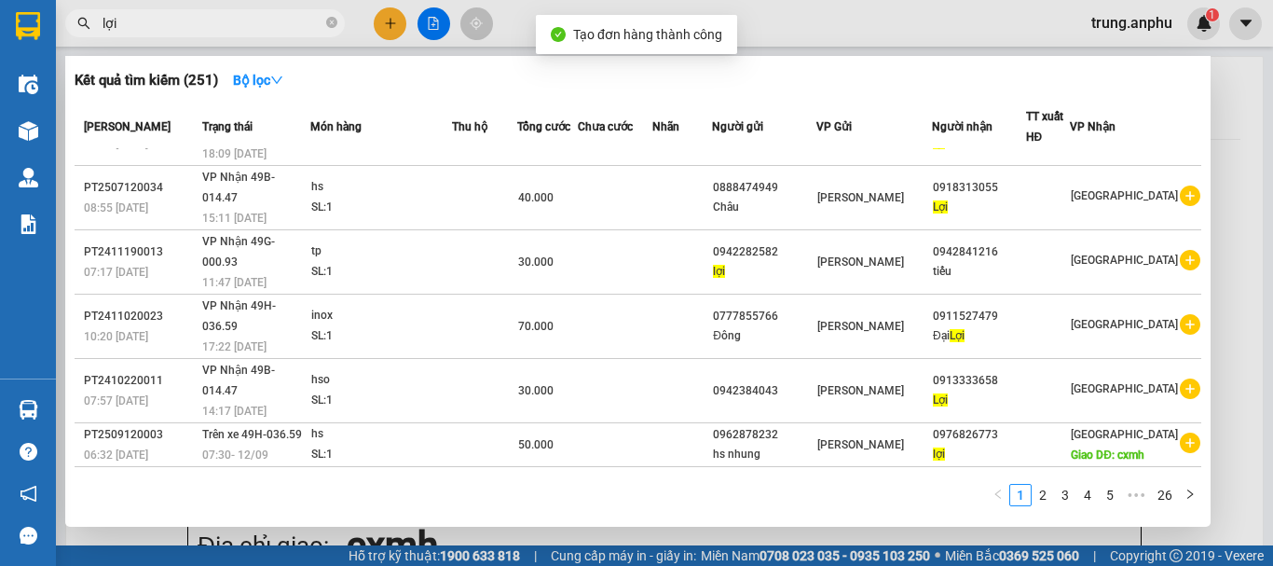
click at [331, 23] on icon "close-circle" at bounding box center [331, 22] width 11 height 11
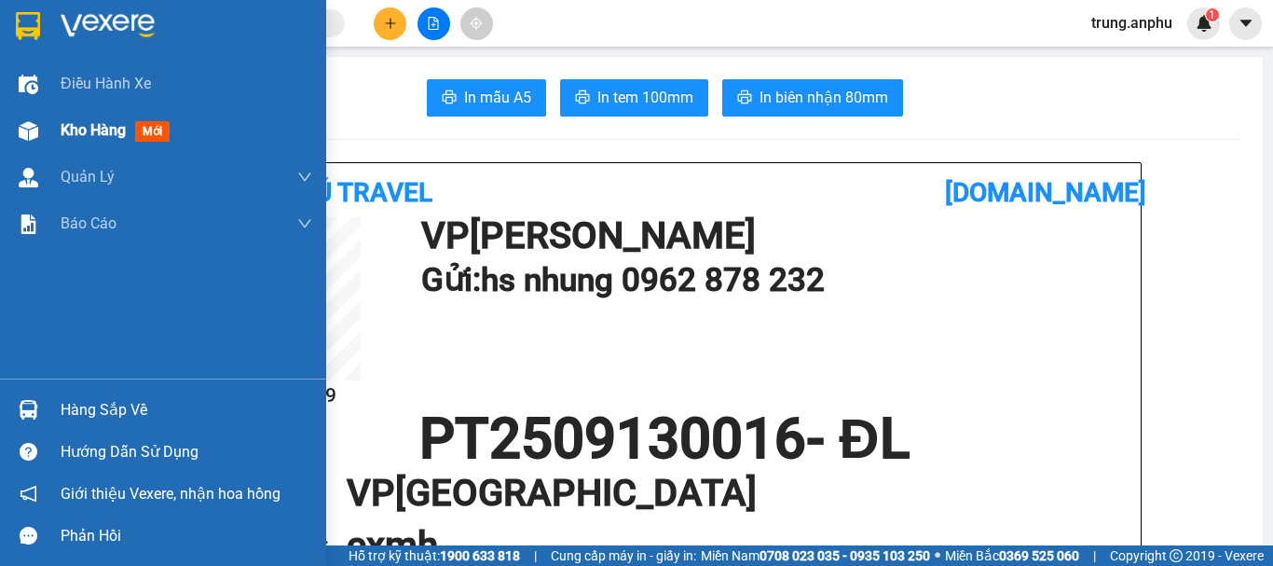
click at [52, 125] on div "Kho hàng mới" at bounding box center [163, 130] width 326 height 47
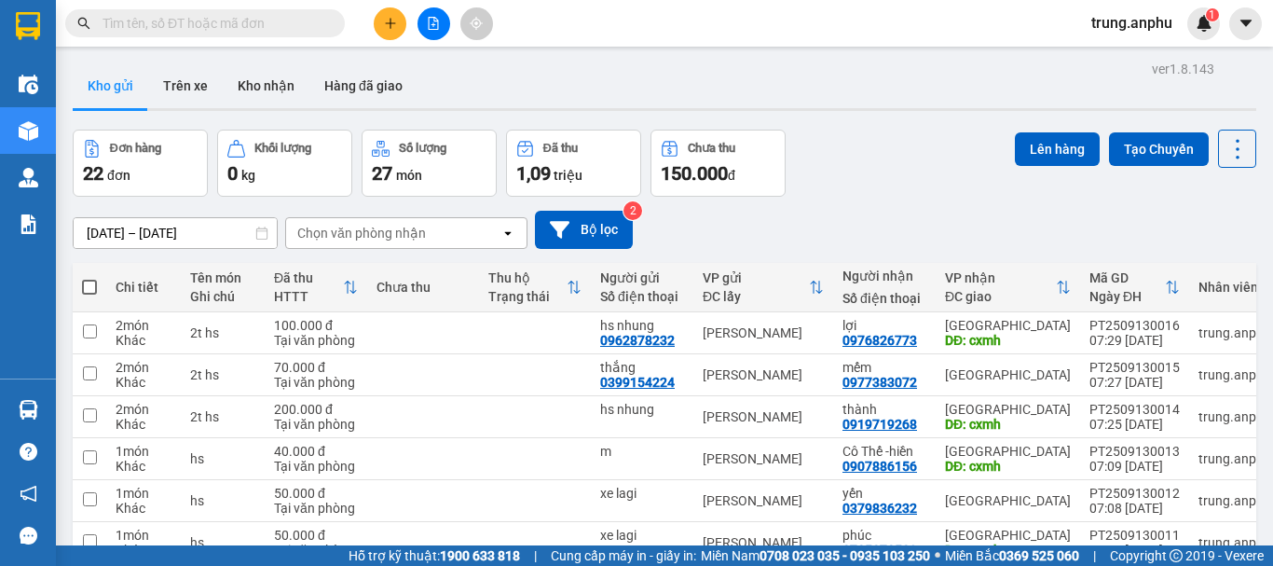
scroll to position [270, 0]
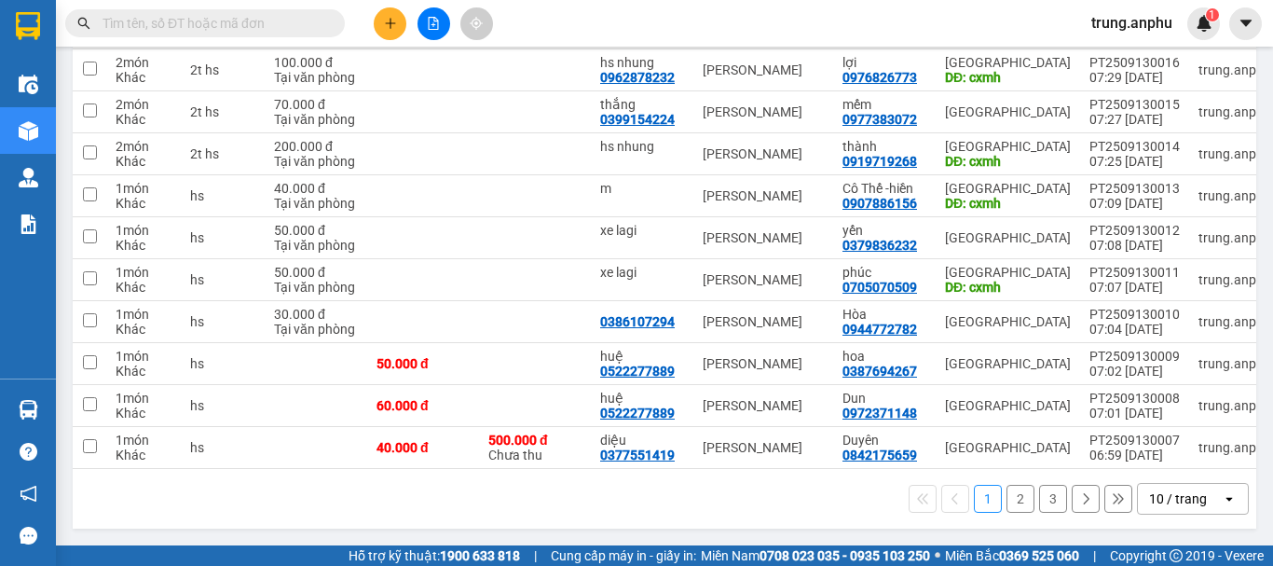
click at [1187, 507] on div "10 / trang" at bounding box center [1178, 498] width 58 height 19
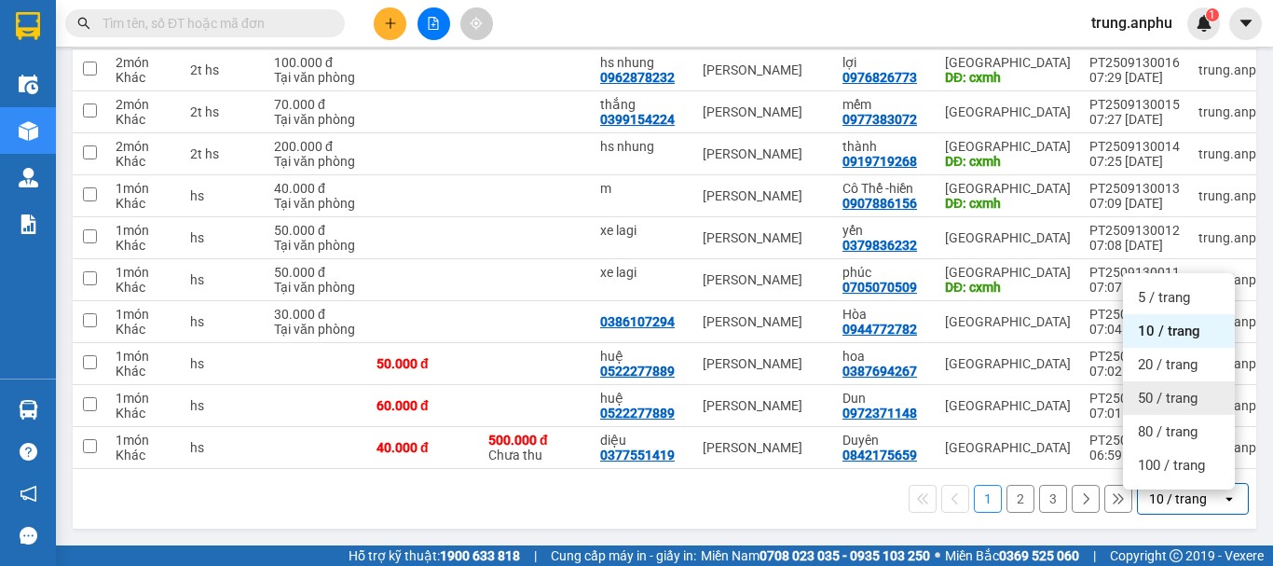
click at [1157, 389] on span "50 / trang" at bounding box center [1168, 398] width 60 height 19
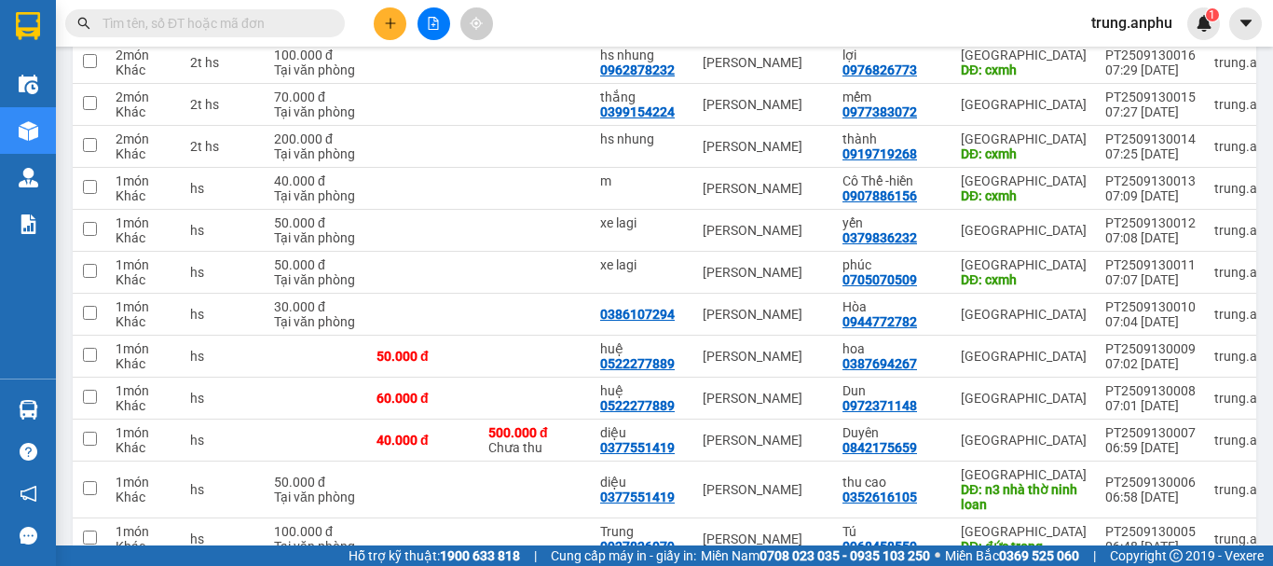
scroll to position [0, 0]
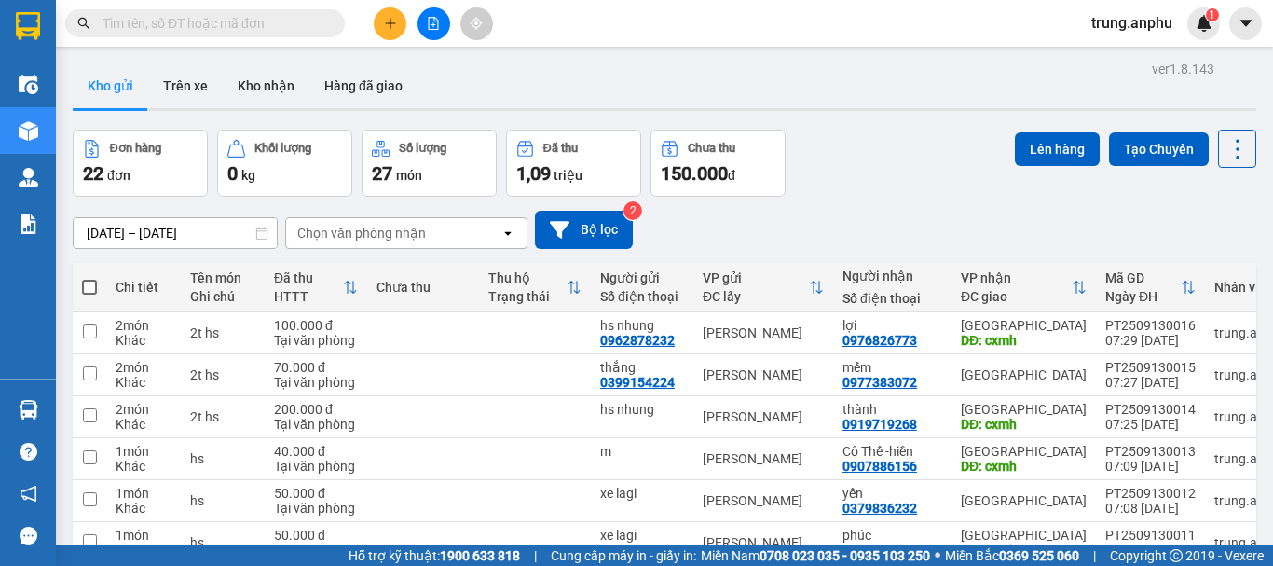
click at [89, 283] on span at bounding box center [89, 287] width 15 height 15
click at [89, 278] on input "checkbox" at bounding box center [89, 278] width 0 height 0
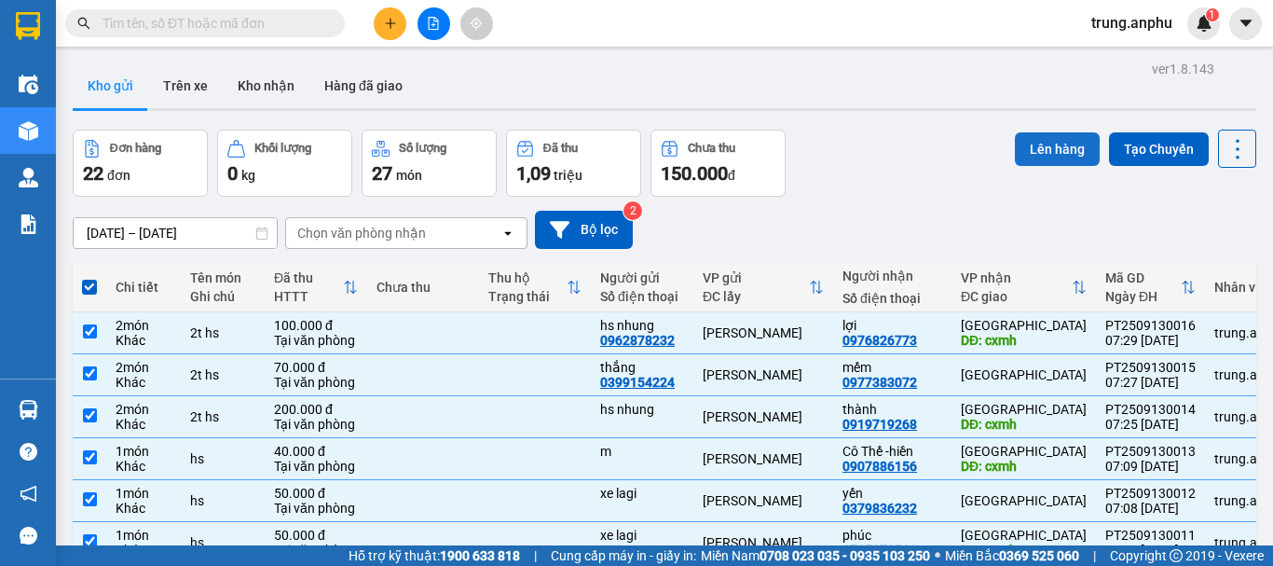
click at [1063, 146] on button "Lên hàng" at bounding box center [1057, 149] width 85 height 34
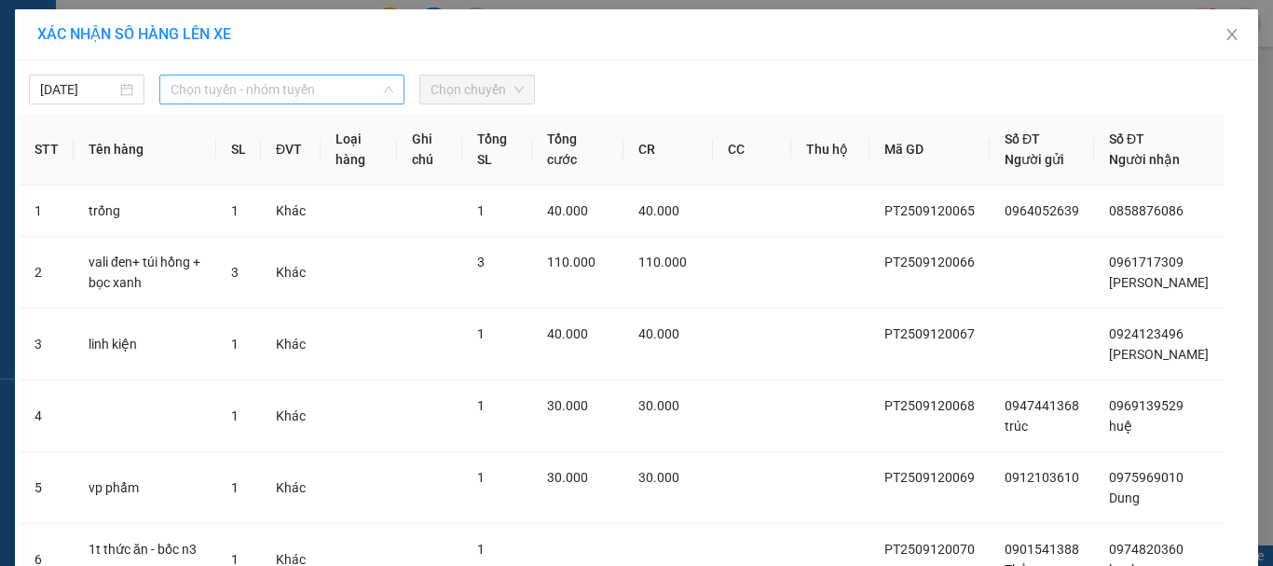
click at [345, 79] on span "Chọn tuyến - nhóm tuyến" at bounding box center [282, 90] width 223 height 28
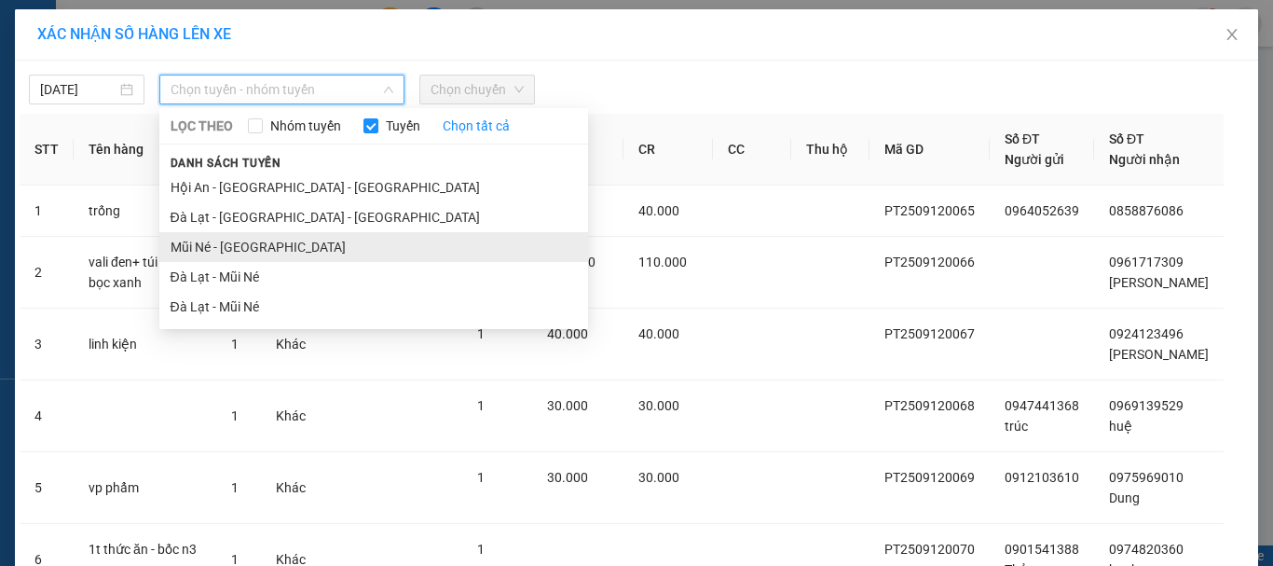
click at [184, 246] on li "Mũi Né - [GEOGRAPHIC_DATA]" at bounding box center [373, 247] width 429 height 30
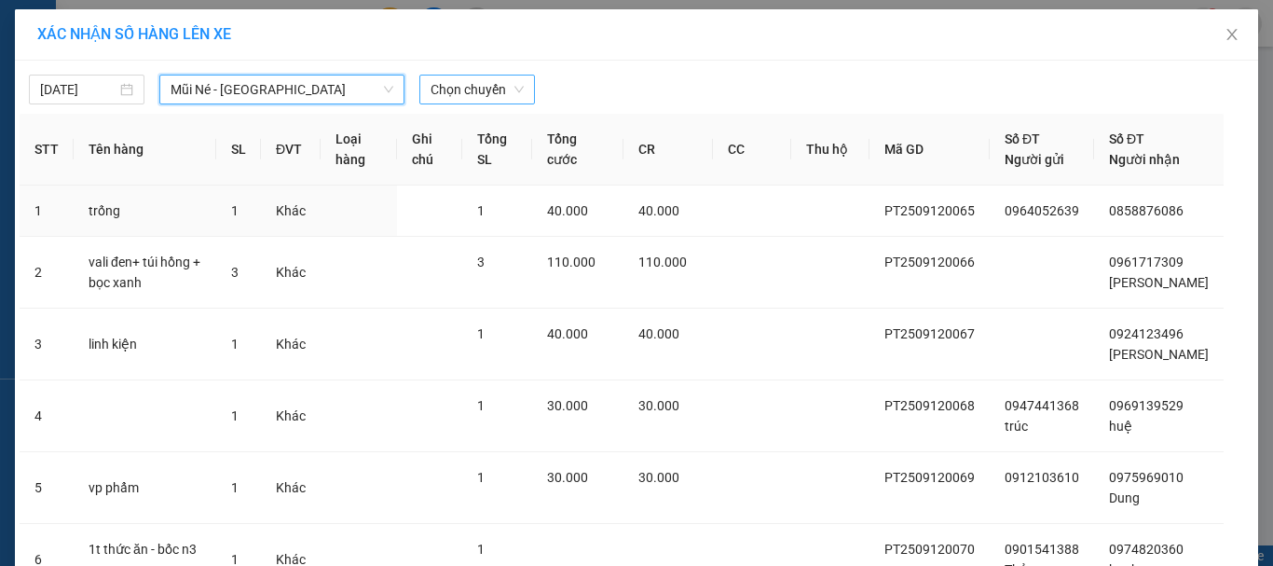
click at [475, 85] on span "Chọn chuyến" at bounding box center [477, 90] width 93 height 28
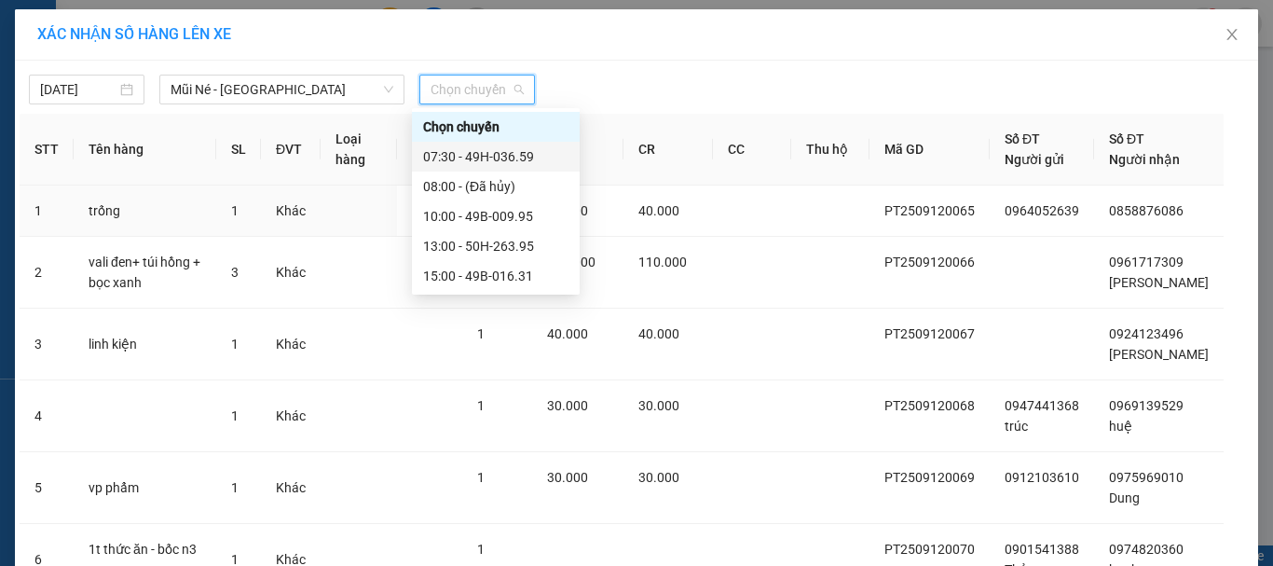
click at [460, 159] on div "07:30 - 49H-036.59" at bounding box center [495, 156] width 145 height 21
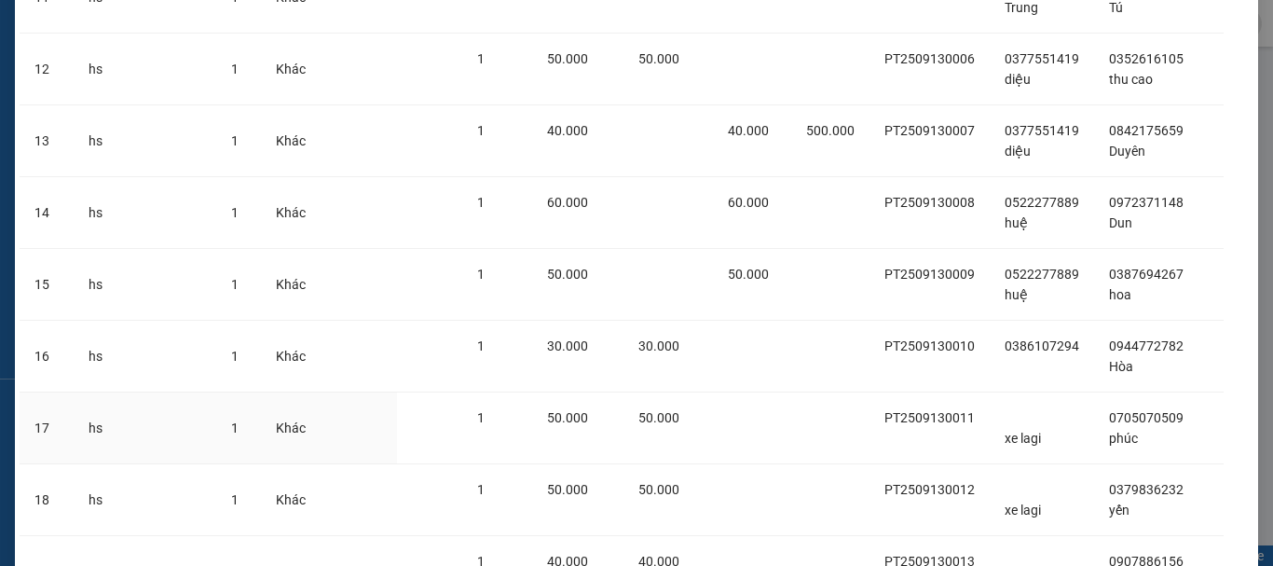
scroll to position [1346, 0]
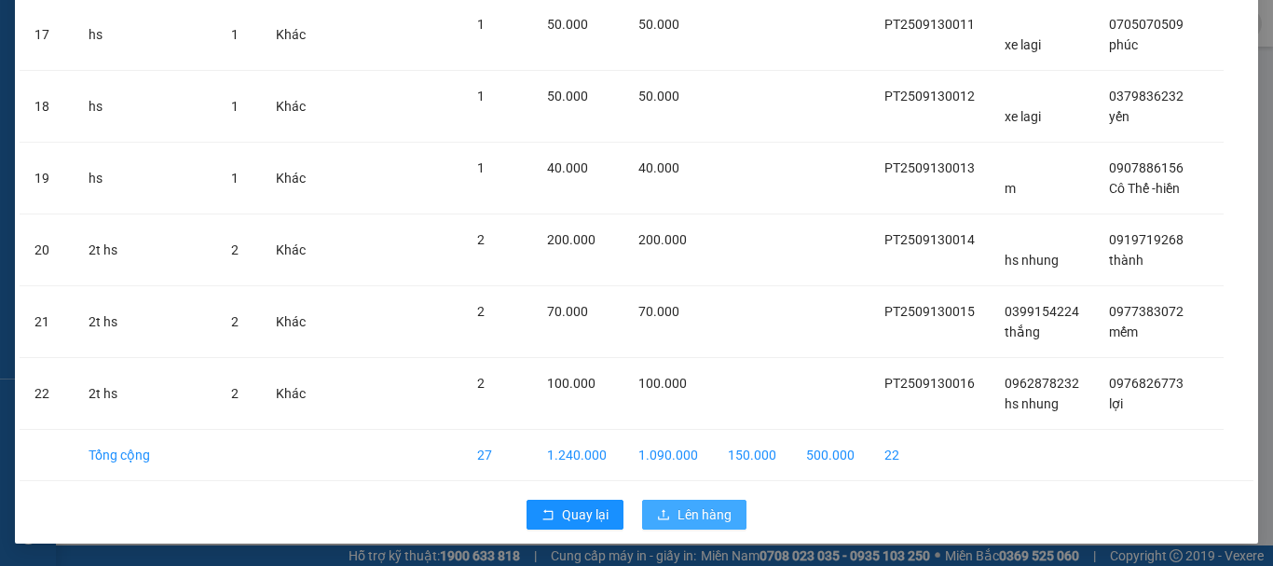
click at [691, 513] on span "Lên hàng" at bounding box center [705, 514] width 54 height 21
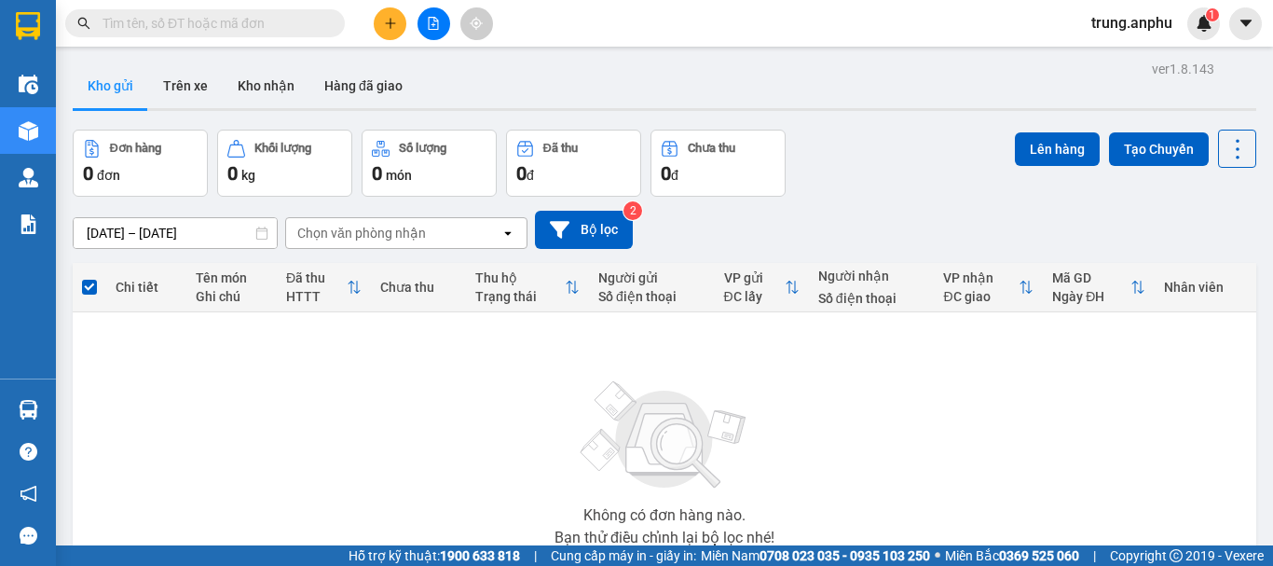
click at [432, 19] on icon "file-add" at bounding box center [433, 23] width 13 height 13
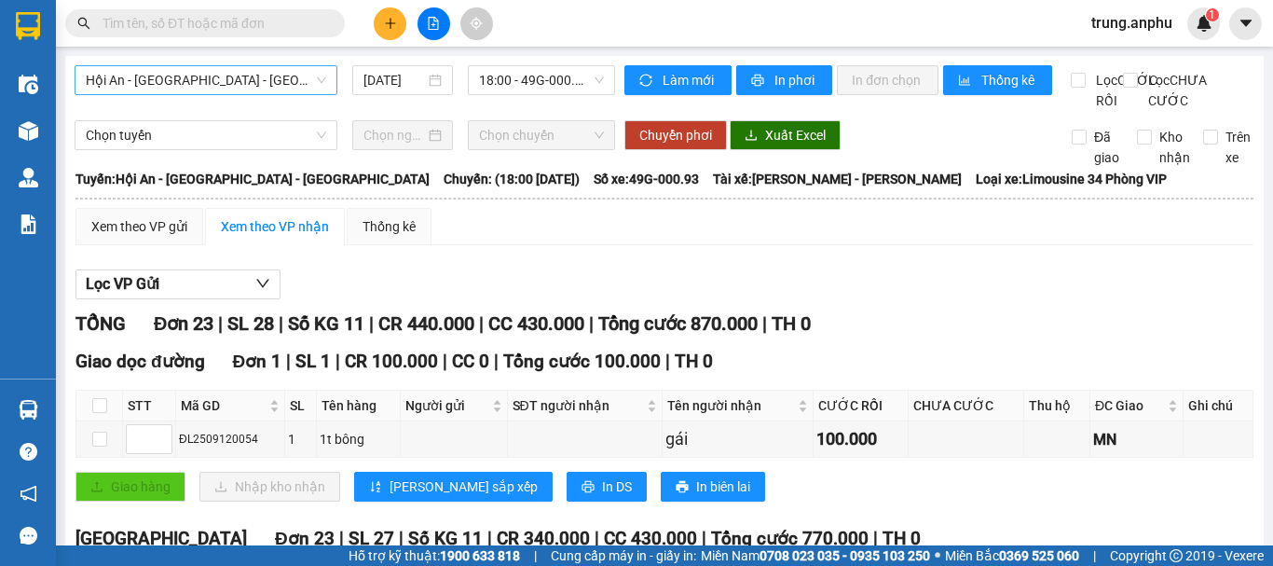
click at [248, 71] on span "Hội An - [GEOGRAPHIC_DATA] - [GEOGRAPHIC_DATA]" at bounding box center [206, 80] width 240 height 28
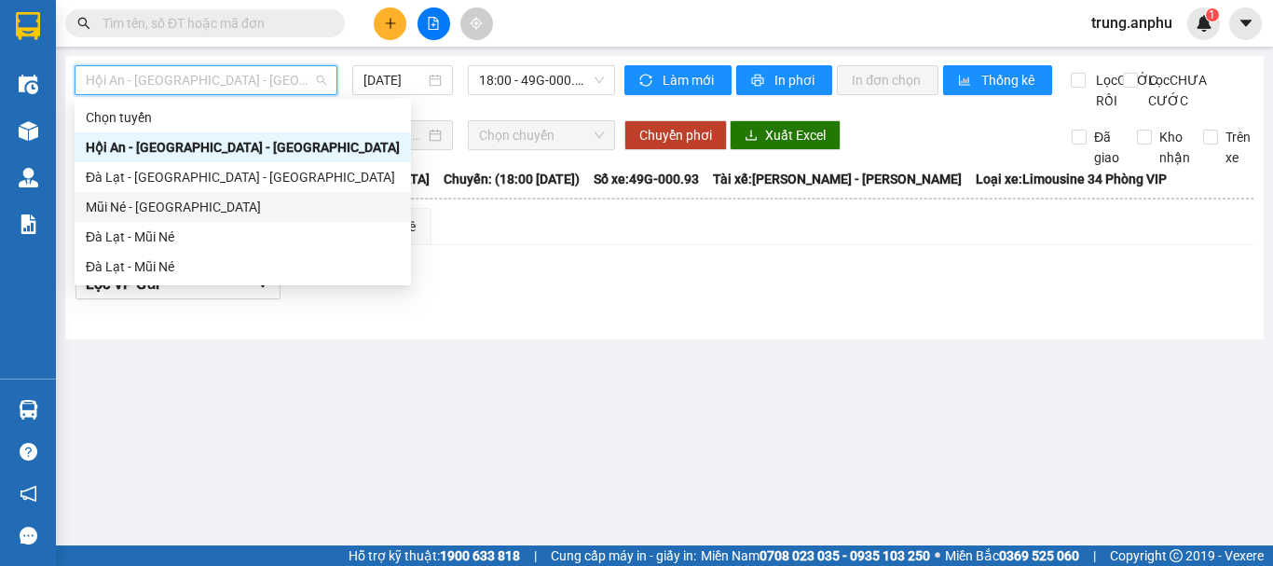
click at [131, 210] on div "Mũi Né - [GEOGRAPHIC_DATA]" at bounding box center [243, 207] width 314 height 21
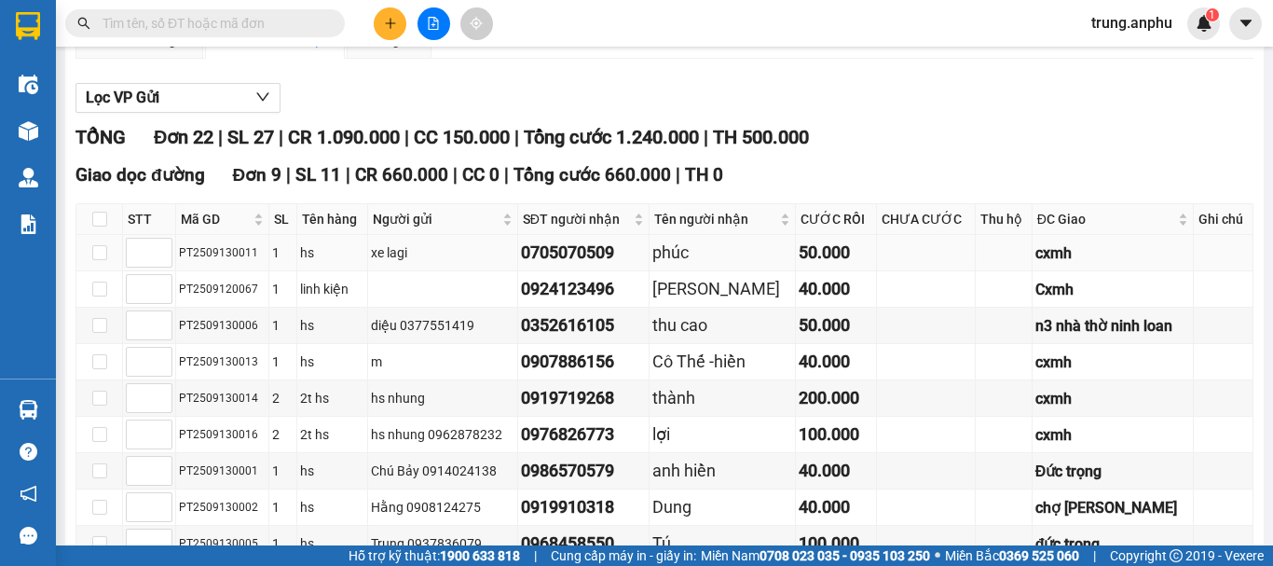
scroll to position [373, 0]
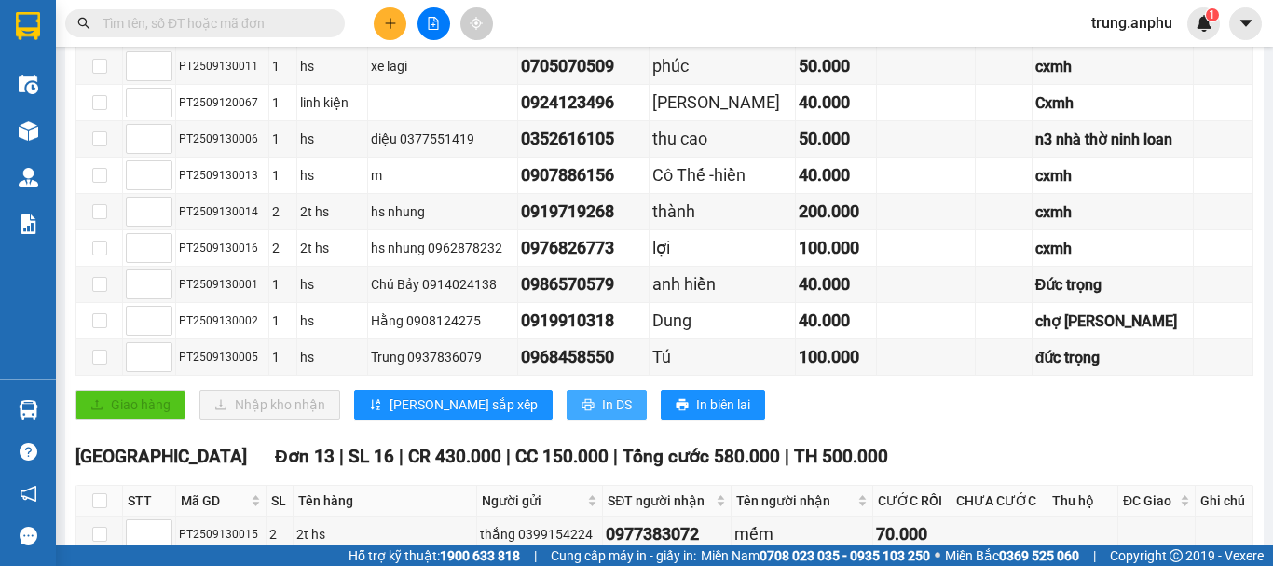
click at [567, 419] on button "In DS" at bounding box center [607, 405] width 80 height 30
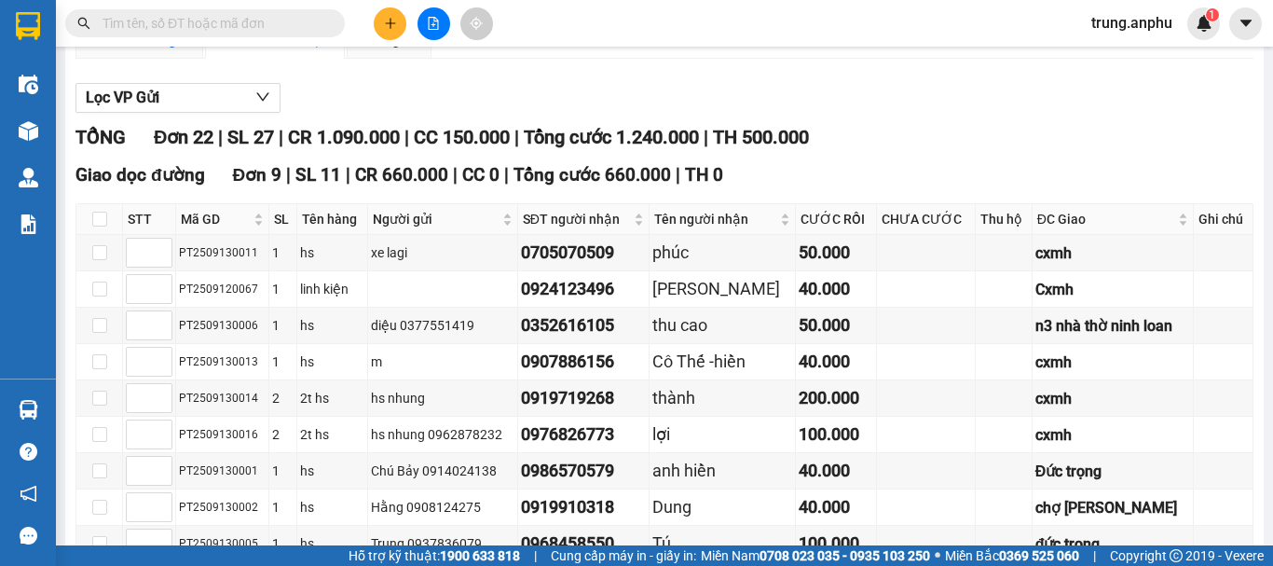
click at [104, 50] on div "Xem theo VP gửi" at bounding box center [139, 40] width 96 height 21
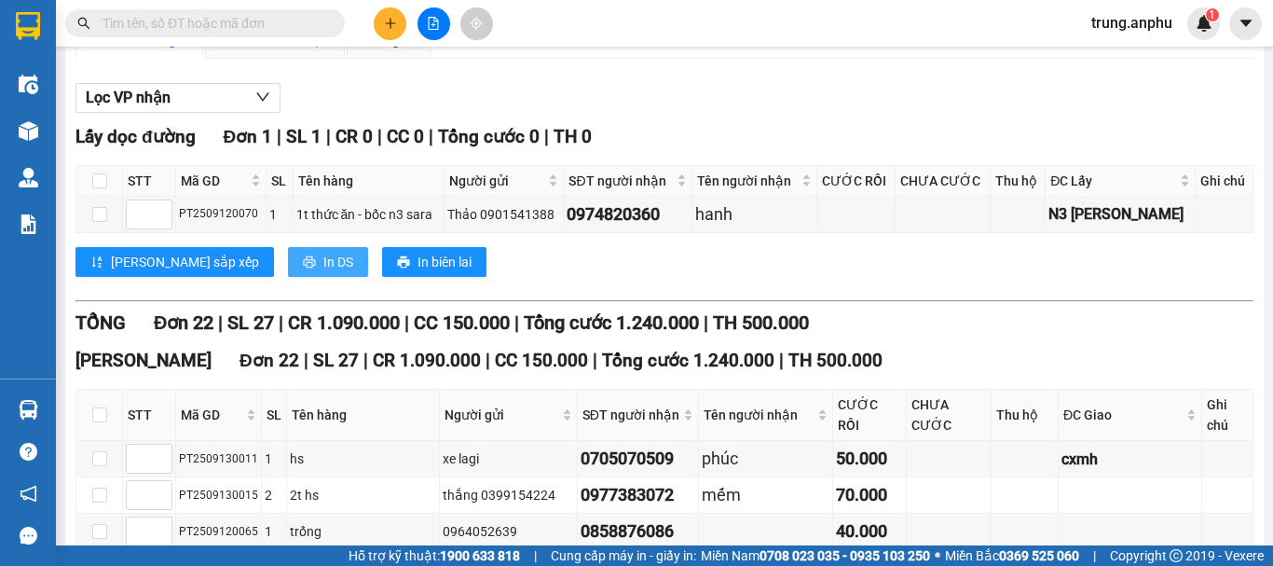
click at [323, 272] on span "In DS" at bounding box center [338, 262] width 30 height 21
click at [207, 25] on input "text" at bounding box center [213, 23] width 220 height 21
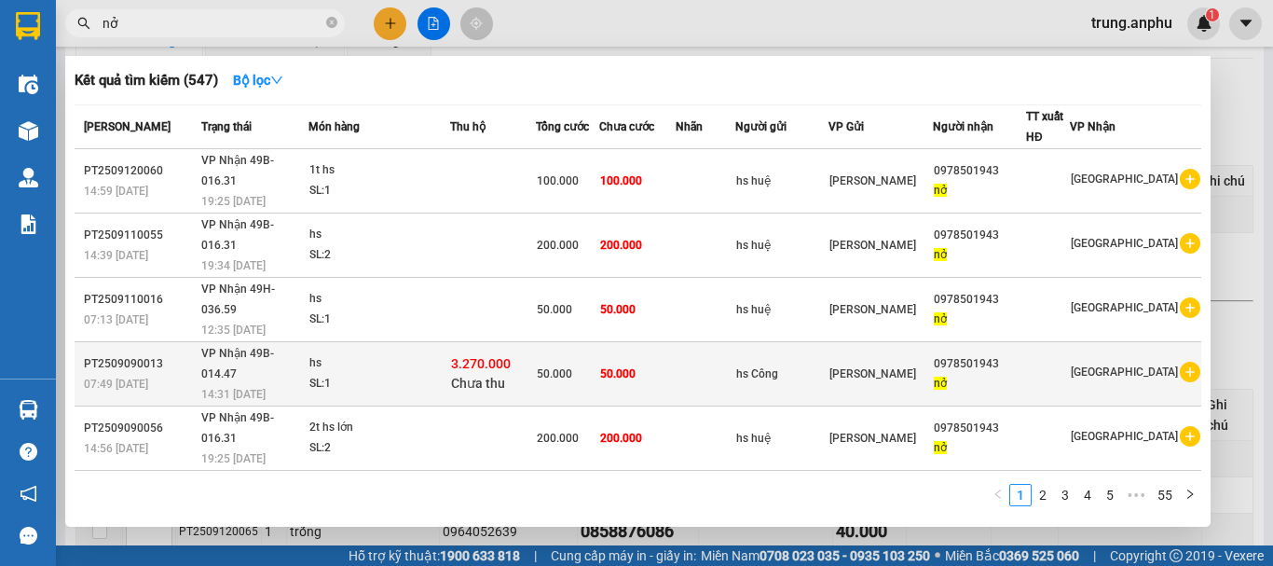
click at [1180, 362] on icon "plus-circle" at bounding box center [1190, 372] width 21 height 21
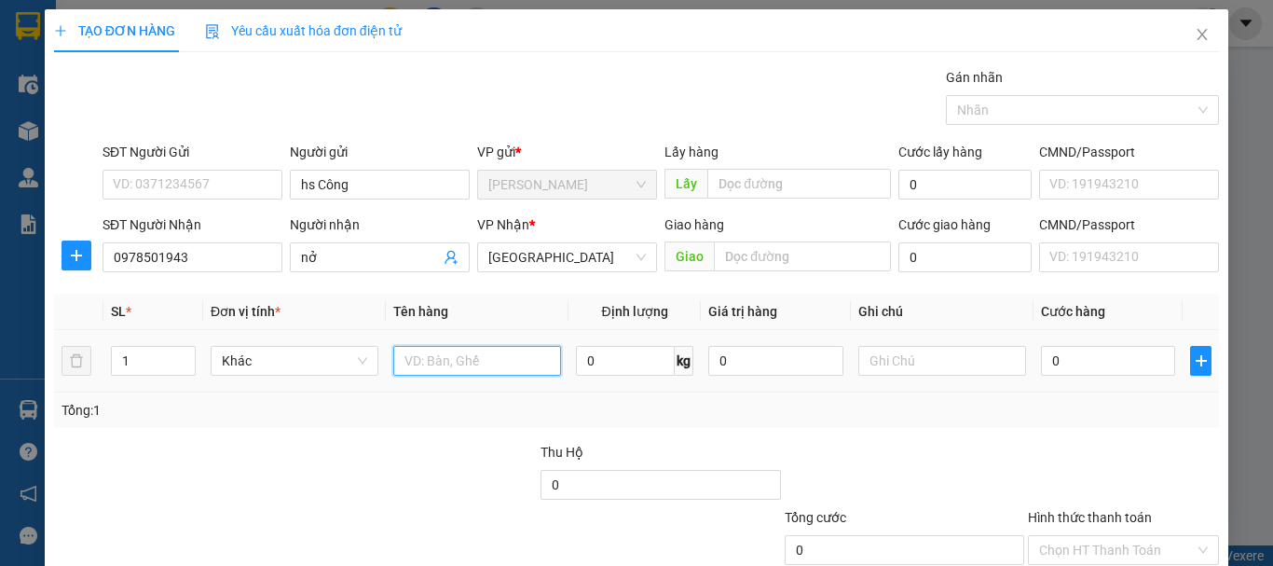
click at [425, 357] on input "text" at bounding box center [477, 361] width 168 height 30
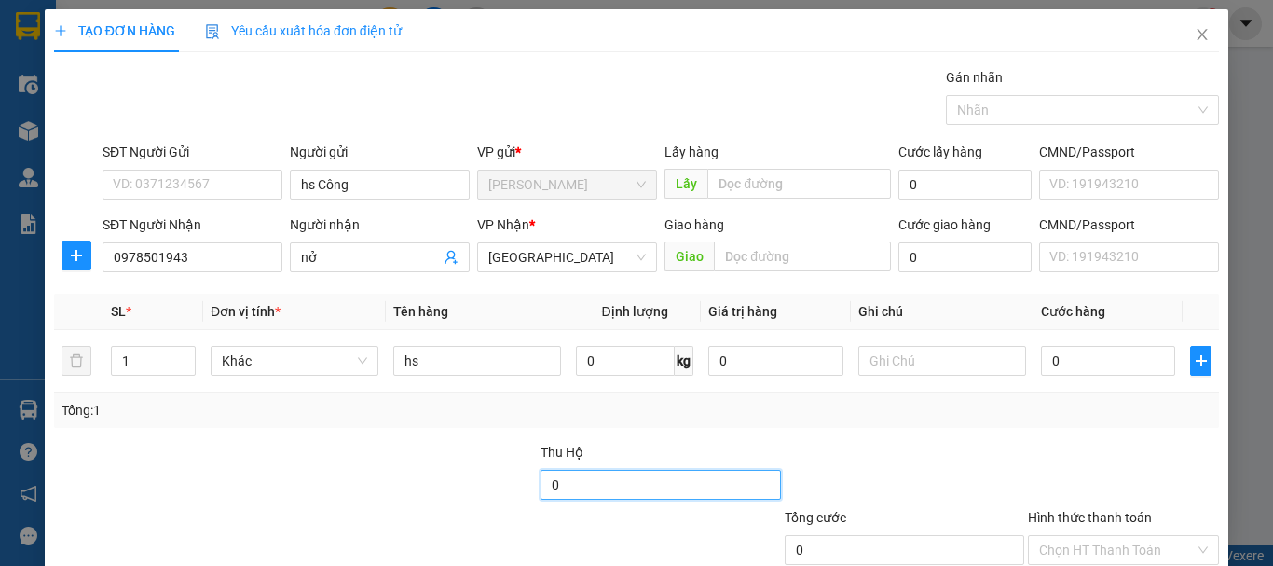
click at [662, 492] on input "0" at bounding box center [661, 485] width 240 height 30
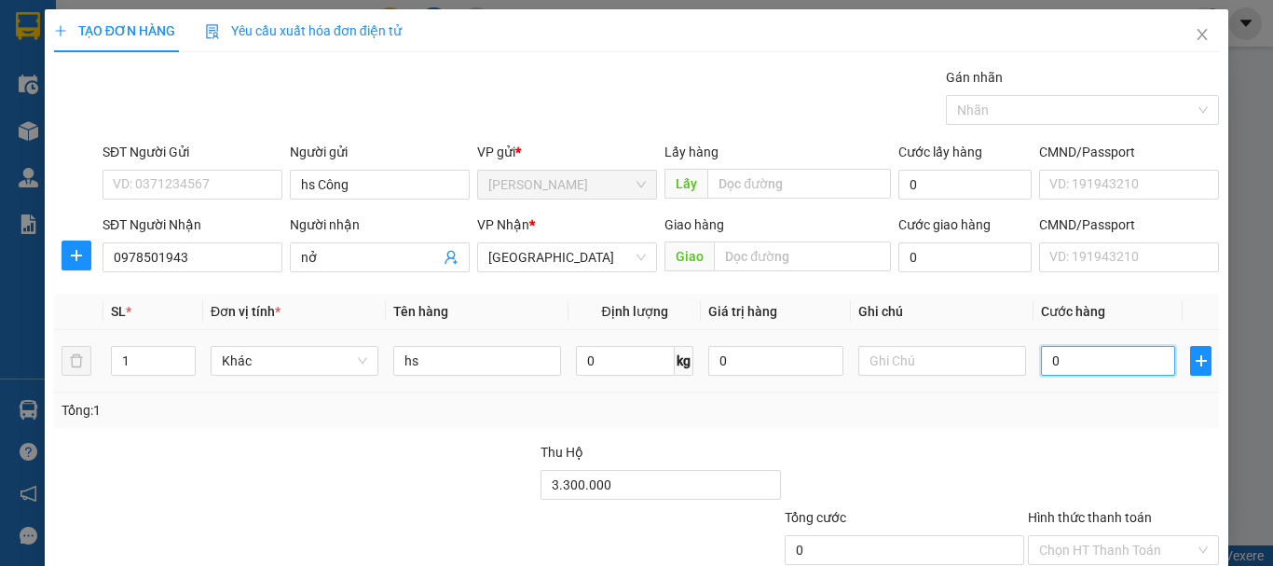
click at [1093, 365] on input "0" at bounding box center [1108, 361] width 134 height 30
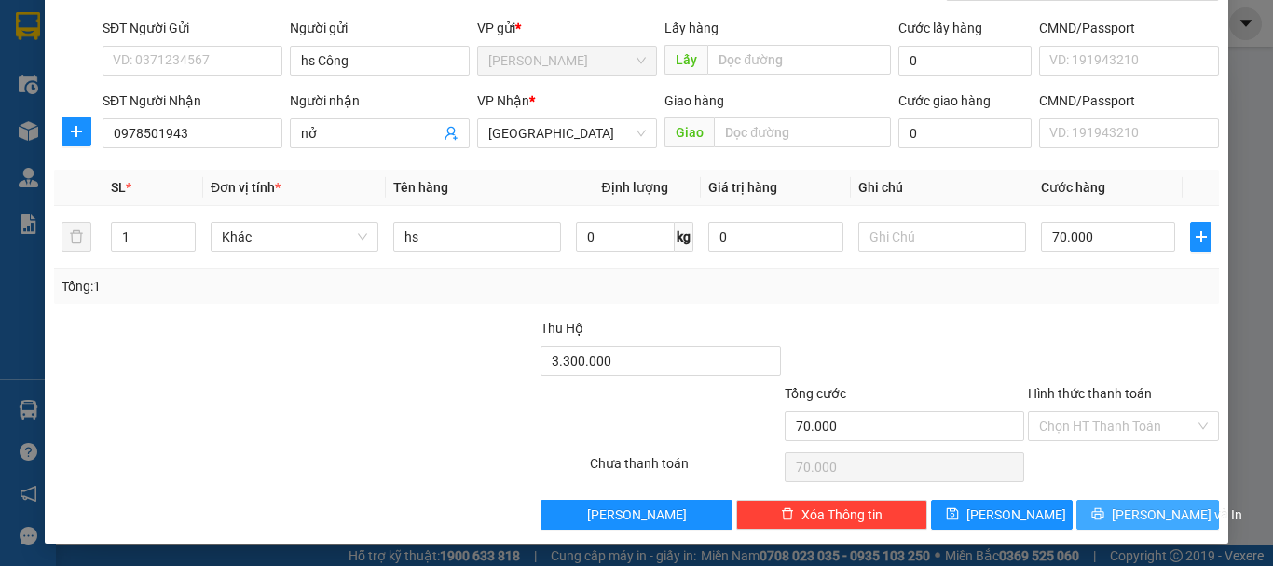
click at [1090, 505] on button "[PERSON_NAME] và In" at bounding box center [1148, 515] width 143 height 30
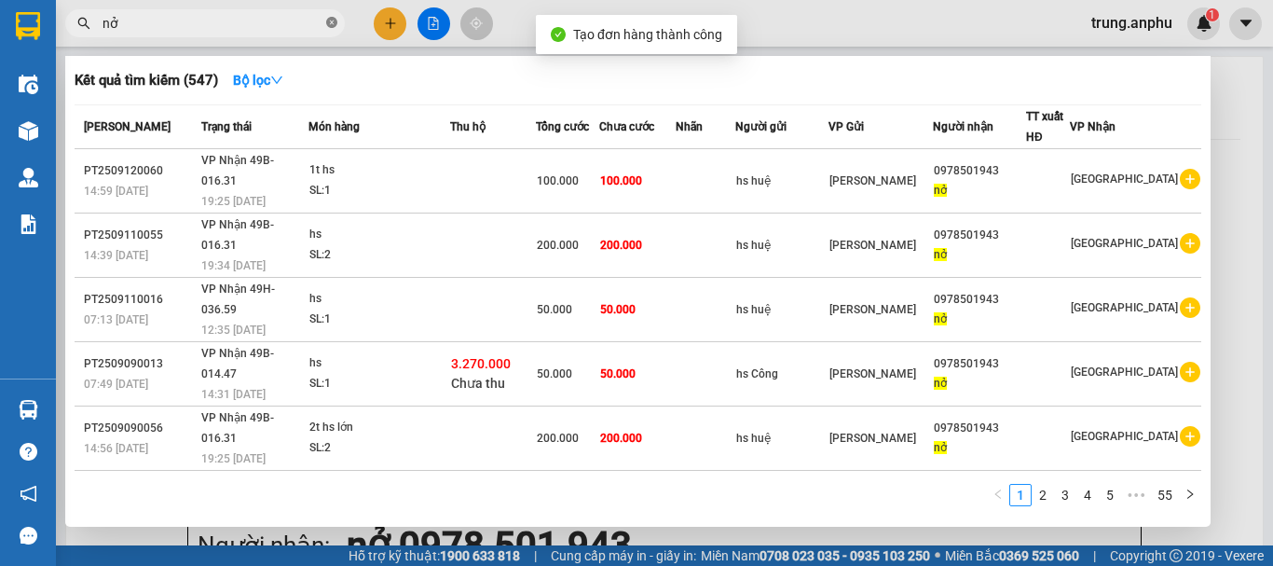
click at [331, 21] on icon "close-circle" at bounding box center [331, 22] width 11 height 11
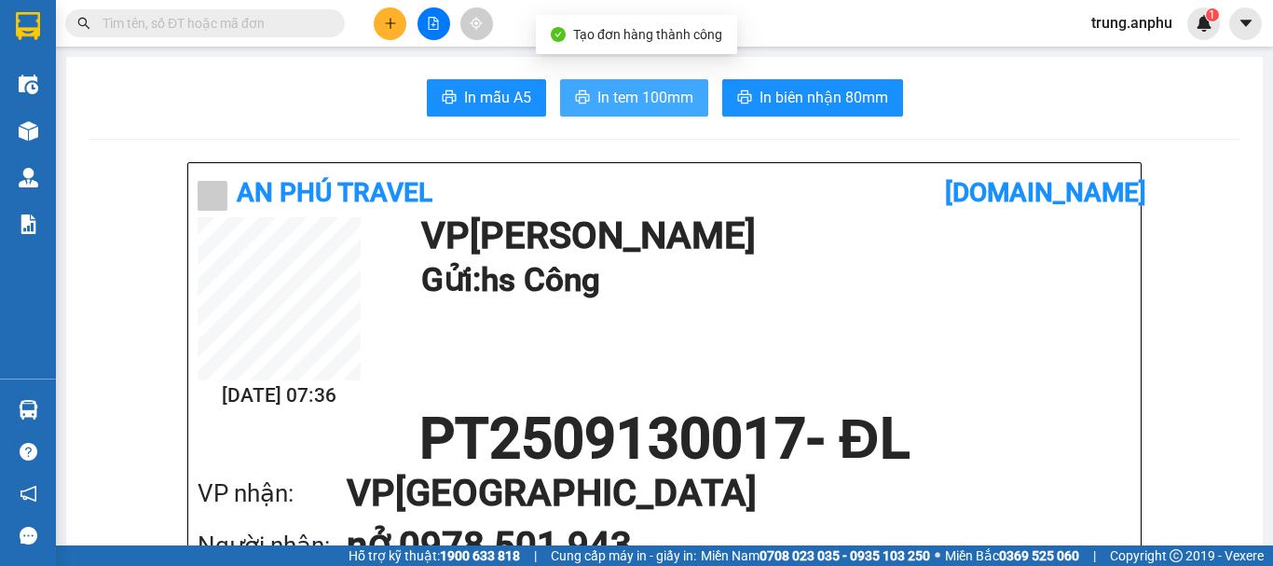
click at [634, 97] on span "In tem 100mm" at bounding box center [646, 97] width 96 height 23
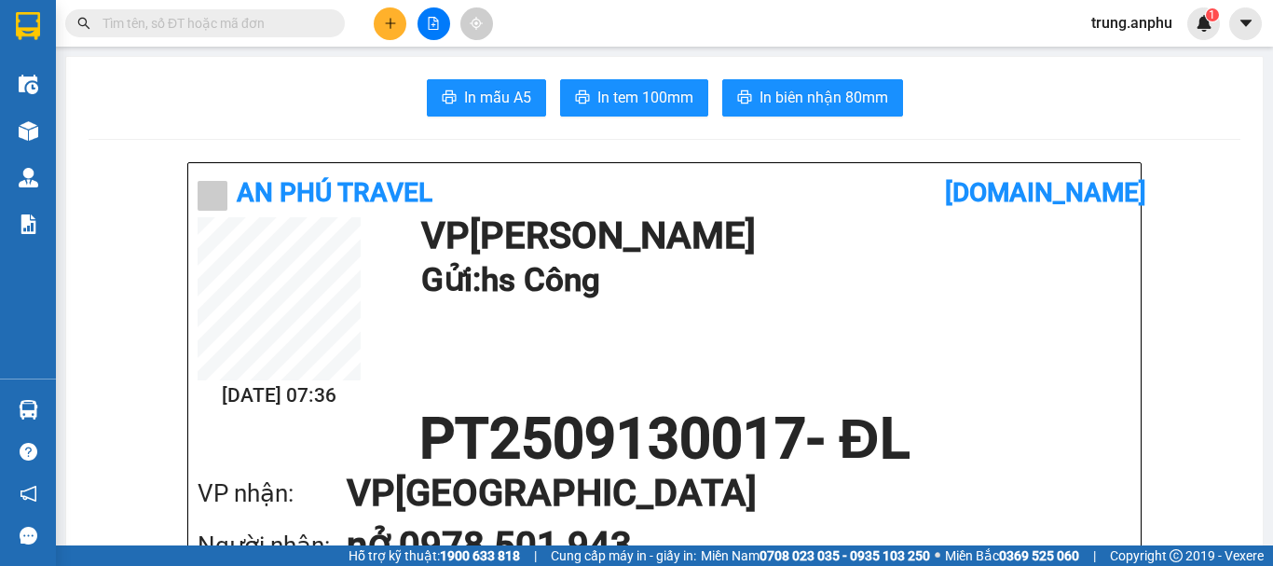
click at [251, 21] on input "text" at bounding box center [213, 23] width 220 height 21
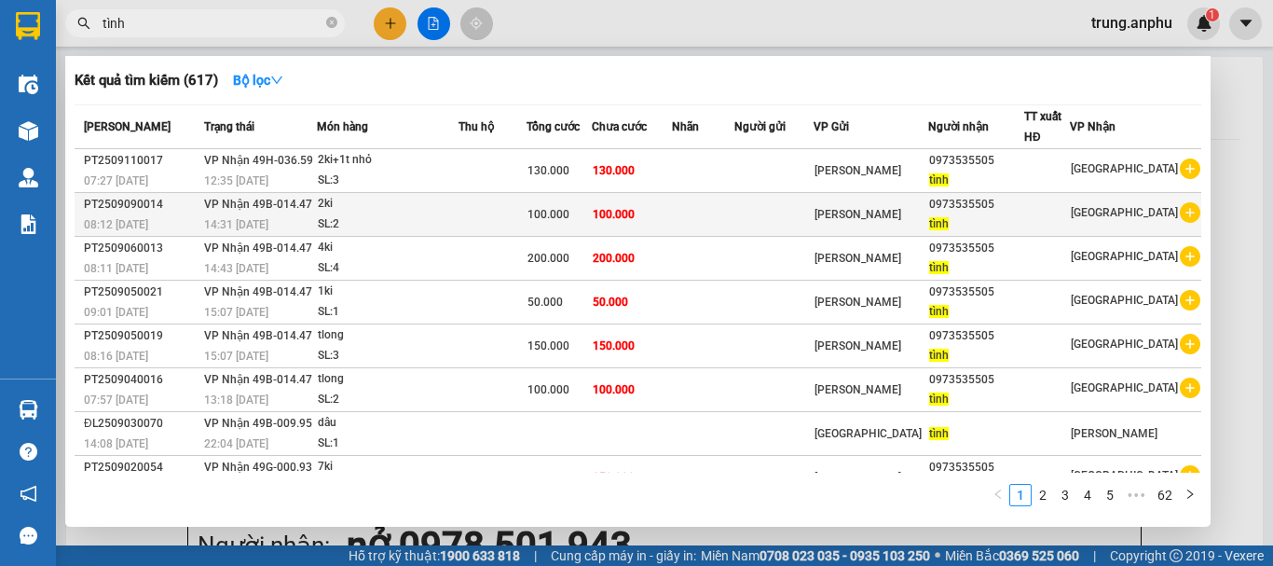
click at [1182, 213] on icon "plus-circle" at bounding box center [1190, 212] width 21 height 21
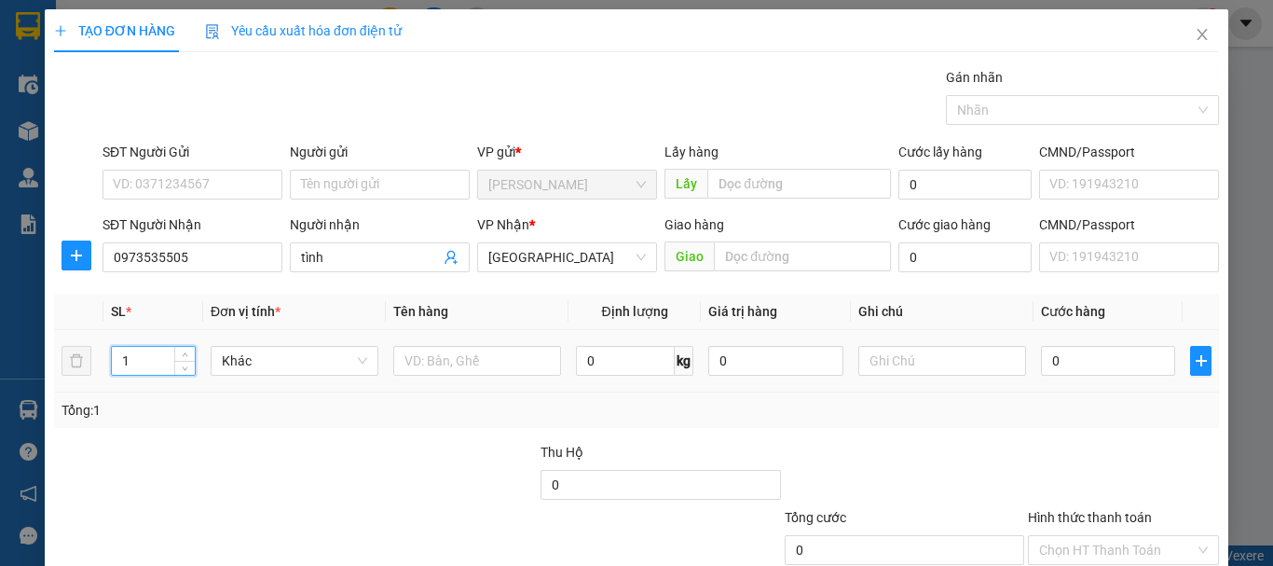
drag, startPoint x: 144, startPoint y: 356, endPoint x: 113, endPoint y: 376, distance: 36.5
click at [113, 376] on div "1" at bounding box center [153, 360] width 85 height 37
click at [448, 362] on input "text" at bounding box center [477, 361] width 168 height 30
click at [1061, 357] on input "0" at bounding box center [1108, 361] width 134 height 30
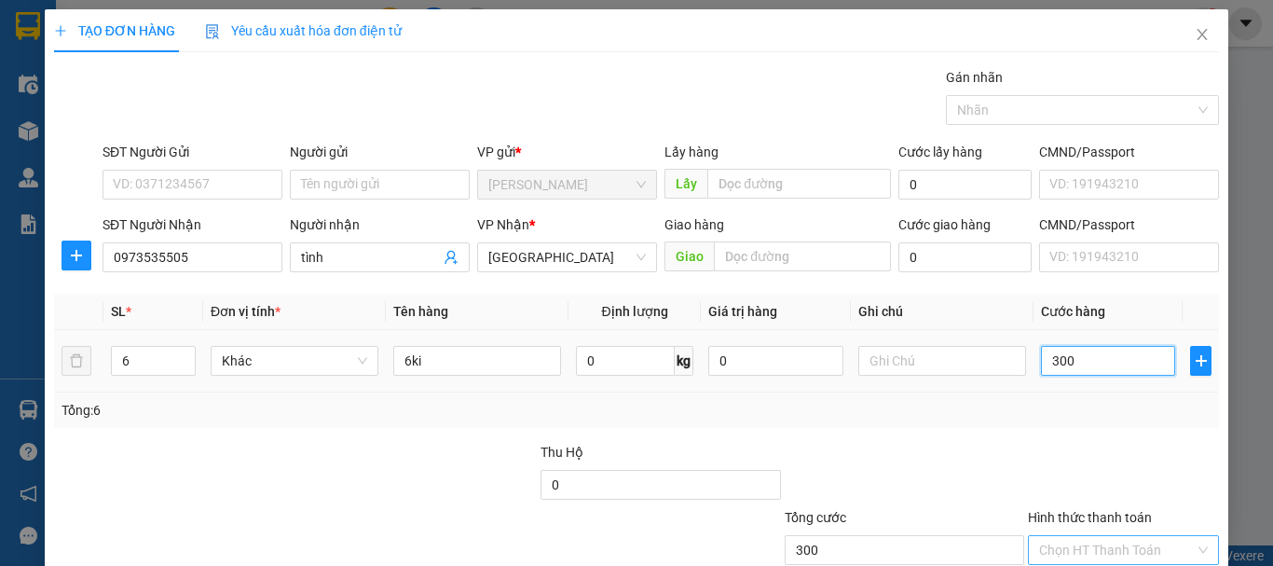
scroll to position [124, 0]
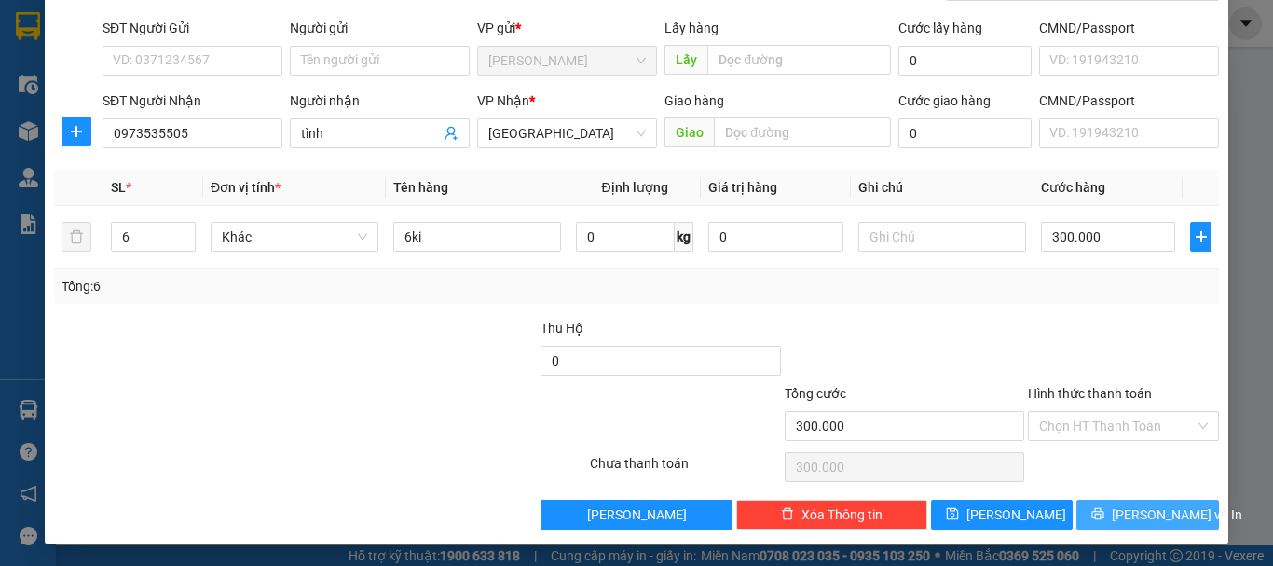
click at [1084, 515] on button "[PERSON_NAME] và In" at bounding box center [1148, 515] width 143 height 30
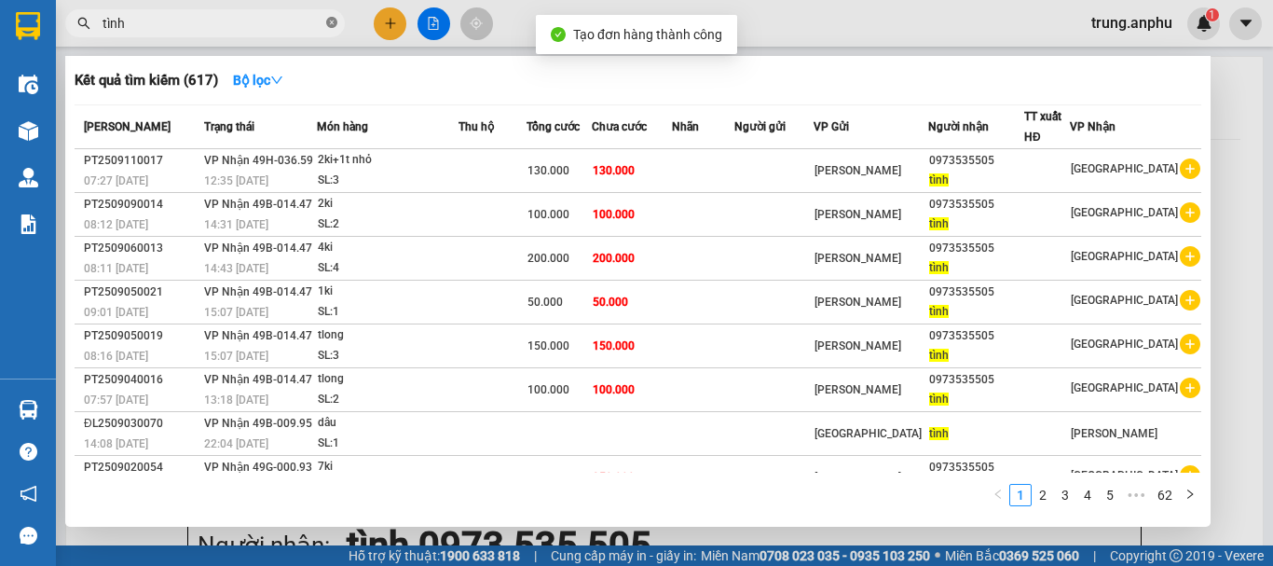
click at [336, 24] on icon "close-circle" at bounding box center [331, 22] width 11 height 11
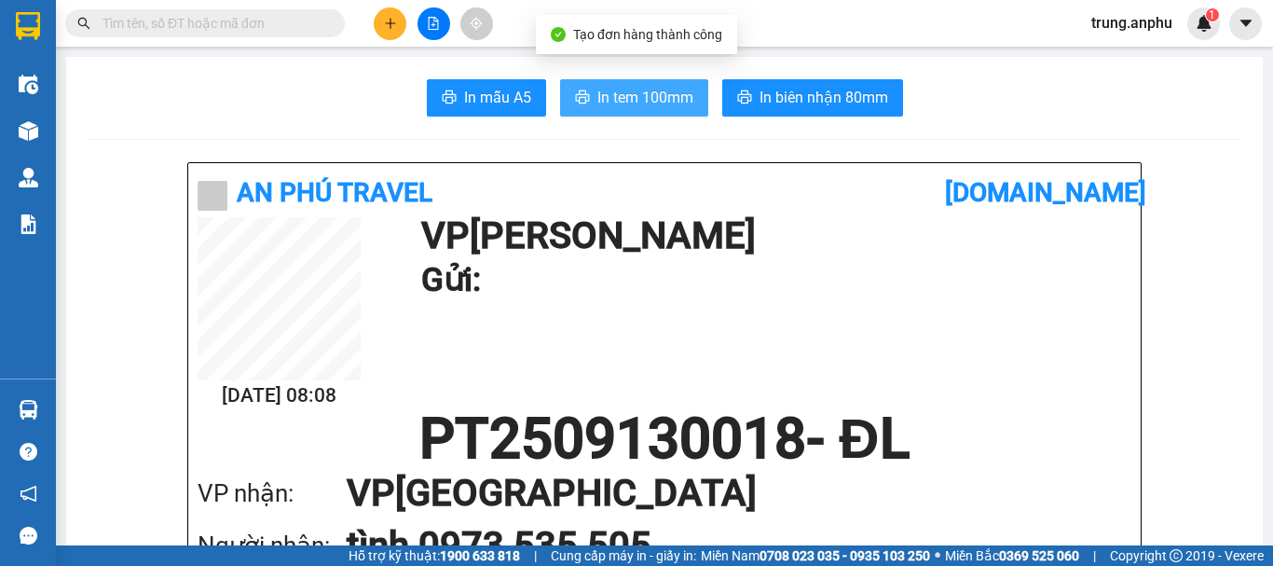
click at [582, 89] on button "In tem 100mm" at bounding box center [634, 97] width 148 height 37
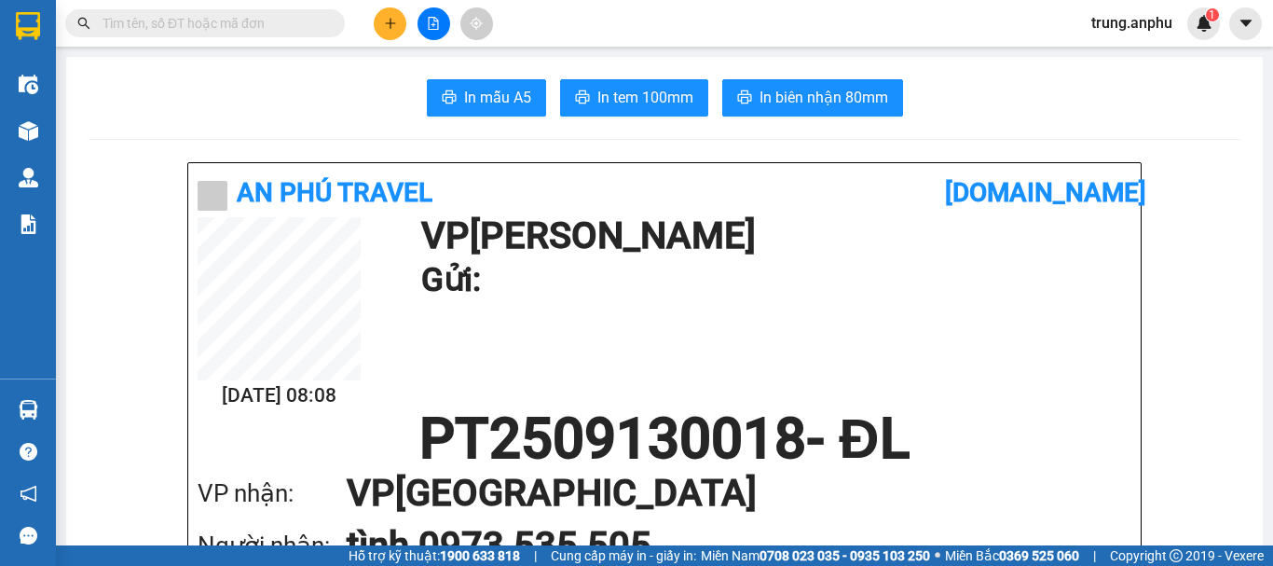
click at [274, 26] on input "text" at bounding box center [213, 23] width 220 height 21
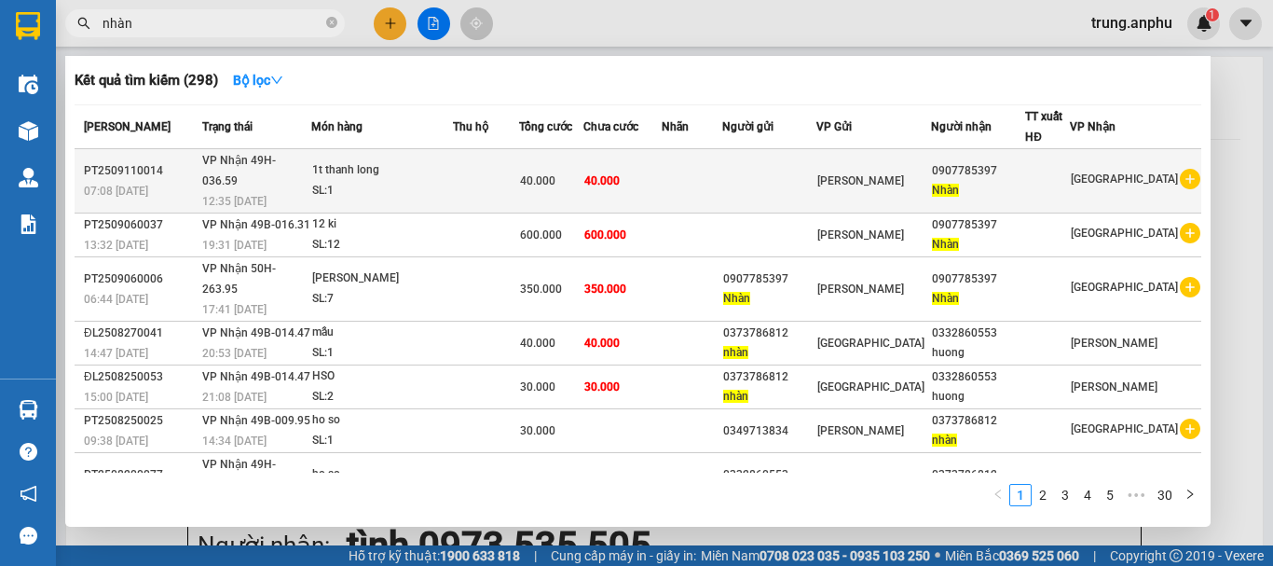
click at [1180, 169] on icon "plus-circle" at bounding box center [1190, 179] width 21 height 21
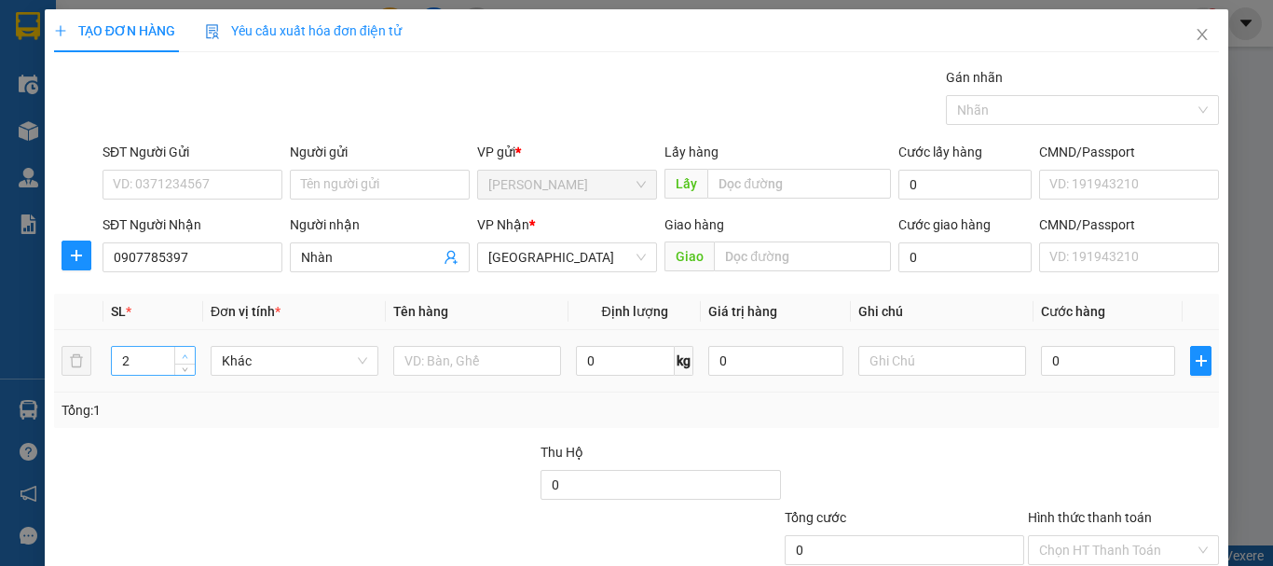
click at [182, 353] on icon "up" at bounding box center [185, 356] width 7 height 7
click at [464, 356] on input "text" at bounding box center [477, 361] width 168 height 30
click at [1057, 350] on input "0" at bounding box center [1108, 361] width 134 height 30
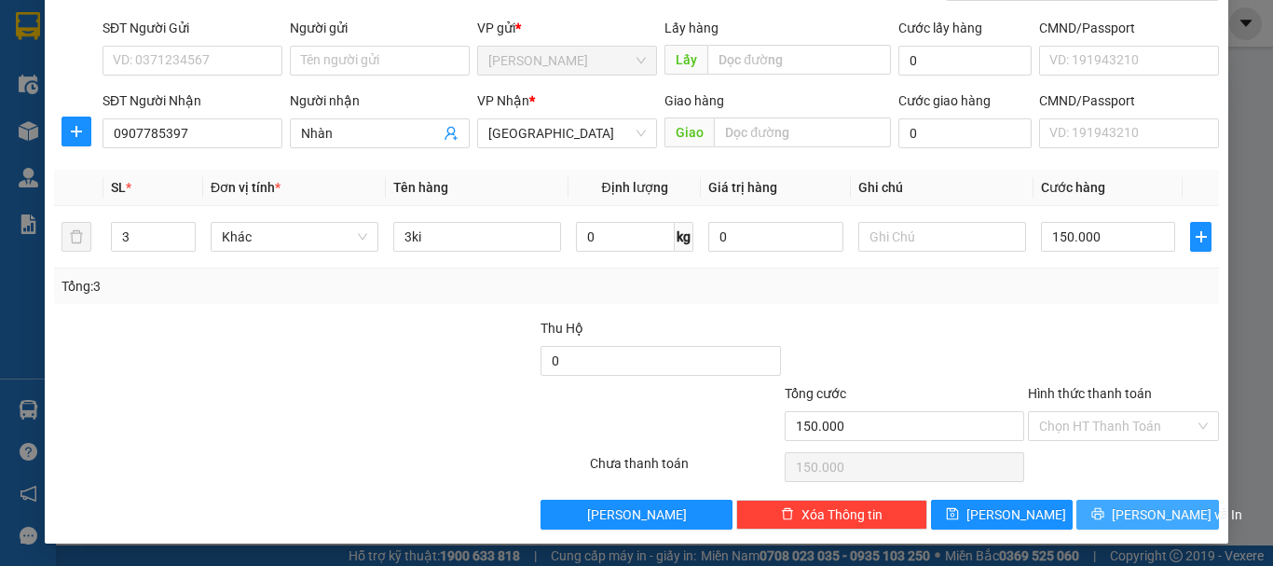
click at [1087, 503] on button "[PERSON_NAME] và In" at bounding box center [1148, 515] width 143 height 30
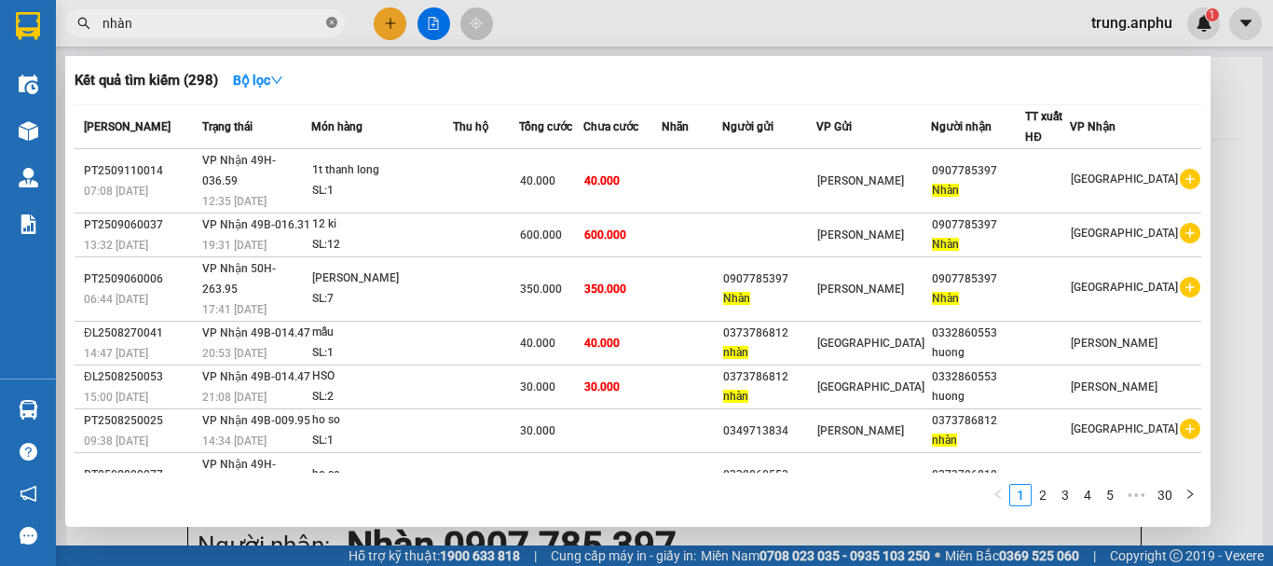
click at [336, 21] on icon "close-circle" at bounding box center [331, 22] width 11 height 11
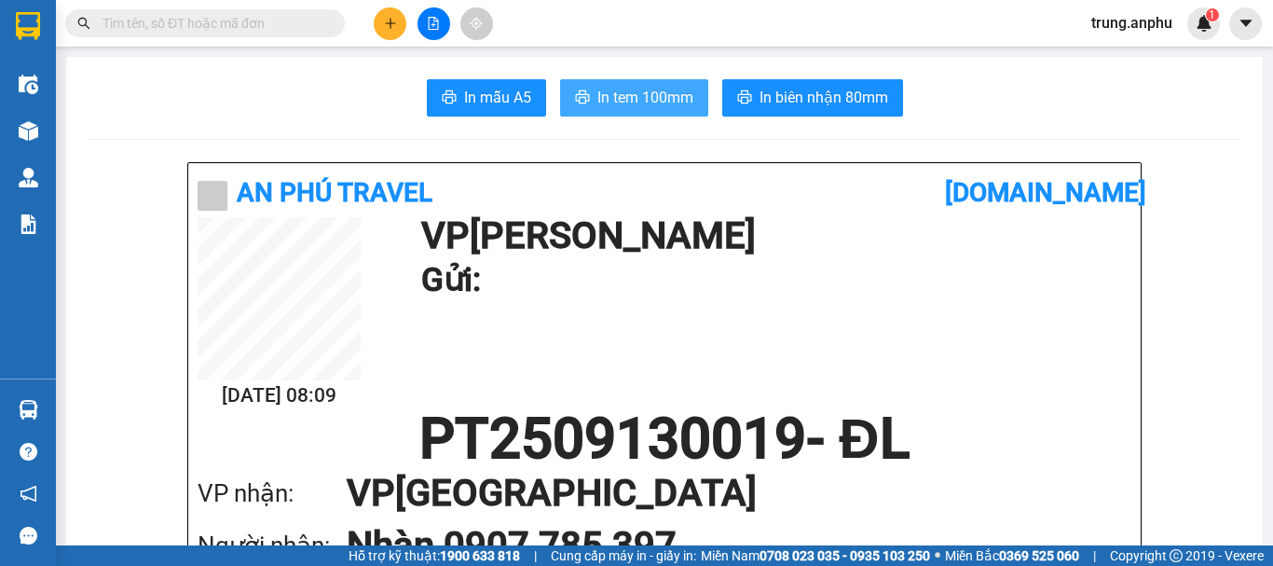
click at [639, 93] on span "In tem 100mm" at bounding box center [646, 97] width 96 height 23
